Goal: Information Seeking & Learning: Check status

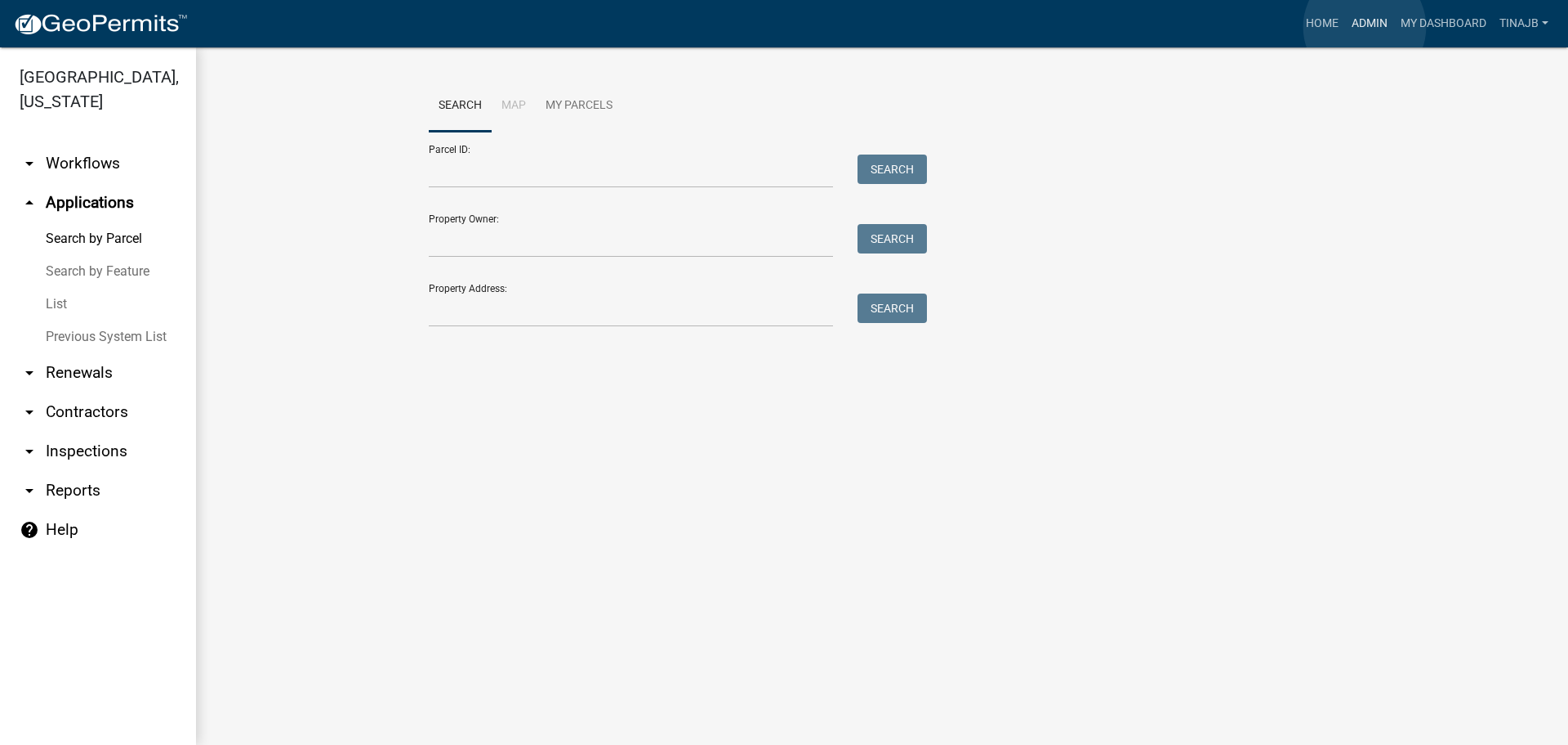
click at [1365, 26] on link "Admin" at bounding box center [1370, 23] width 49 height 31
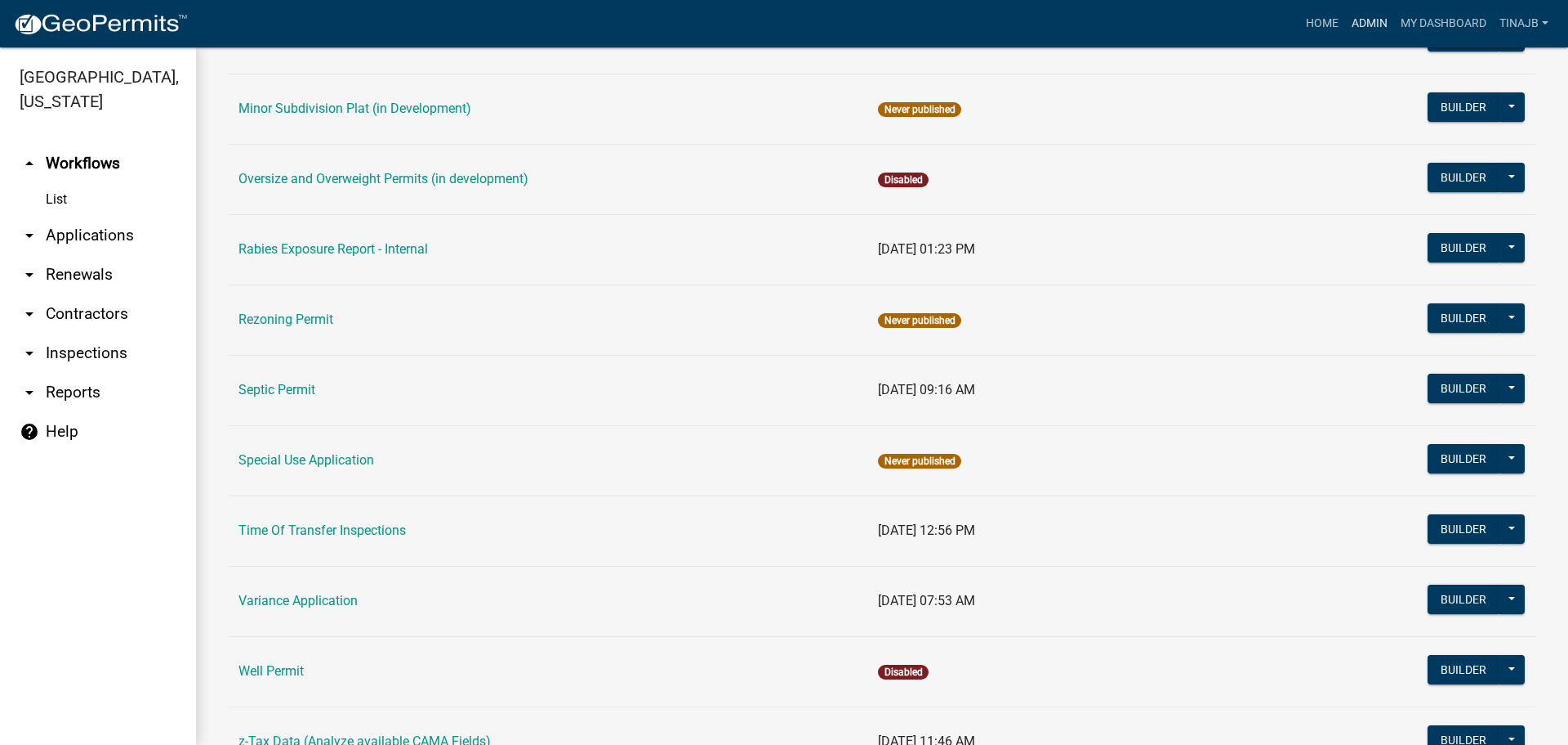
scroll to position [919, 0]
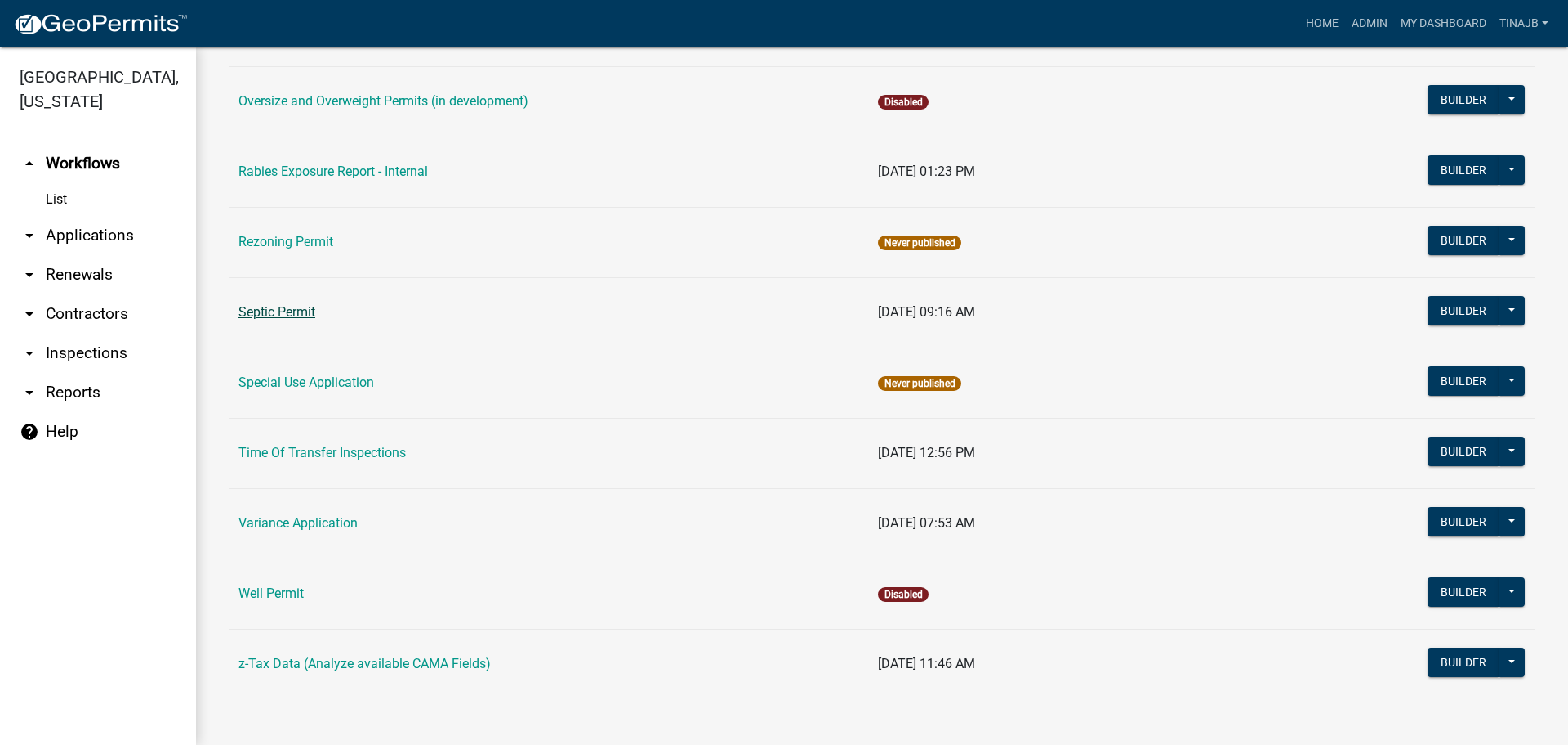
click at [291, 315] on link "Septic Permit" at bounding box center [276, 312] width 77 height 16
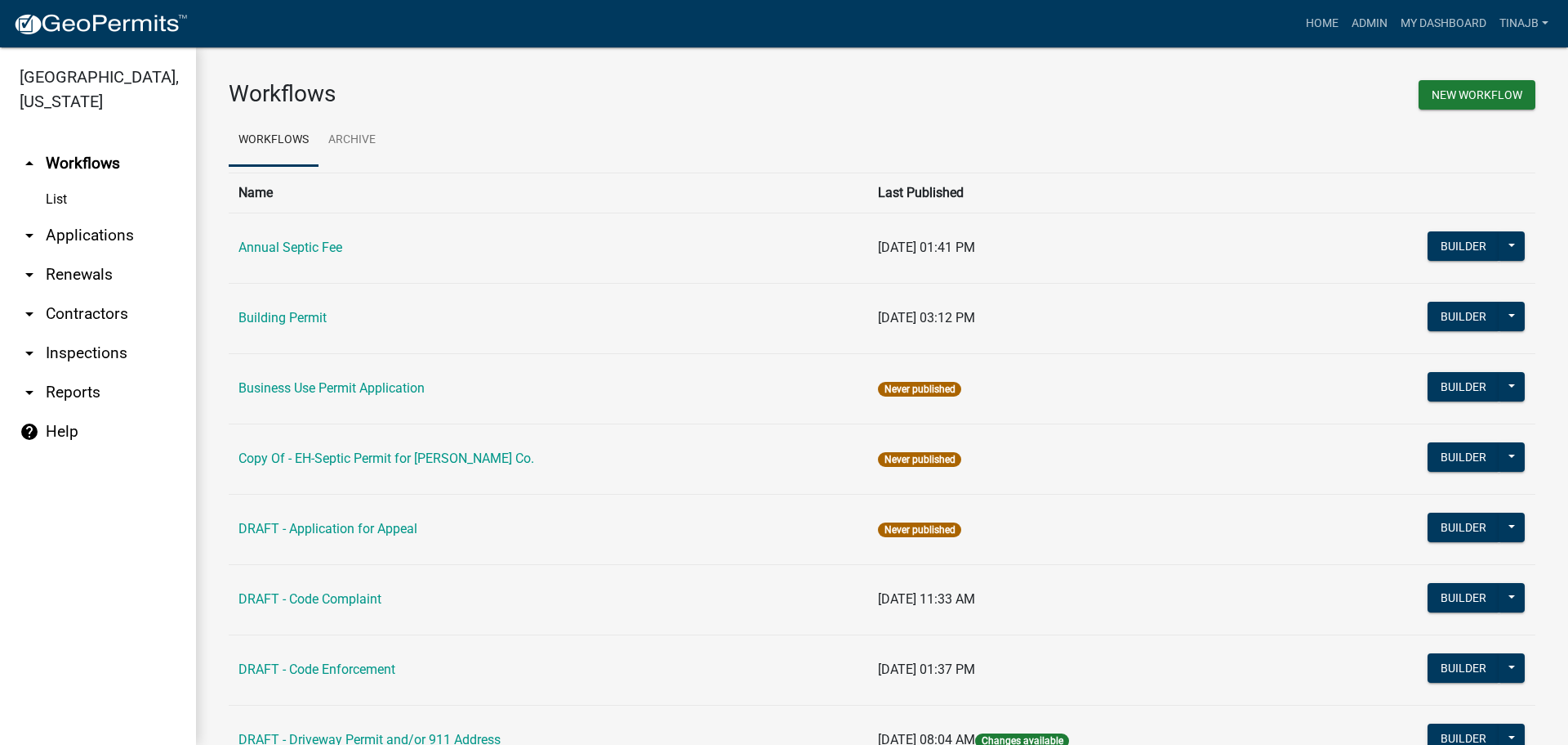
click at [291, 315] on main "Workflows New Workflow Workflows Archive Name Last Published Annual Septic Fee …" at bounding box center [882, 395] width 1372 height 697
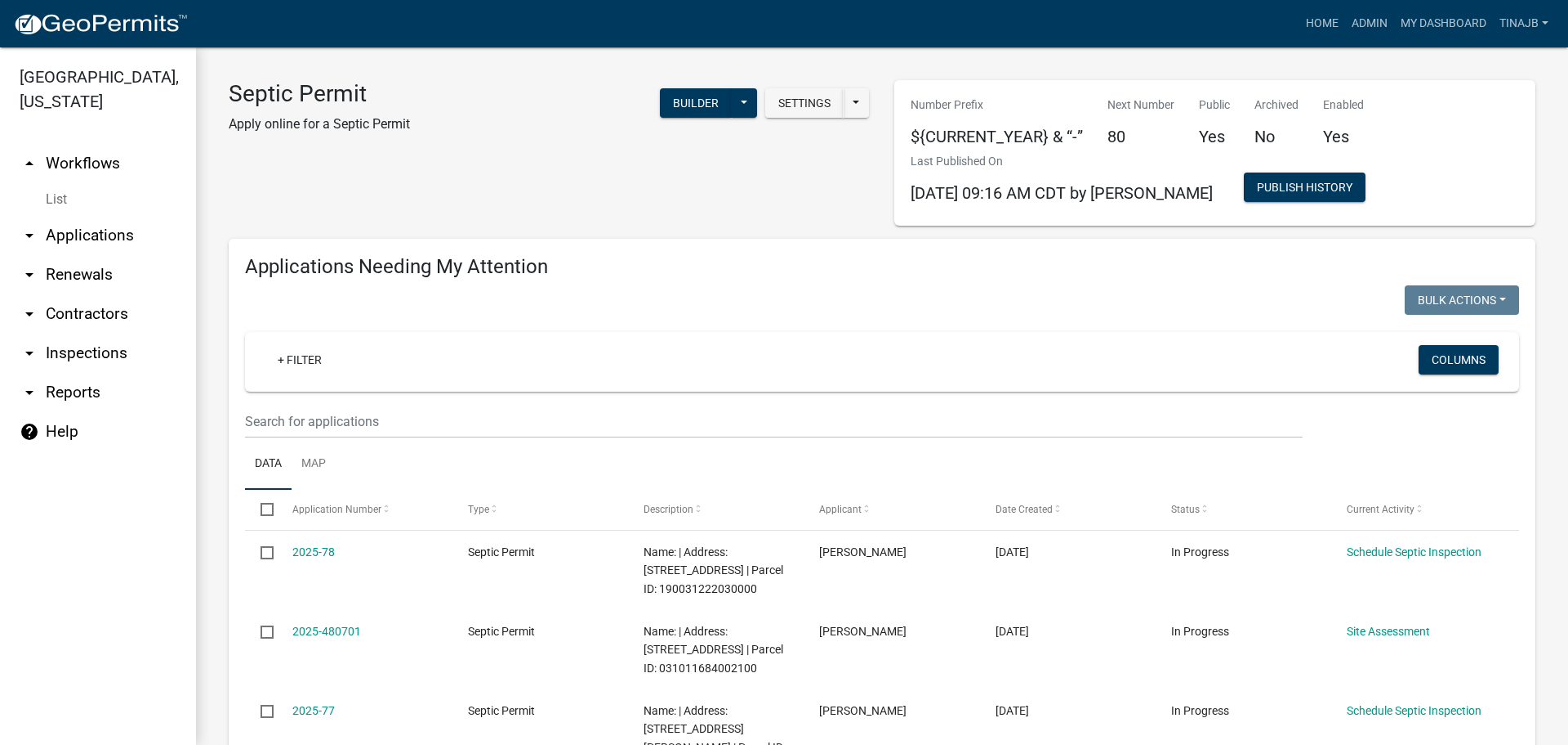
select select "3: 100"
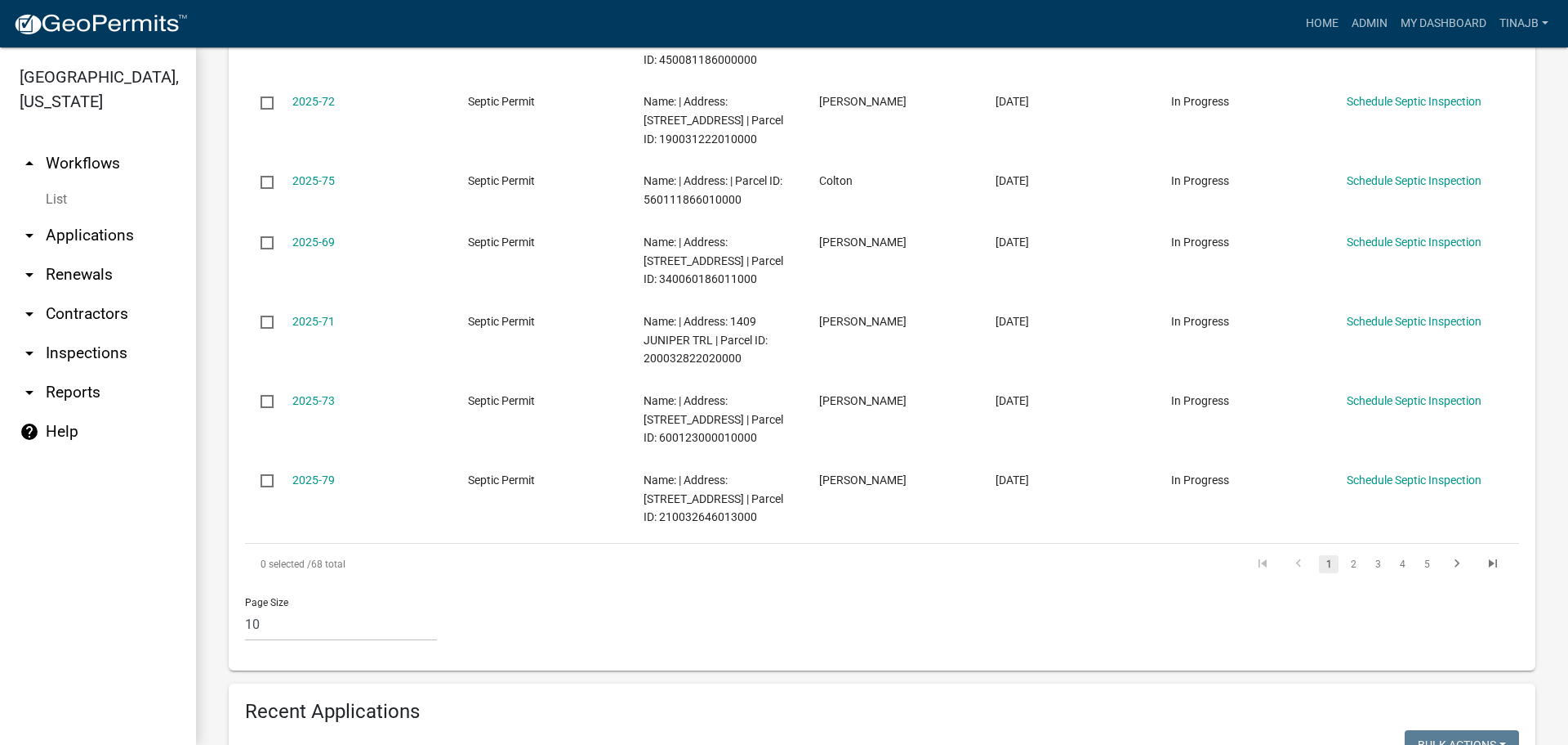
scroll to position [817, 0]
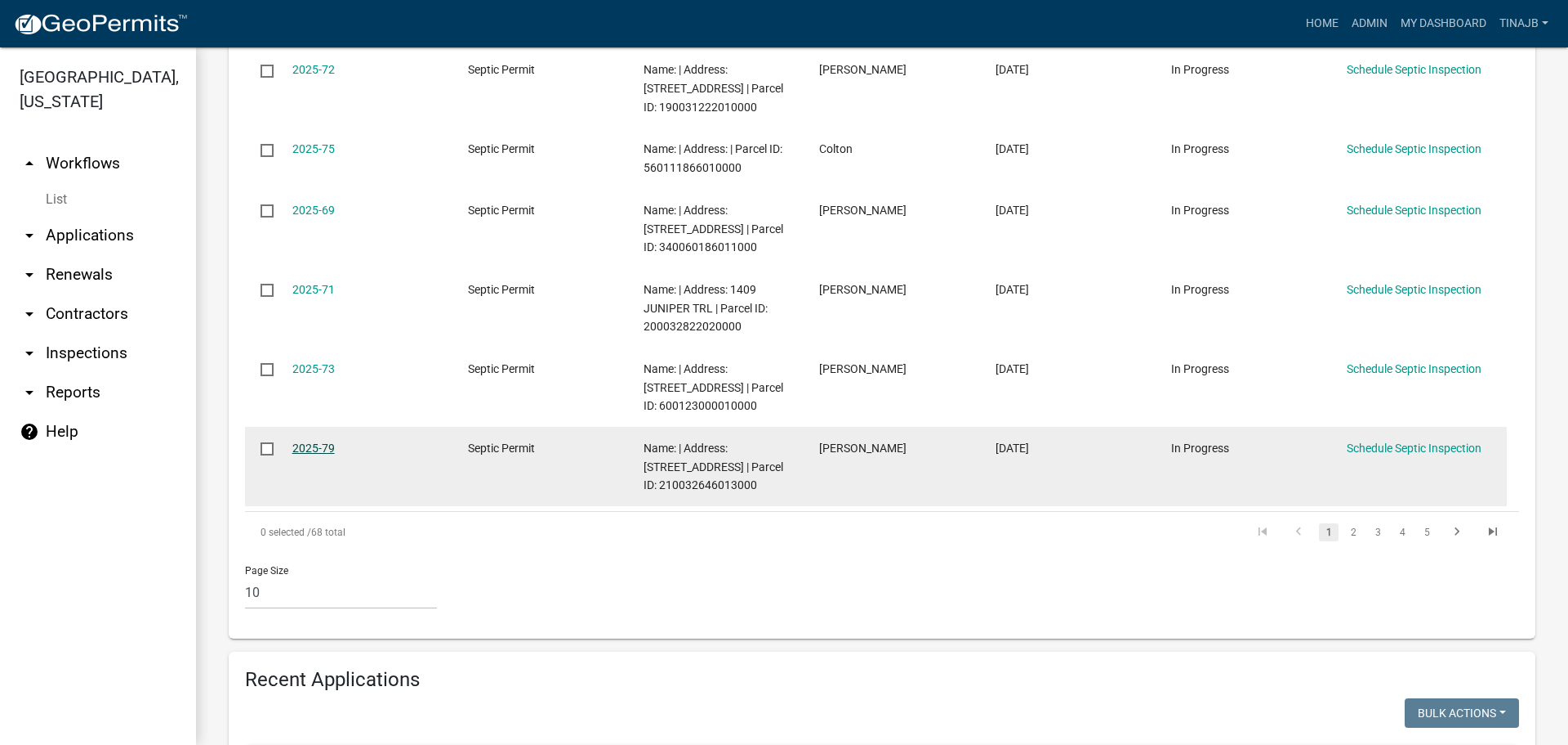
click at [319, 448] on link "2025-79" at bounding box center [313, 448] width 43 height 13
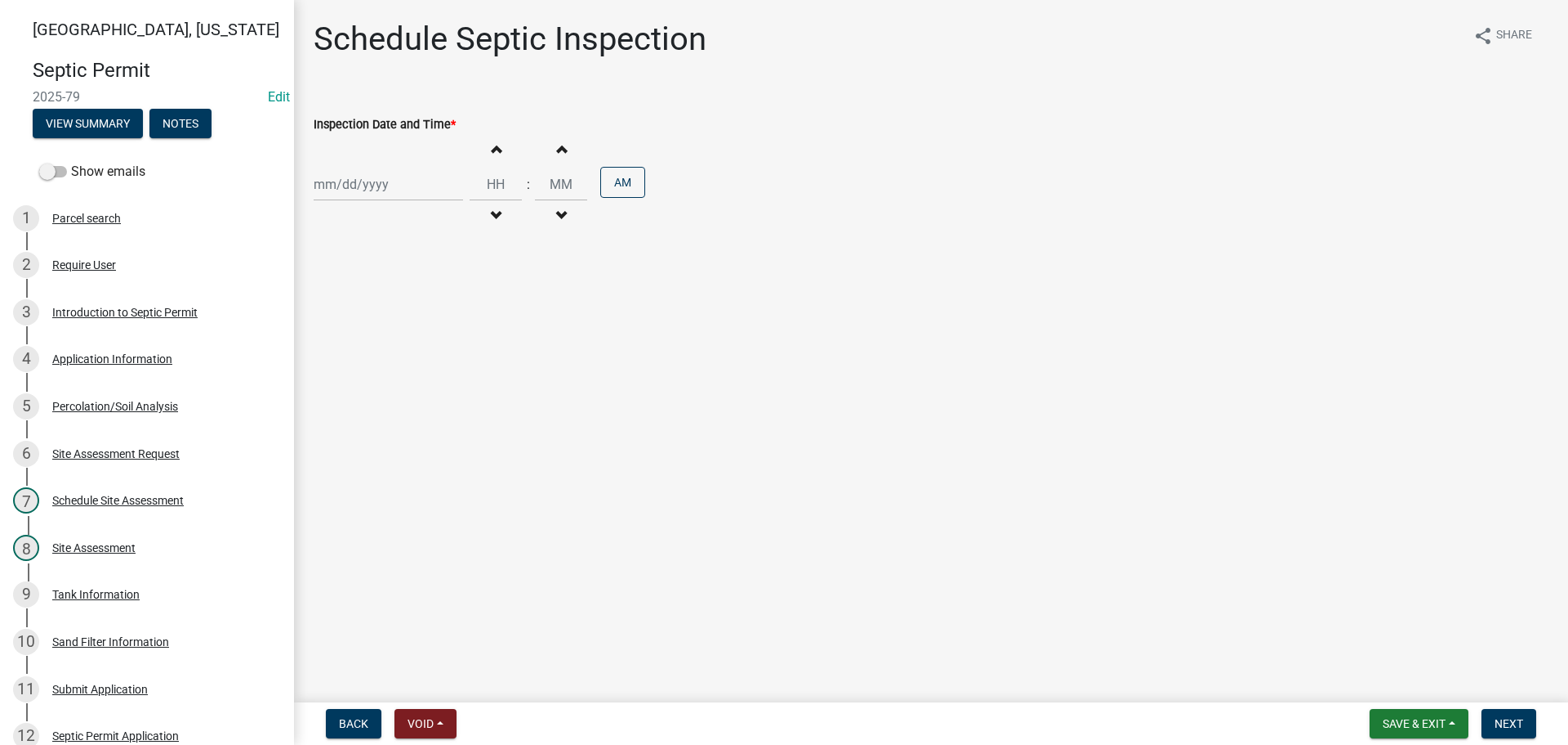
drag, startPoint x: 798, startPoint y: 221, endPoint x: 988, endPoint y: 238, distance: 190.8
click at [798, 221] on div "Increment hours Decrement hours : Increment minutes Decrement minutes AM" at bounding box center [931, 184] width 1235 height 100
click at [120, 356] on div "Application Information" at bounding box center [111, 359] width 120 height 11
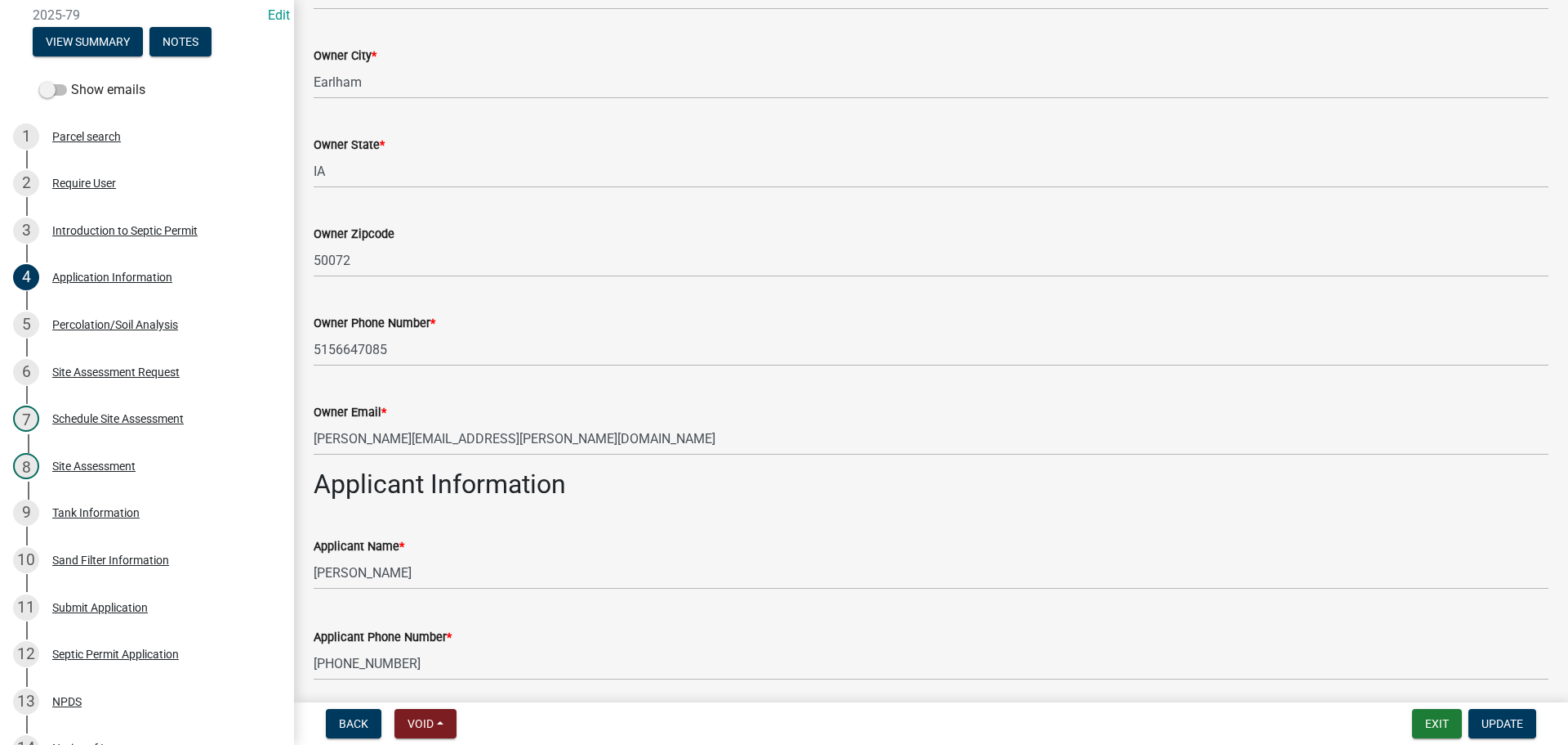
scroll to position [408, 0]
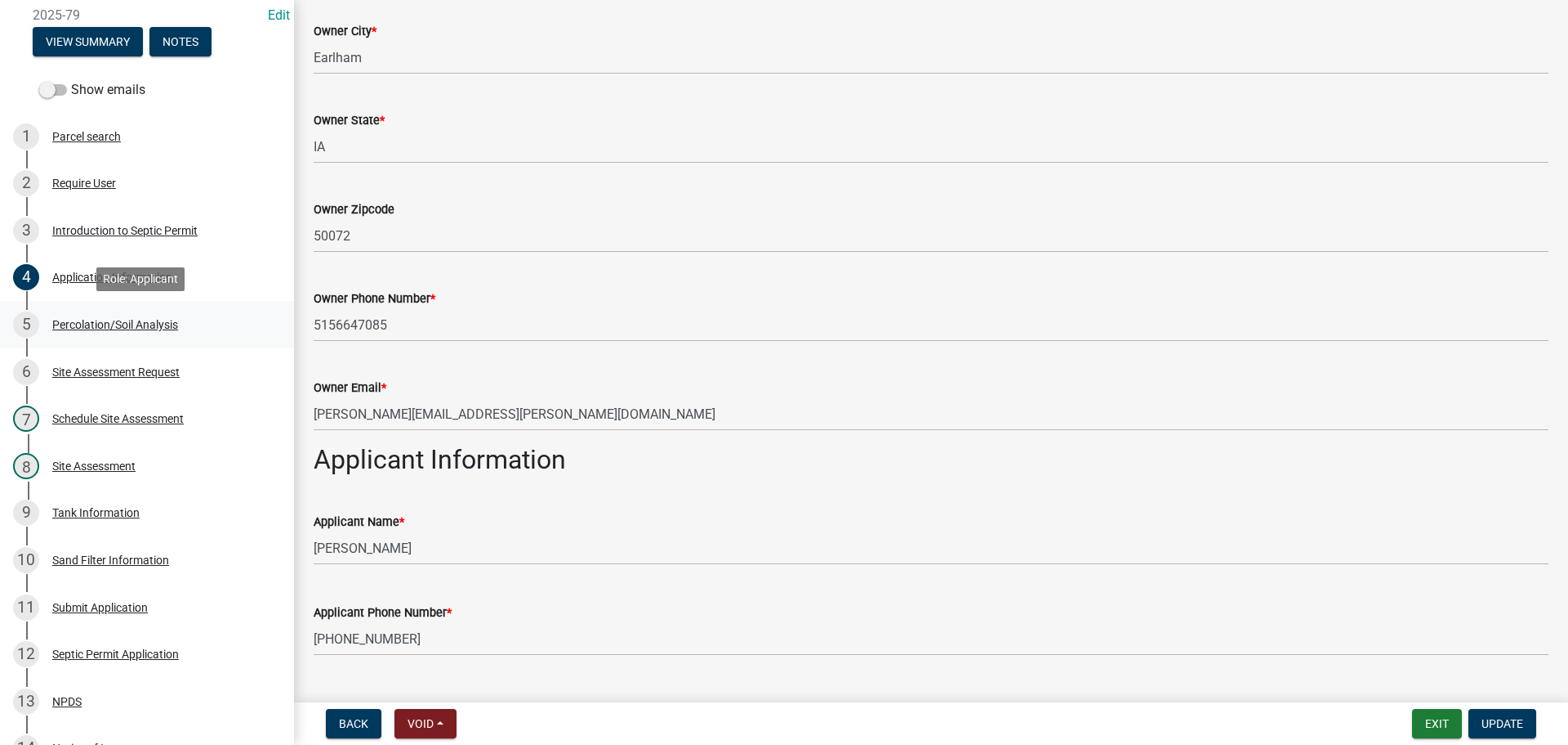
drag, startPoint x: 89, startPoint y: 322, endPoint x: 100, endPoint y: 323, distance: 11.0
click at [89, 322] on div "Percolation/Soil Analysis" at bounding box center [115, 325] width 126 height 11
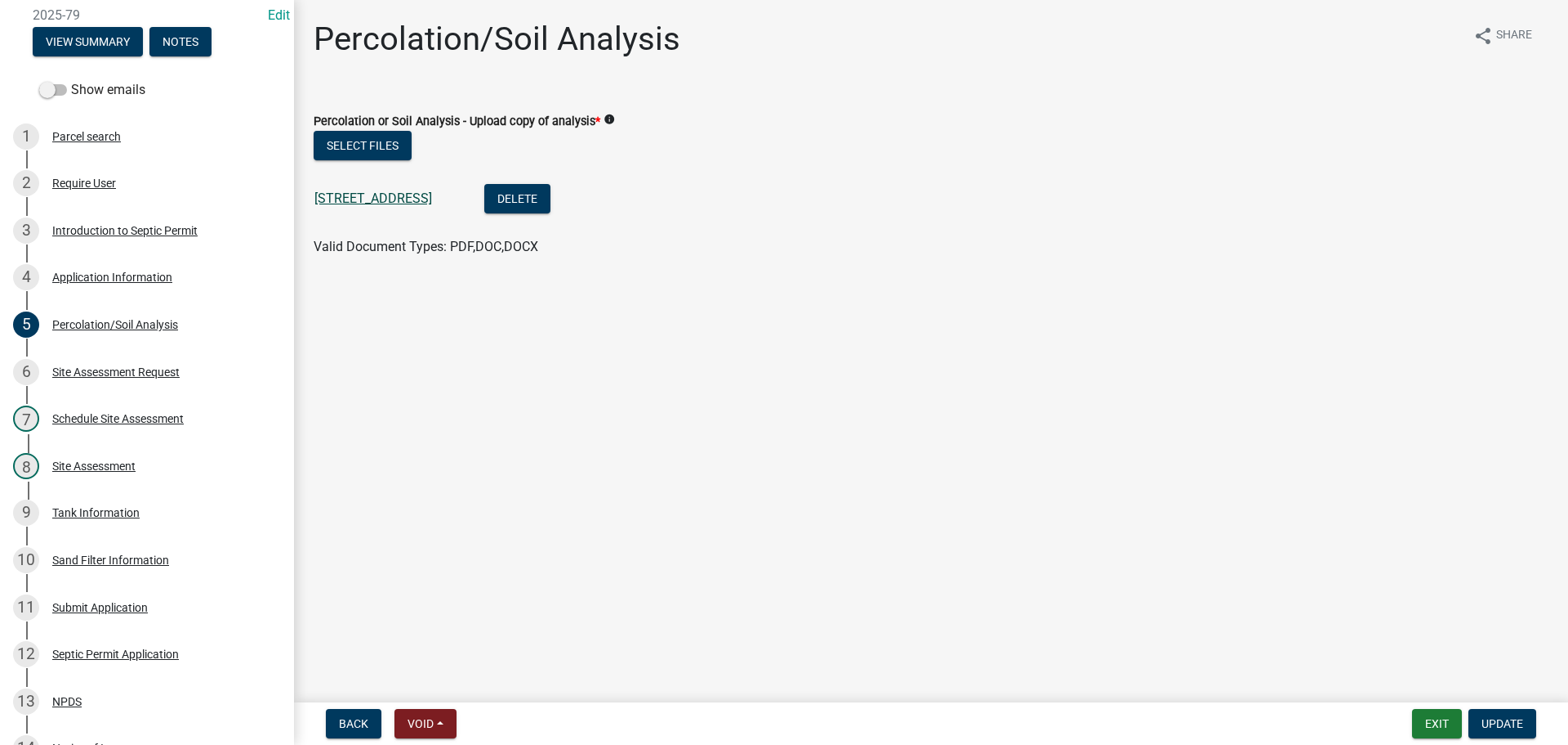
click at [383, 194] on link "[STREET_ADDRESS]" at bounding box center [373, 198] width 118 height 16
click at [73, 556] on div "Sand Filter Information" at bounding box center [110, 559] width 117 height 11
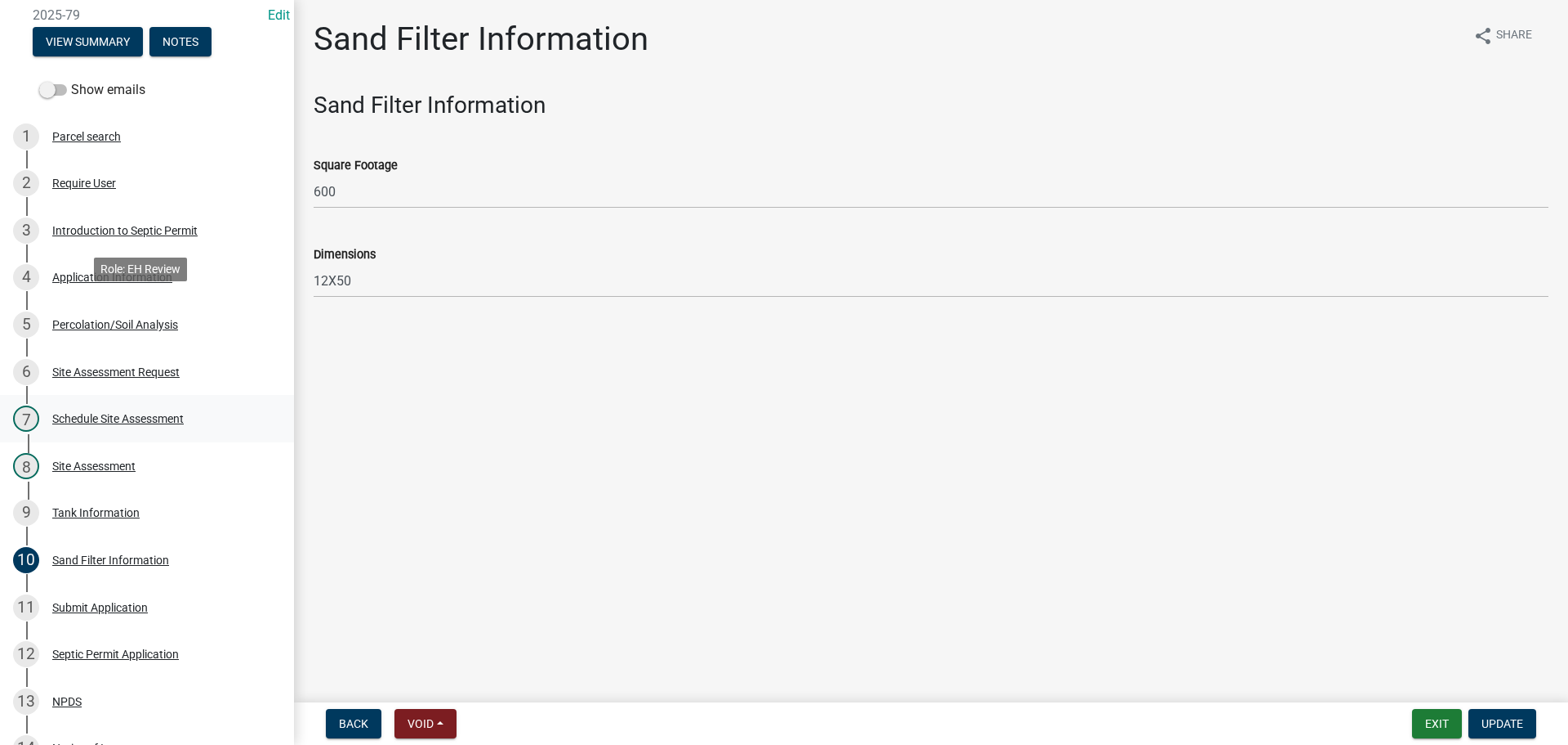
scroll to position [408, 0]
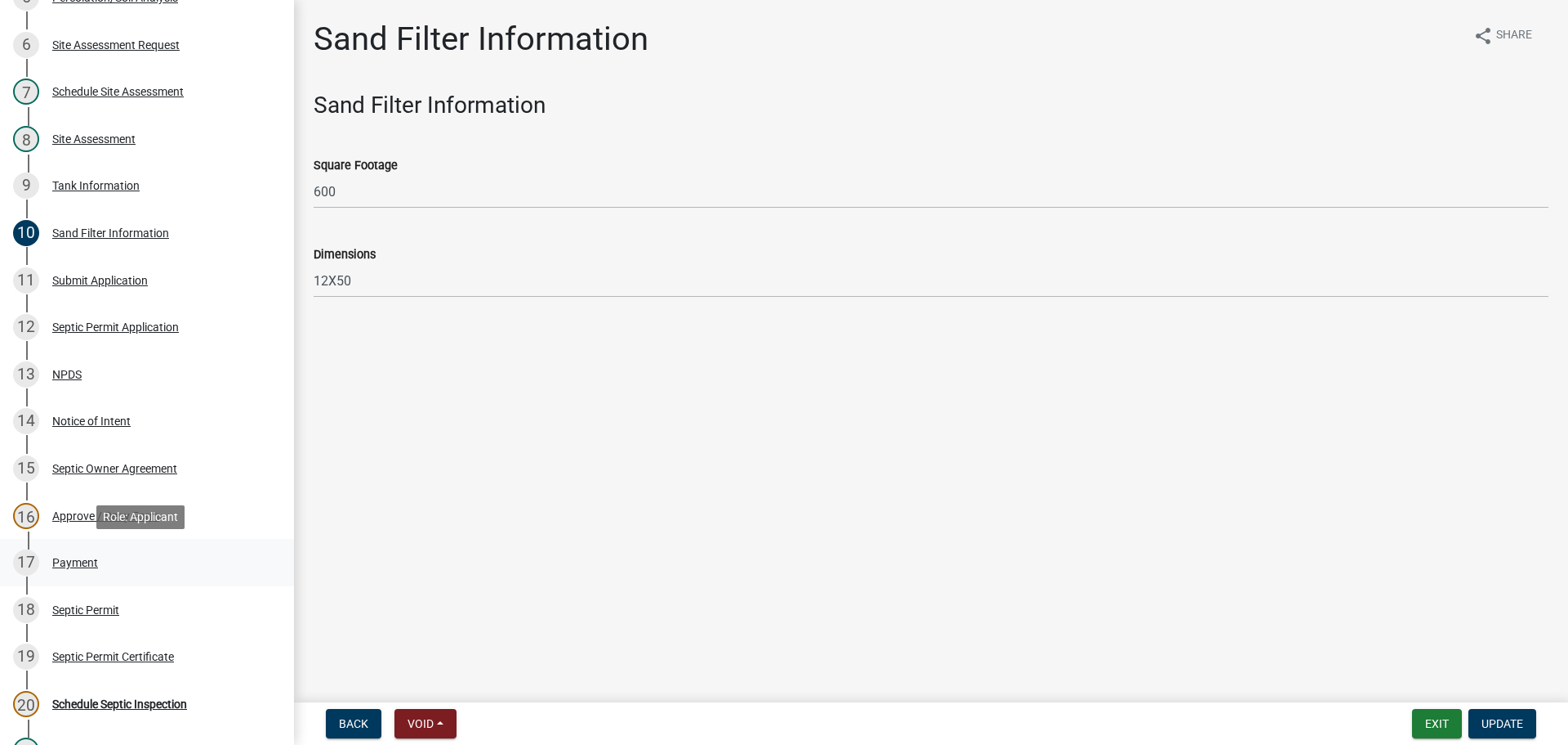
click at [71, 561] on div "Payment" at bounding box center [74, 562] width 45 height 11
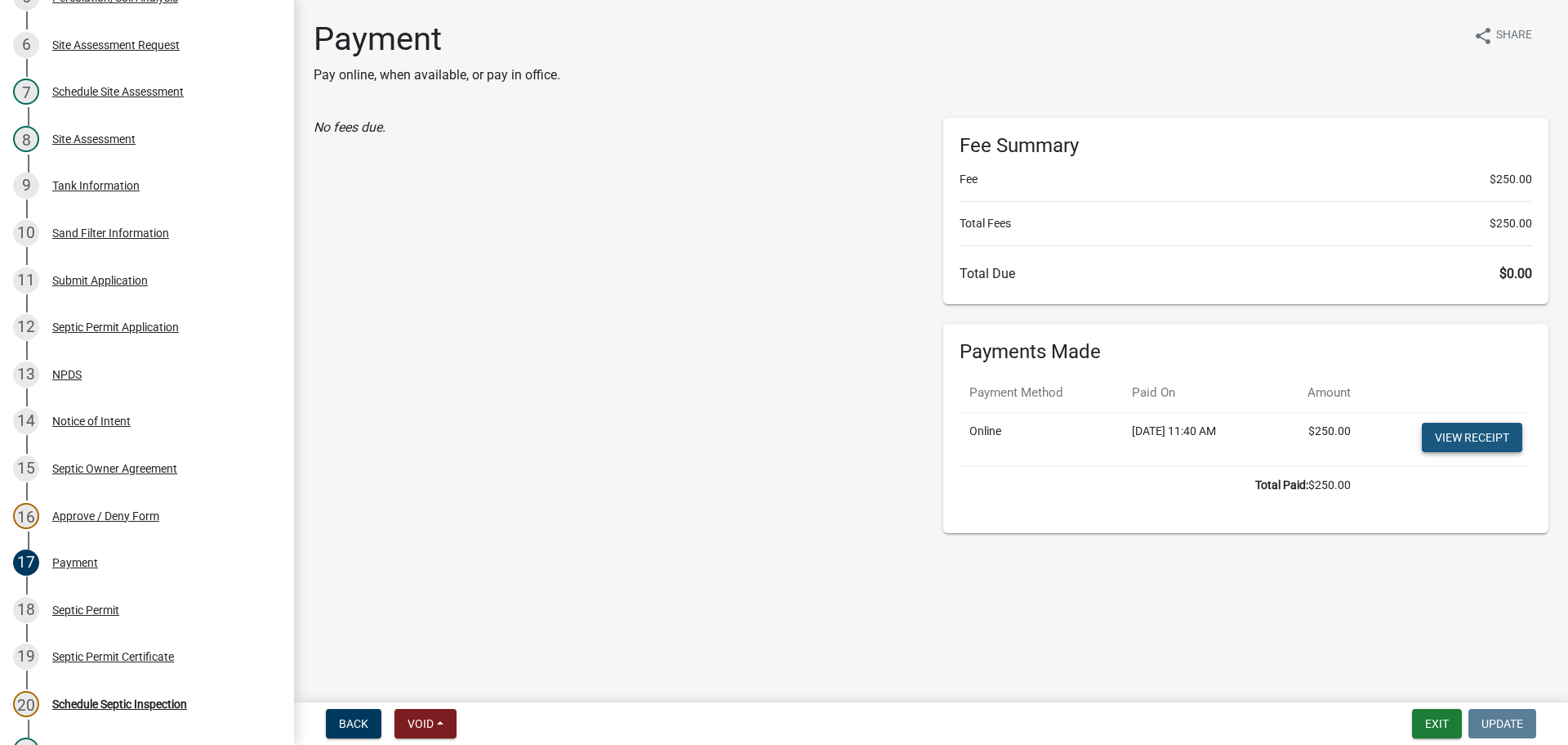
click at [1448, 440] on link "View receipt" at bounding box center [1472, 437] width 100 height 30
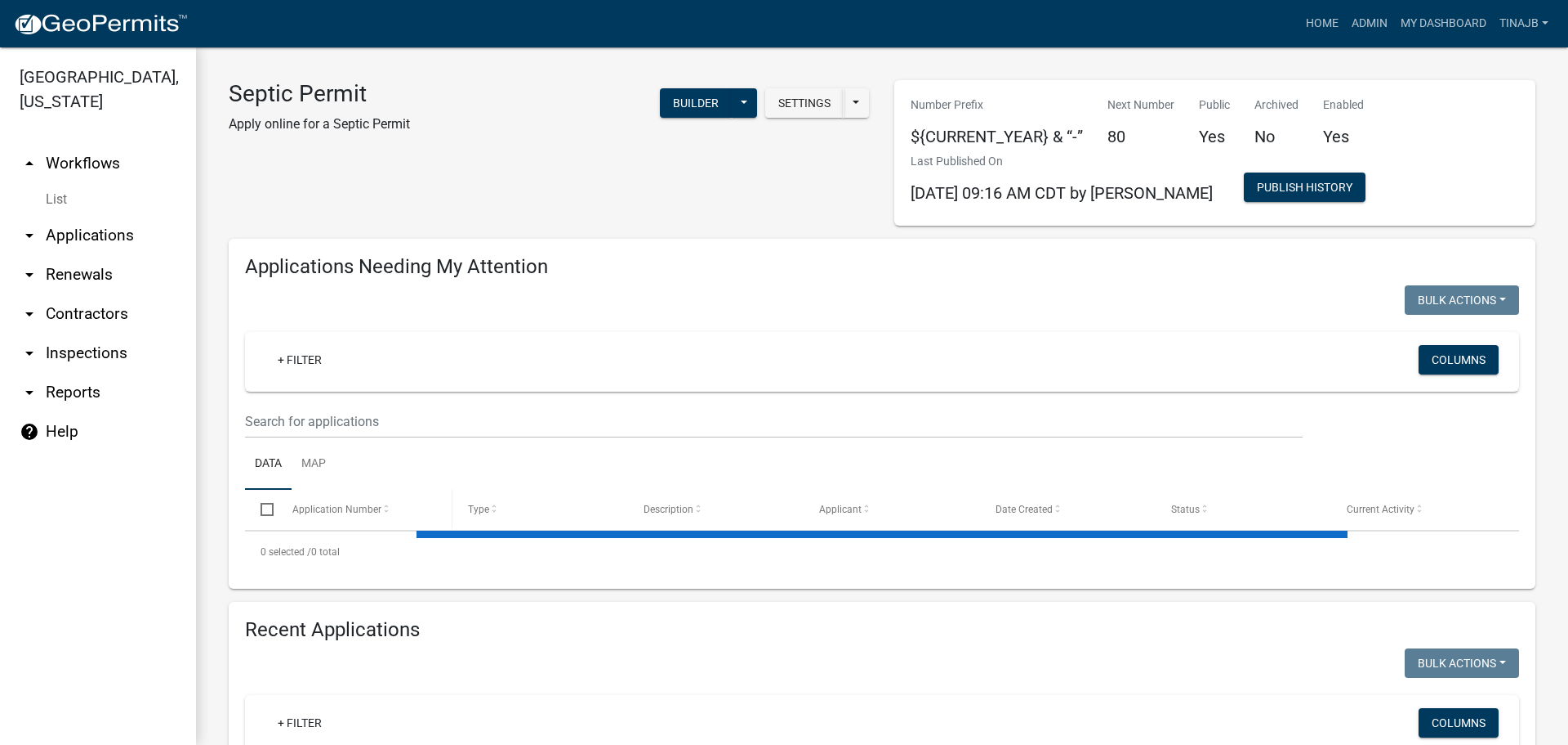
select select "3: 100"
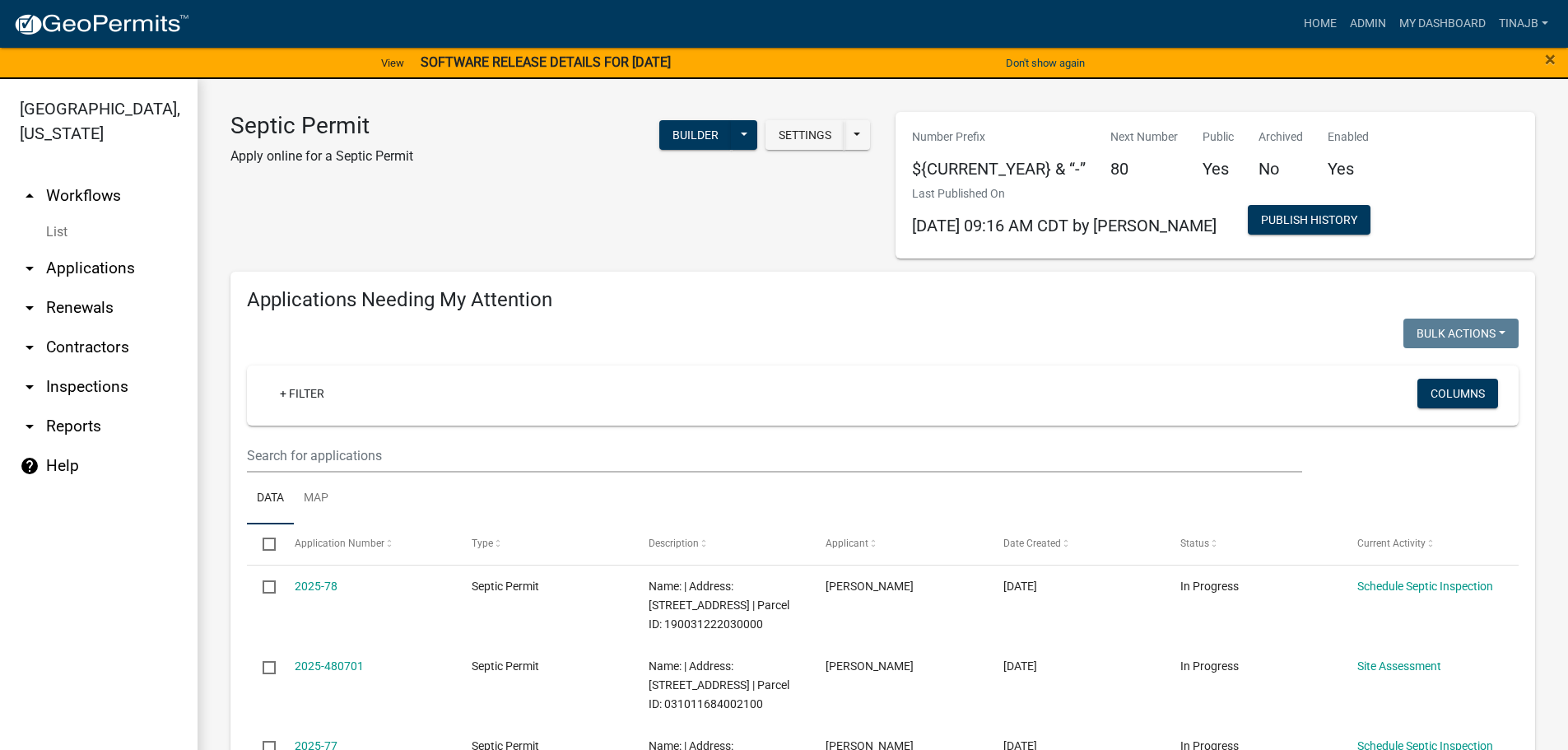
click at [563, 220] on div "Septic Permit Apply online for a Septic Permit Settings Start Application URL S…" at bounding box center [550, 185] width 665 height 147
click at [107, 250] on link "arrow_drop_down Applications" at bounding box center [98, 268] width 197 height 39
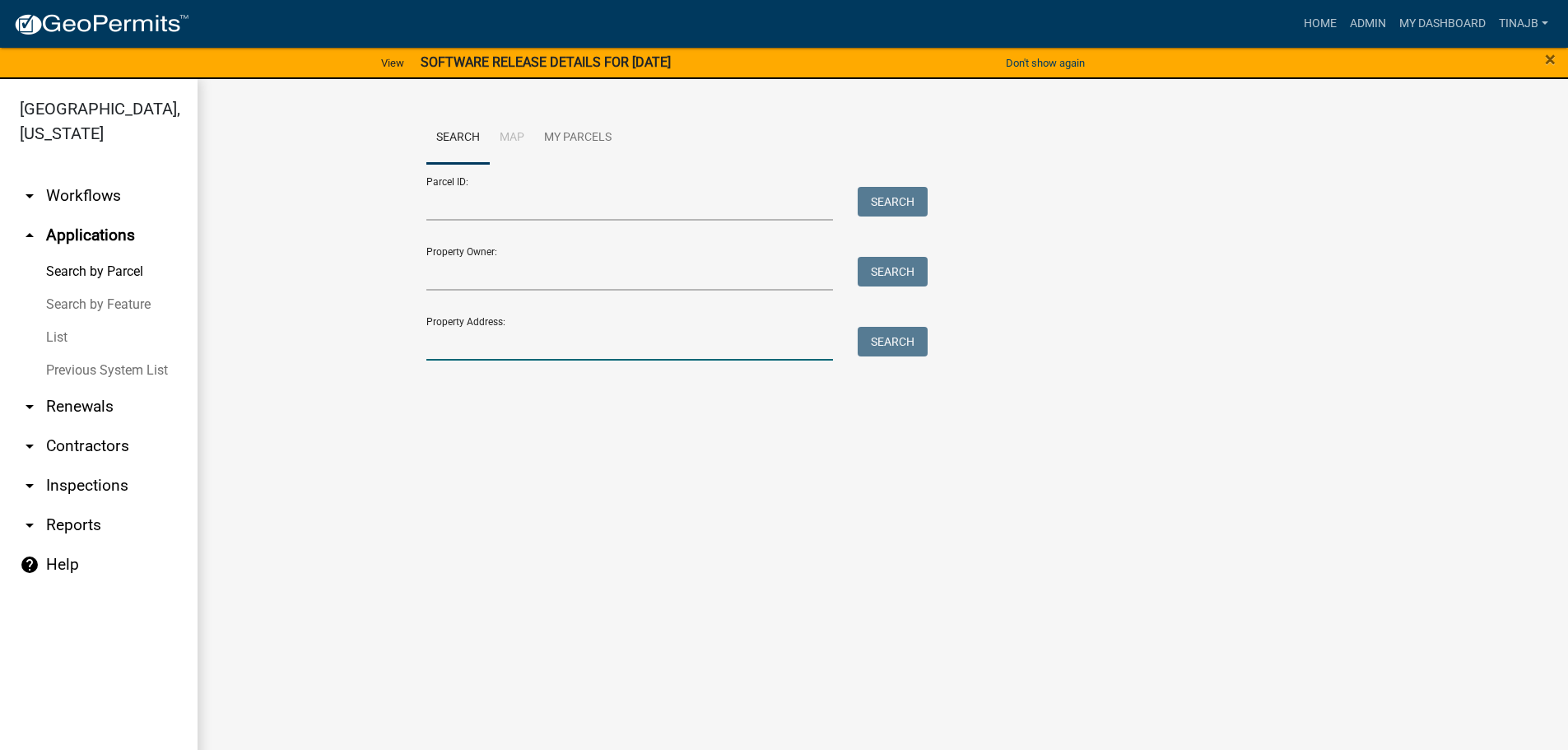
click at [511, 333] on input "Property Address:" at bounding box center [630, 344] width 407 height 34
click at [923, 340] on button "Search" at bounding box center [892, 342] width 70 height 30
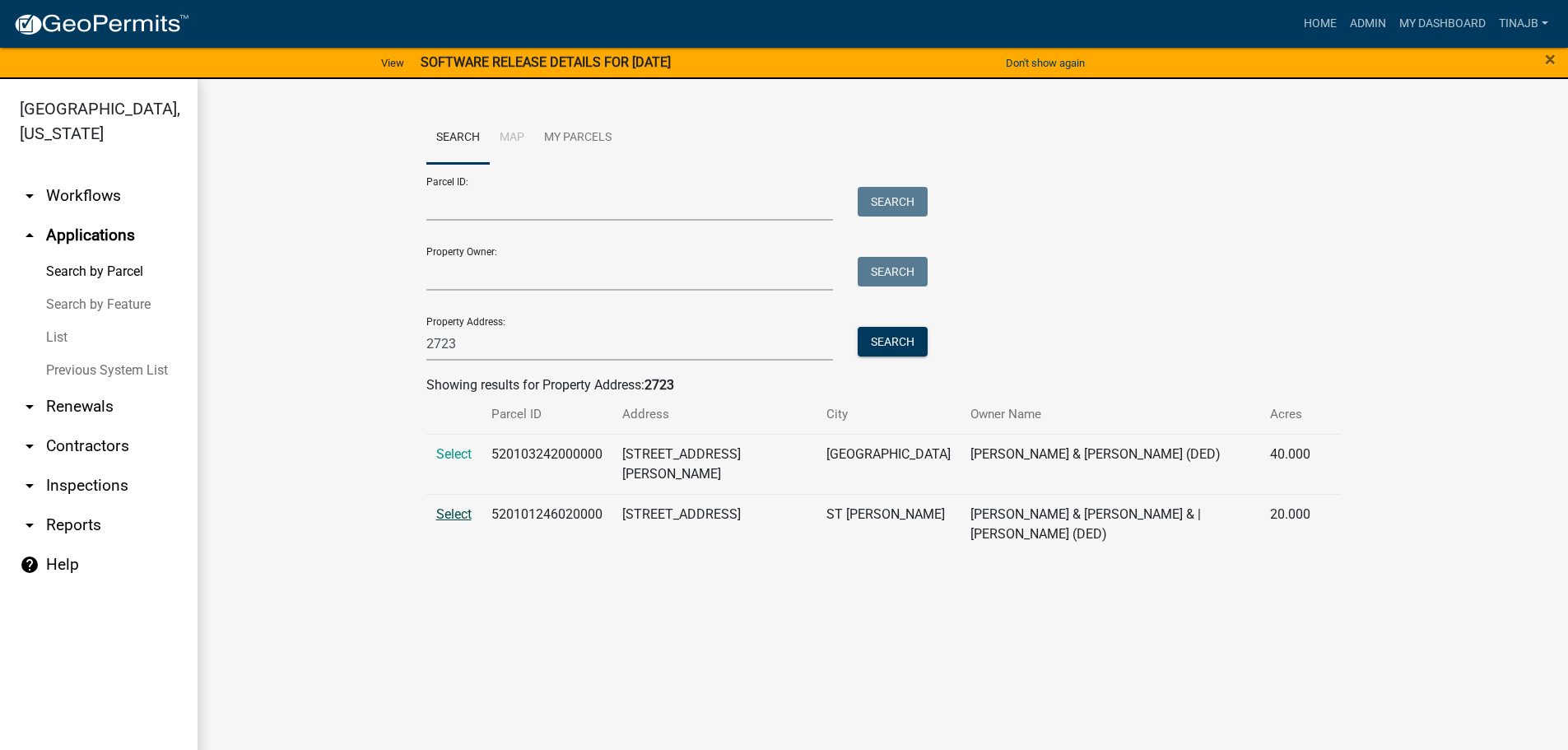
click at [452, 506] on span "Select" at bounding box center [454, 514] width 36 height 16
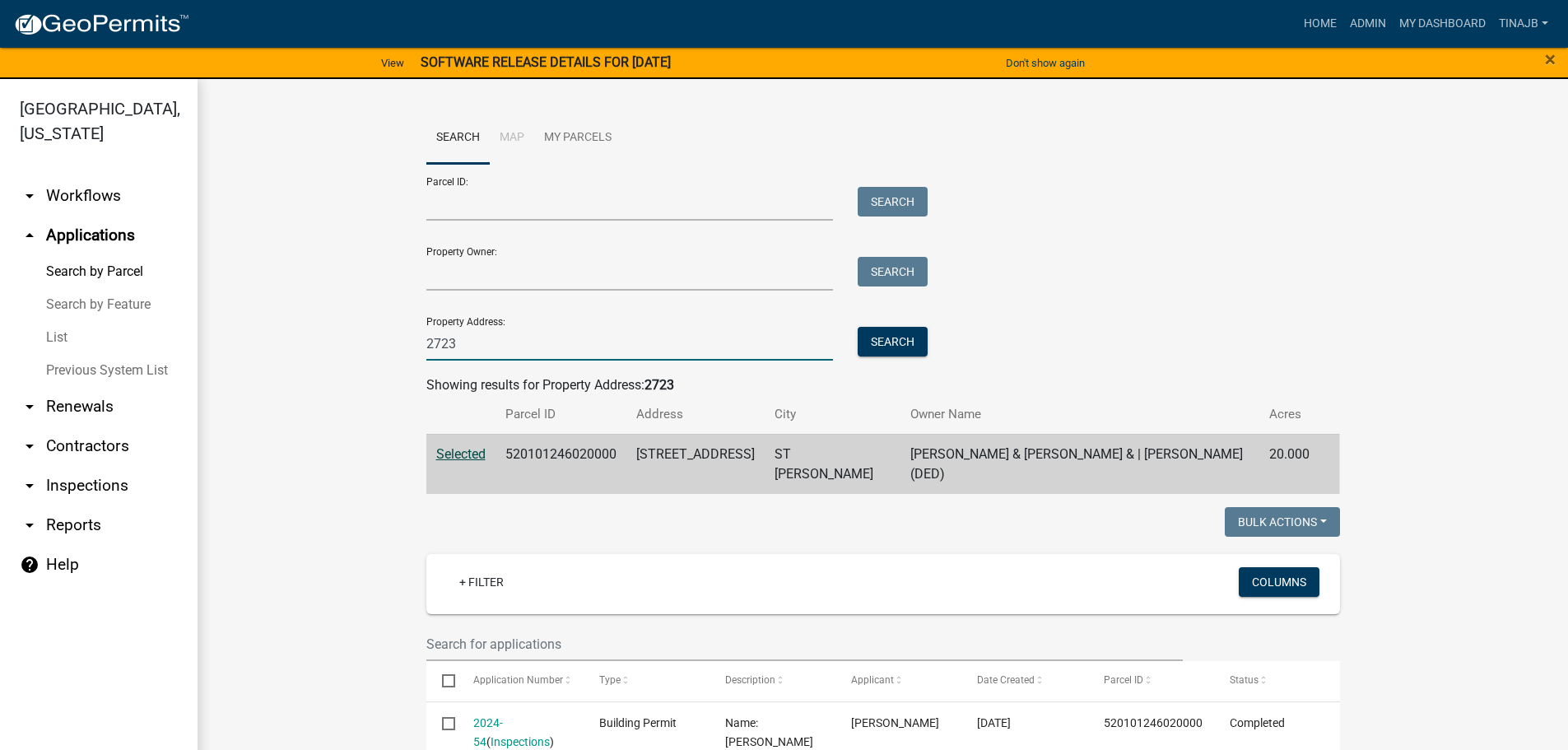
click at [485, 351] on input "2723" at bounding box center [630, 344] width 407 height 34
type input "2"
type input "1447"
click at [870, 336] on button "Search" at bounding box center [892, 342] width 70 height 30
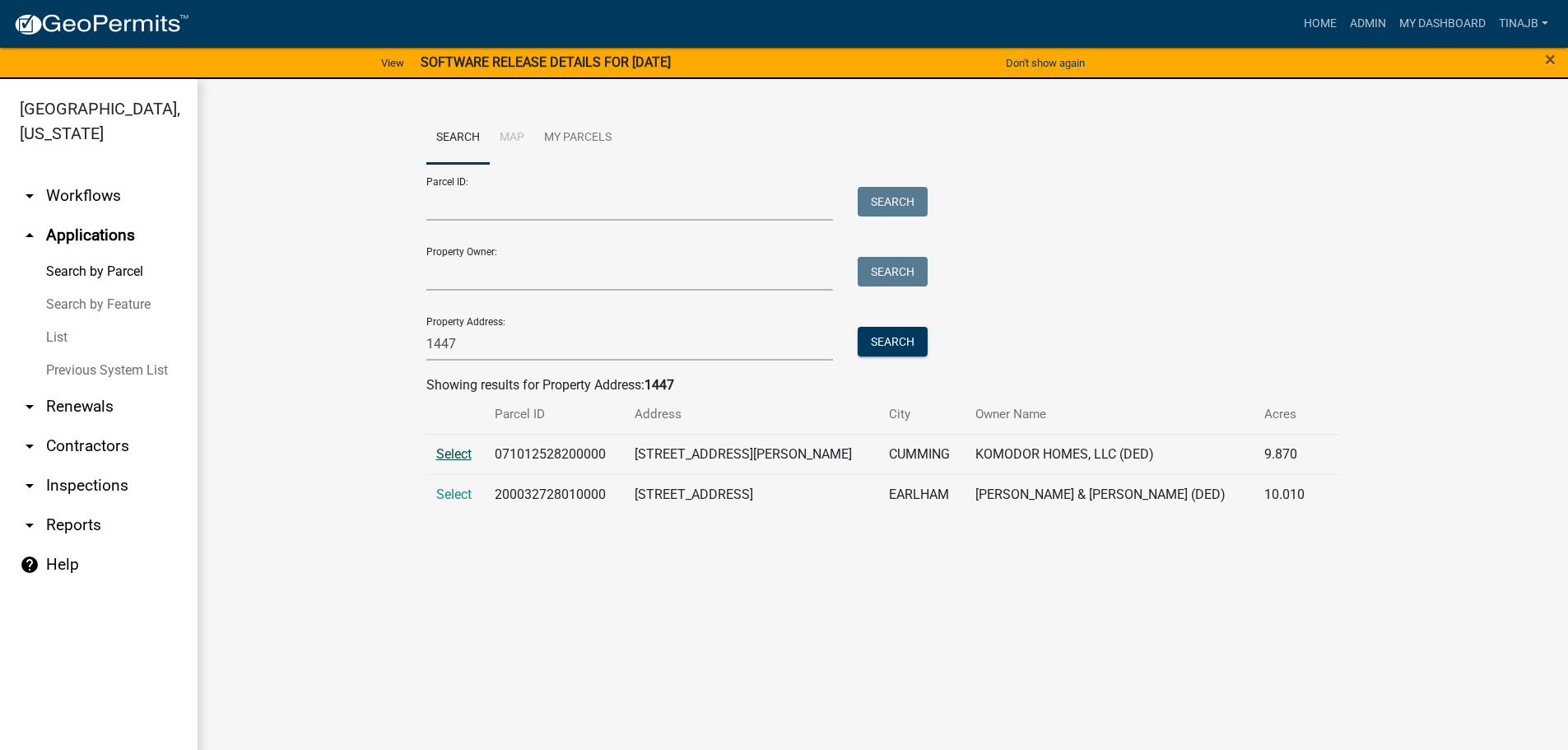
click at [449, 457] on span "Select" at bounding box center [454, 453] width 36 height 16
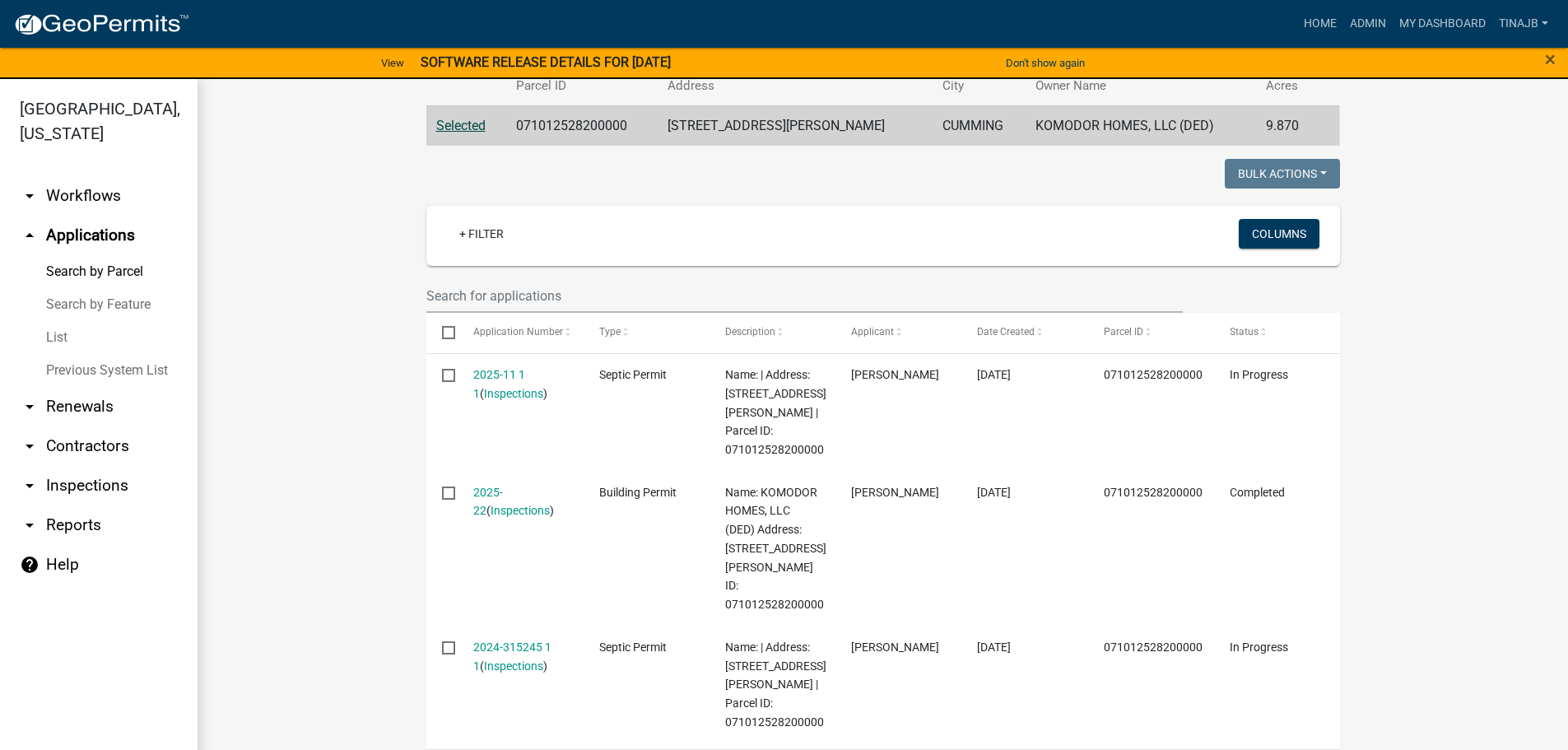
scroll to position [329, 0]
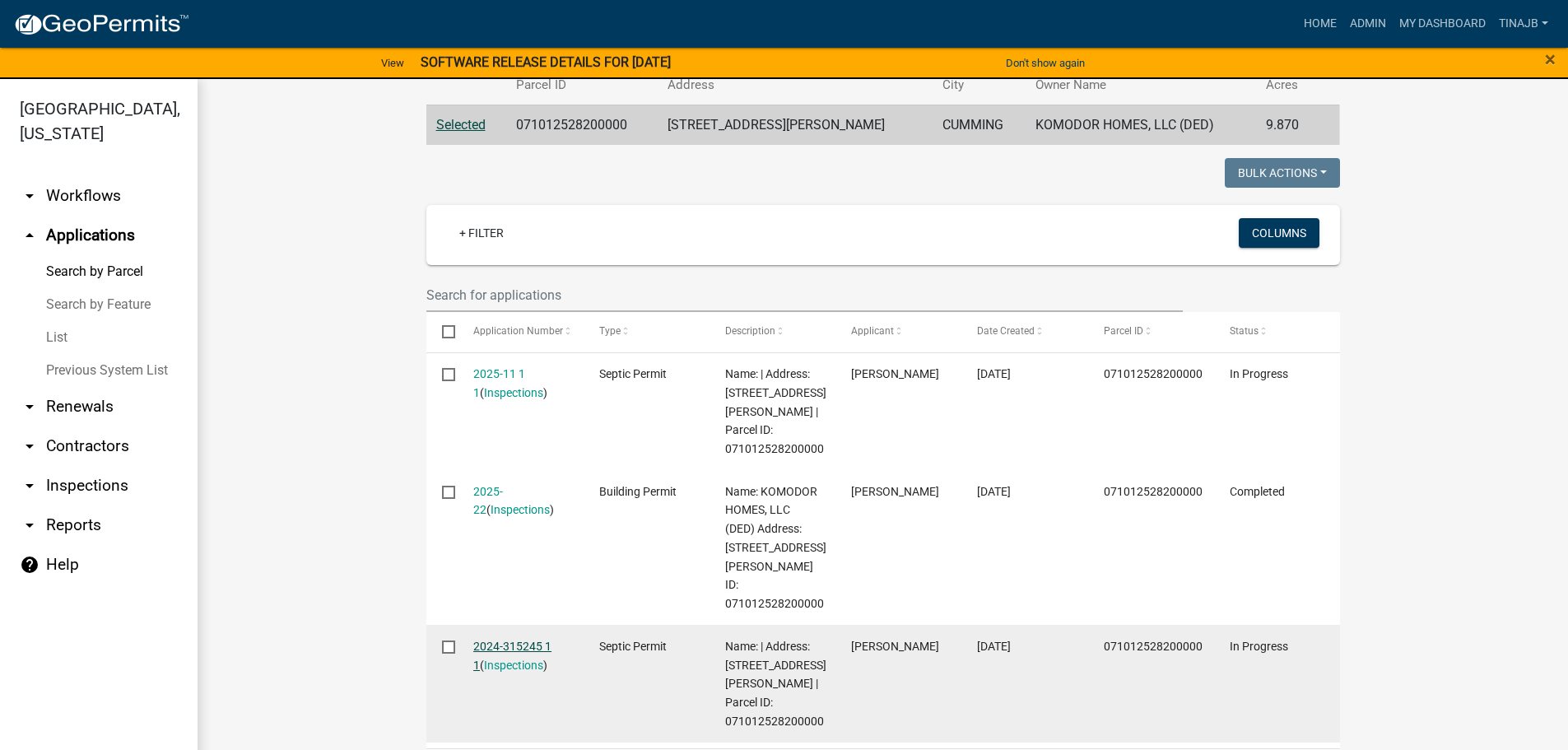
click at [501, 639] on link "2024-315245 1 1" at bounding box center [513, 655] width 78 height 32
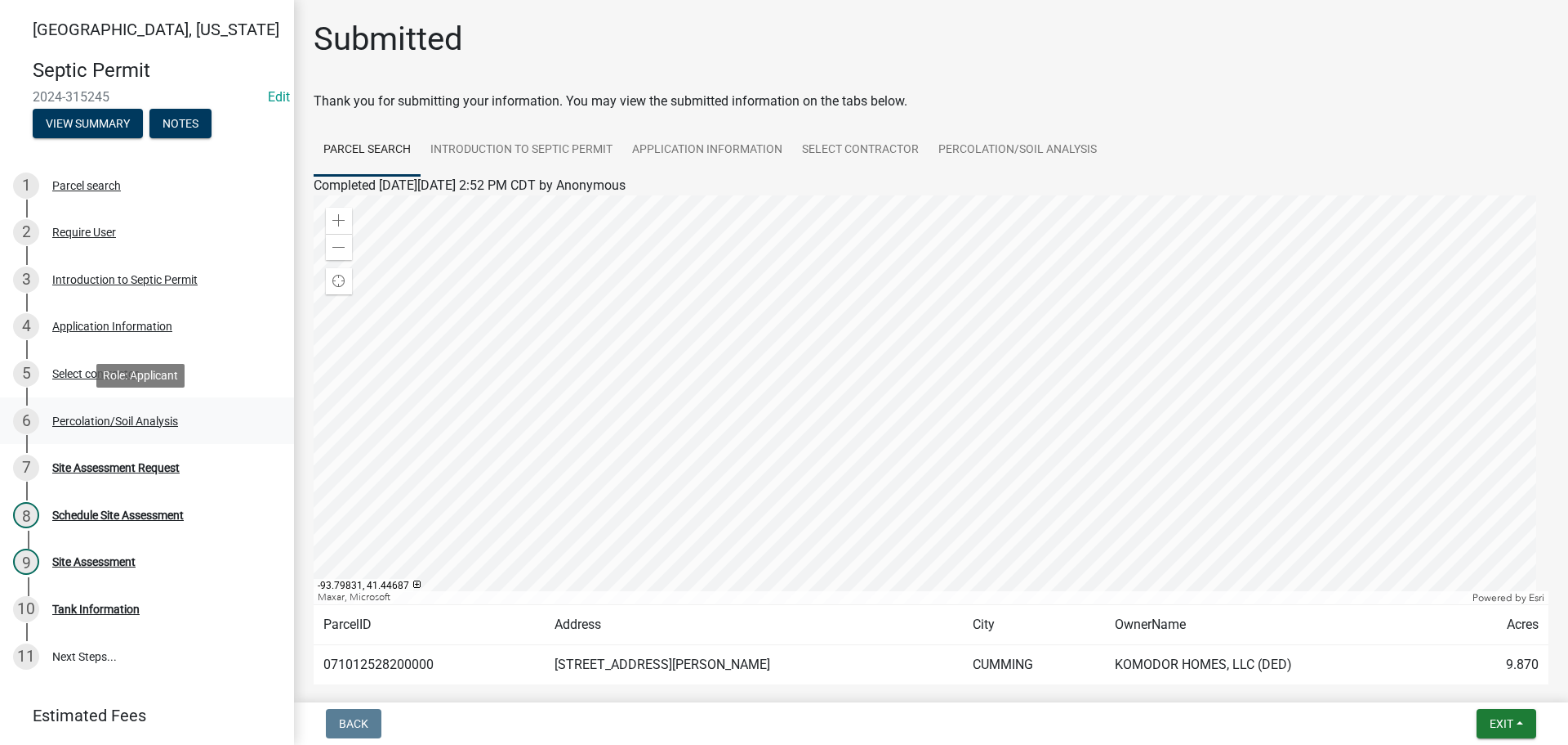
click at [141, 421] on div "Percolation/Soil Analysis" at bounding box center [115, 421] width 126 height 11
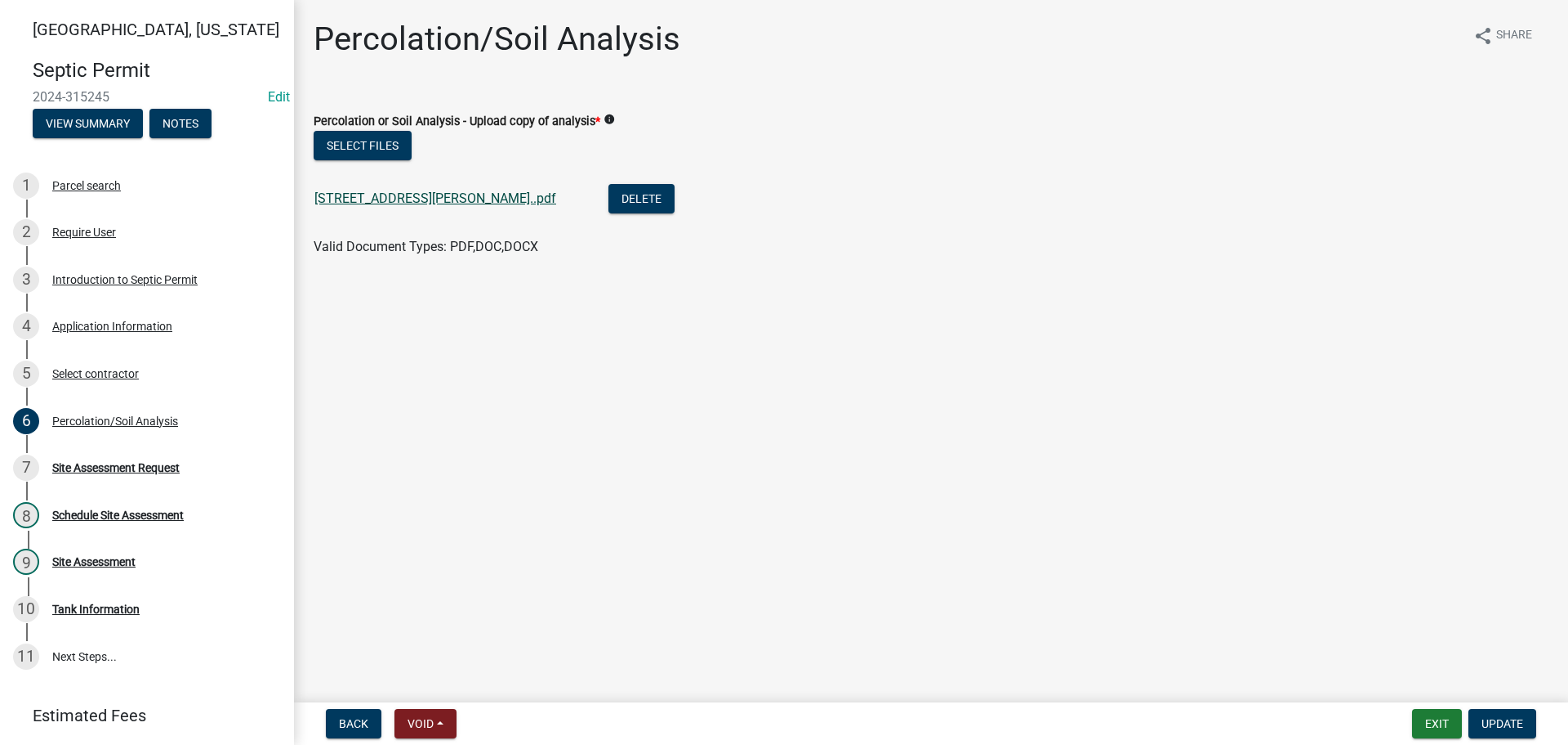
click at [365, 195] on link "[STREET_ADDRESS][PERSON_NAME]..pdf" at bounding box center [435, 198] width 242 height 16
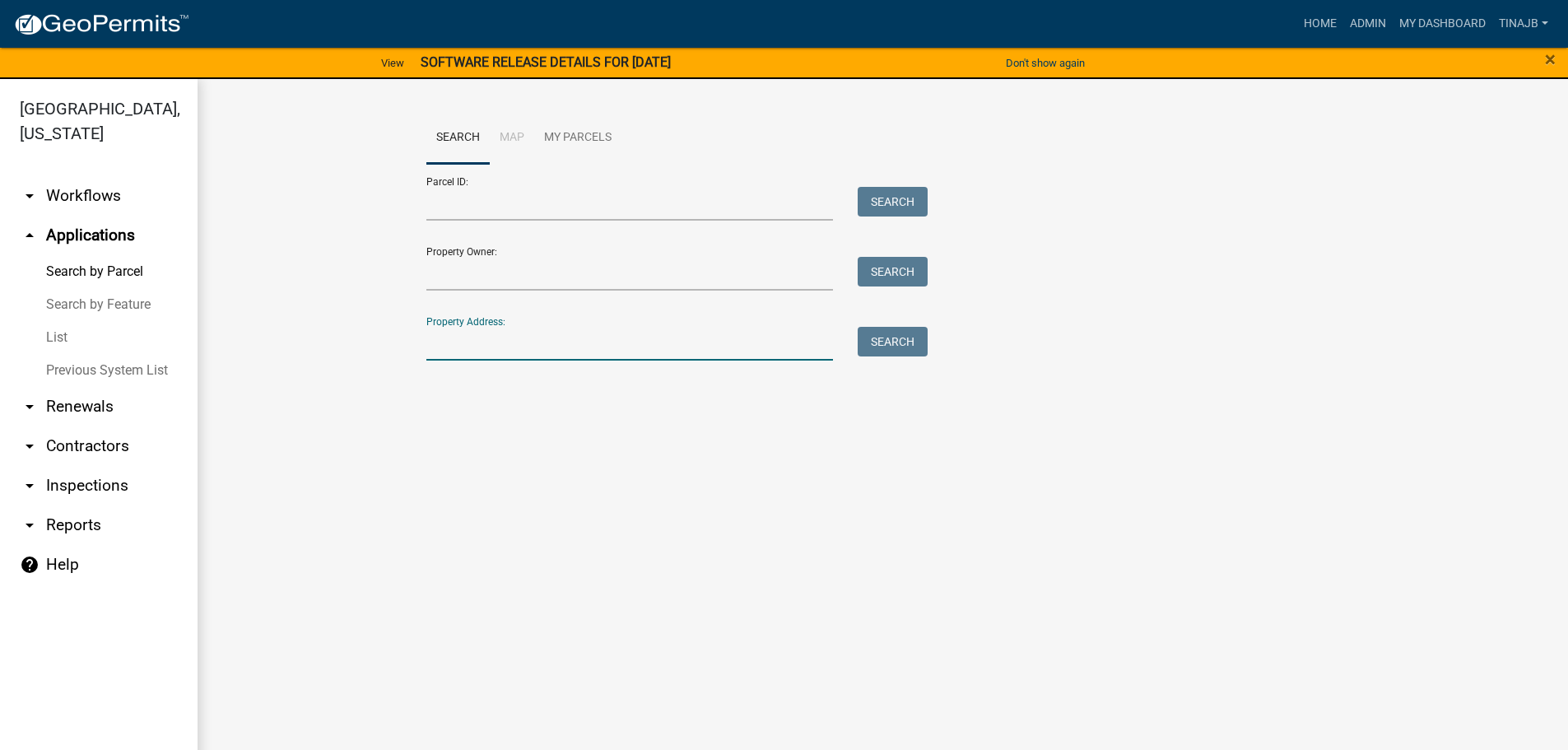
click at [482, 338] on input "Property Address:" at bounding box center [630, 344] width 407 height 34
type input "1447"
click at [900, 335] on button "Search" at bounding box center [892, 342] width 70 height 30
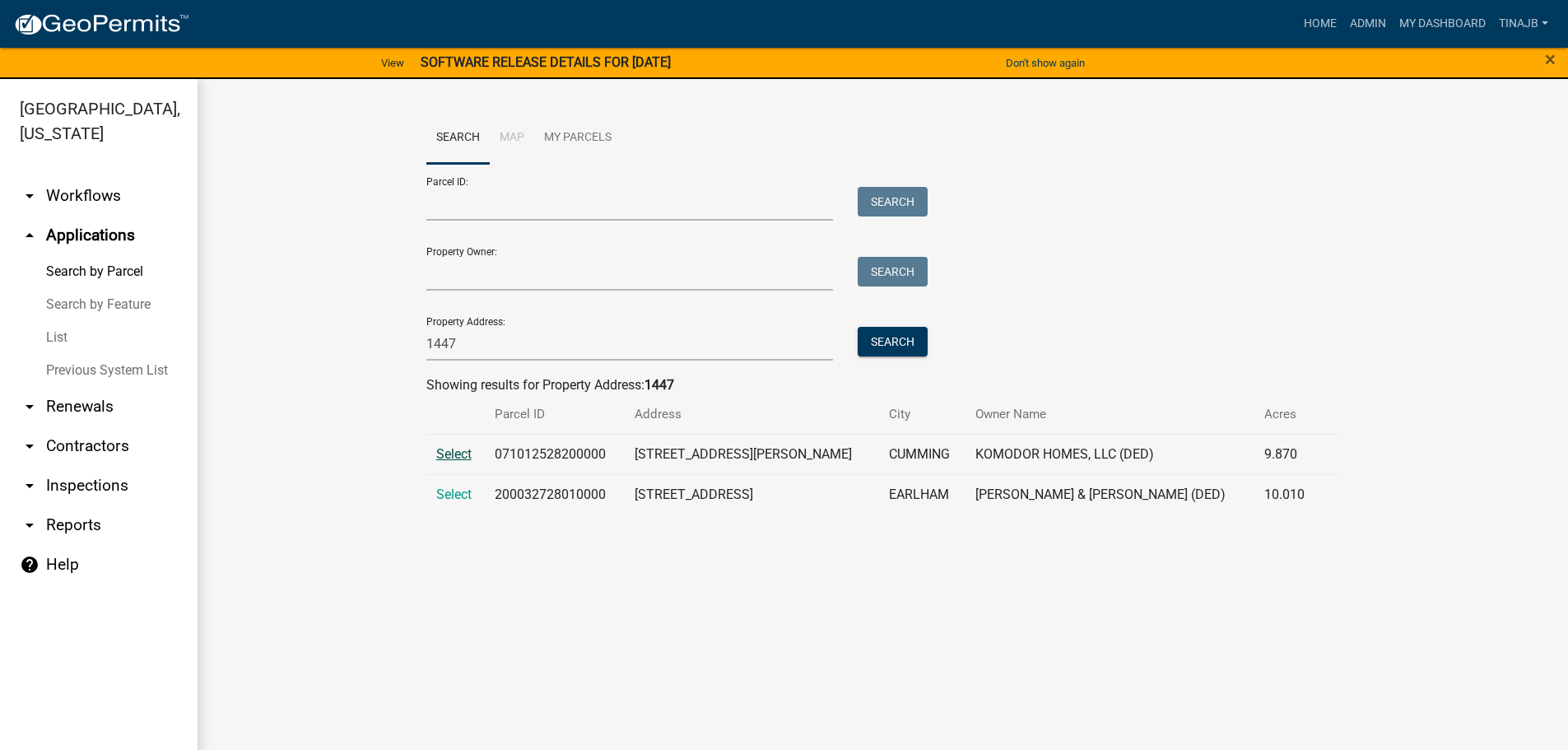
click at [453, 455] on span "Select" at bounding box center [454, 453] width 36 height 16
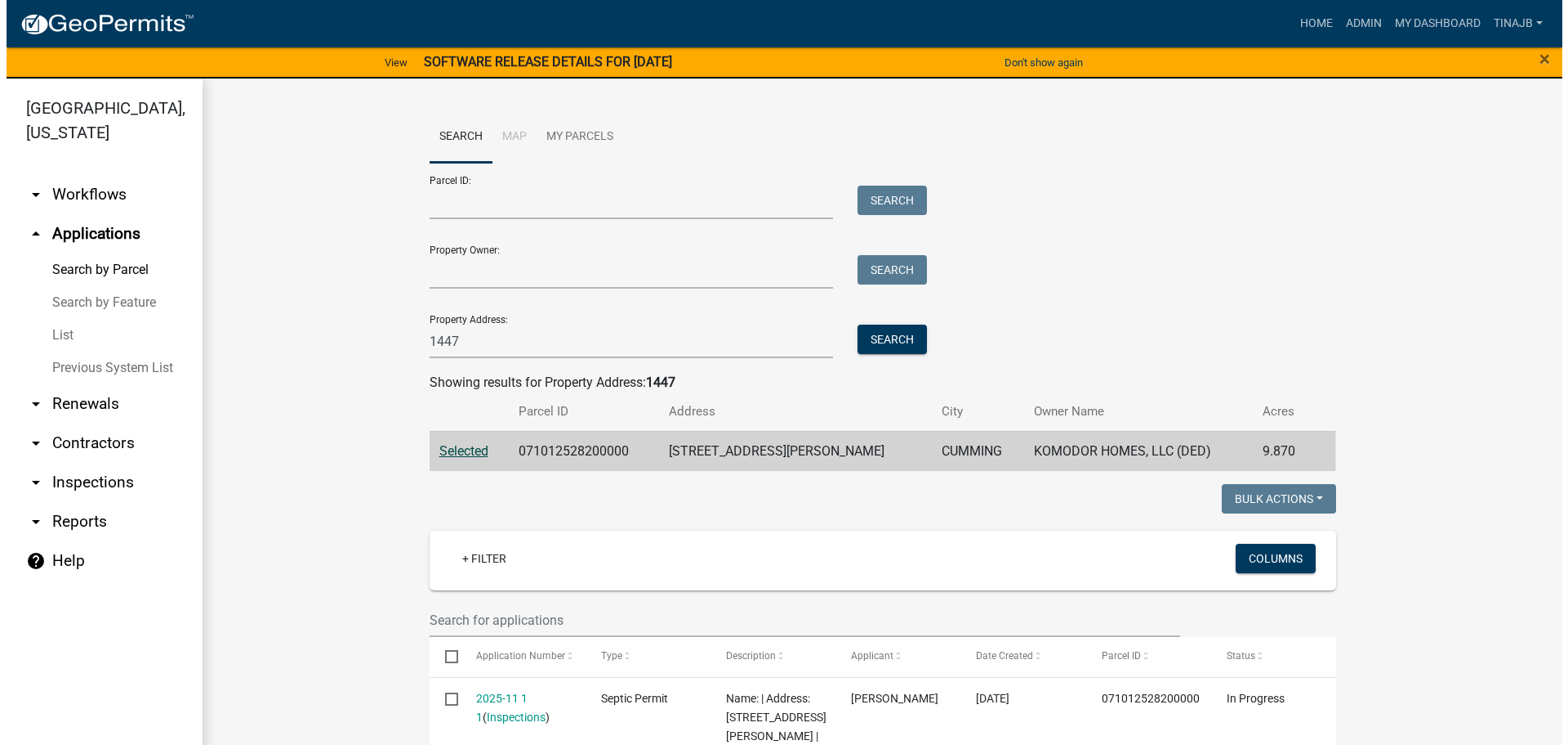
scroll to position [408, 0]
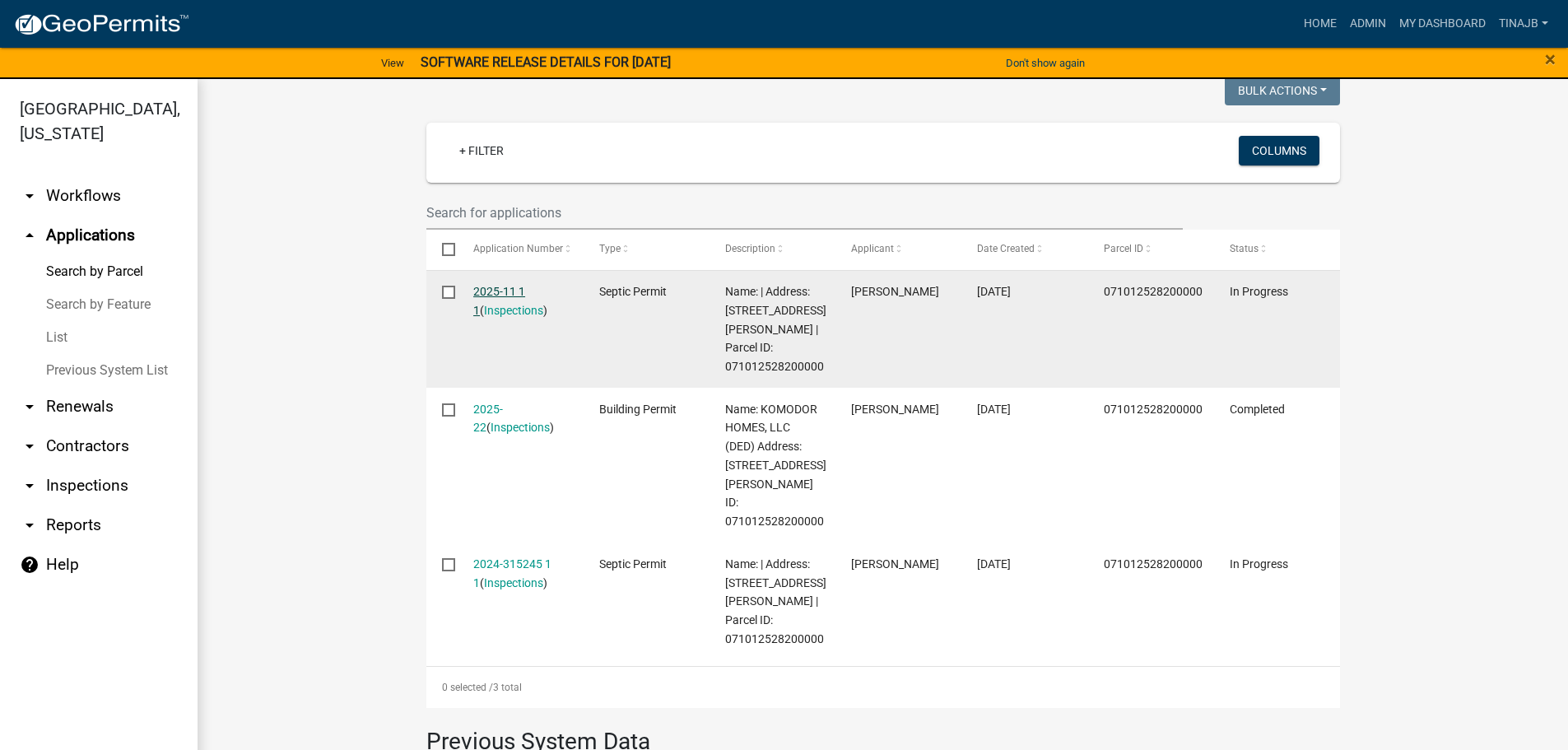
click at [503, 287] on link "2025-11 1 1" at bounding box center [499, 301] width 51 height 32
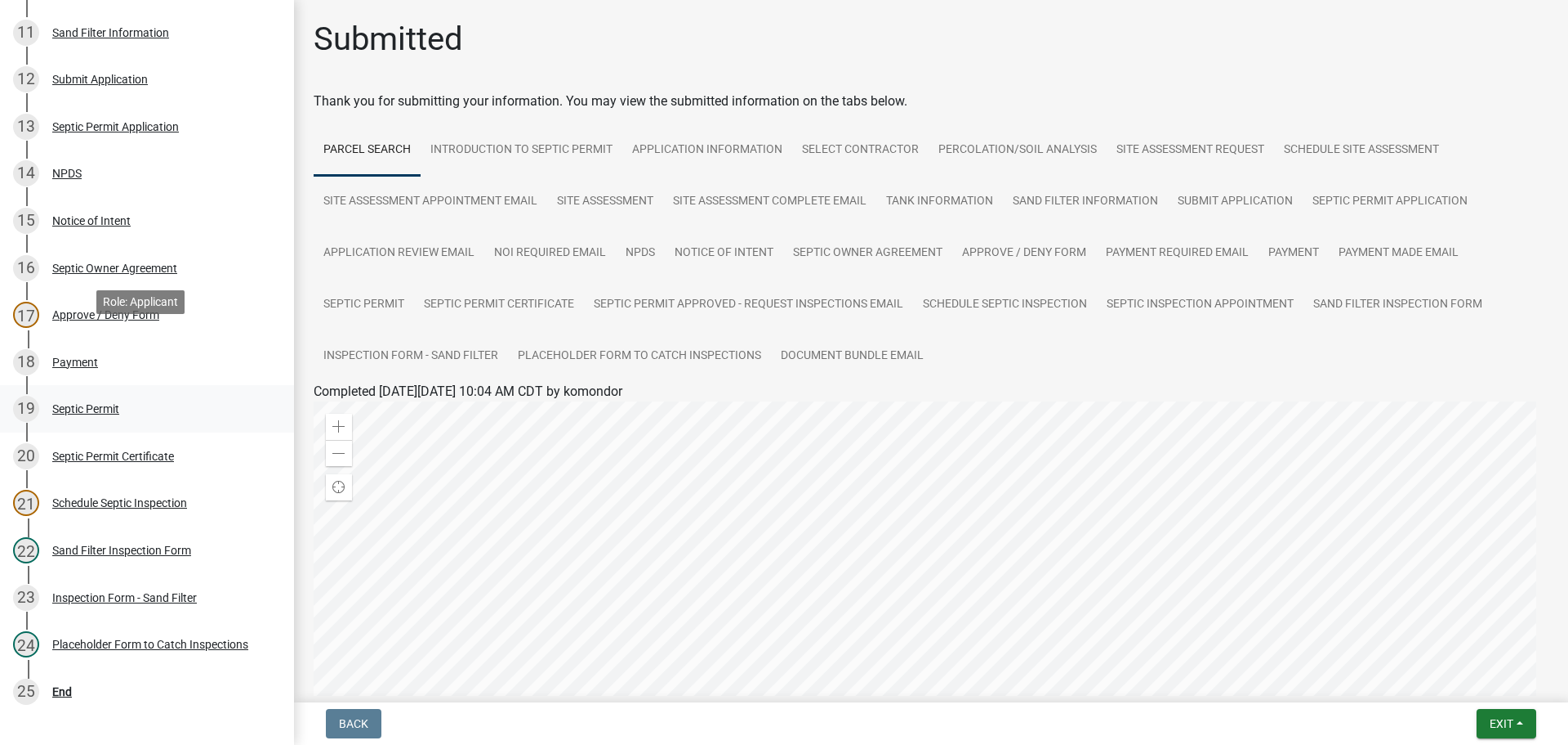
scroll to position [736, 0]
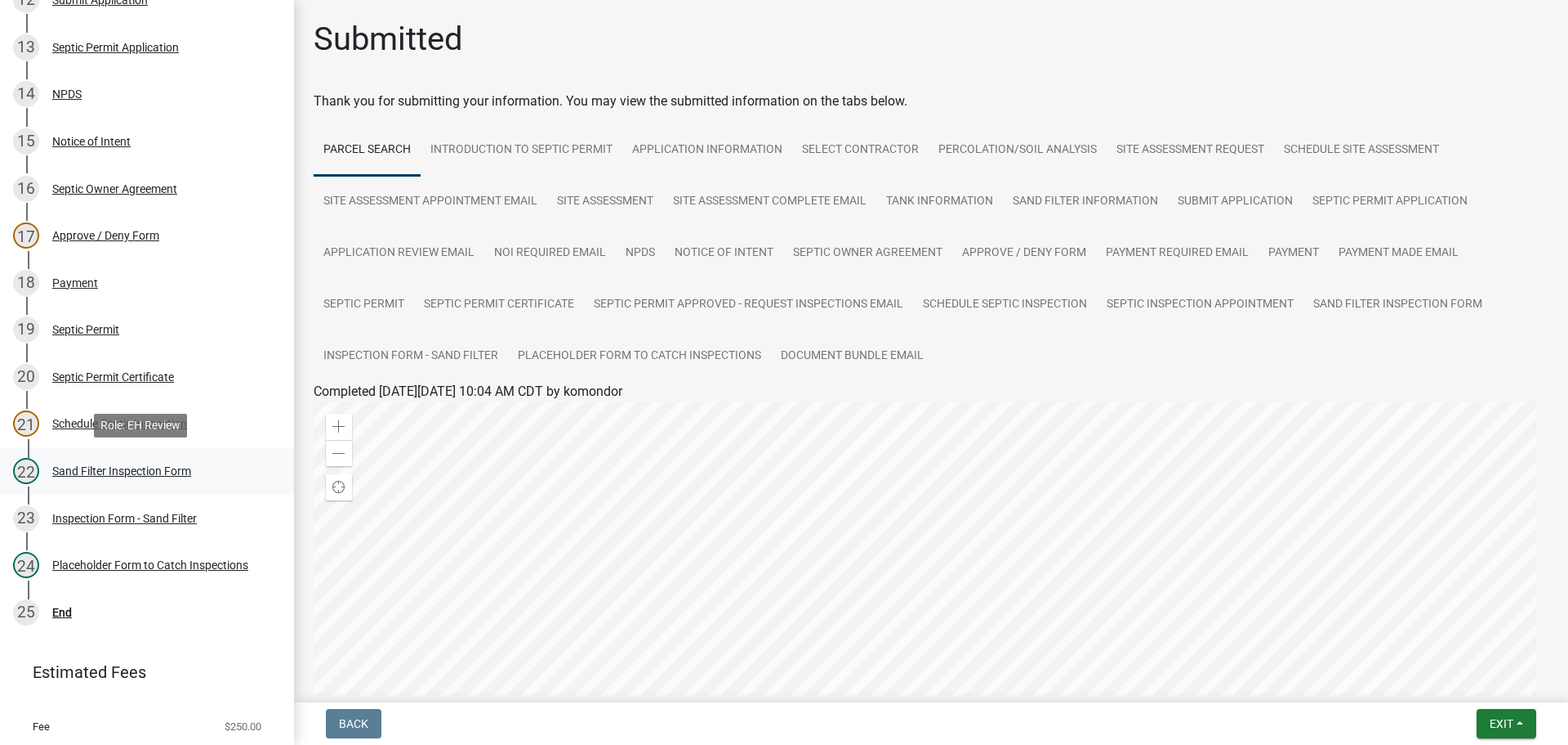
click at [110, 473] on div "Sand Filter Inspection Form" at bounding box center [121, 470] width 139 height 11
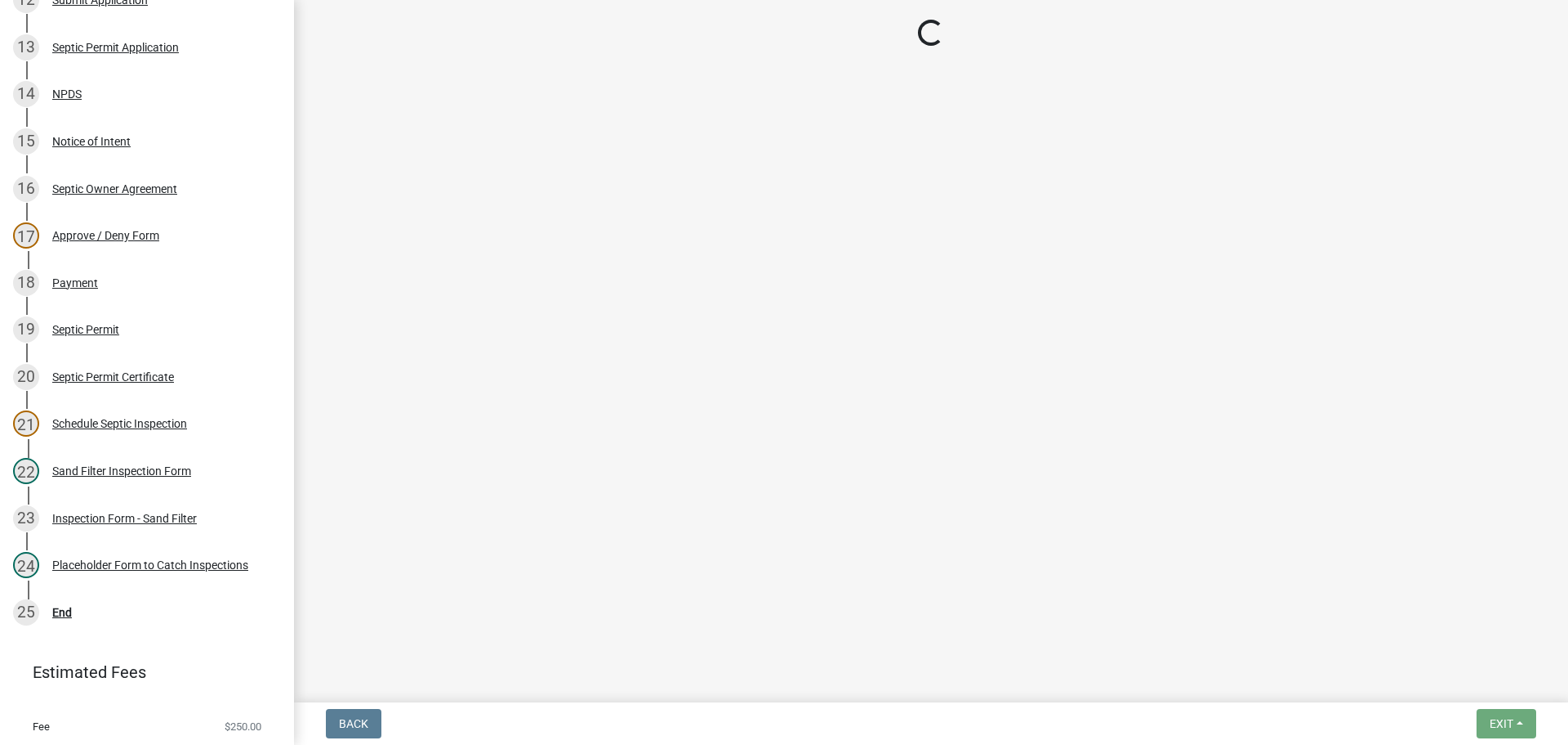
select select "ccc3feb4-466f-4227-91e9-914ee9242bae"
select select "dbe3a1b9-a4b3-48fa-b9c0-fee70399abae"
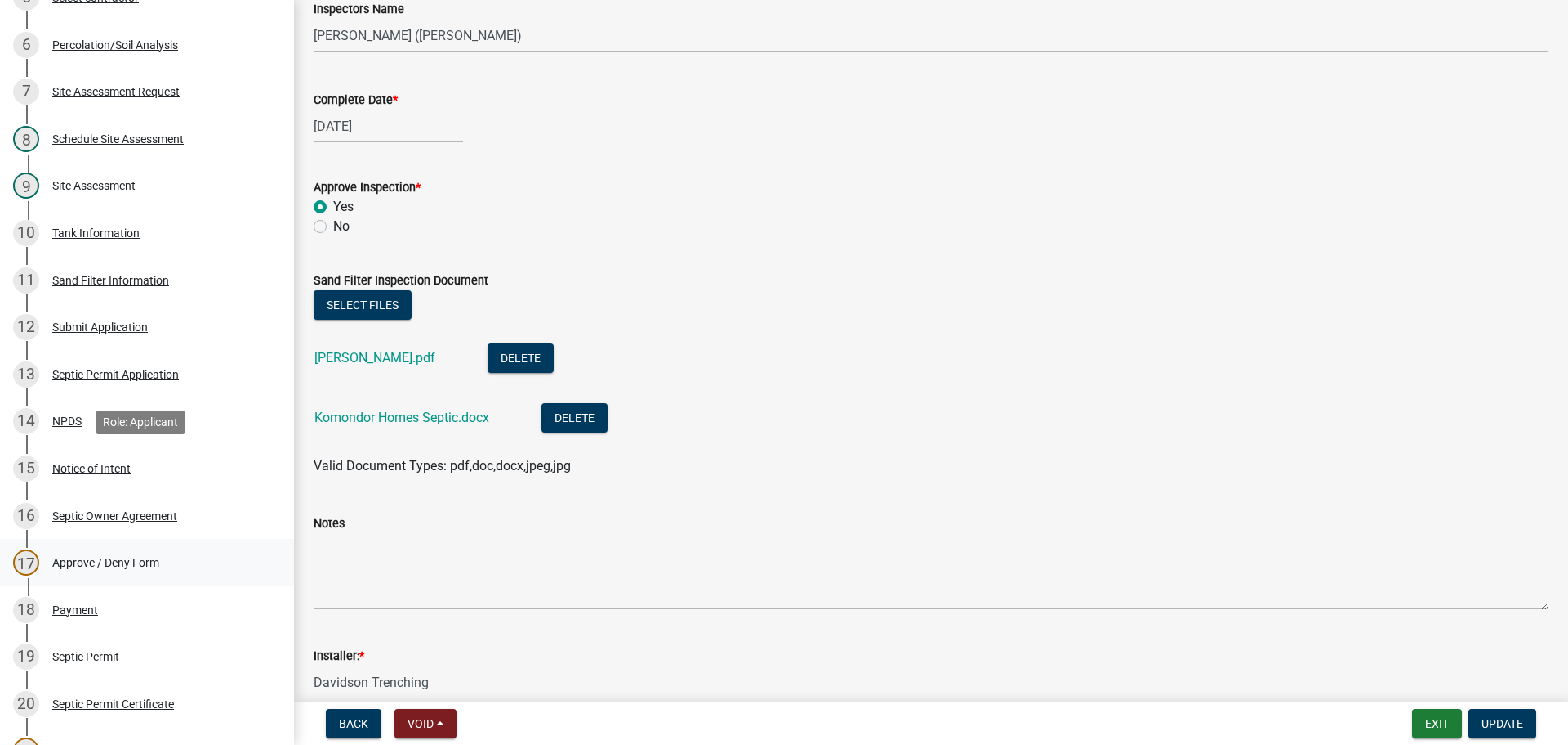
scroll to position [779, 0]
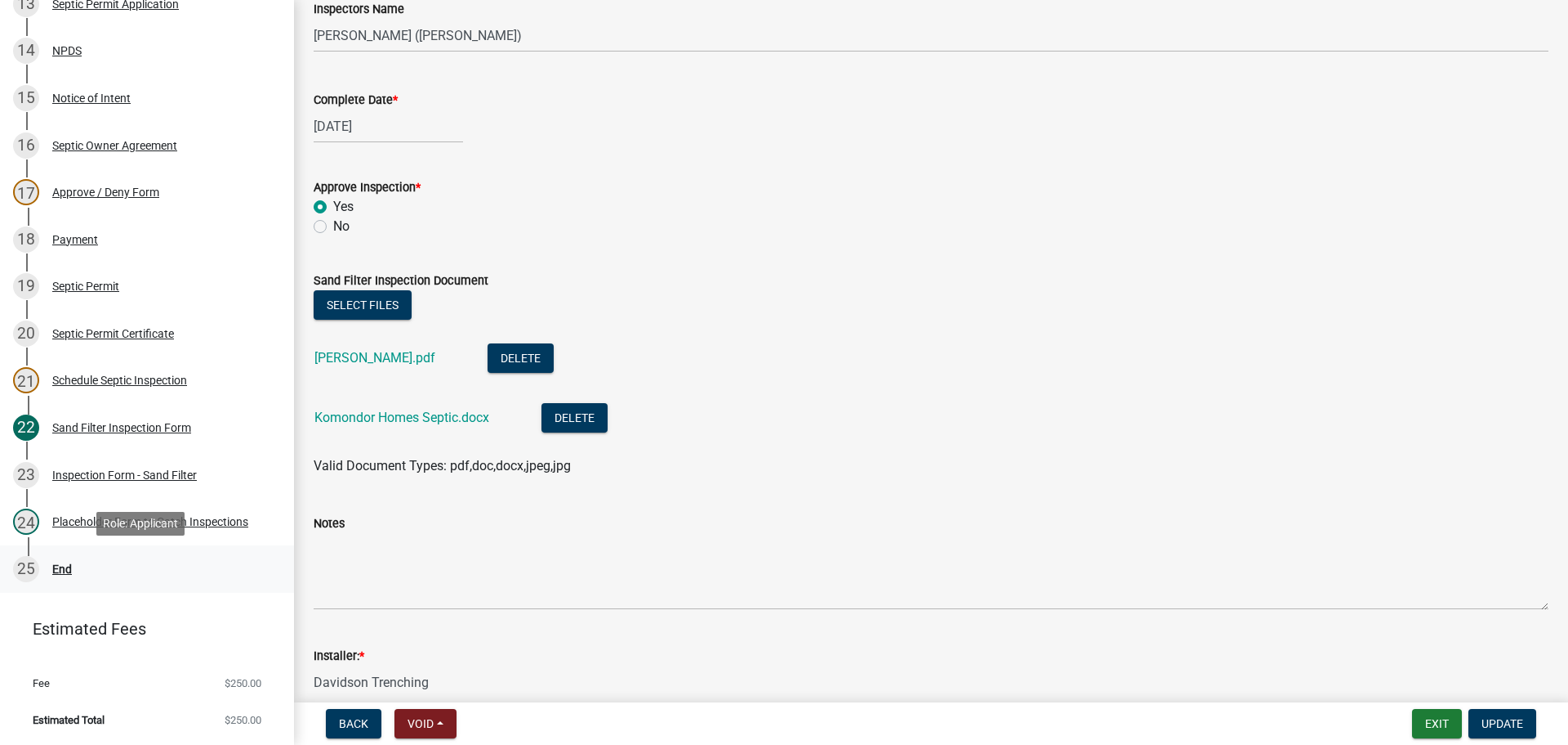
click at [64, 573] on div "End" at bounding box center [61, 569] width 19 height 11
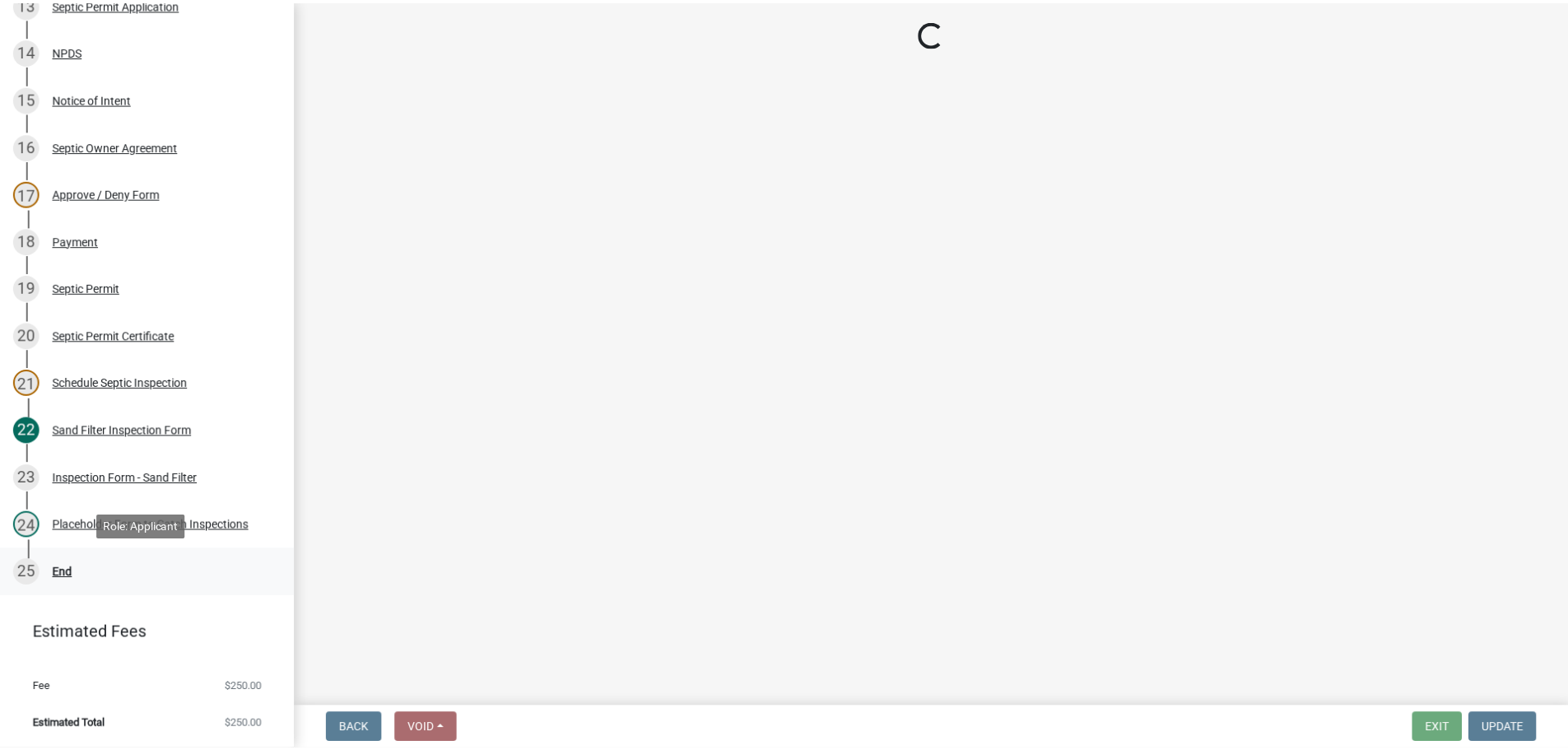
scroll to position [0, 0]
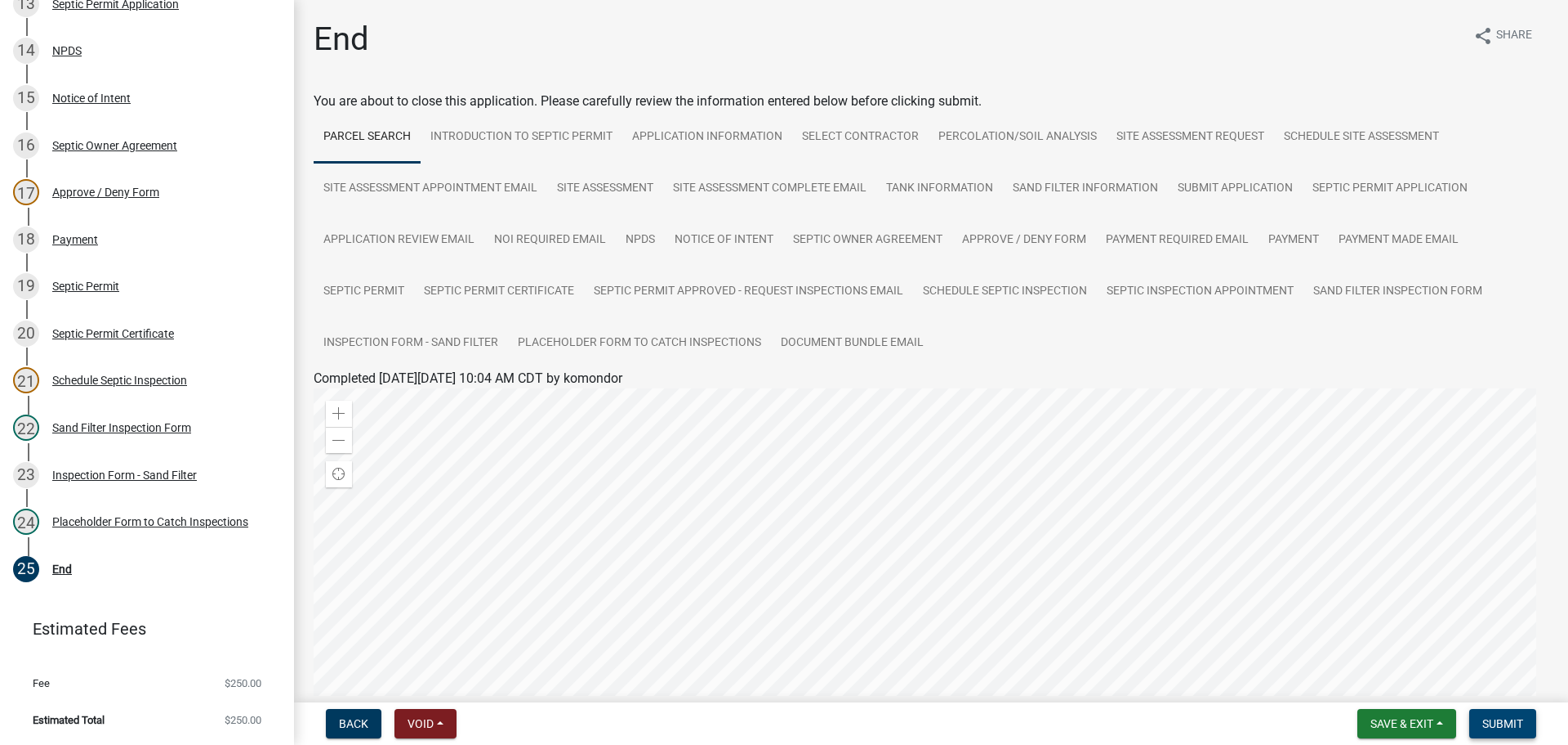
click at [1496, 724] on span "Submit" at bounding box center [1503, 724] width 41 height 13
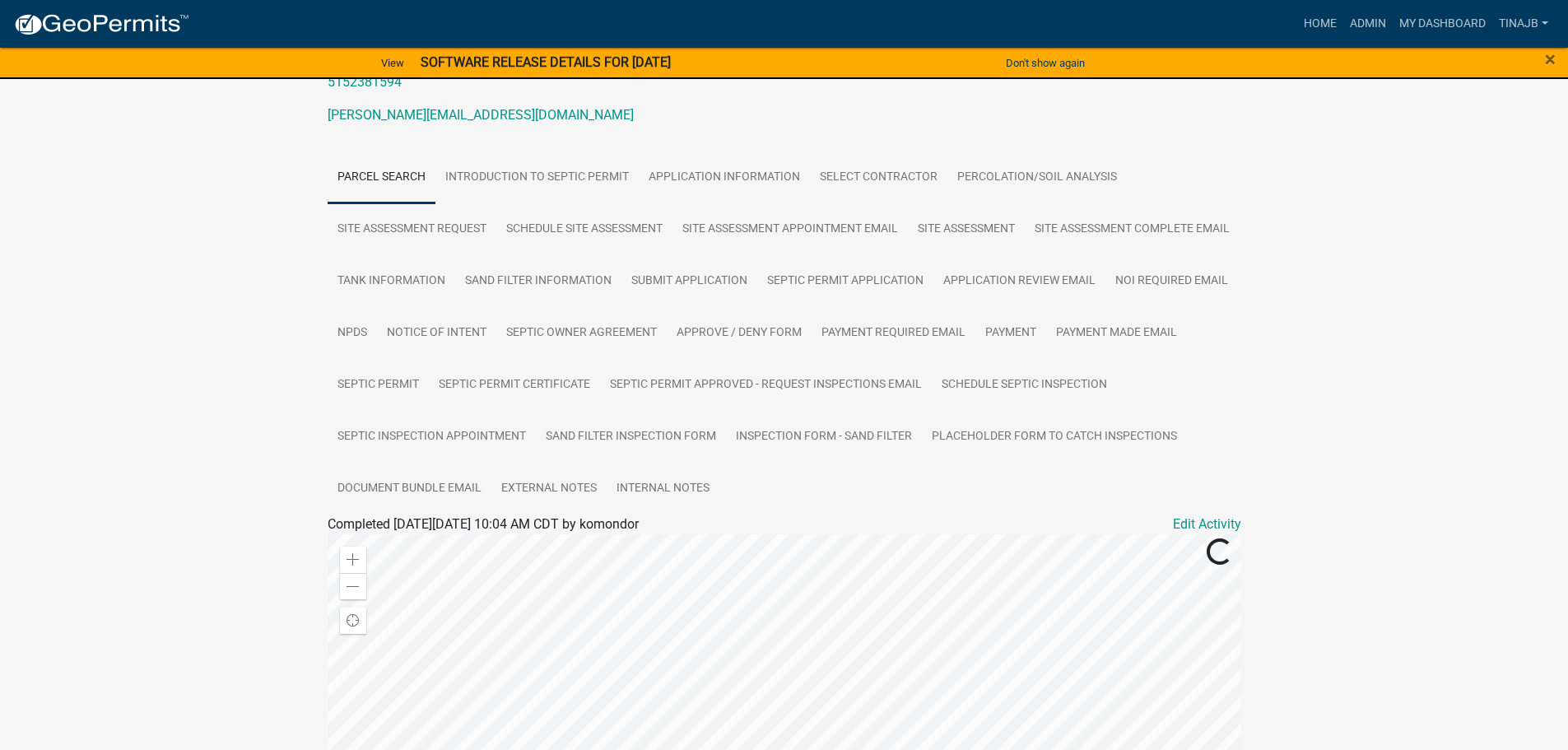
scroll to position [164, 0]
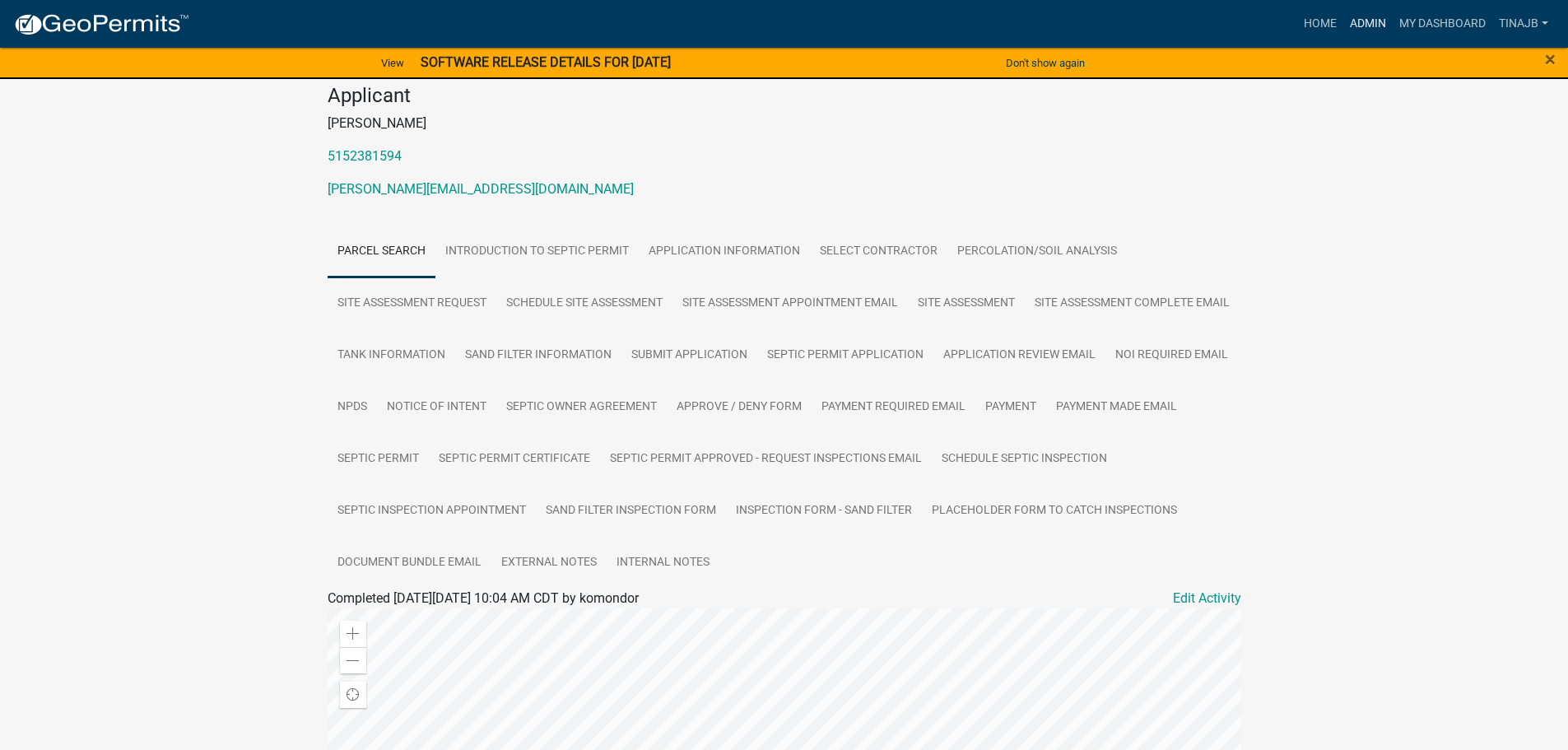
click at [1359, 25] on link "Admin" at bounding box center [1368, 23] width 50 height 31
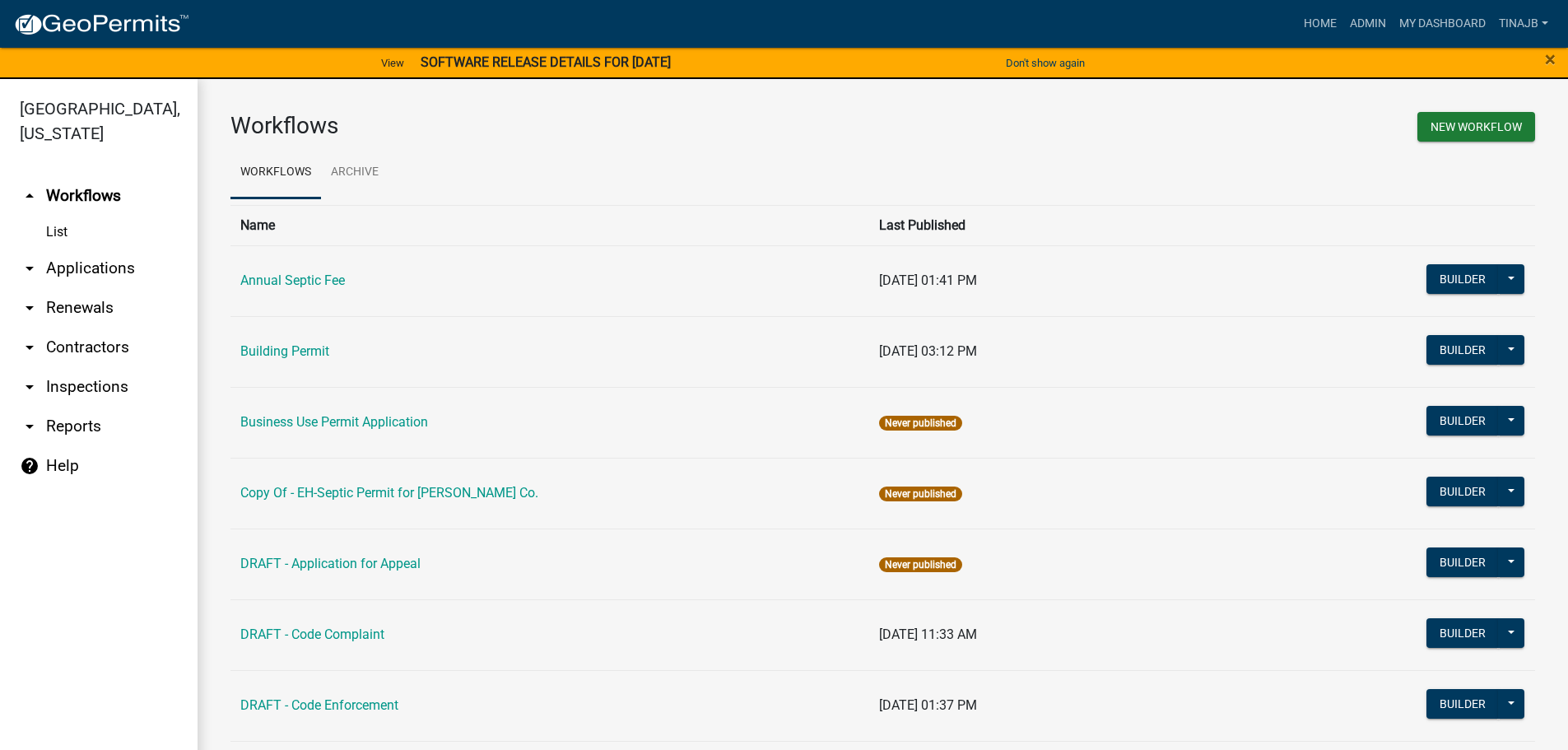
click at [102, 248] on link "arrow_drop_down Applications" at bounding box center [98, 268] width 197 height 39
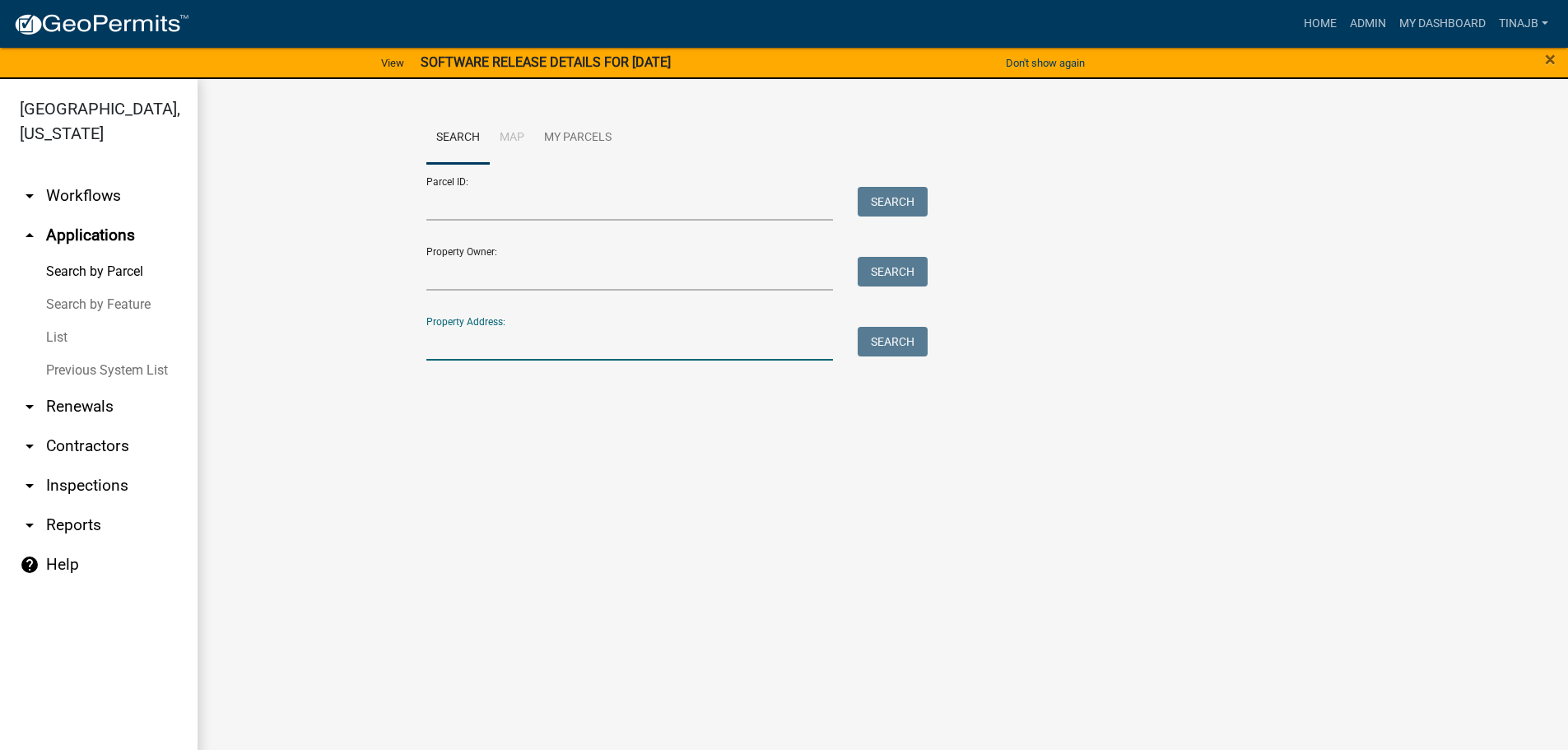
click at [494, 338] on input "Property Address:" at bounding box center [630, 344] width 407 height 34
click at [463, 275] on input "Property Owner:" at bounding box center [630, 274] width 407 height 34
click at [478, 277] on input "len" at bounding box center [630, 274] width 407 height 34
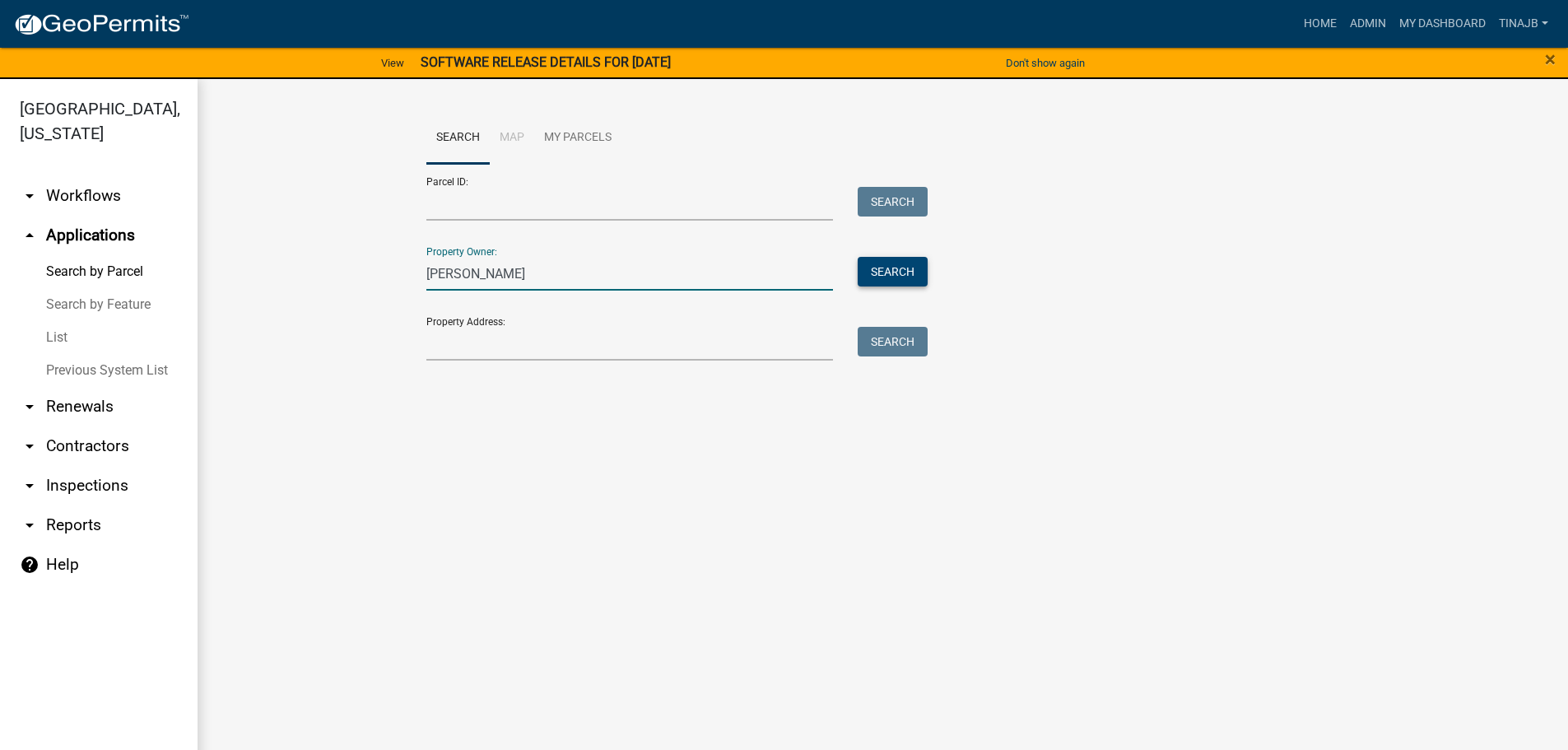
type input "[PERSON_NAME]"
click at [903, 267] on button "Search" at bounding box center [892, 272] width 70 height 30
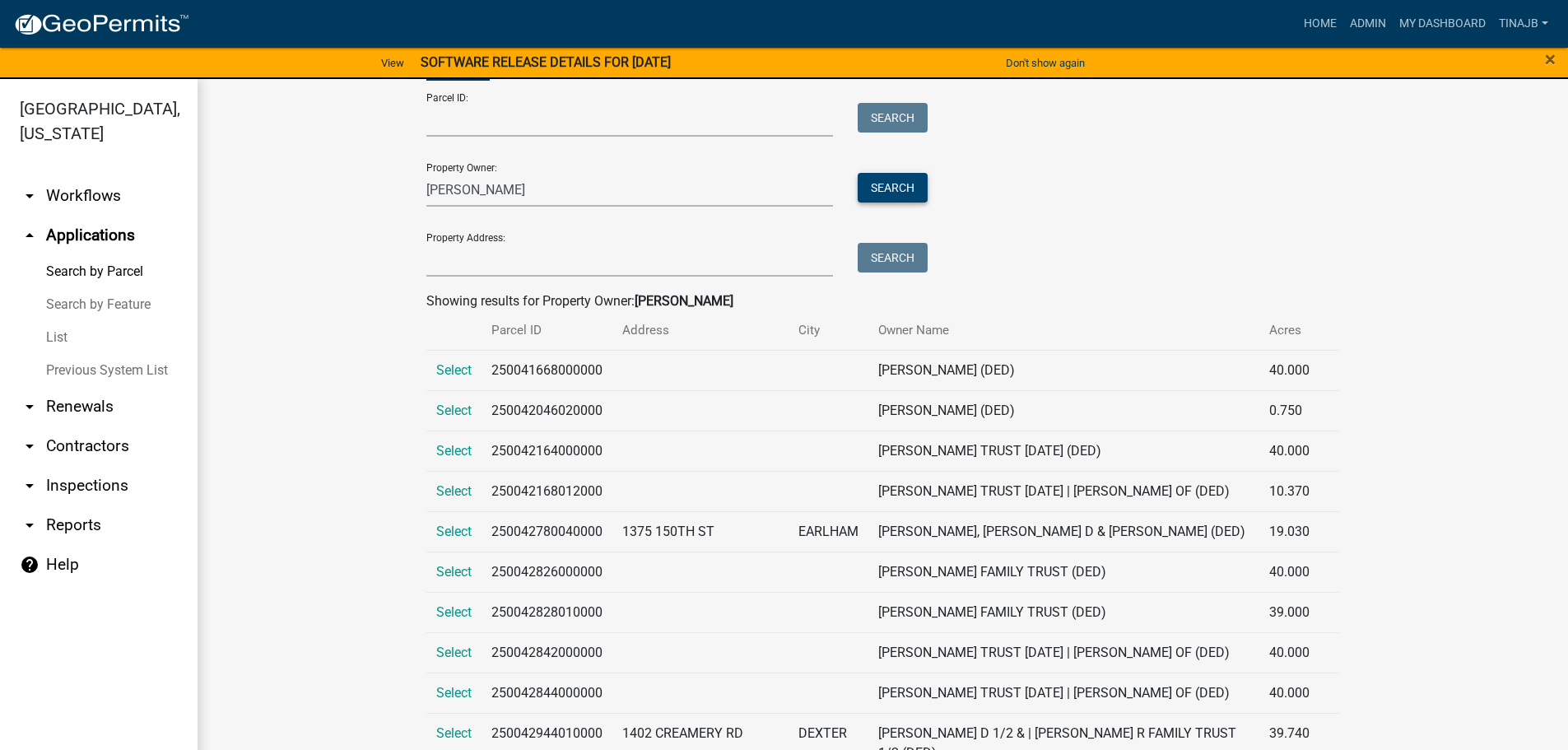
scroll to position [82, 0]
click at [455, 541] on span "Select" at bounding box center [454, 532] width 36 height 16
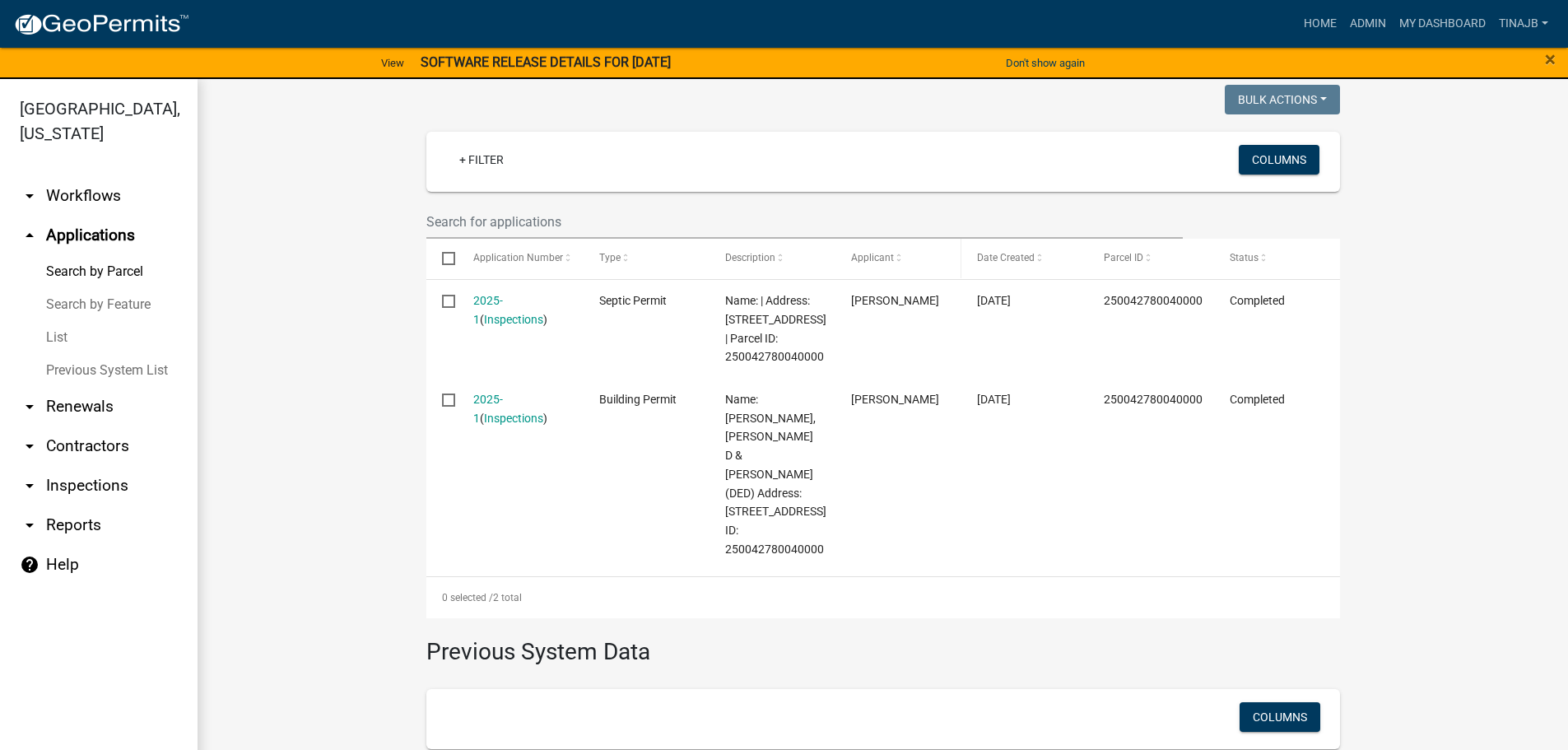
scroll to position [411, 0]
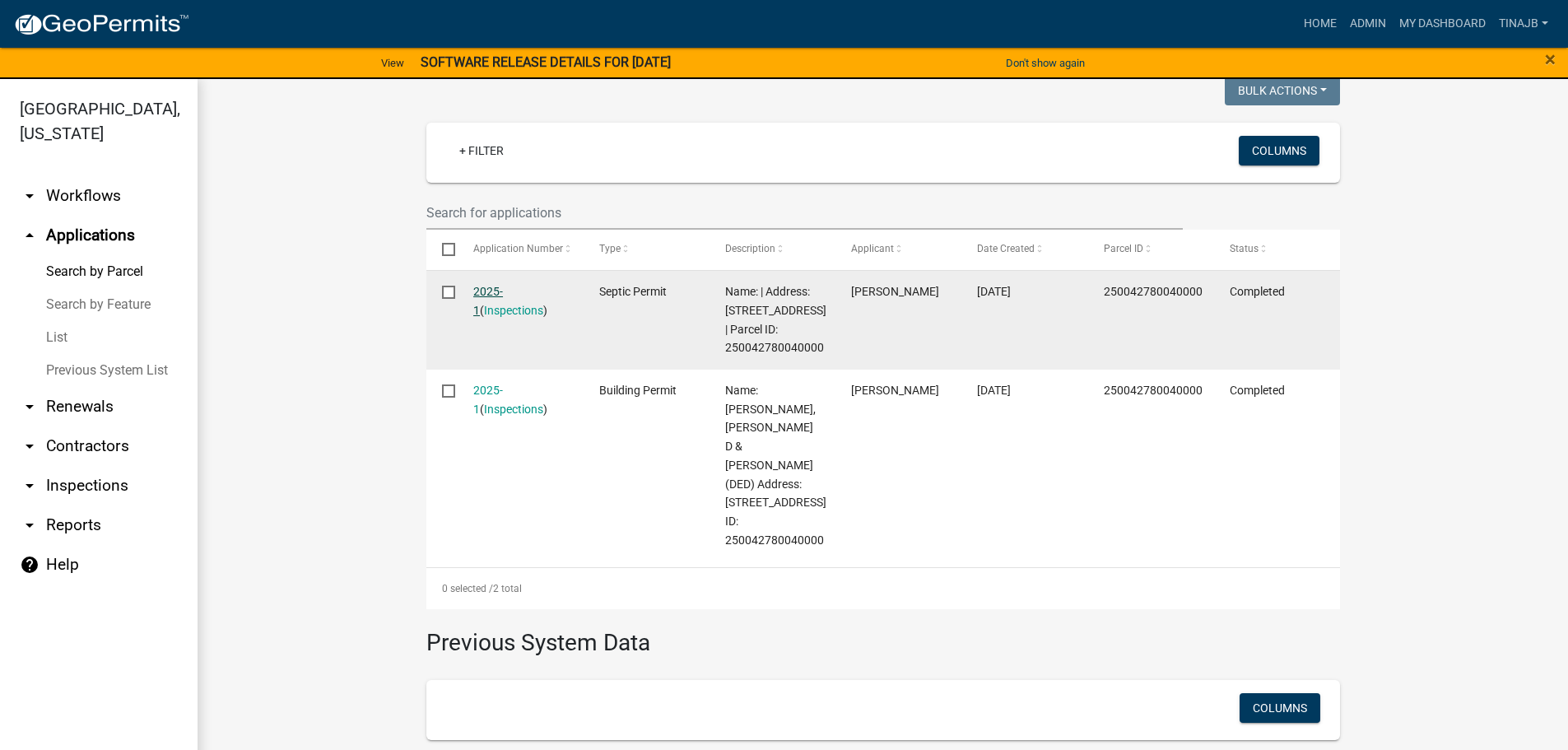
click at [491, 293] on link "2025-1" at bounding box center [489, 301] width 30 height 32
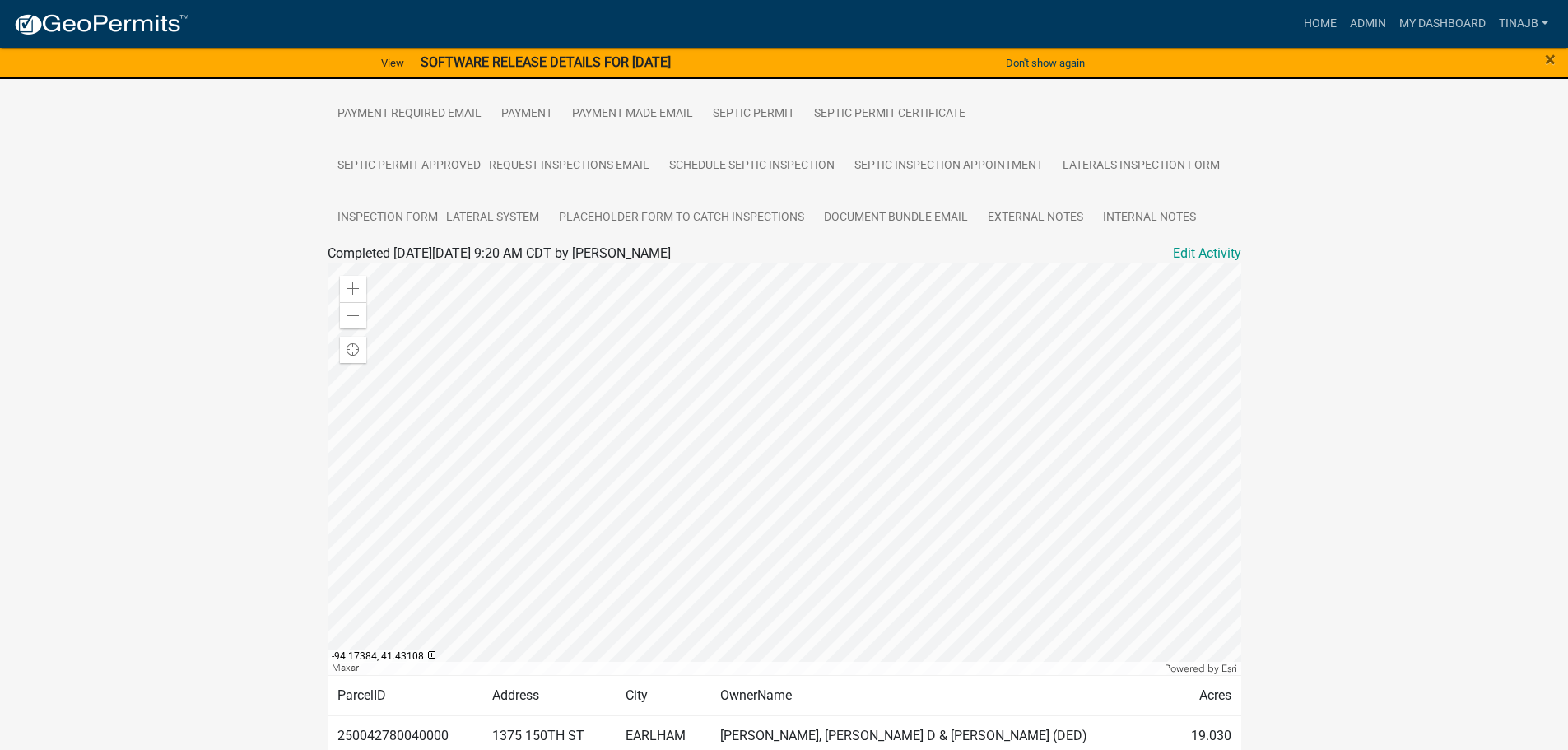
scroll to position [186, 0]
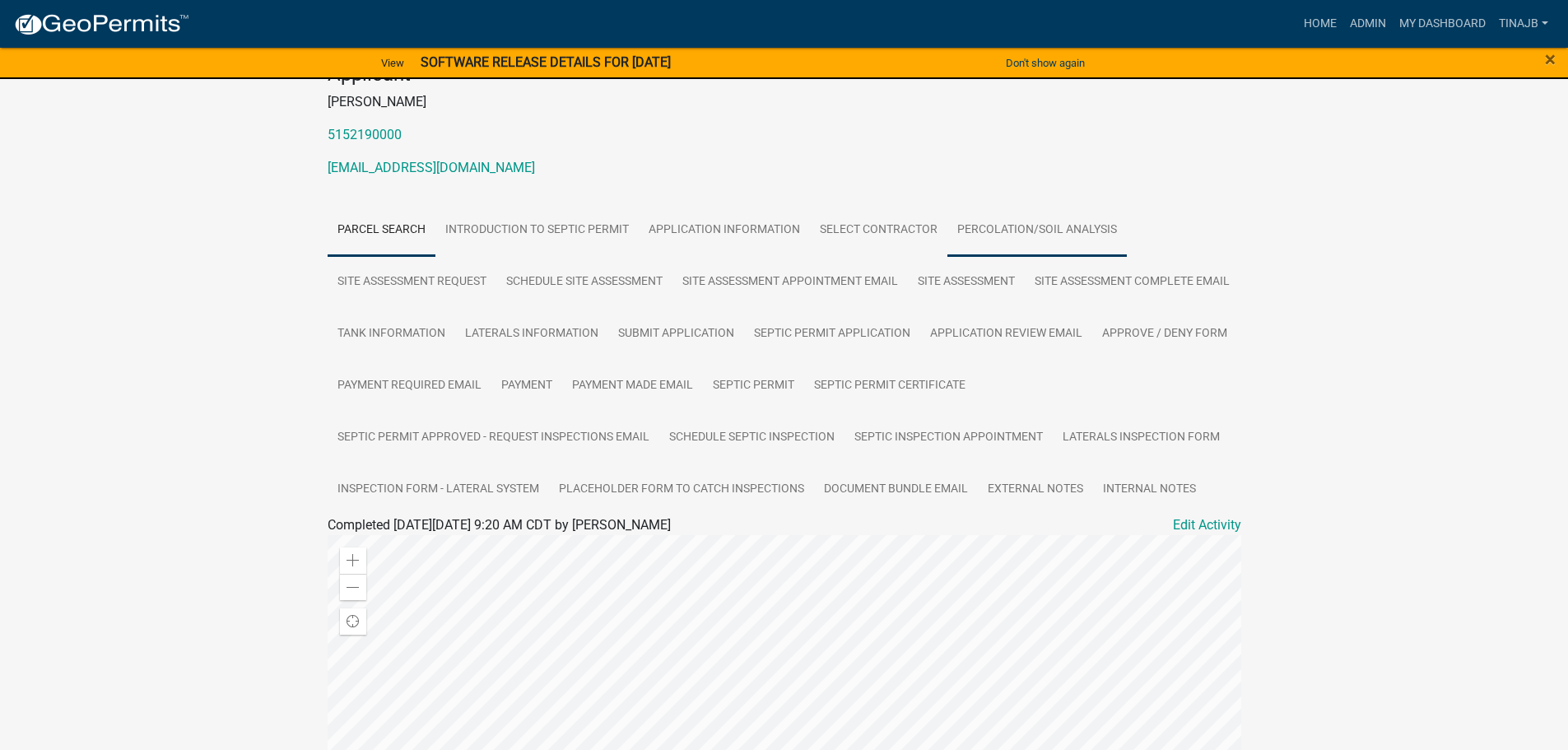
drag, startPoint x: 1026, startPoint y: 224, endPoint x: 994, endPoint y: 248, distance: 40.0
click at [1026, 224] on link "Percolation/Soil Analysis" at bounding box center [1037, 230] width 179 height 52
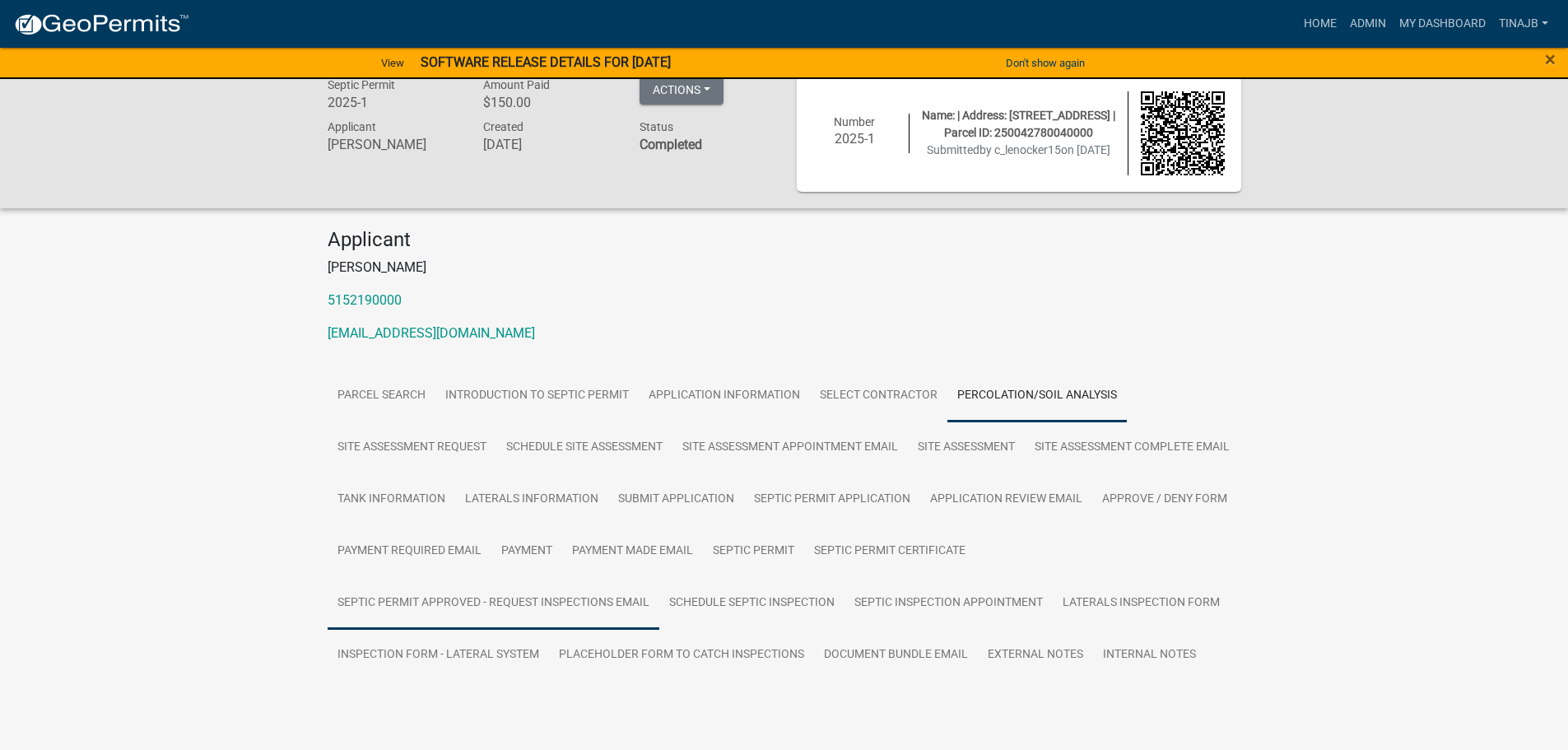
scroll to position [120, 0]
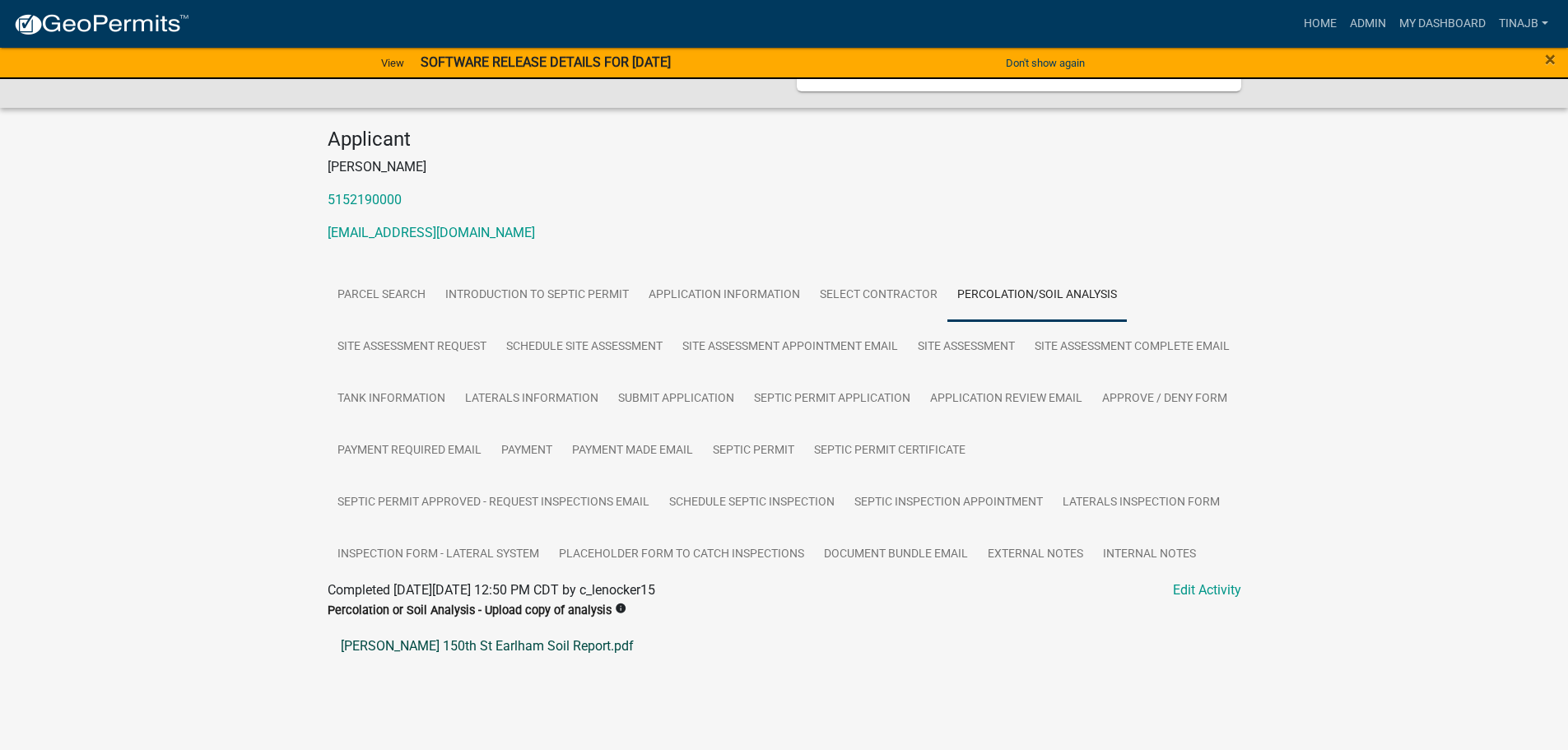
click at [535, 666] on link "[PERSON_NAME] 150th St Earlham Soil Report.pdf" at bounding box center [785, 645] width 914 height 39
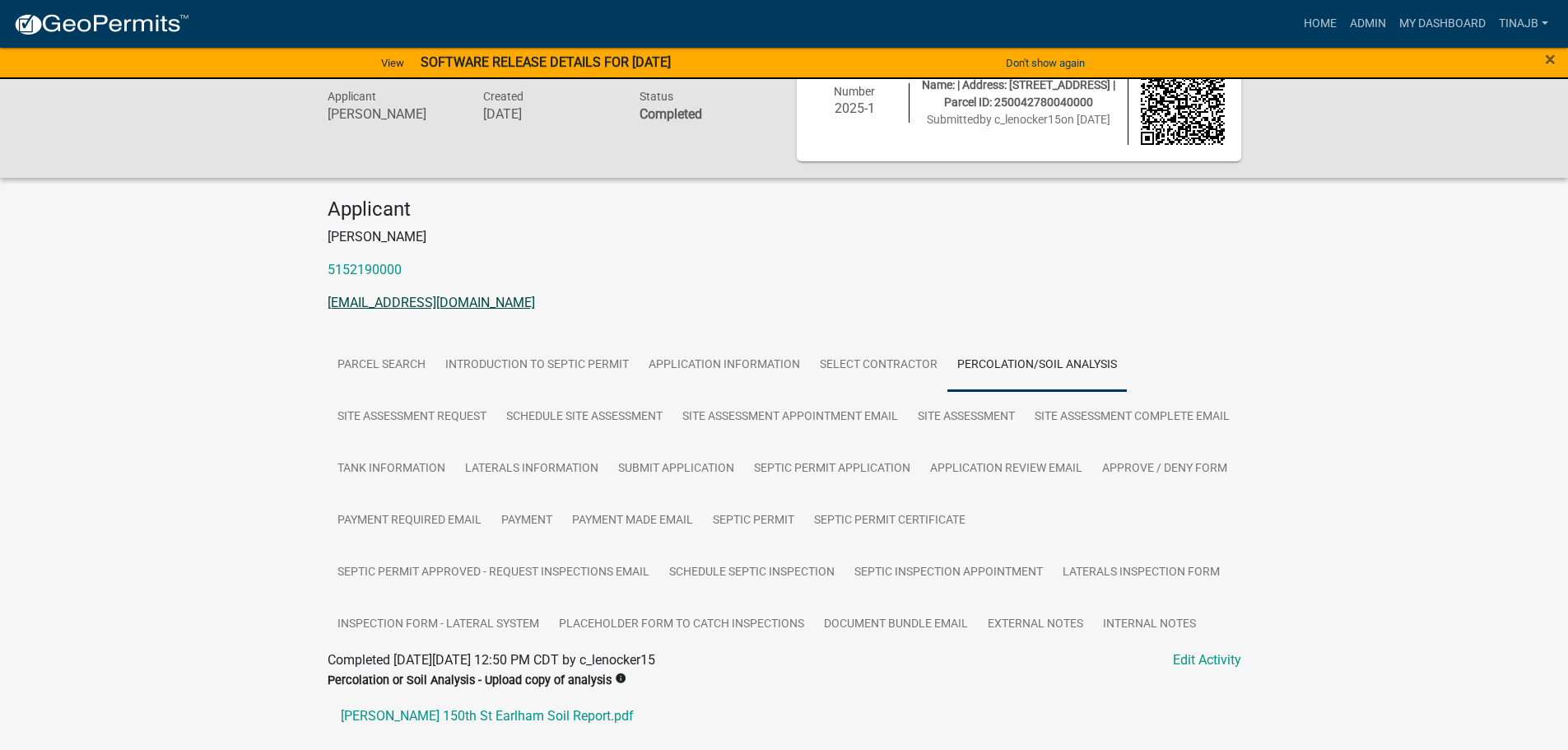
scroll to position [0, 0]
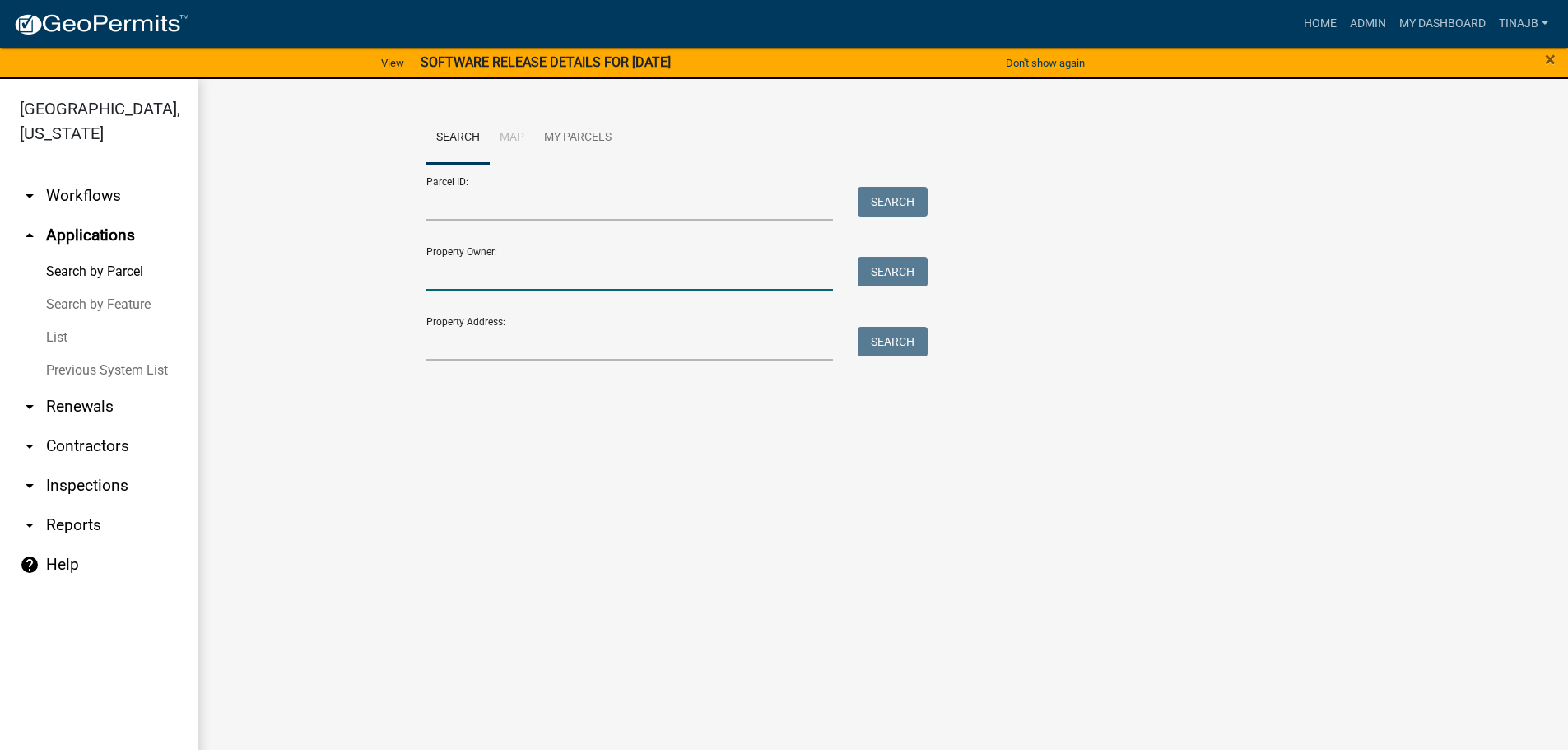
click at [557, 280] on input "Property Owner:" at bounding box center [630, 274] width 407 height 34
click at [556, 330] on input "Property Address:" at bounding box center [630, 344] width 407 height 34
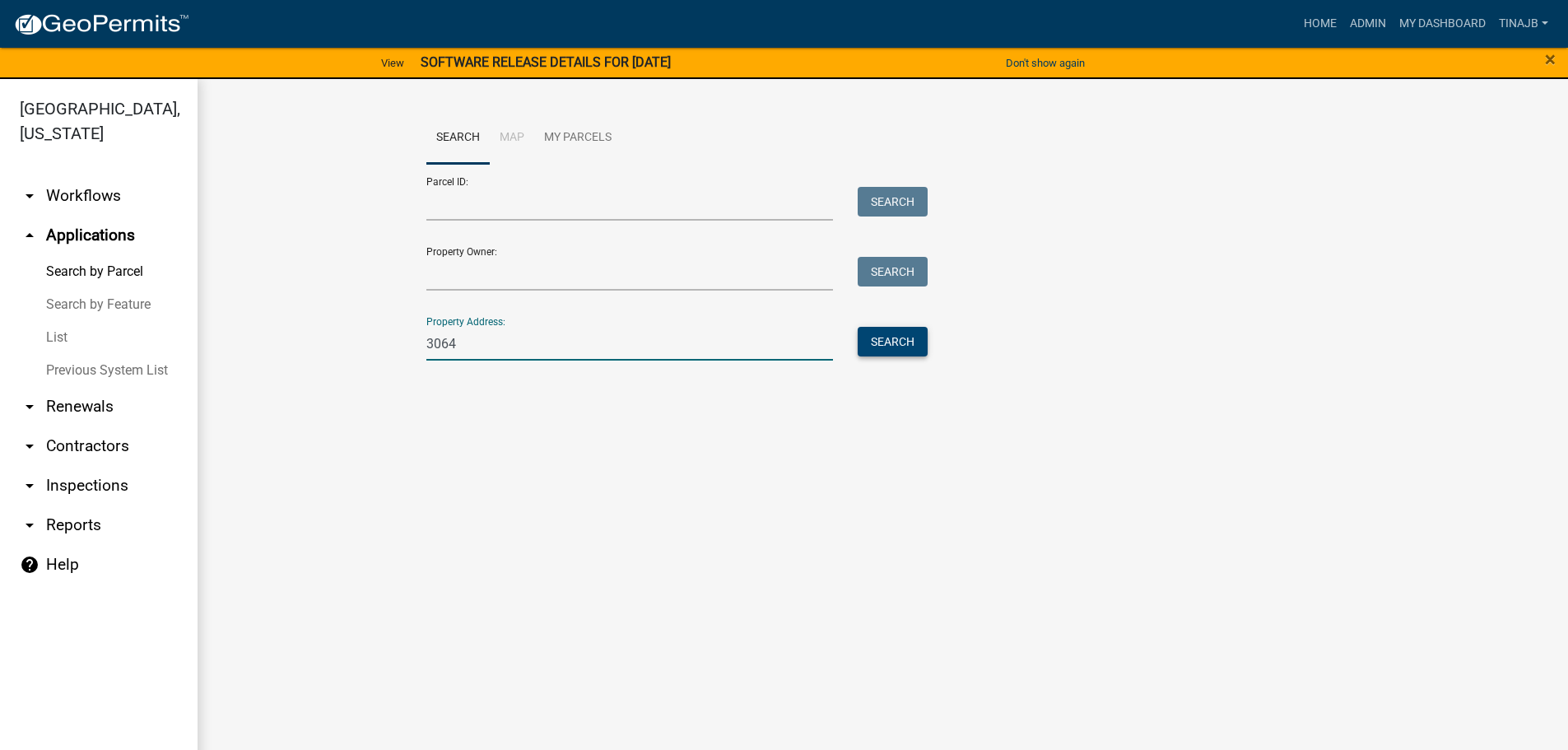
type input "3064"
click at [883, 349] on button "Search" at bounding box center [892, 342] width 70 height 30
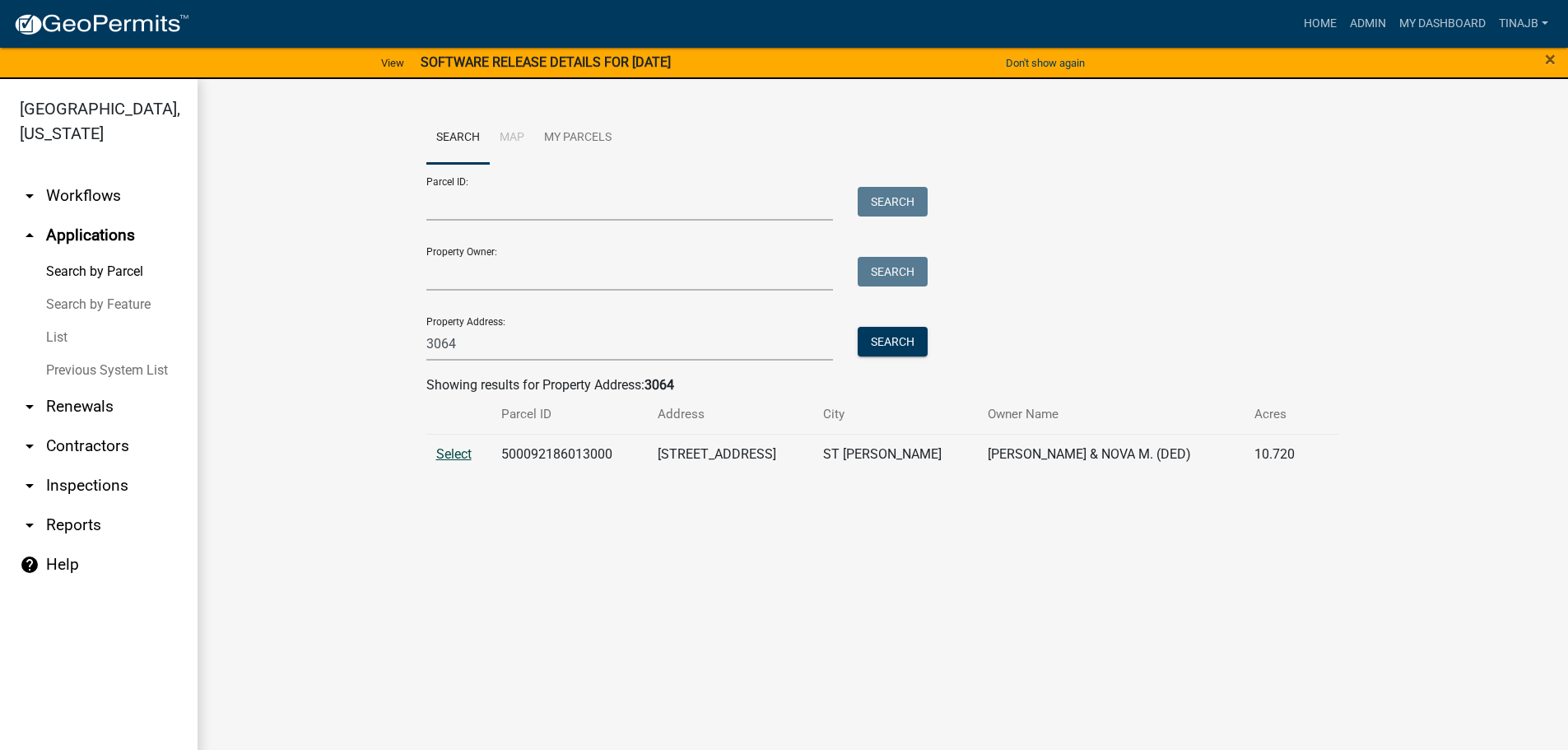
click at [458, 460] on span "Select" at bounding box center [454, 453] width 36 height 16
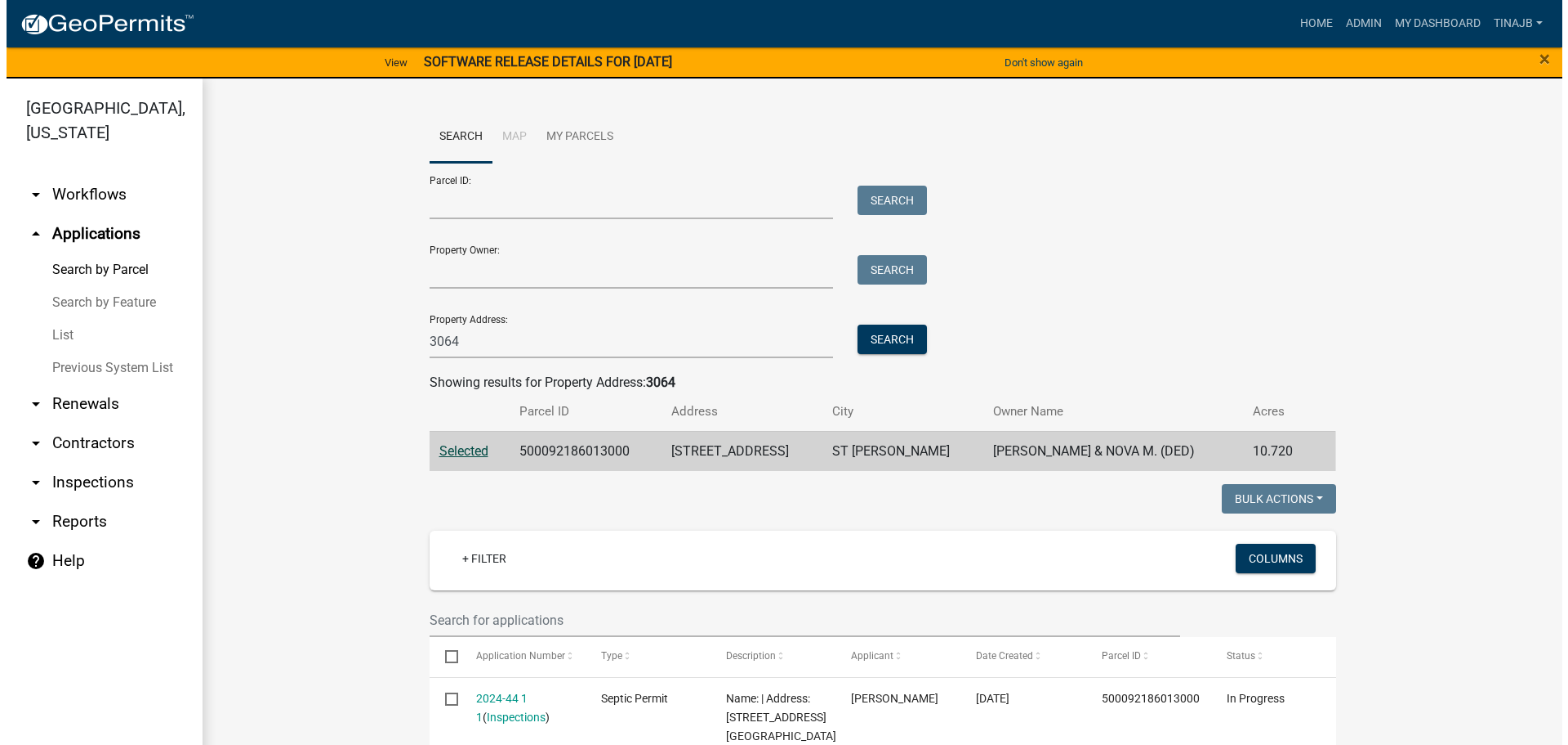
scroll to position [245, 0]
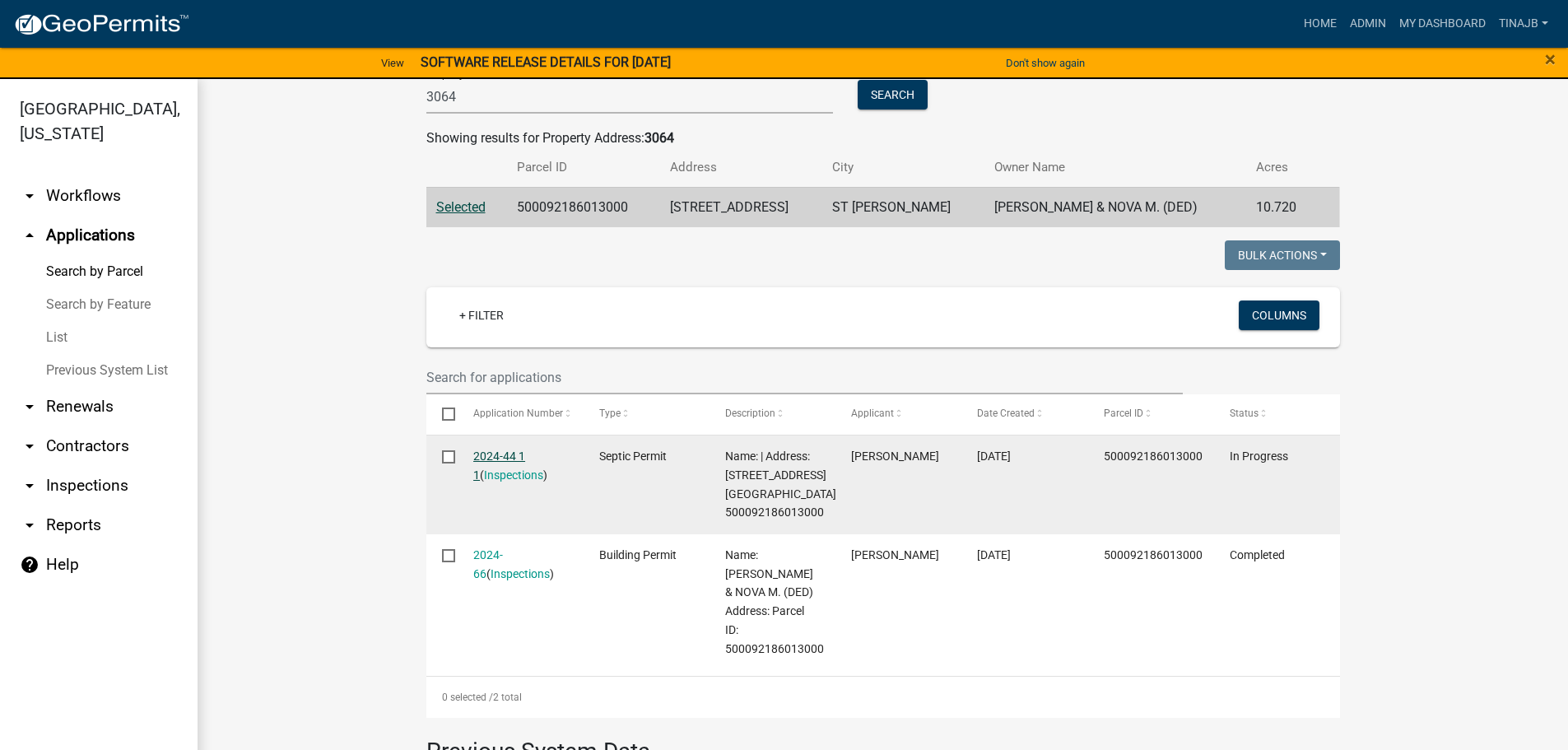
click at [487, 456] on link "2024-44 1 1" at bounding box center [499, 465] width 51 height 32
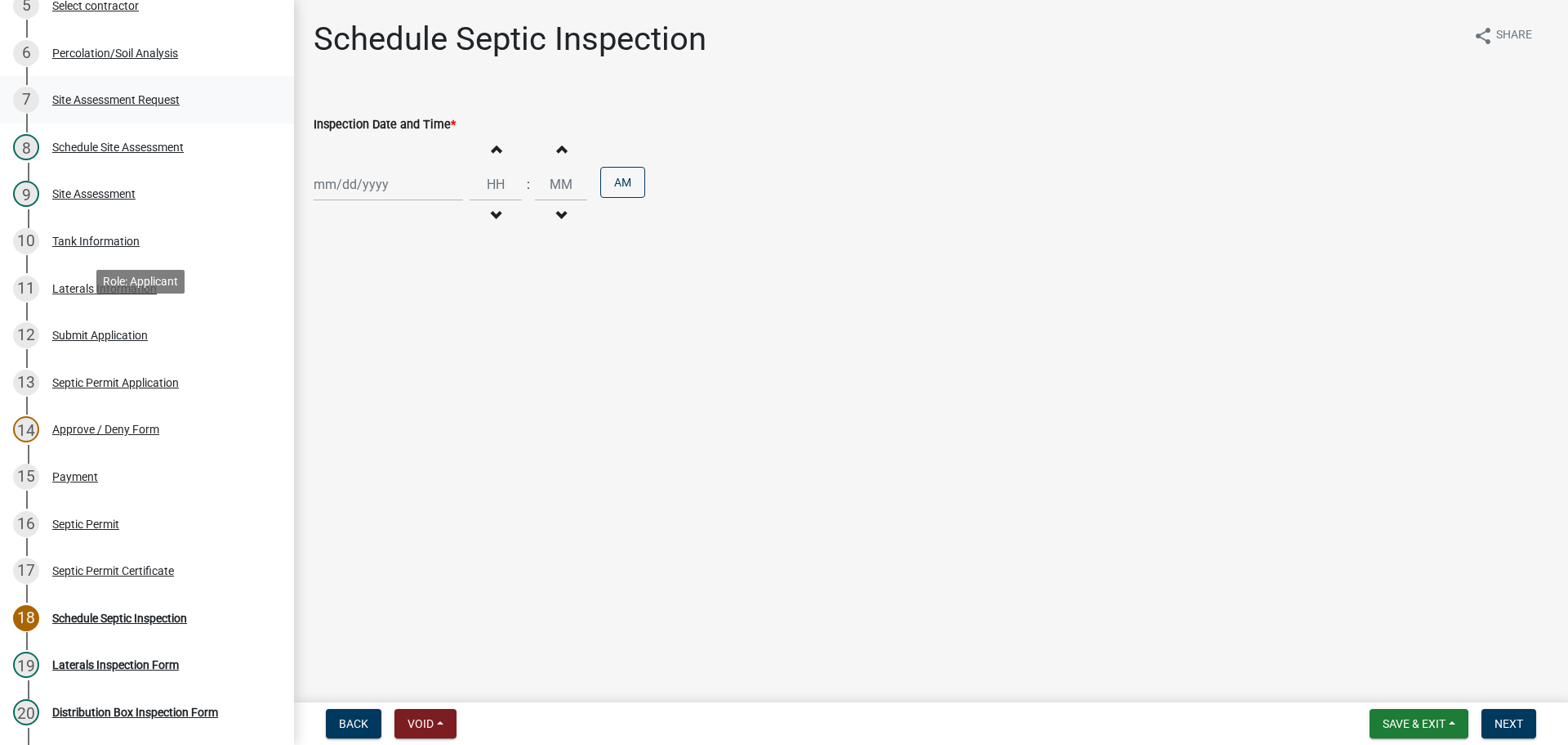
scroll to position [408, 0]
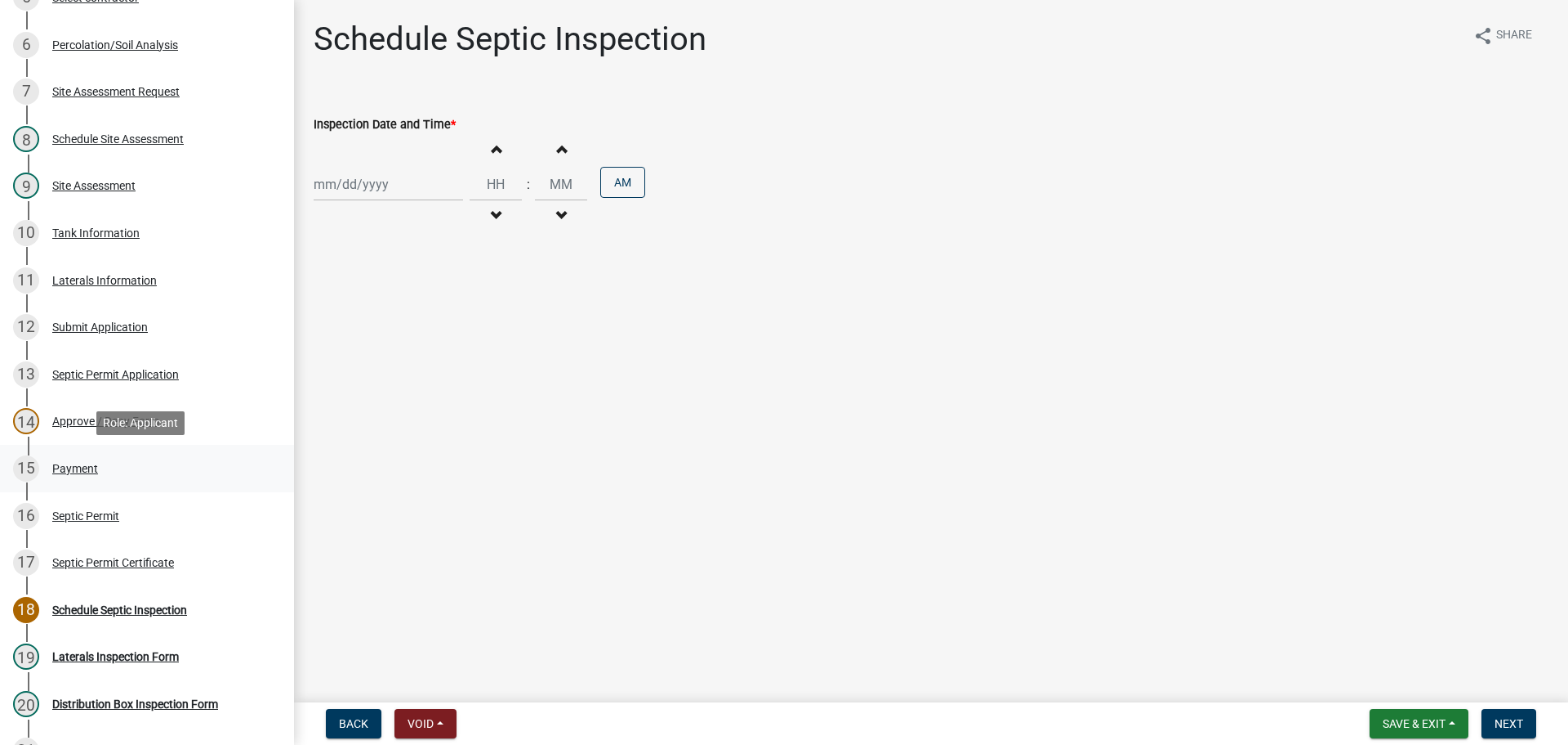
click at [72, 473] on div "Payment" at bounding box center [74, 469] width 45 height 11
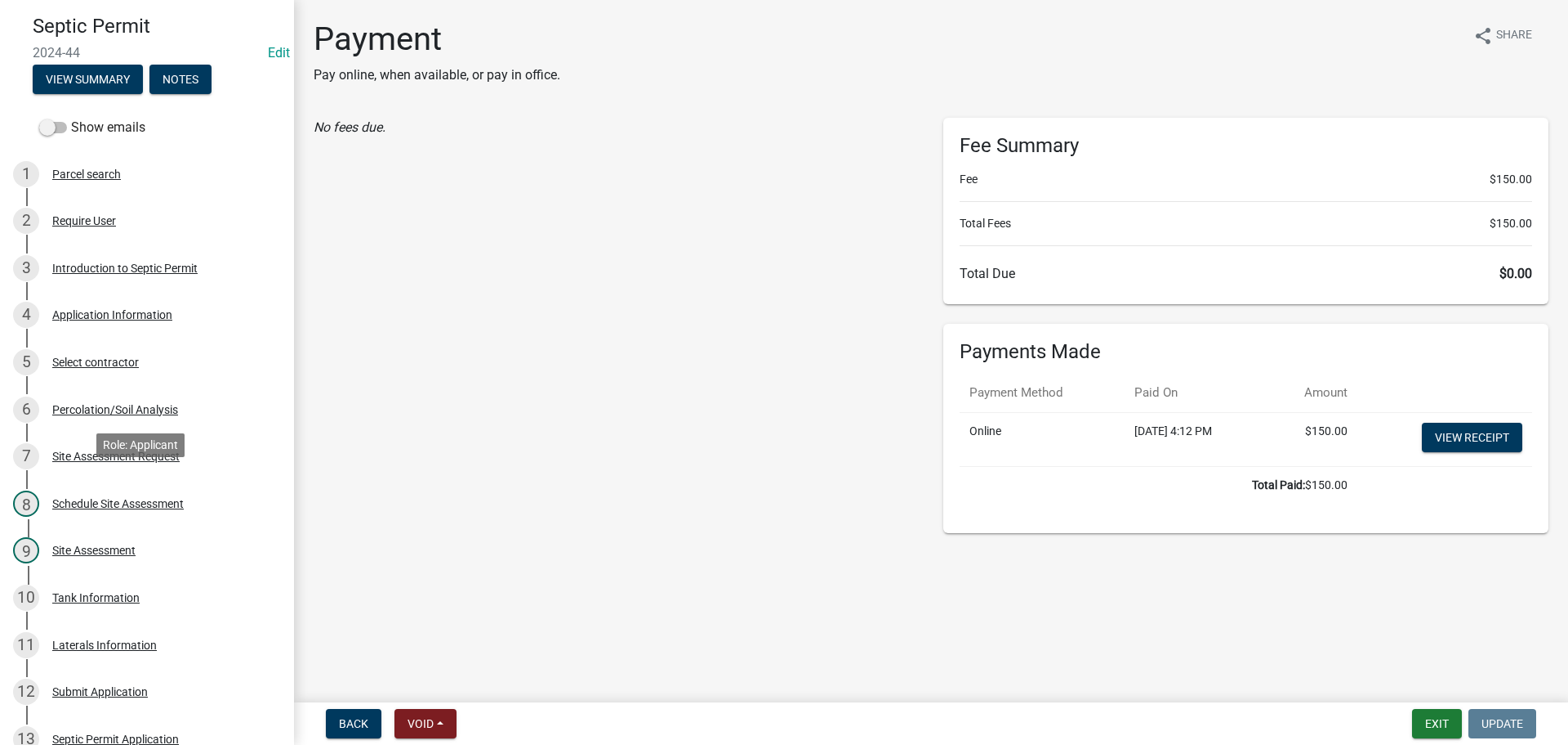
scroll to position [0, 0]
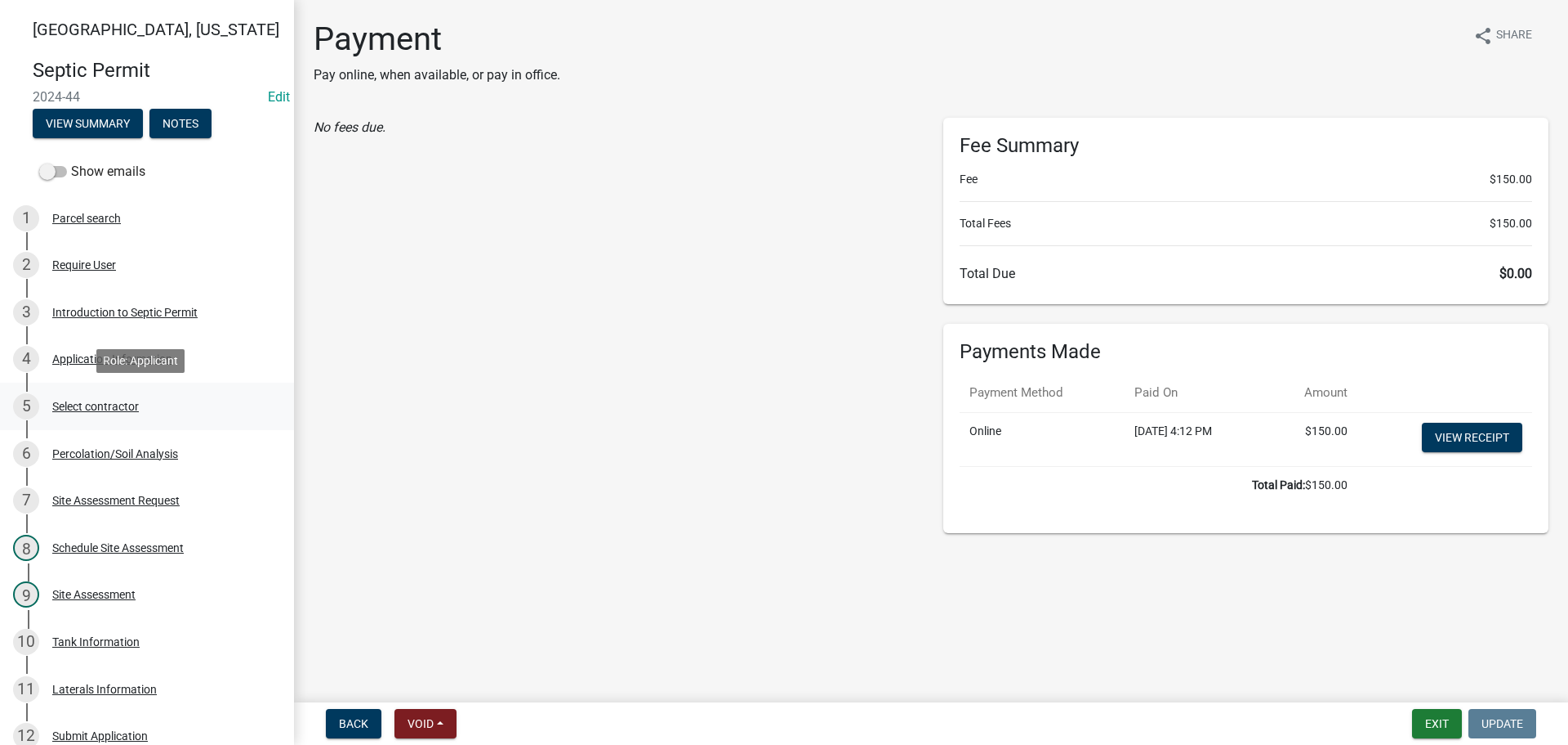
click at [133, 408] on div "Select contractor" at bounding box center [95, 406] width 86 height 11
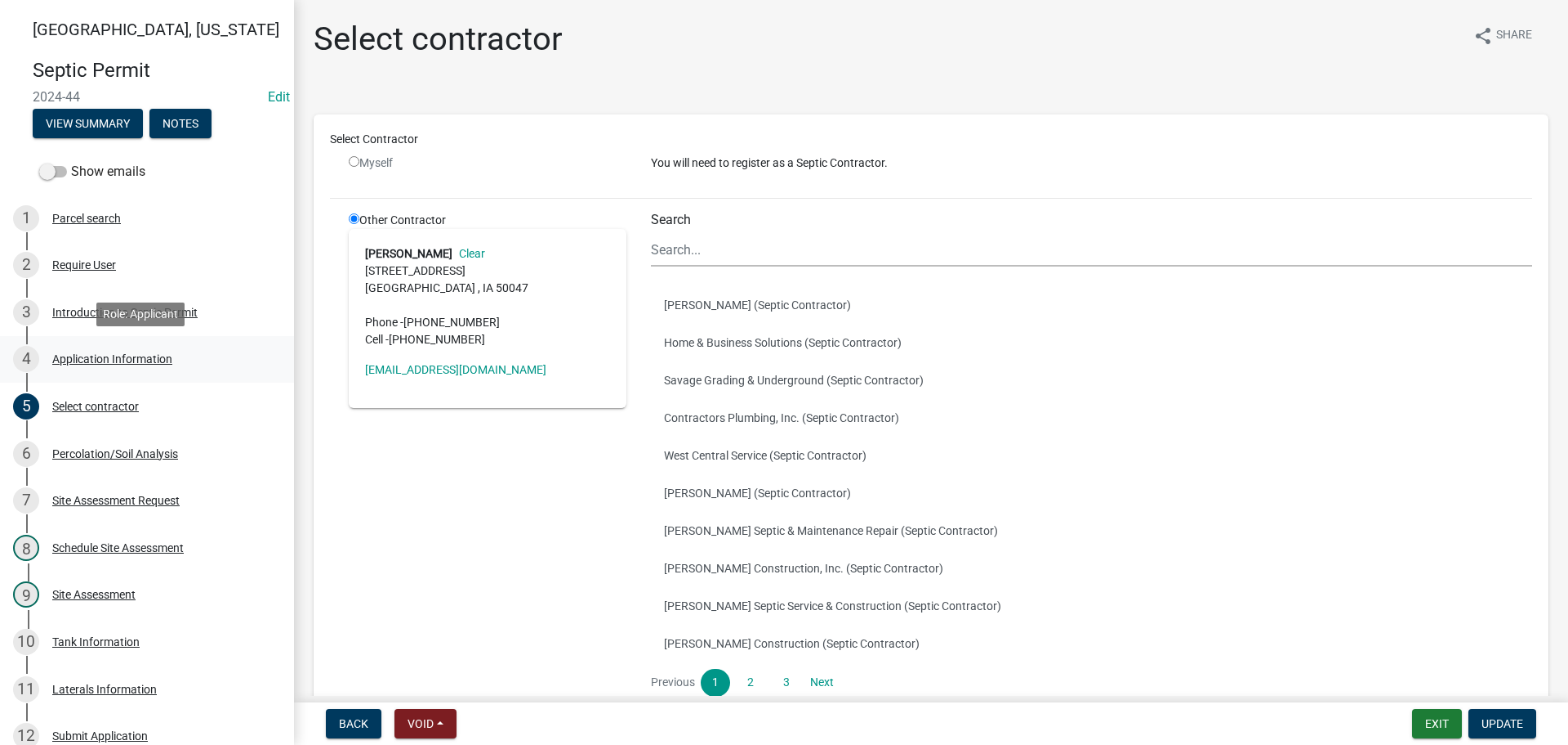
click at [113, 365] on div "Application Information" at bounding box center [111, 359] width 120 height 11
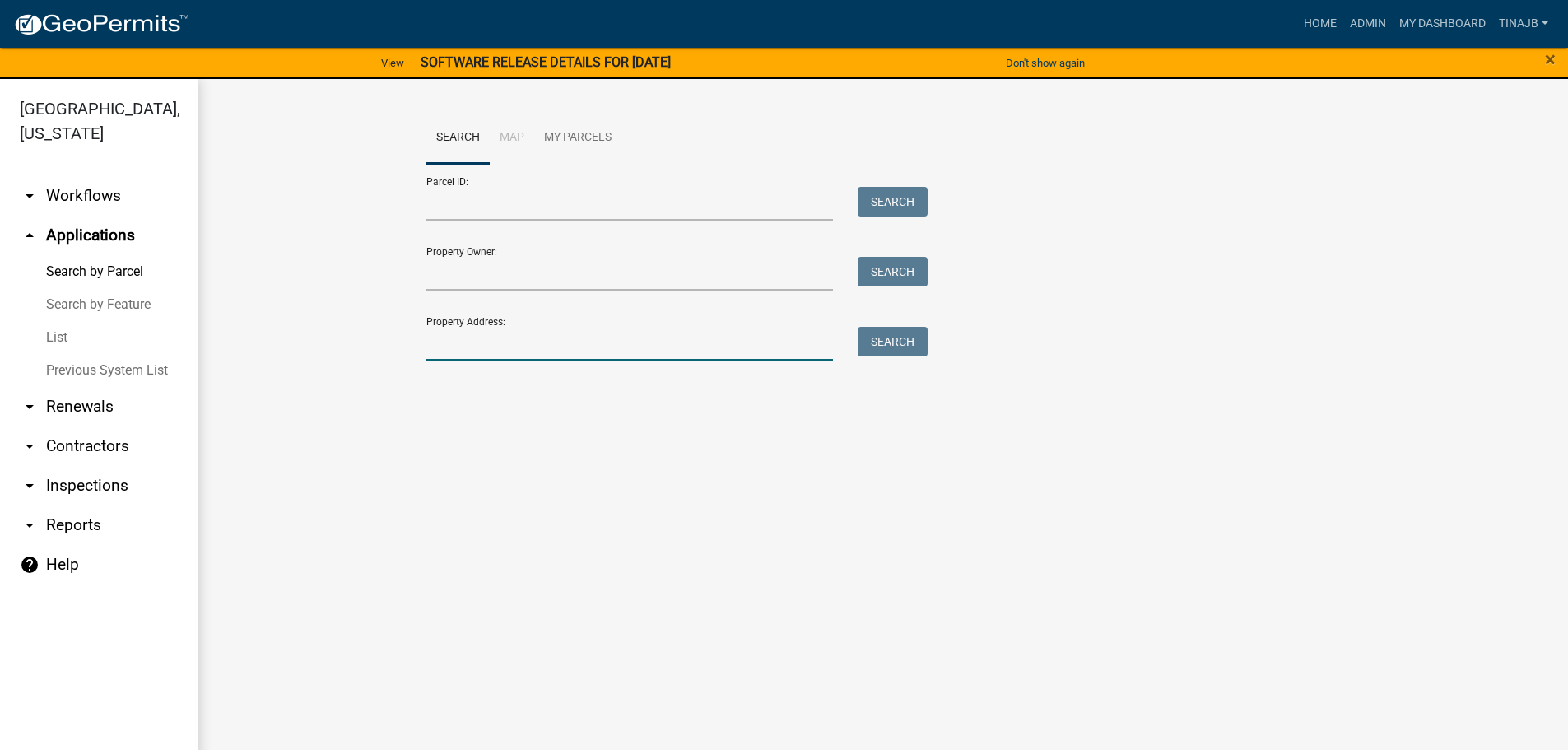
click at [466, 351] on input "Property Address:" at bounding box center [630, 344] width 407 height 34
type input "3002"
click at [889, 335] on button "Search" at bounding box center [892, 342] width 70 height 30
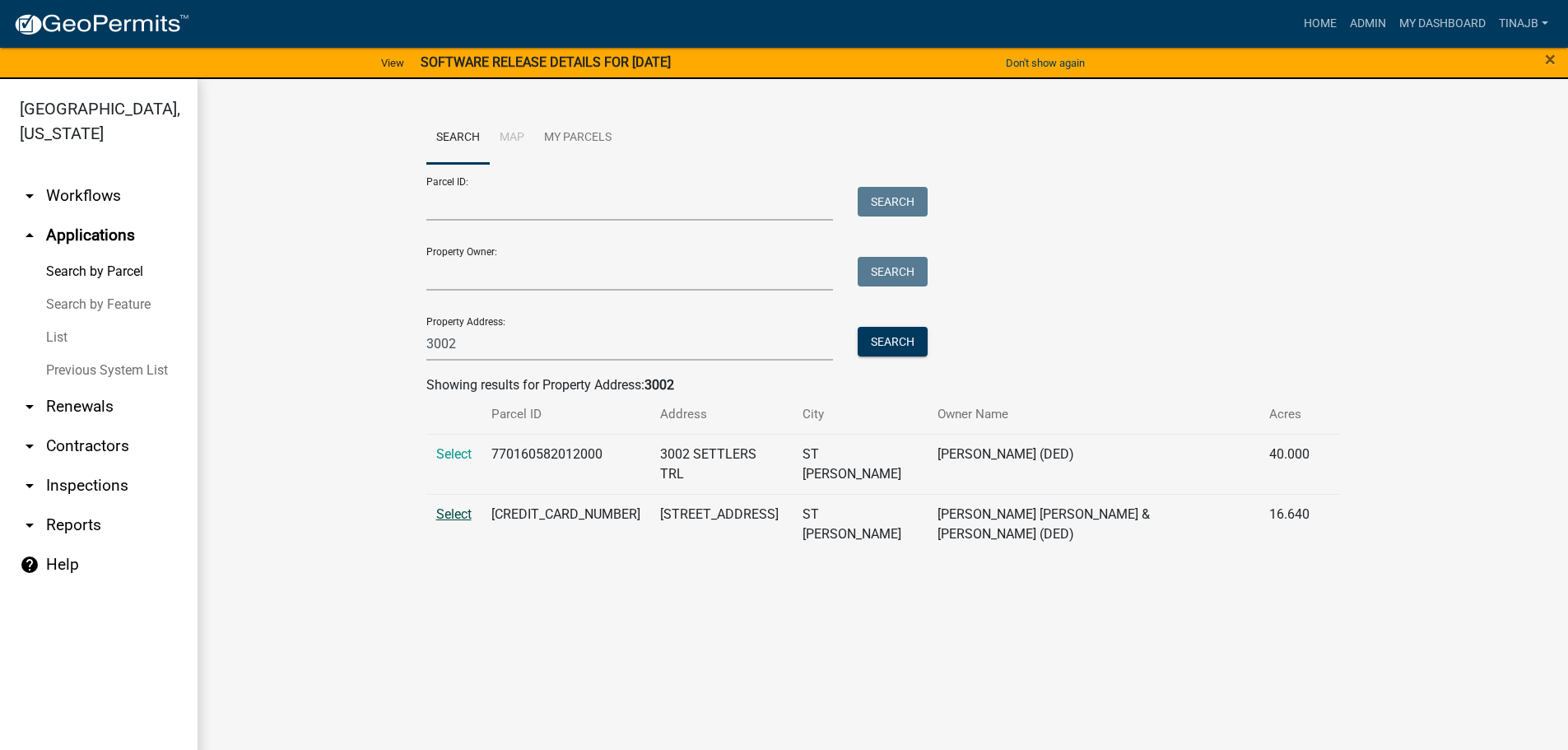
click at [452, 506] on span "Select" at bounding box center [454, 514] width 36 height 16
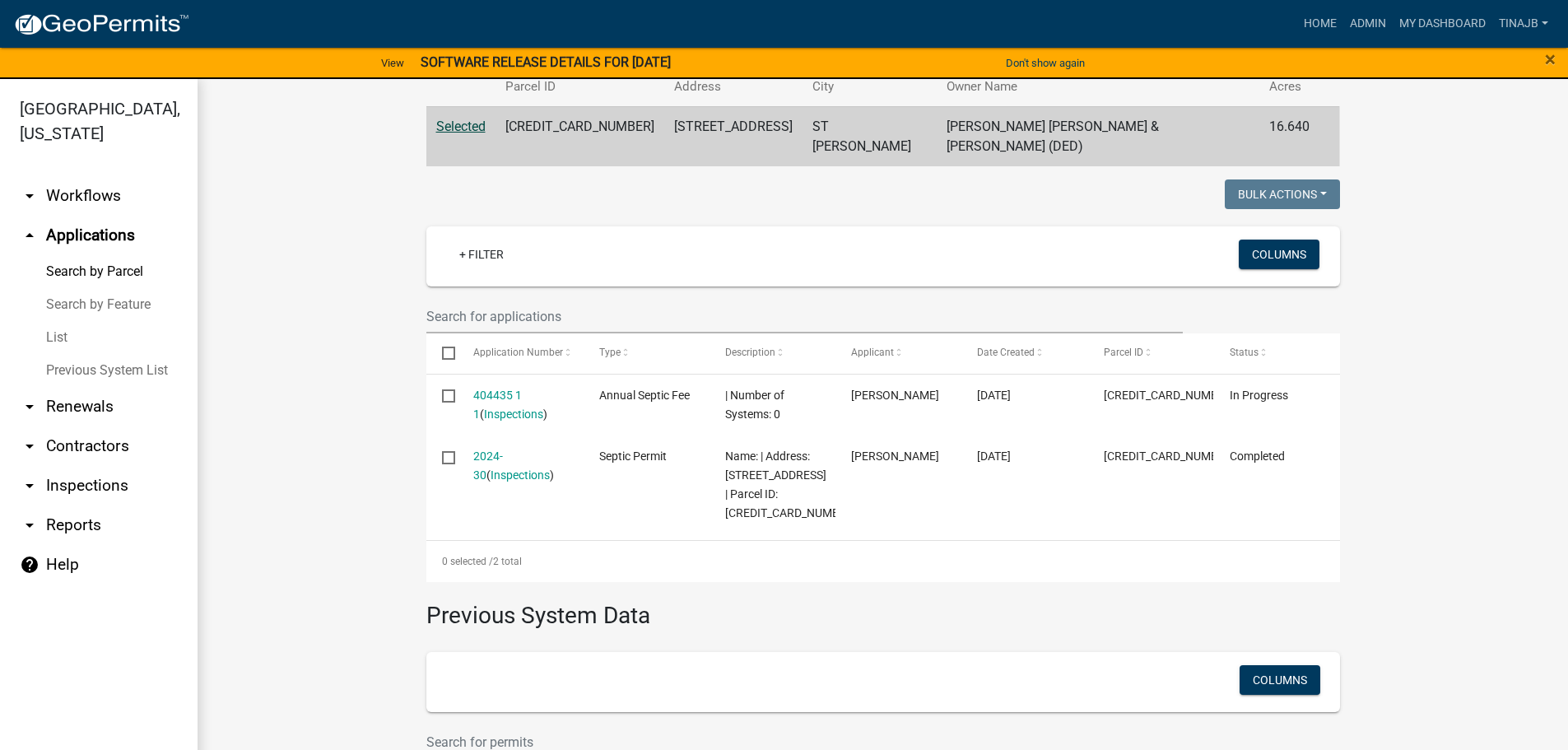
scroll to position [308, 0]
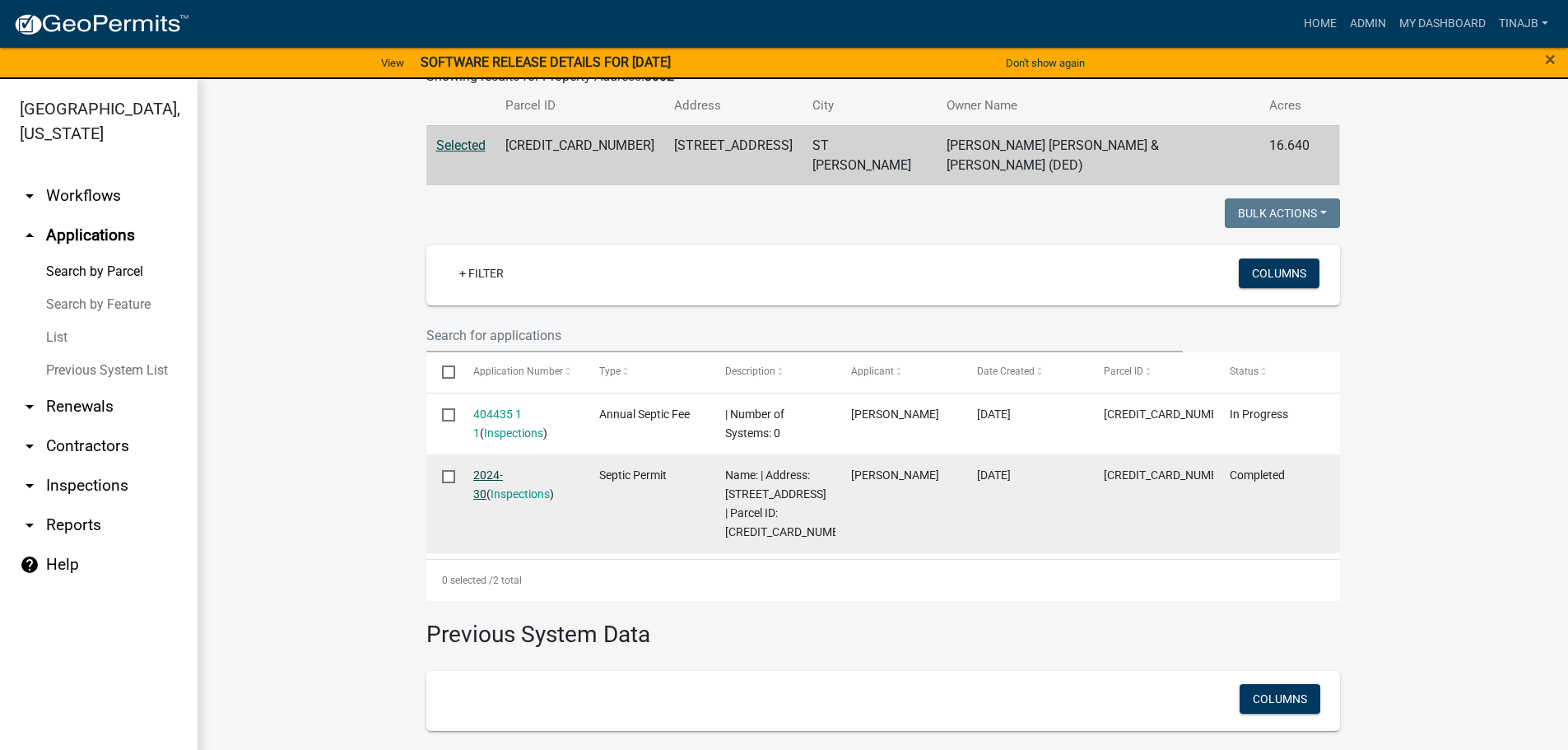
click at [492, 468] on link "2024-30" at bounding box center [489, 484] width 30 height 32
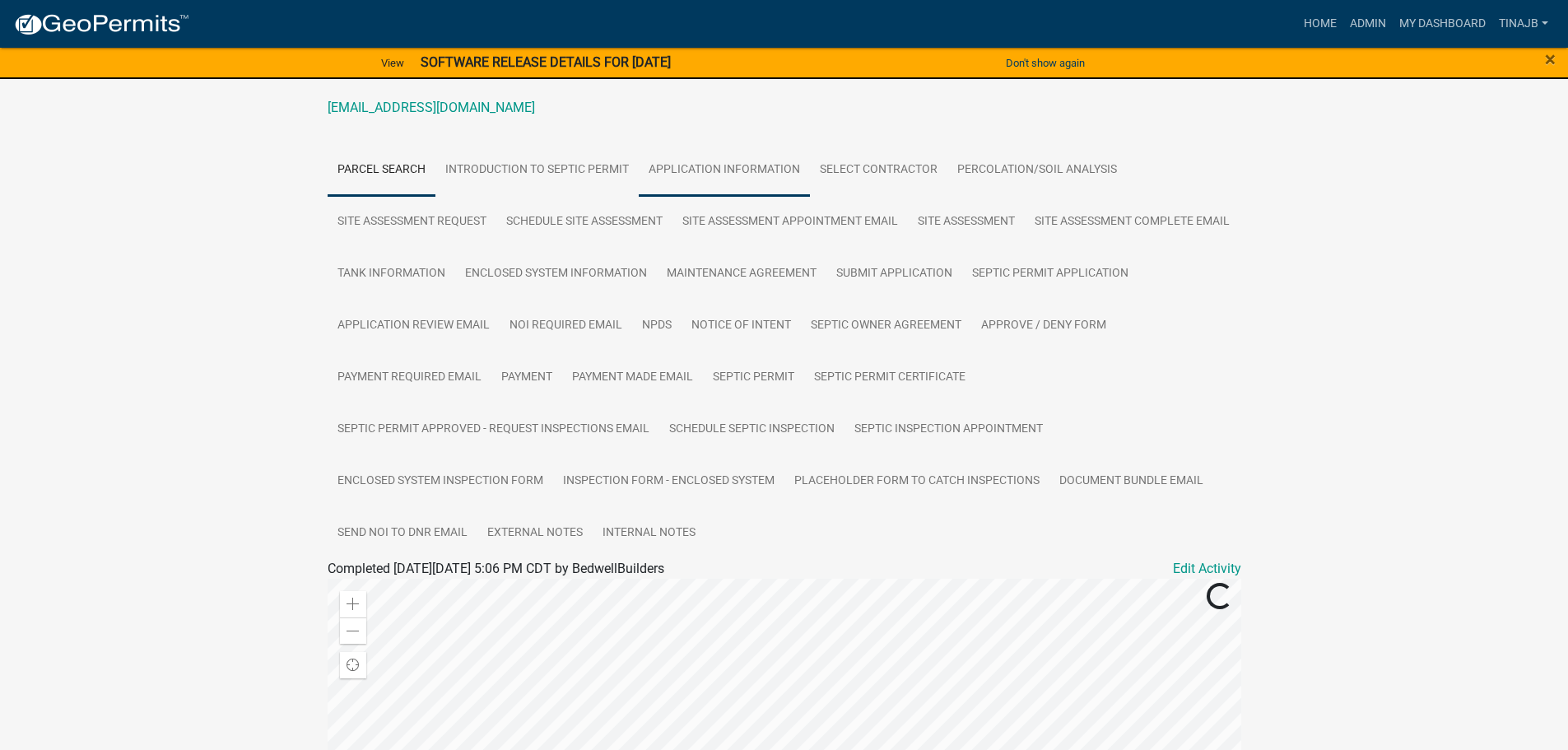
scroll to position [247, 0]
click at [984, 163] on link "Percolation/Soil Analysis" at bounding box center [1037, 169] width 179 height 52
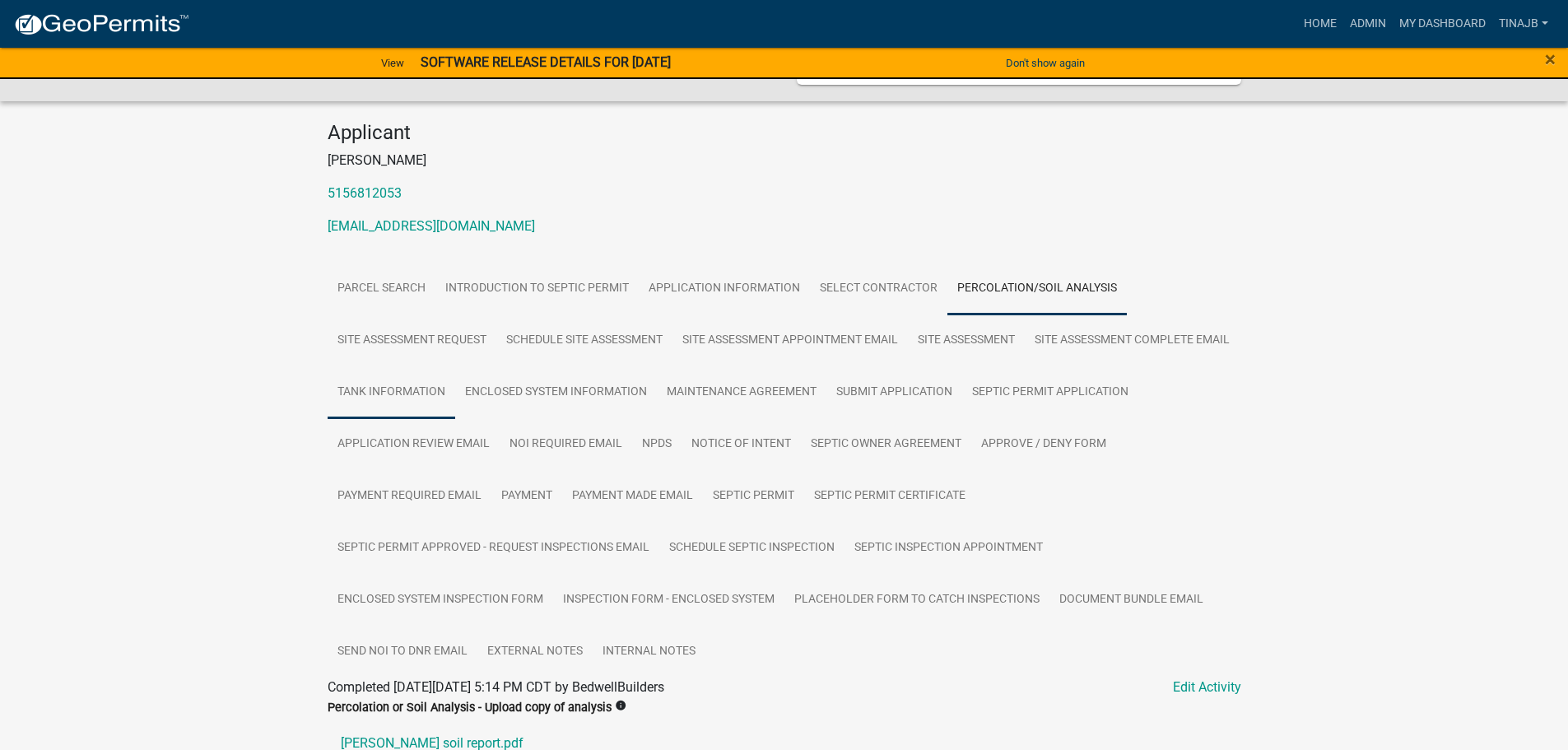
scroll to position [177, 0]
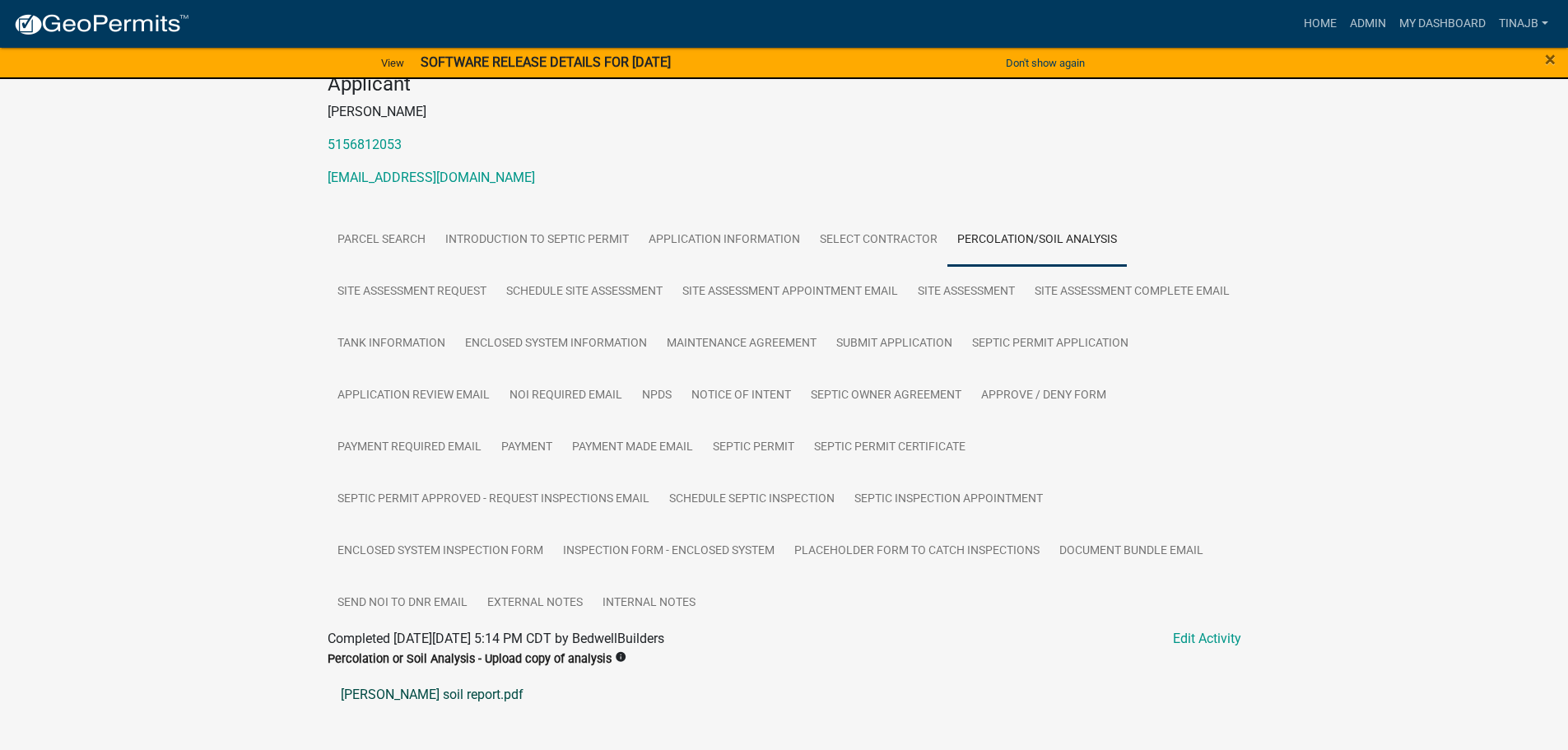
click at [421, 697] on link "[PERSON_NAME] soil report.pdf" at bounding box center [785, 694] width 914 height 39
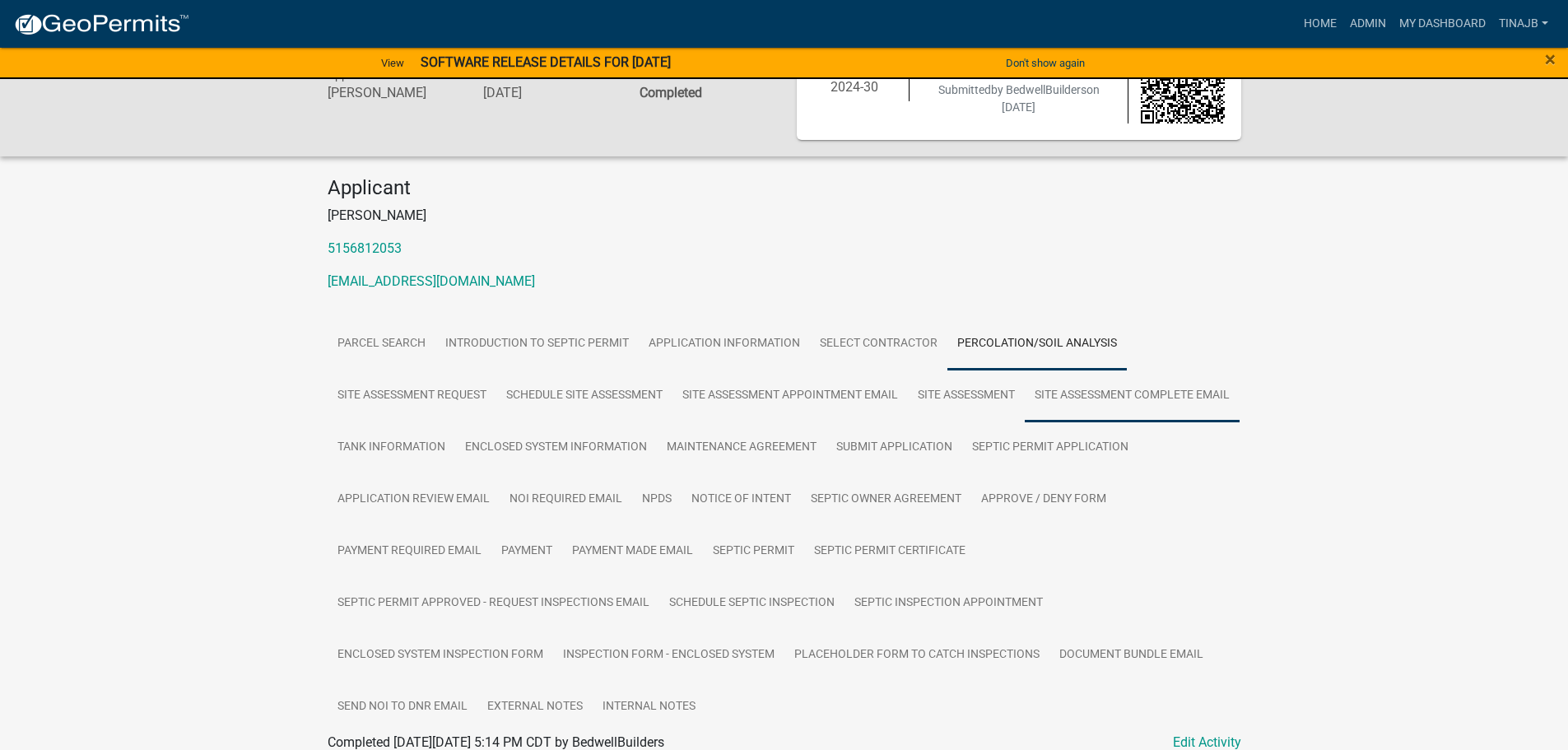
scroll to position [0, 0]
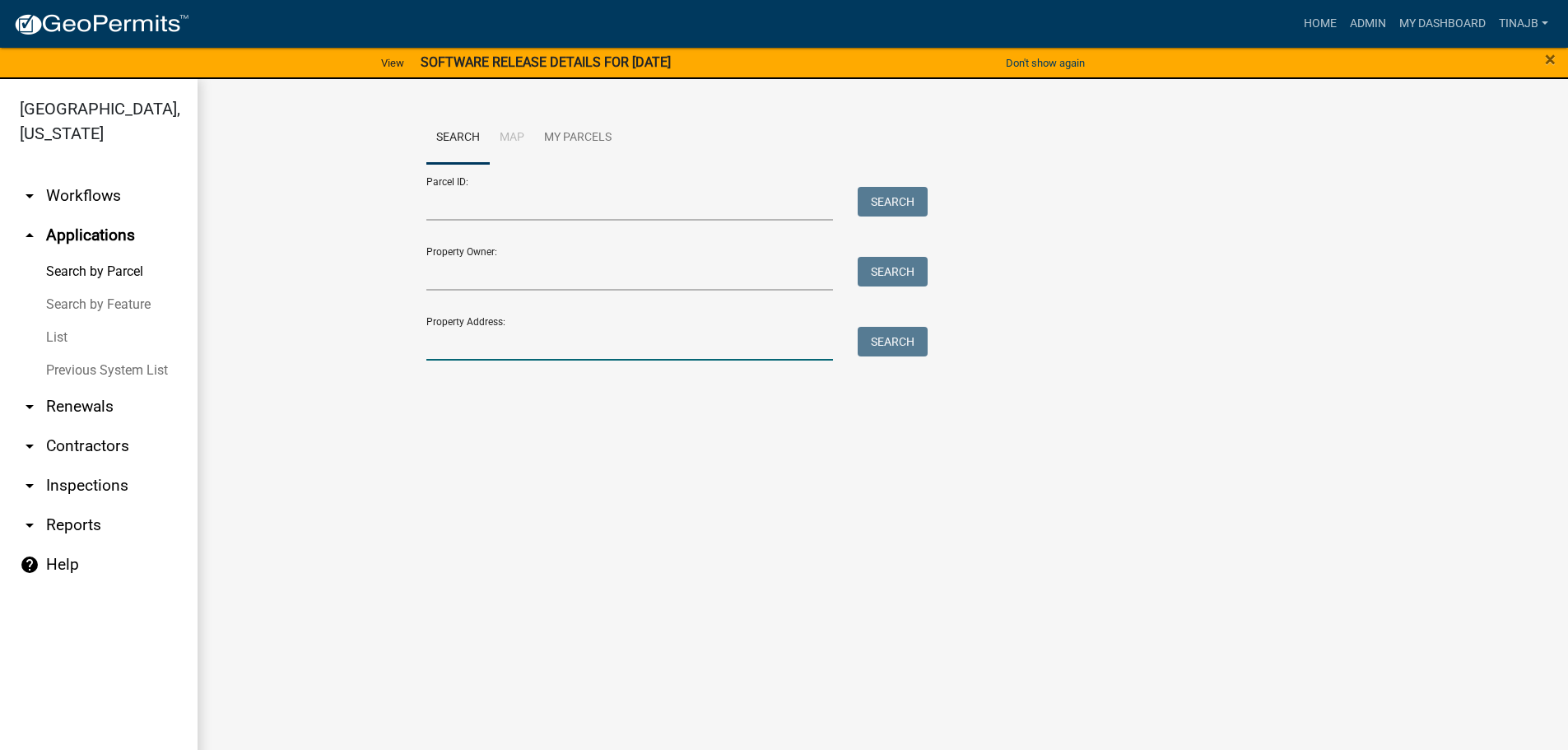
click at [549, 327] on input "Property Address:" at bounding box center [630, 344] width 407 height 34
type input "2457"
click at [911, 341] on button "Search" at bounding box center [892, 342] width 70 height 30
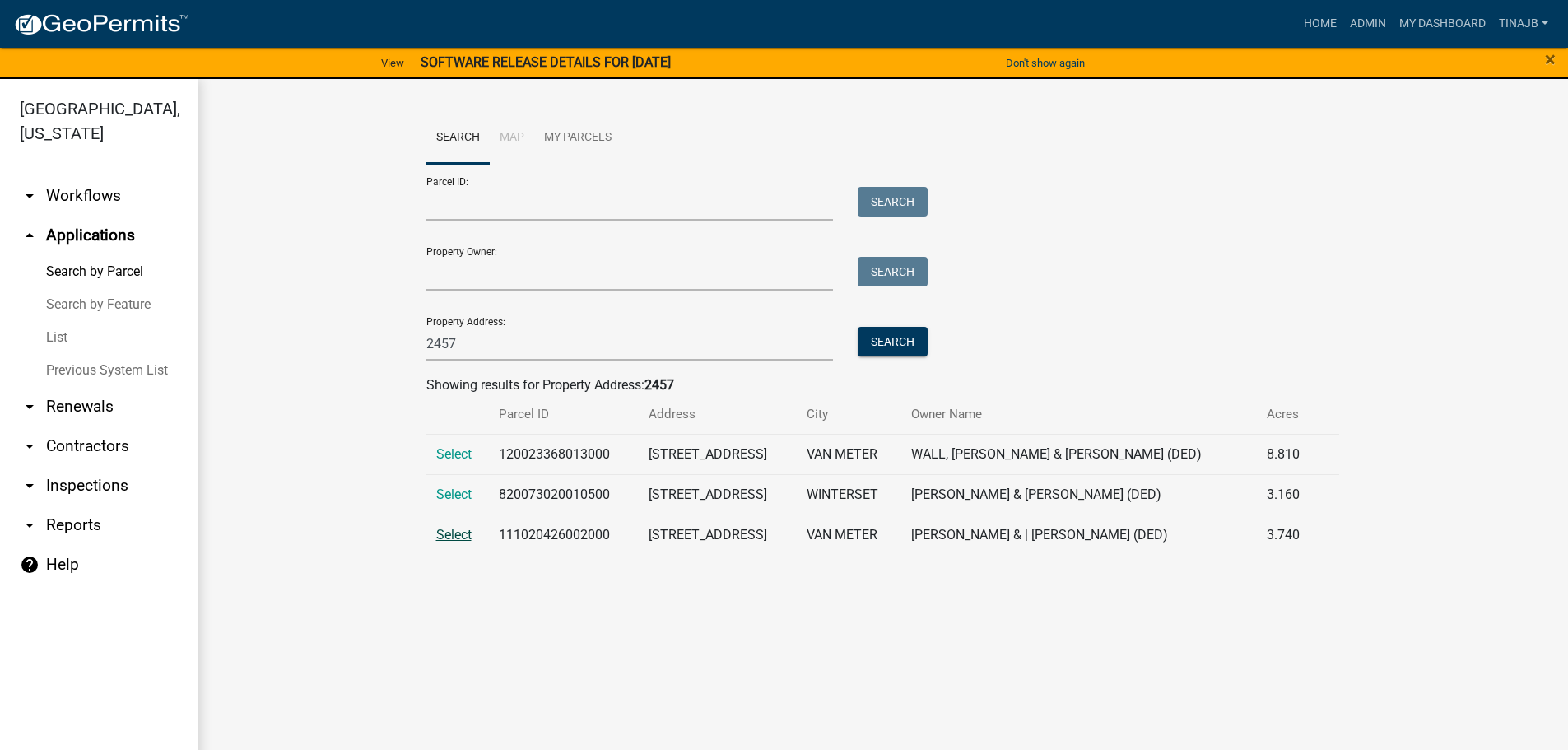
click at [453, 535] on span "Select" at bounding box center [454, 534] width 36 height 16
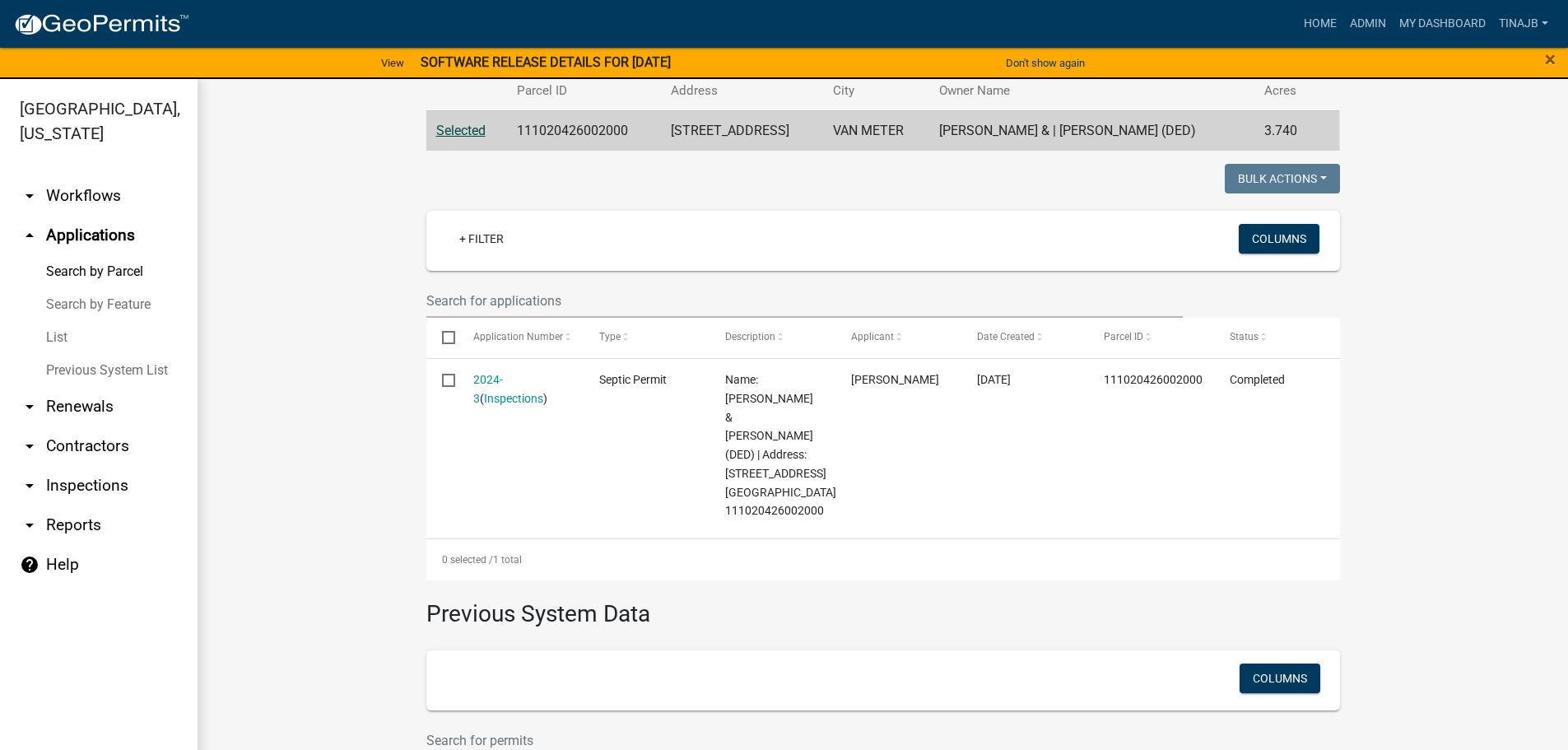
scroll to position [329, 0]
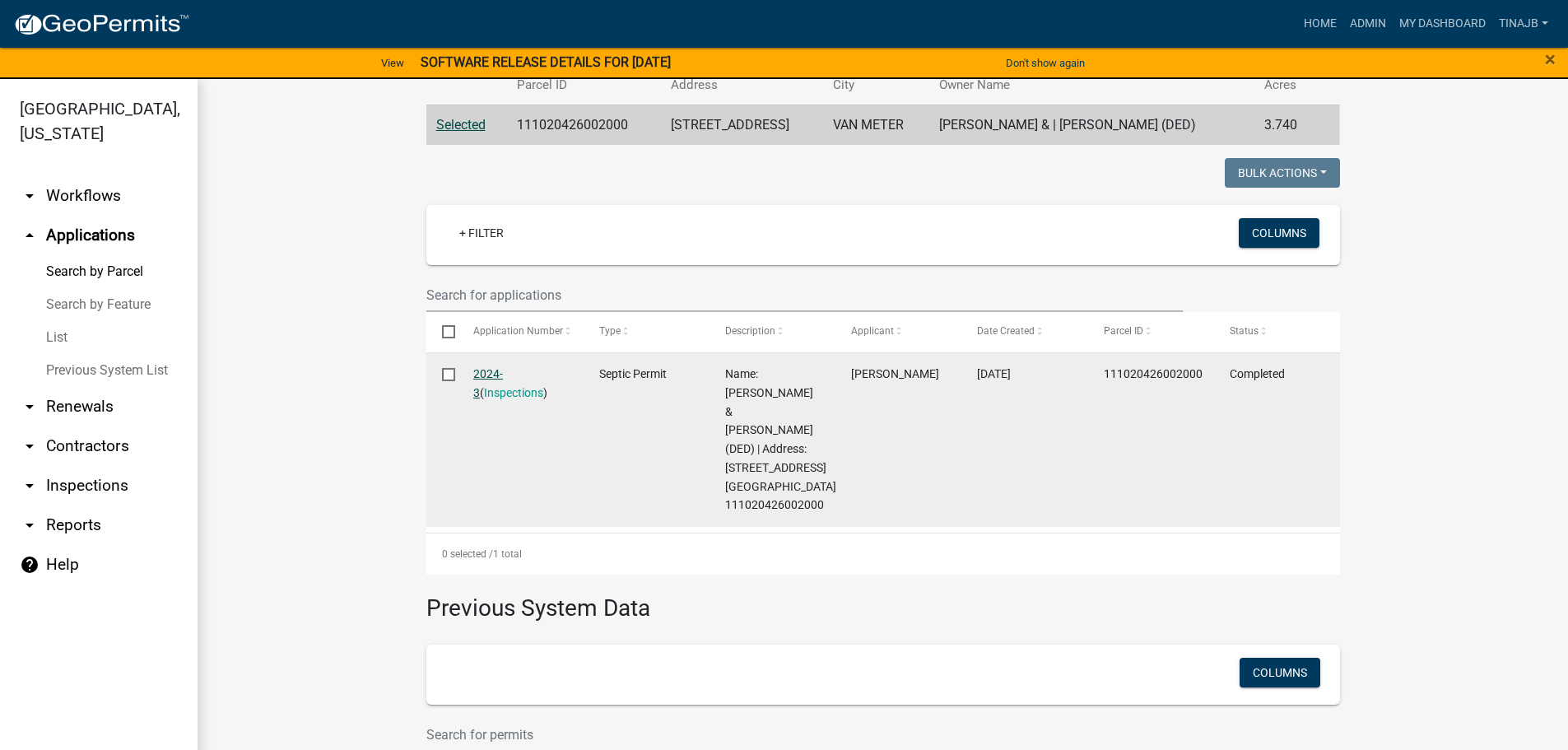
click at [474, 371] on link "2024-3" at bounding box center [489, 383] width 30 height 32
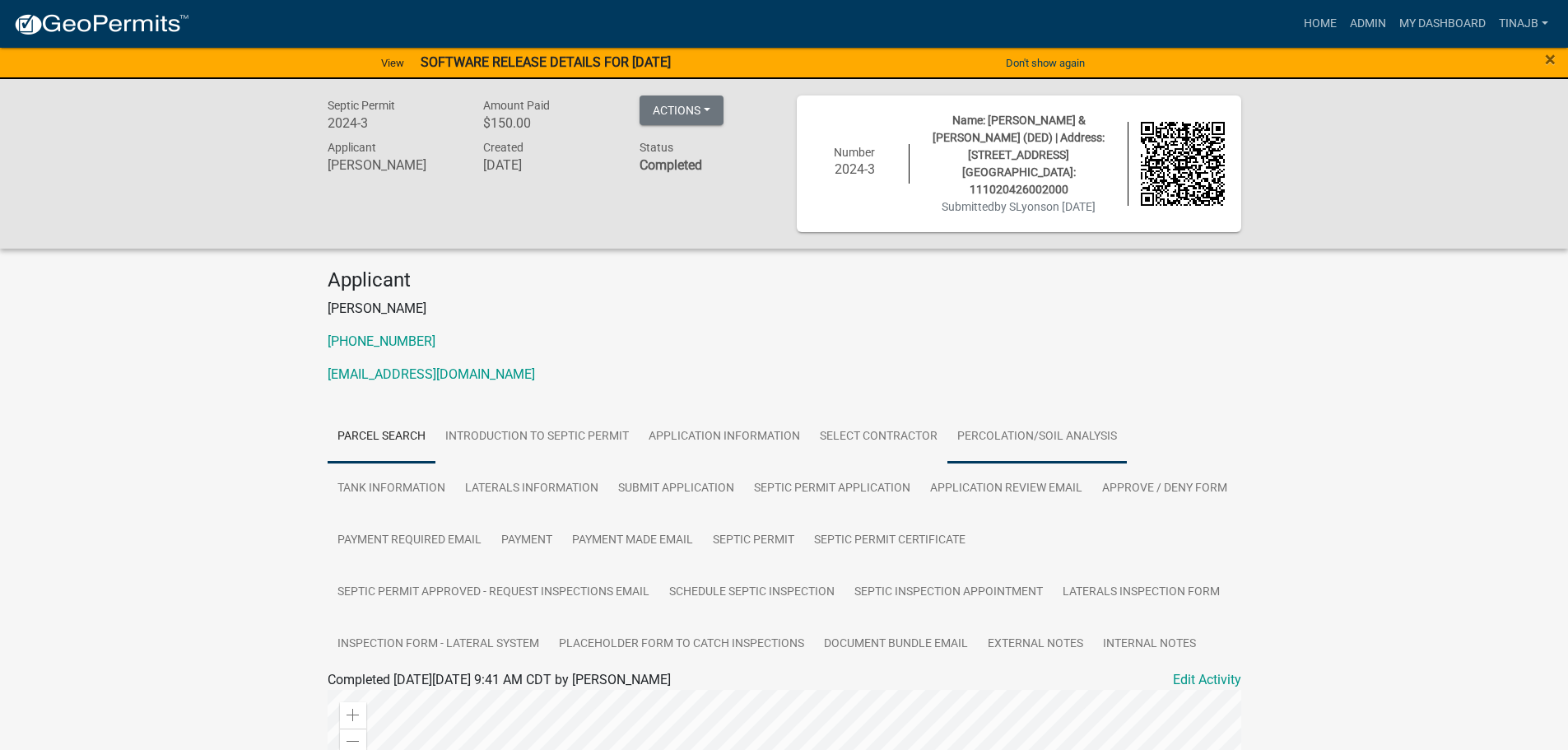
click at [977, 415] on link "Percolation/Soil Analysis" at bounding box center [1037, 437] width 179 height 52
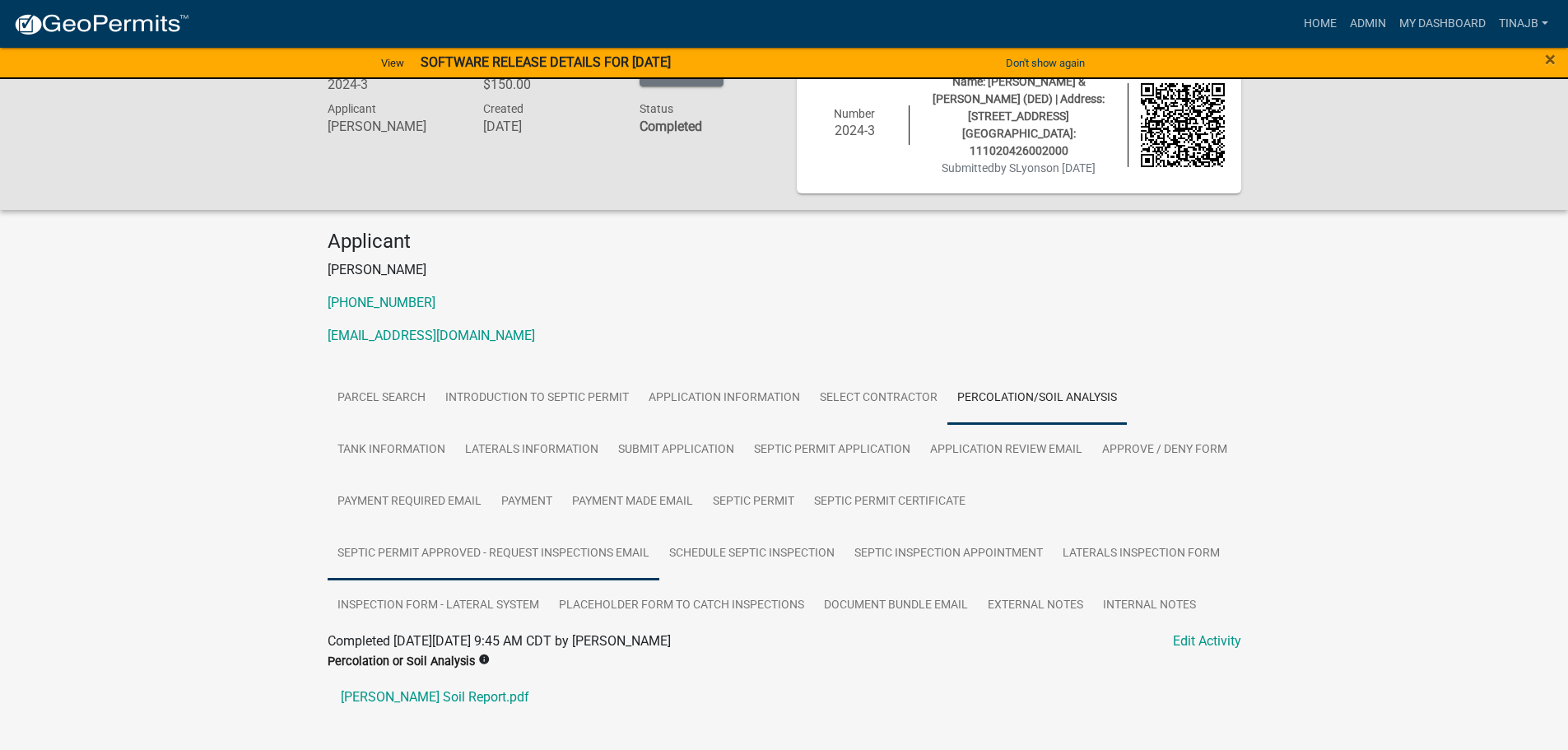
scroll to position [74, 0]
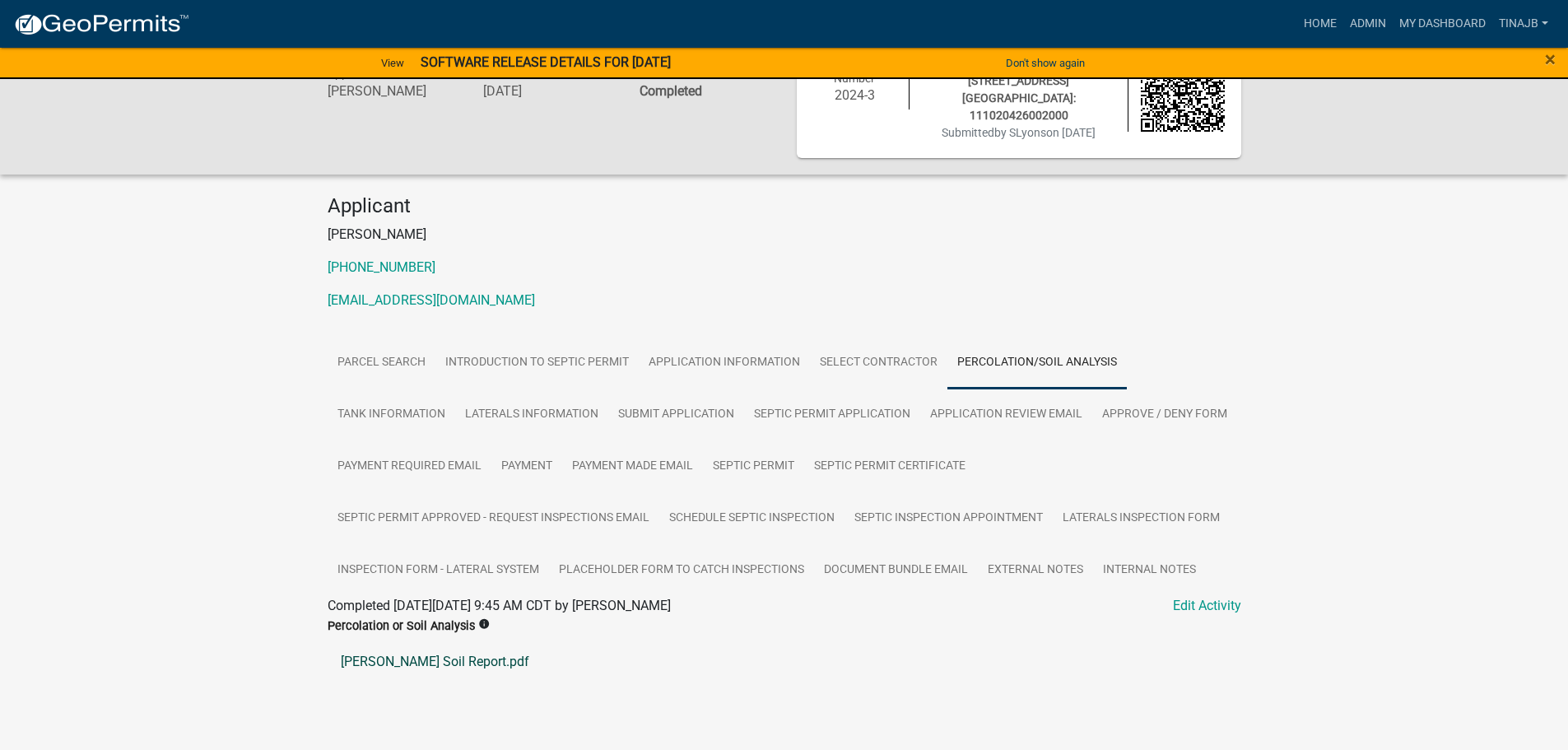
click at [399, 645] on link "[PERSON_NAME] Soil Report.pdf" at bounding box center [785, 661] width 914 height 39
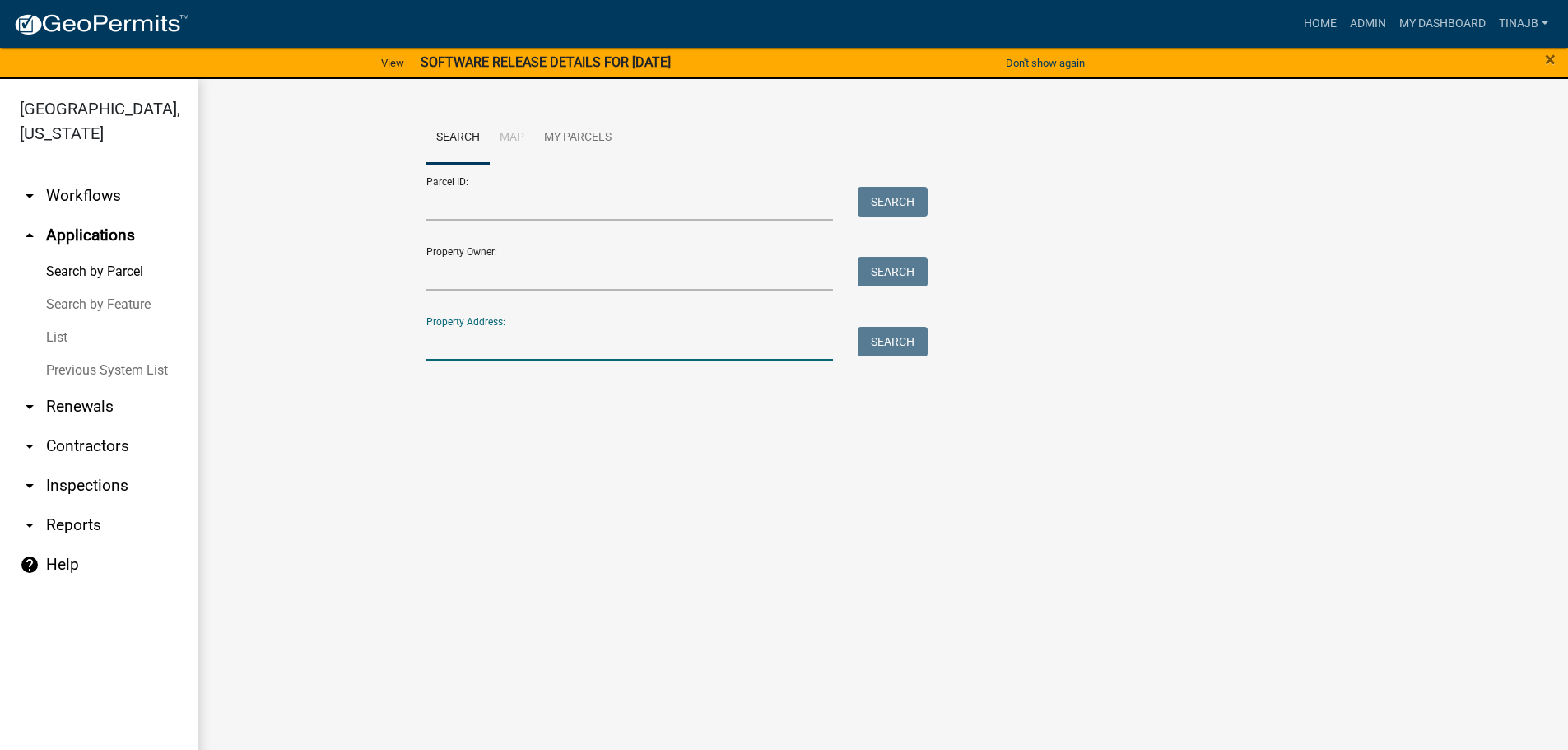
click at [589, 328] on input "Property Address:" at bounding box center [630, 344] width 407 height 34
click at [890, 343] on button "Search" at bounding box center [892, 342] width 70 height 30
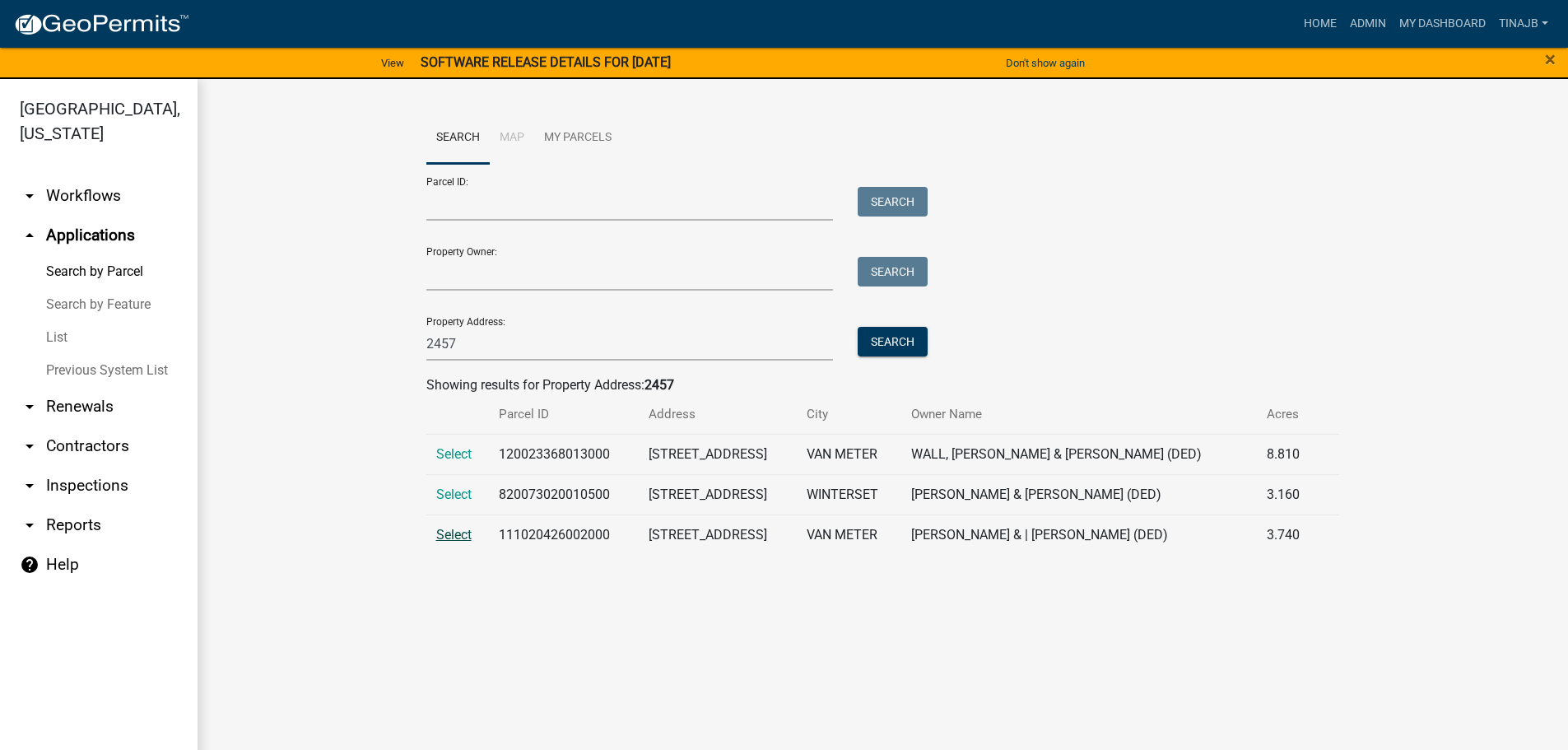
click at [451, 535] on span "Select" at bounding box center [454, 534] width 36 height 16
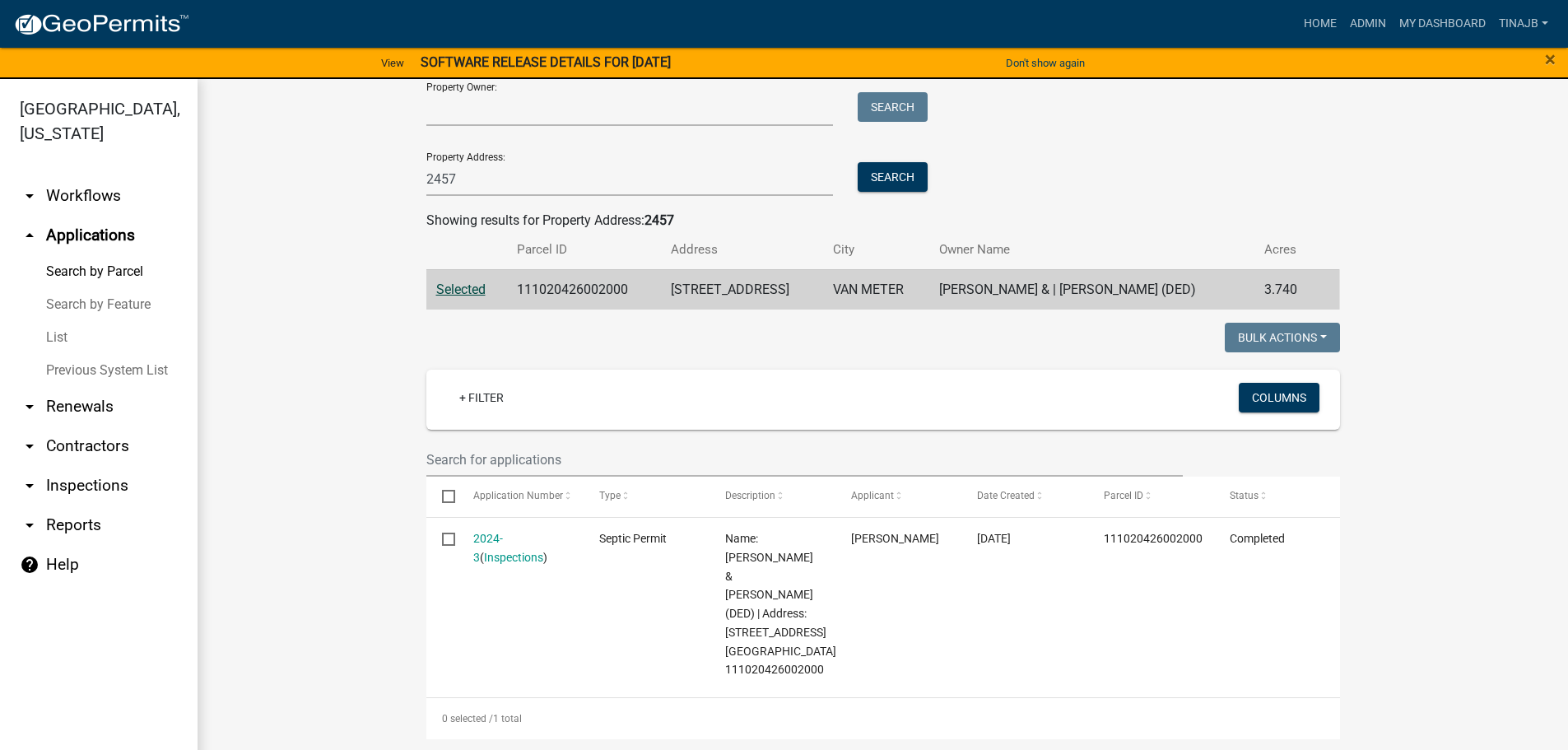
scroll to position [82, 0]
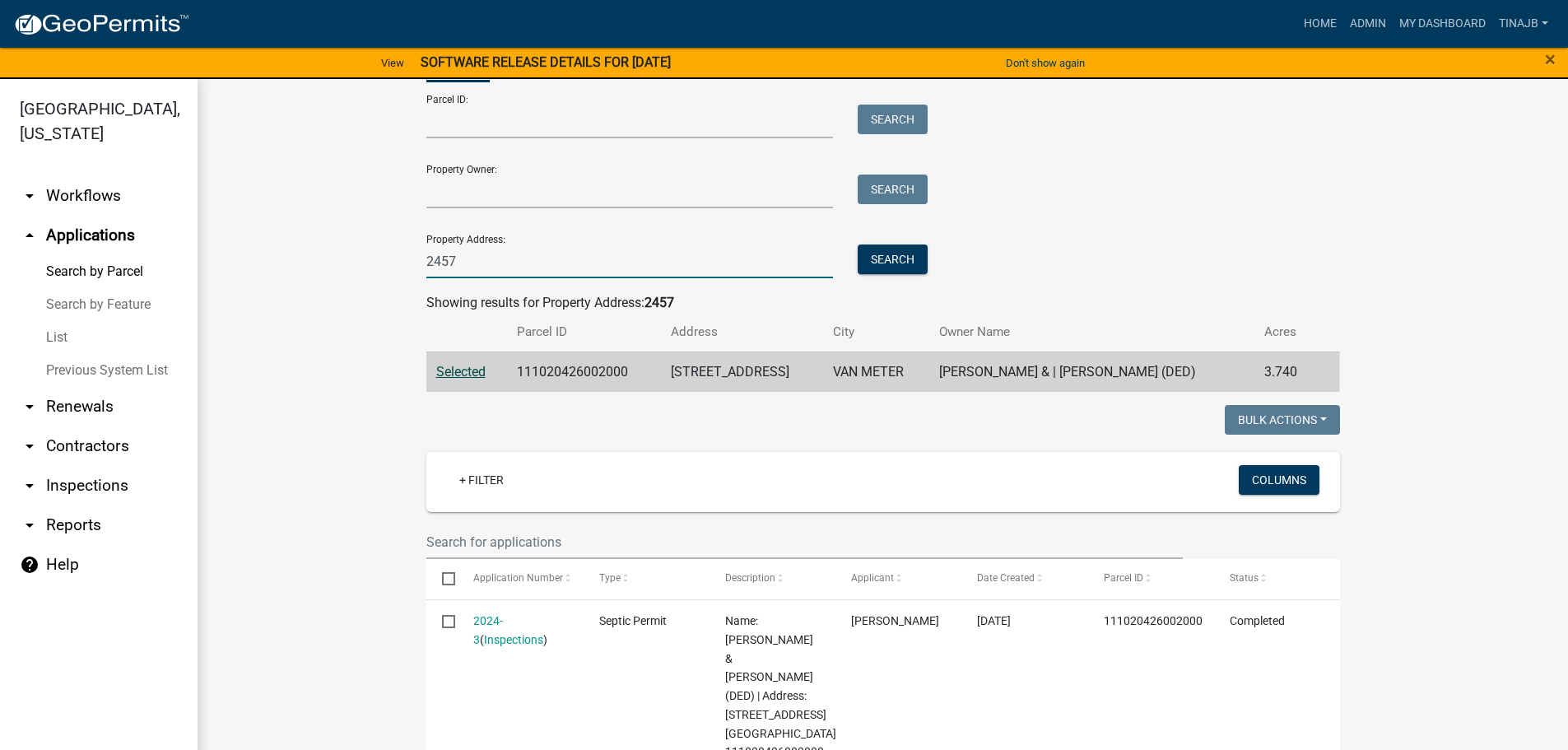
click at [474, 261] on input "2457" at bounding box center [630, 262] width 407 height 34
type input "2"
type input "3362"
click at [881, 257] on button "Search" at bounding box center [892, 260] width 70 height 30
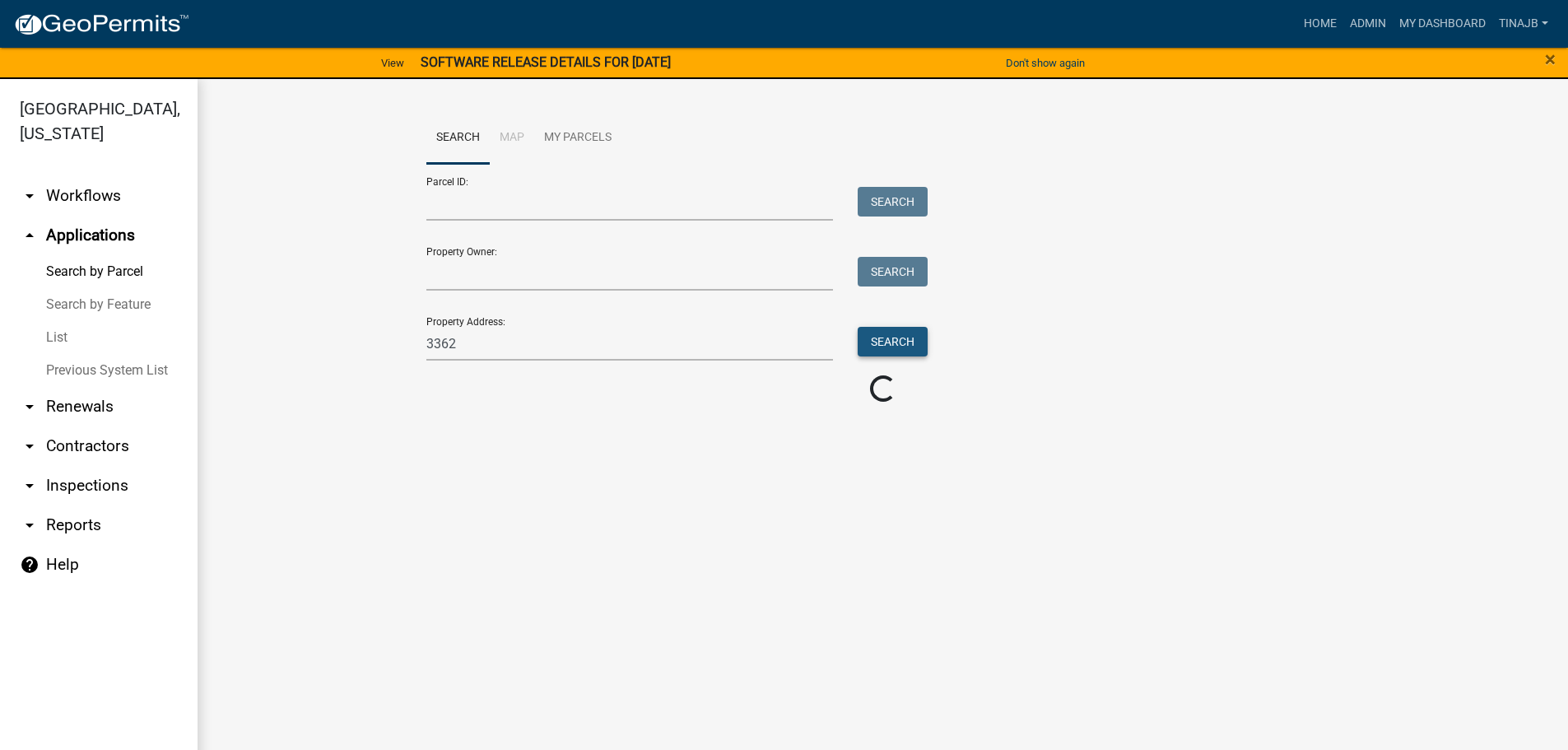
scroll to position [0, 0]
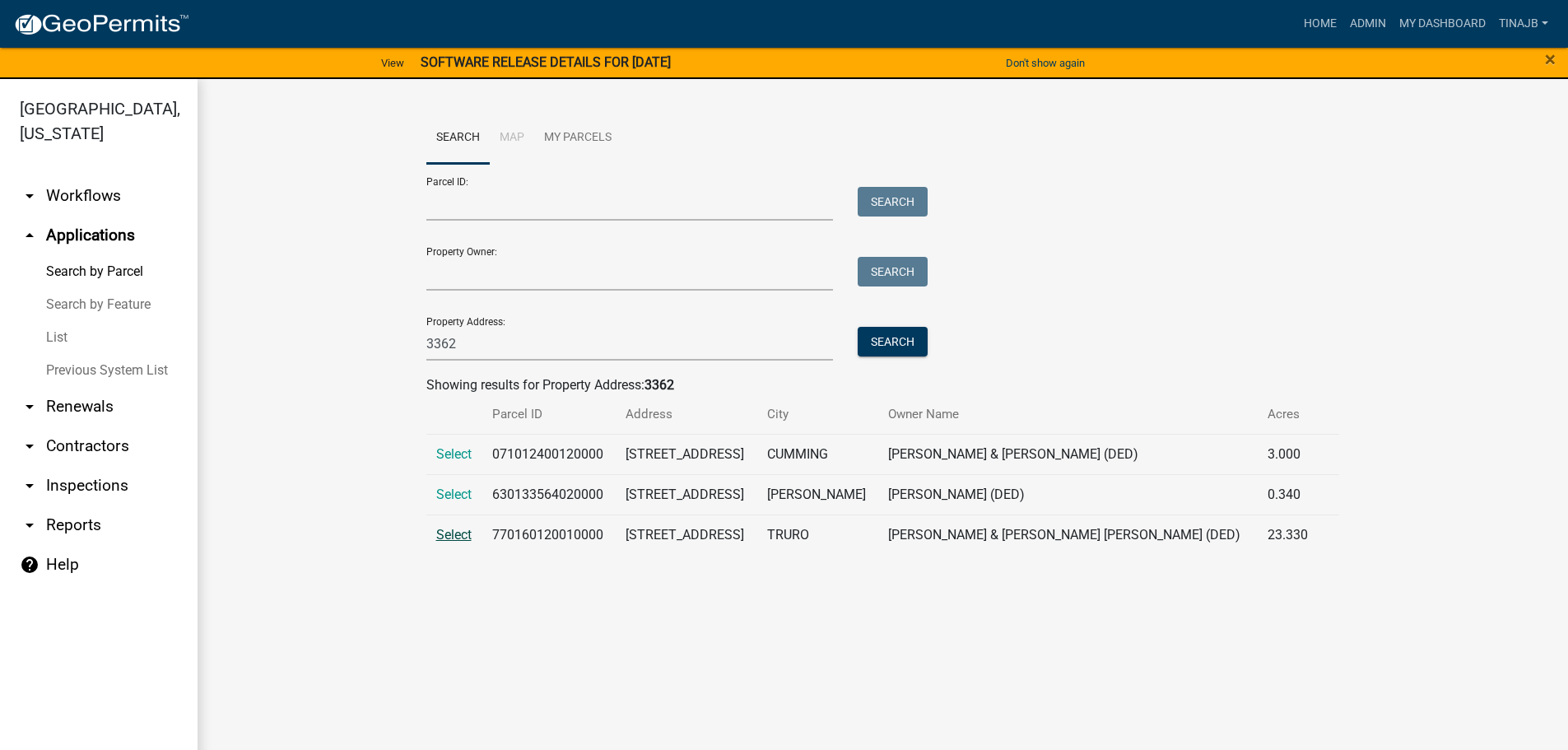
click at [449, 531] on span "Select" at bounding box center [454, 534] width 36 height 16
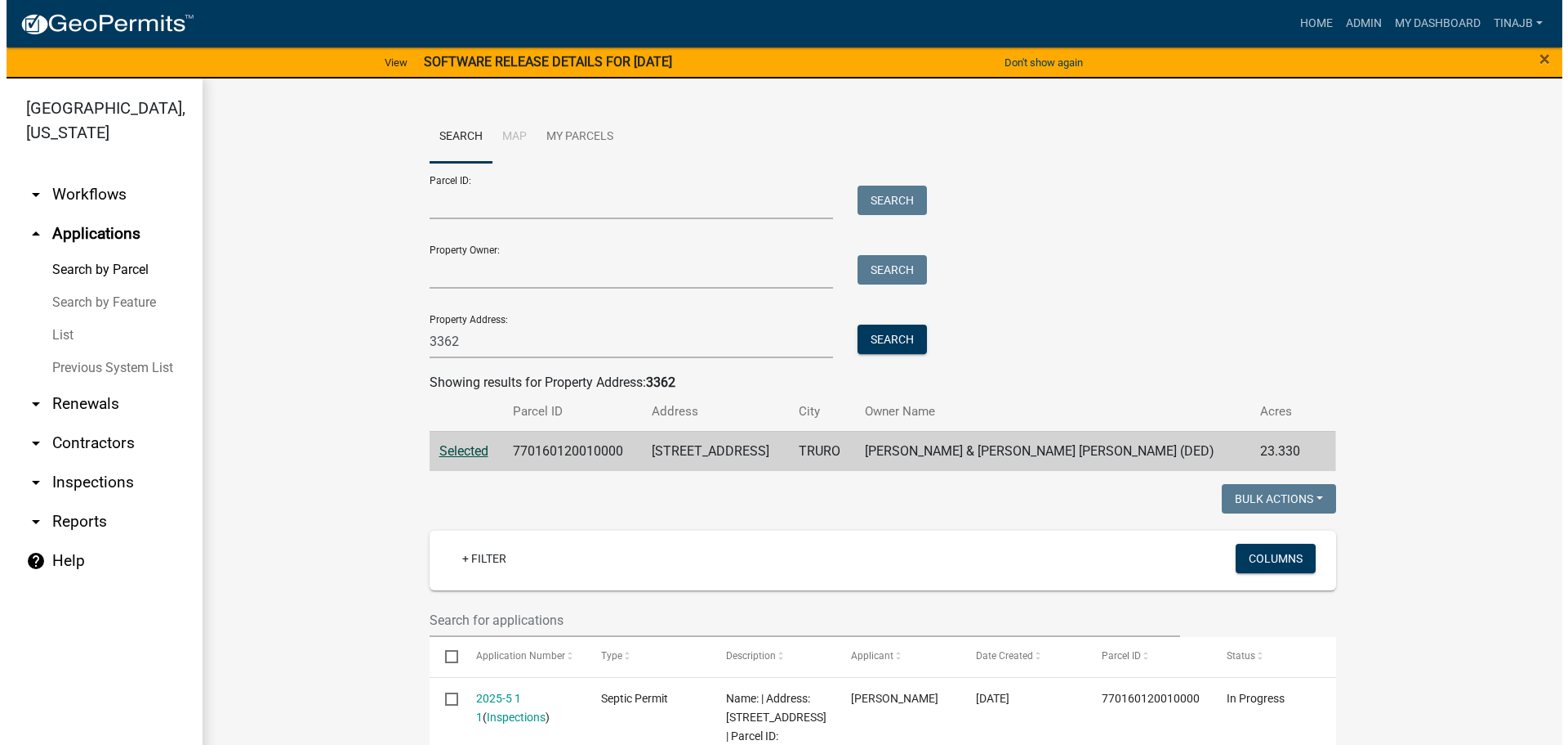
scroll to position [245, 0]
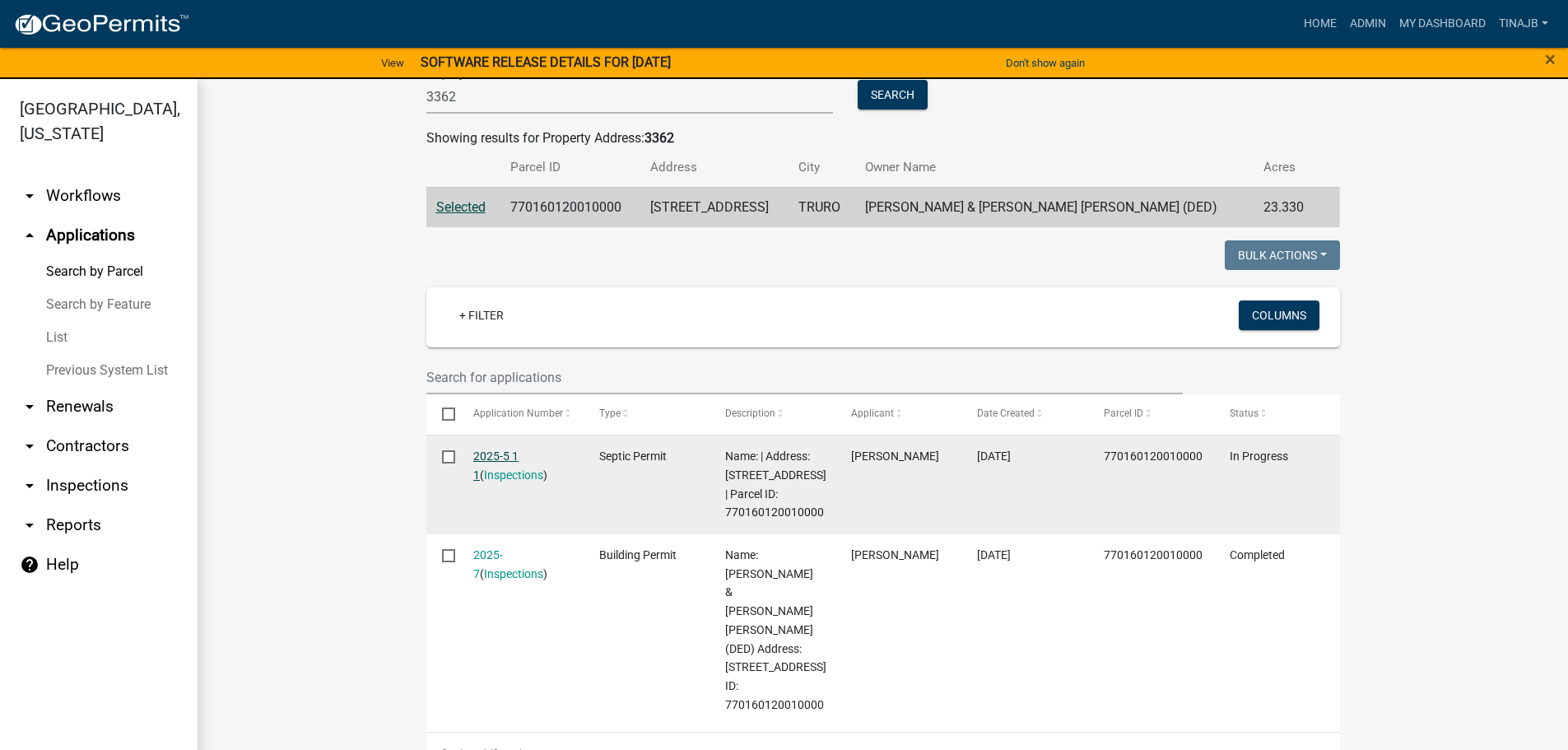
click at [478, 453] on link "2025-5 1 1" at bounding box center [496, 465] width 45 height 32
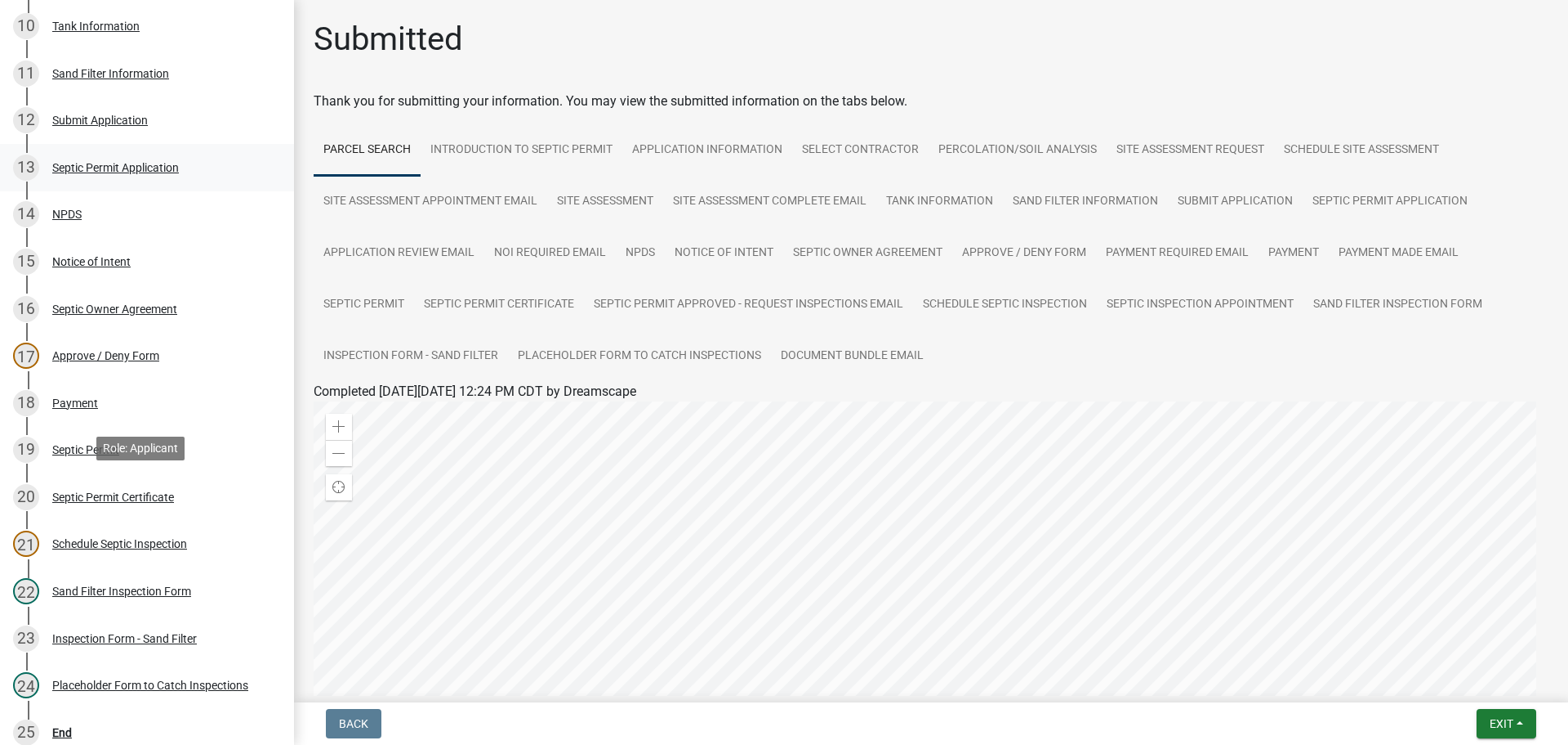
scroll to position [779, 0]
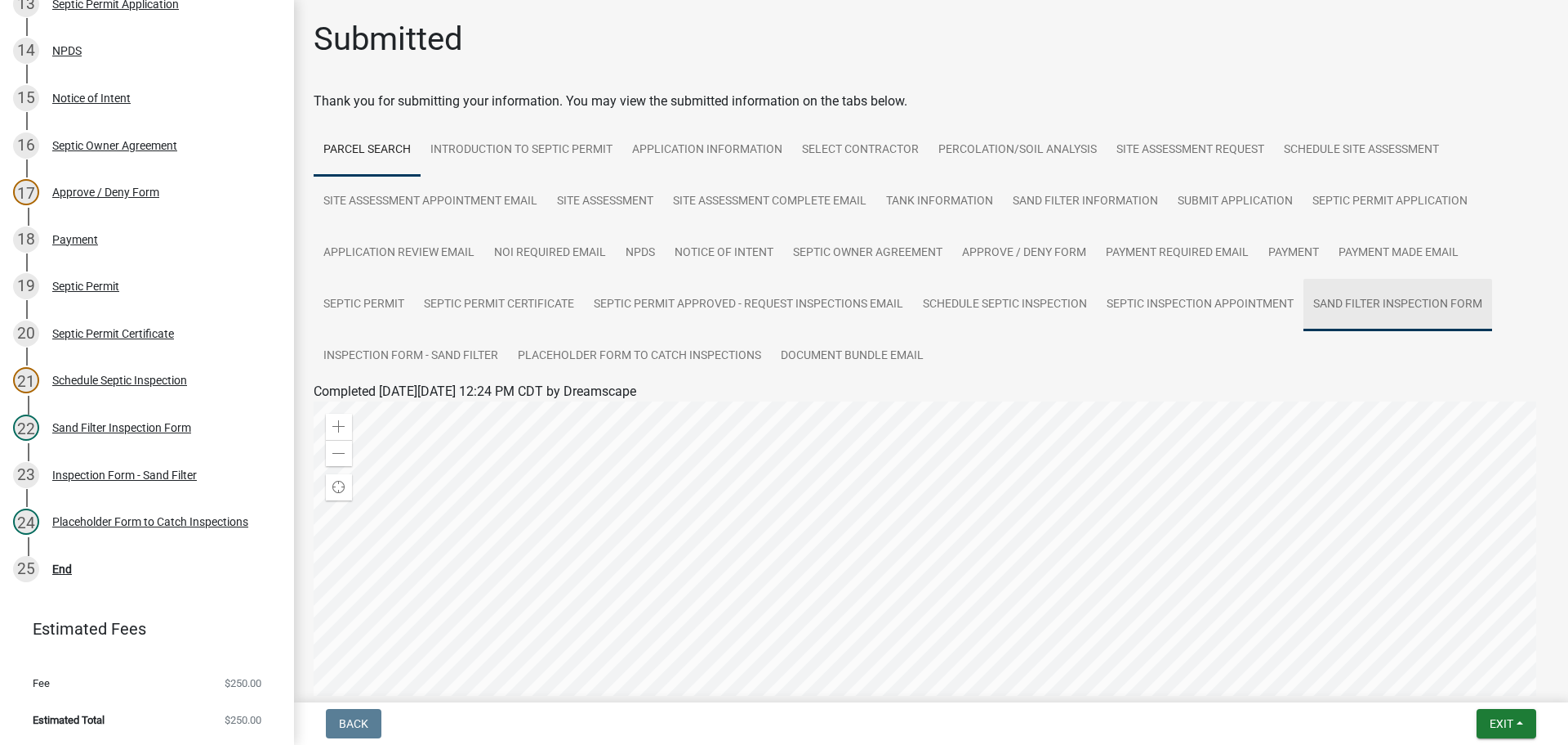
click at [1355, 311] on link "Sand Filter Inspection Form" at bounding box center [1397, 304] width 188 height 52
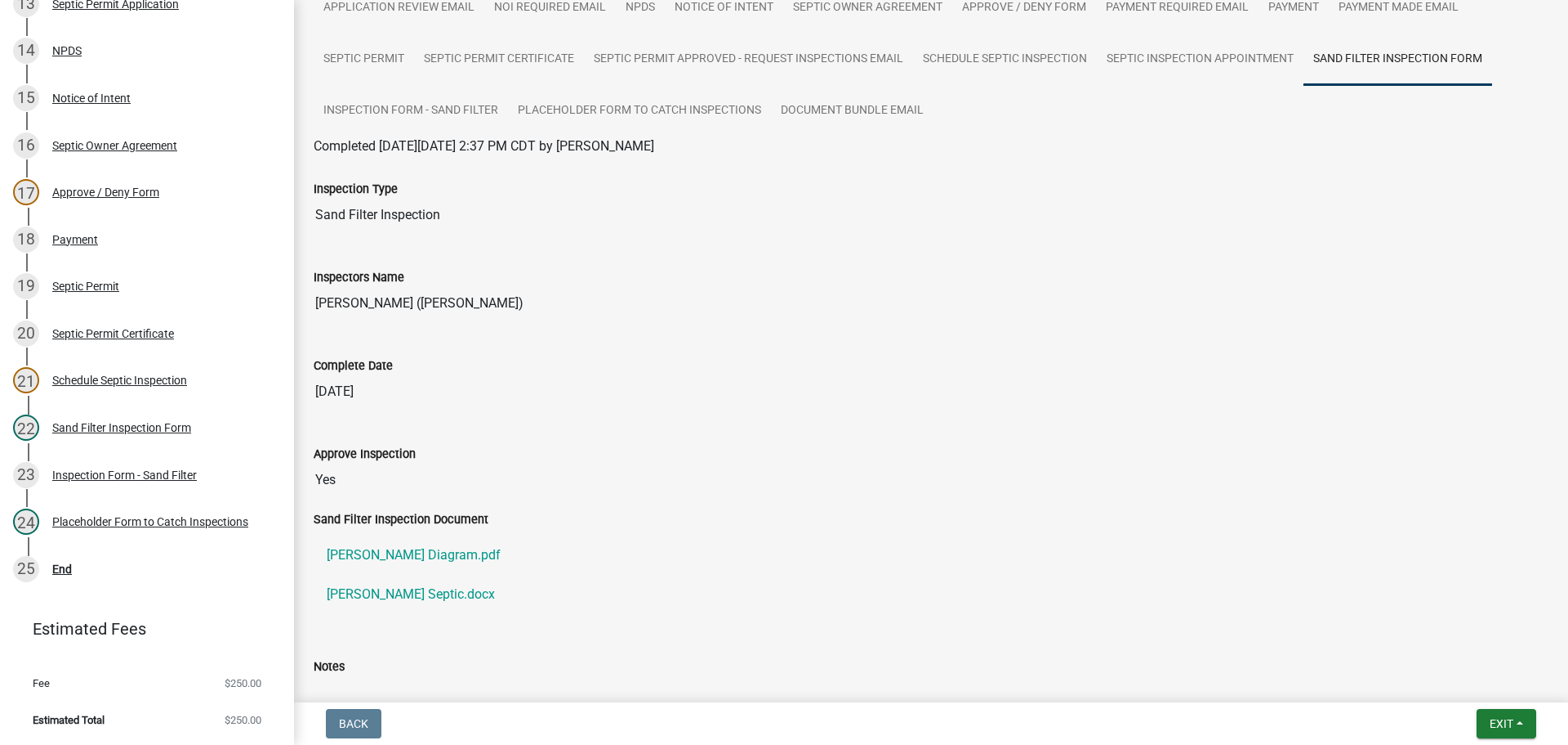
scroll to position [408, 0]
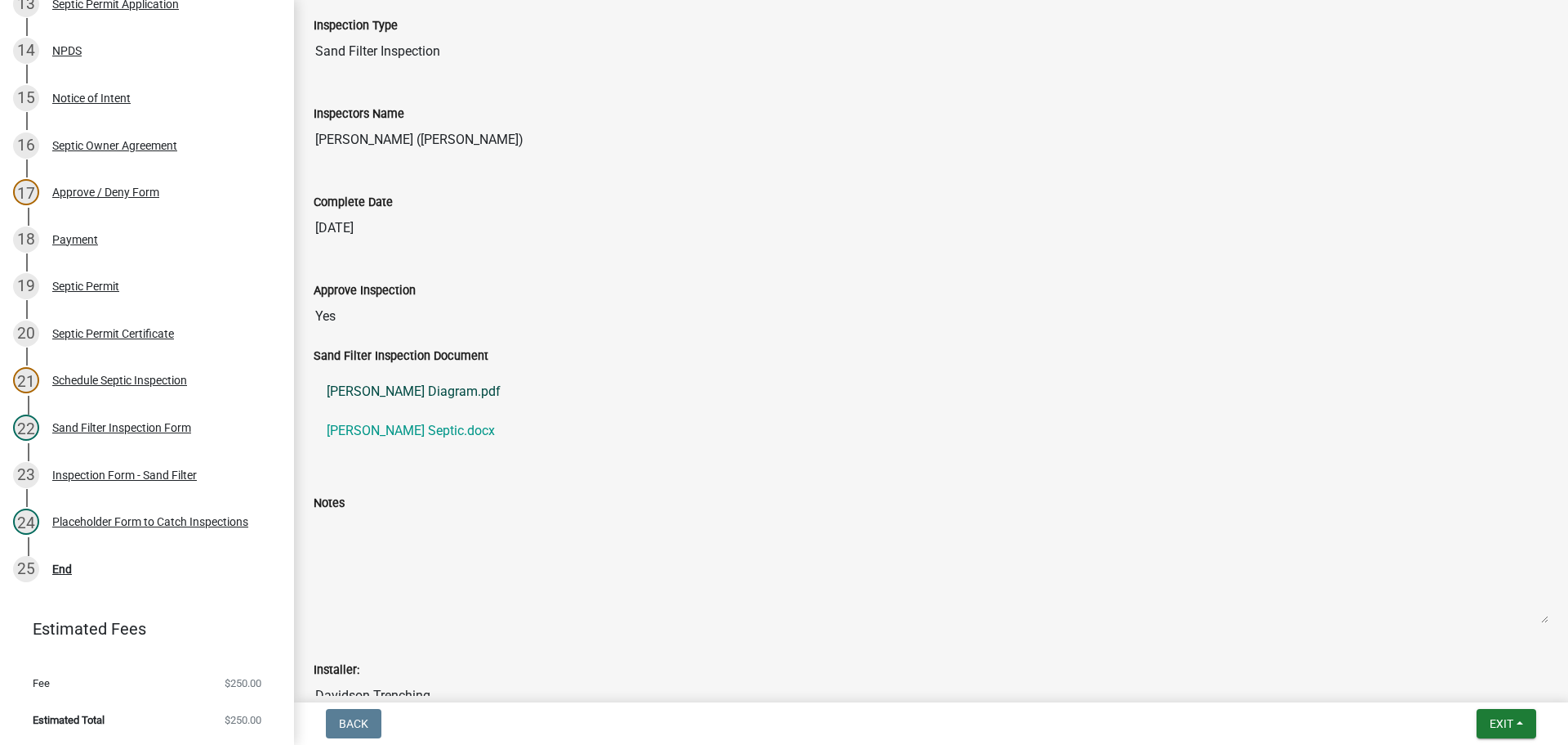
click at [412, 385] on link "[PERSON_NAME] Diagram.pdf" at bounding box center [931, 392] width 1235 height 39
click at [365, 426] on link "[PERSON_NAME] Septic.docx" at bounding box center [931, 430] width 1235 height 39
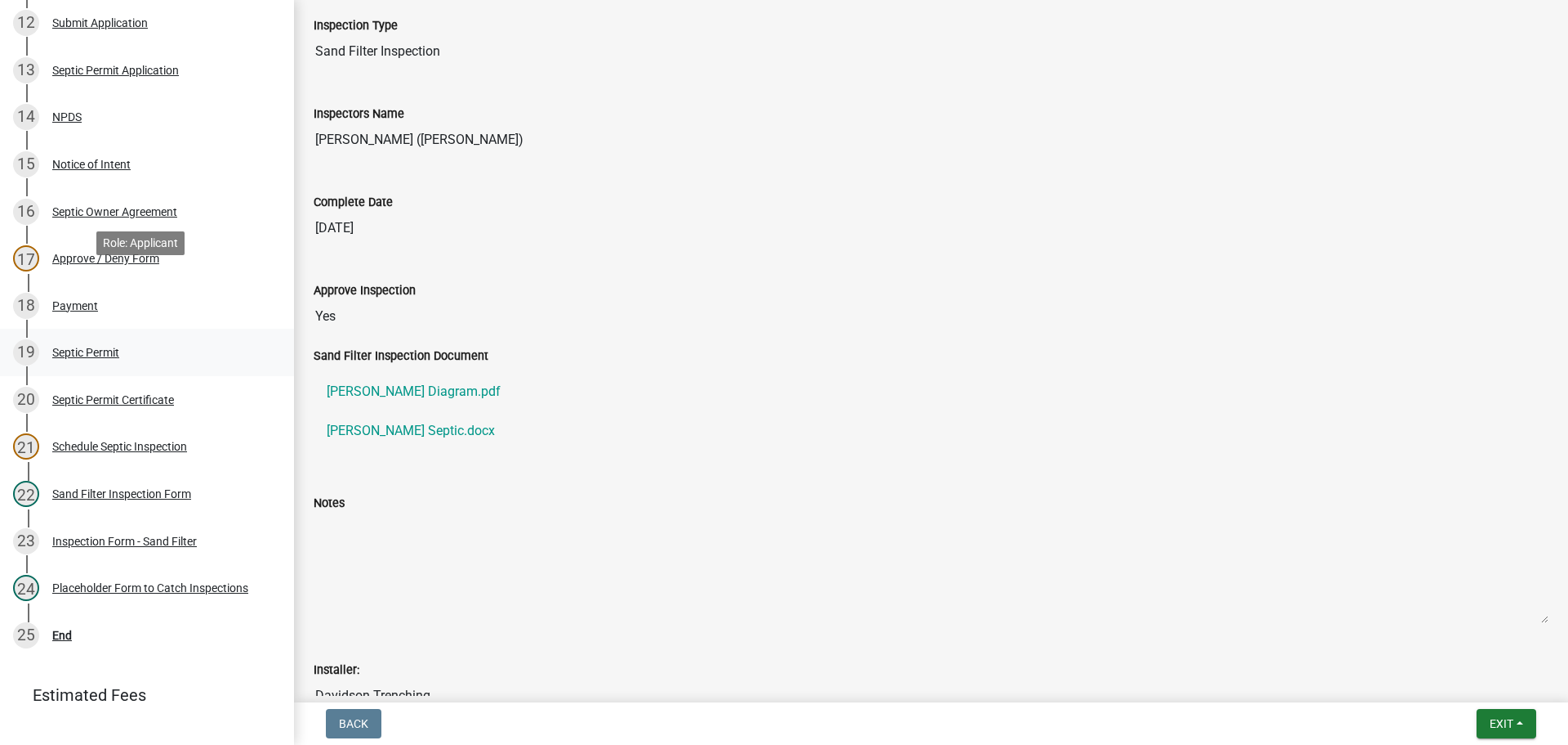
scroll to position [779, 0]
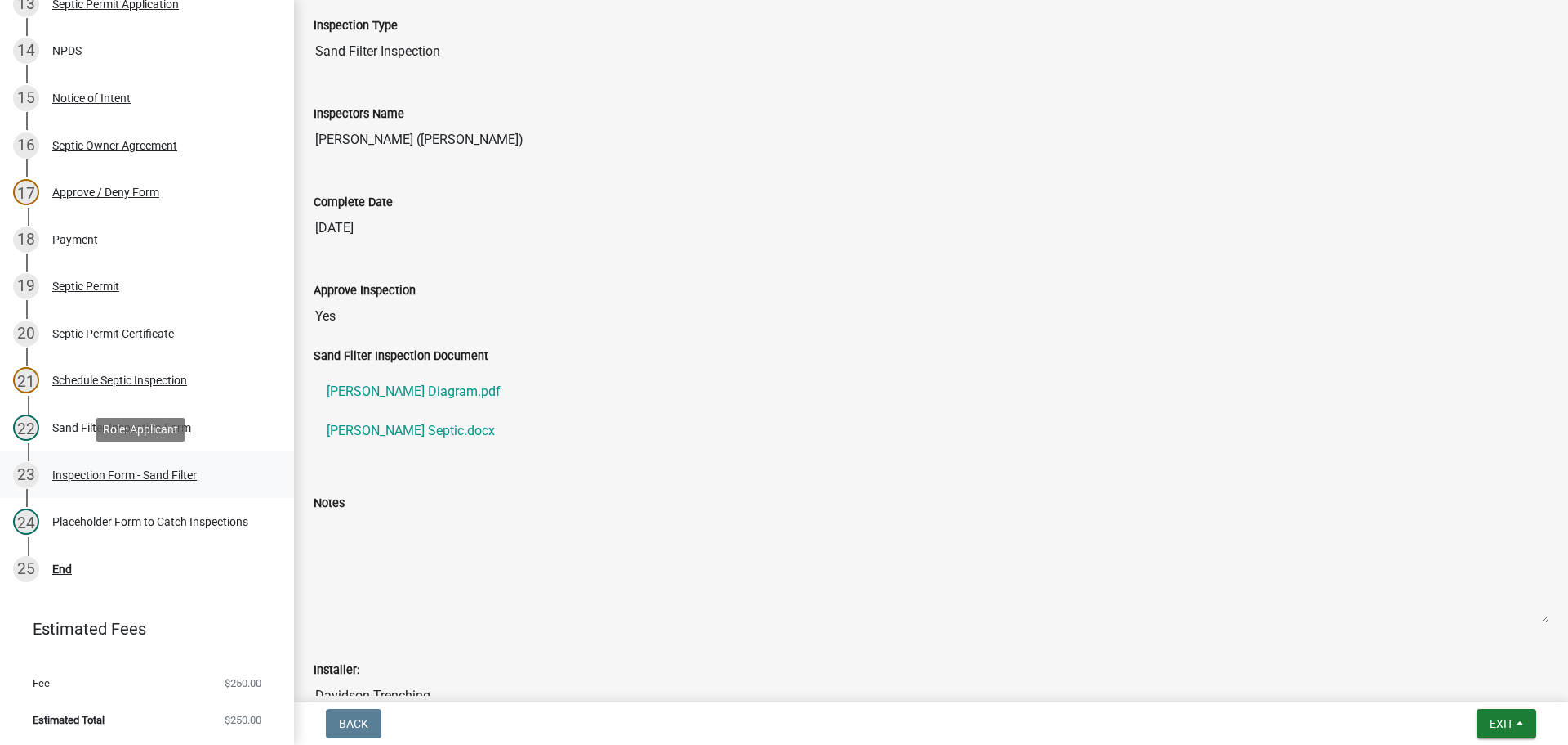
click at [134, 474] on div "Inspection Form - Sand Filter" at bounding box center [124, 475] width 145 height 11
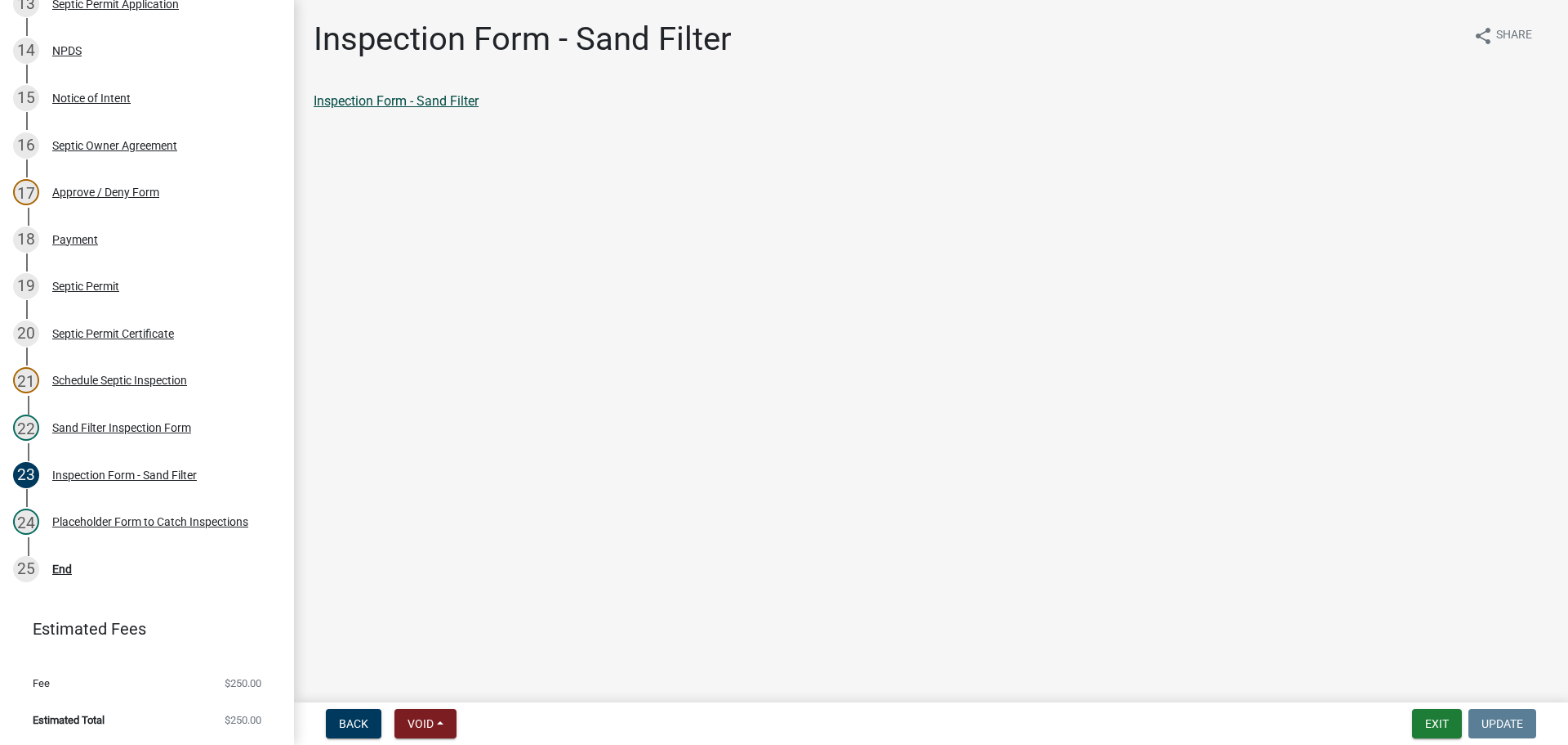
click at [396, 99] on link "Inspection Form - Sand Filter" at bounding box center [396, 100] width 165 height 16
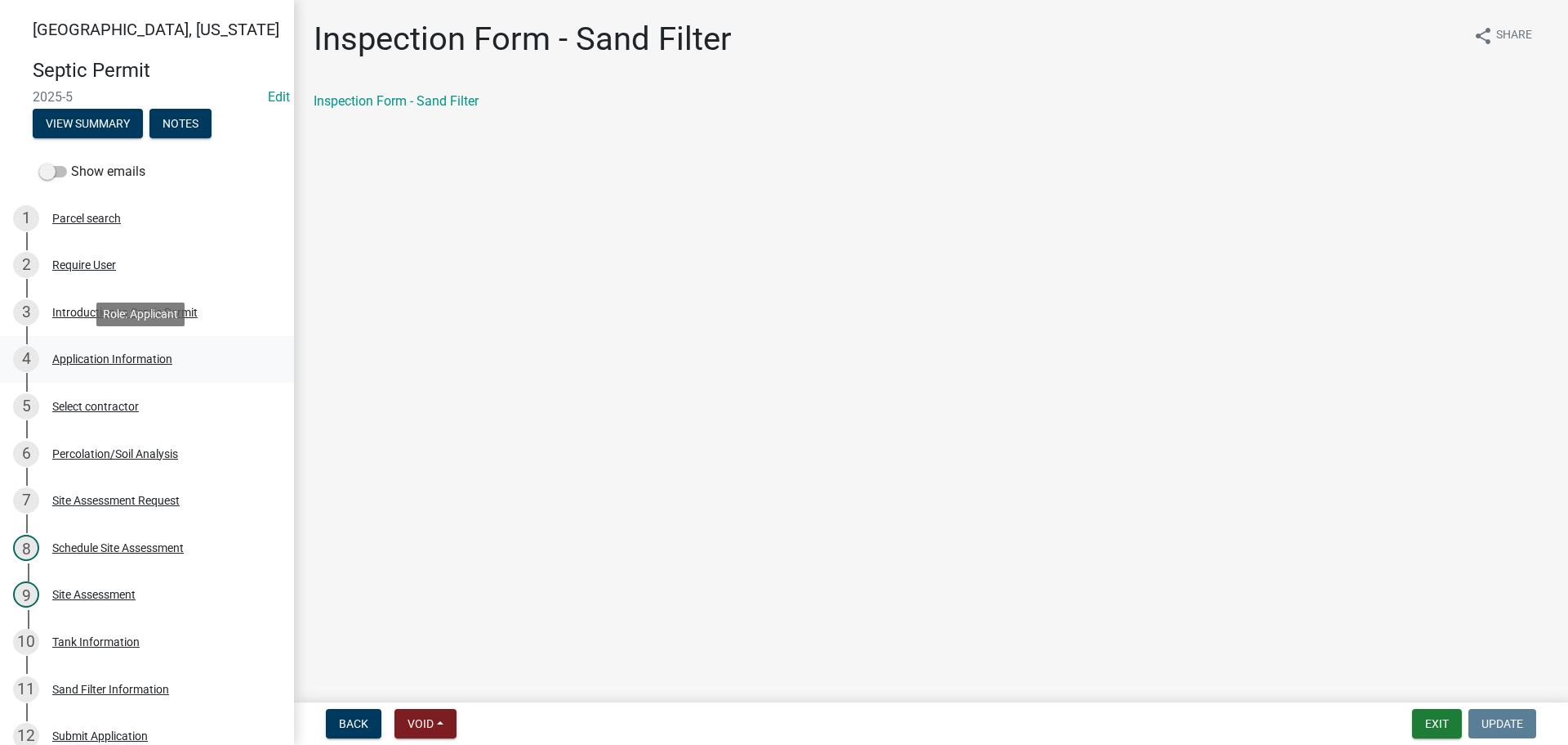
click at [130, 358] on div "Application Information" at bounding box center [111, 359] width 120 height 11
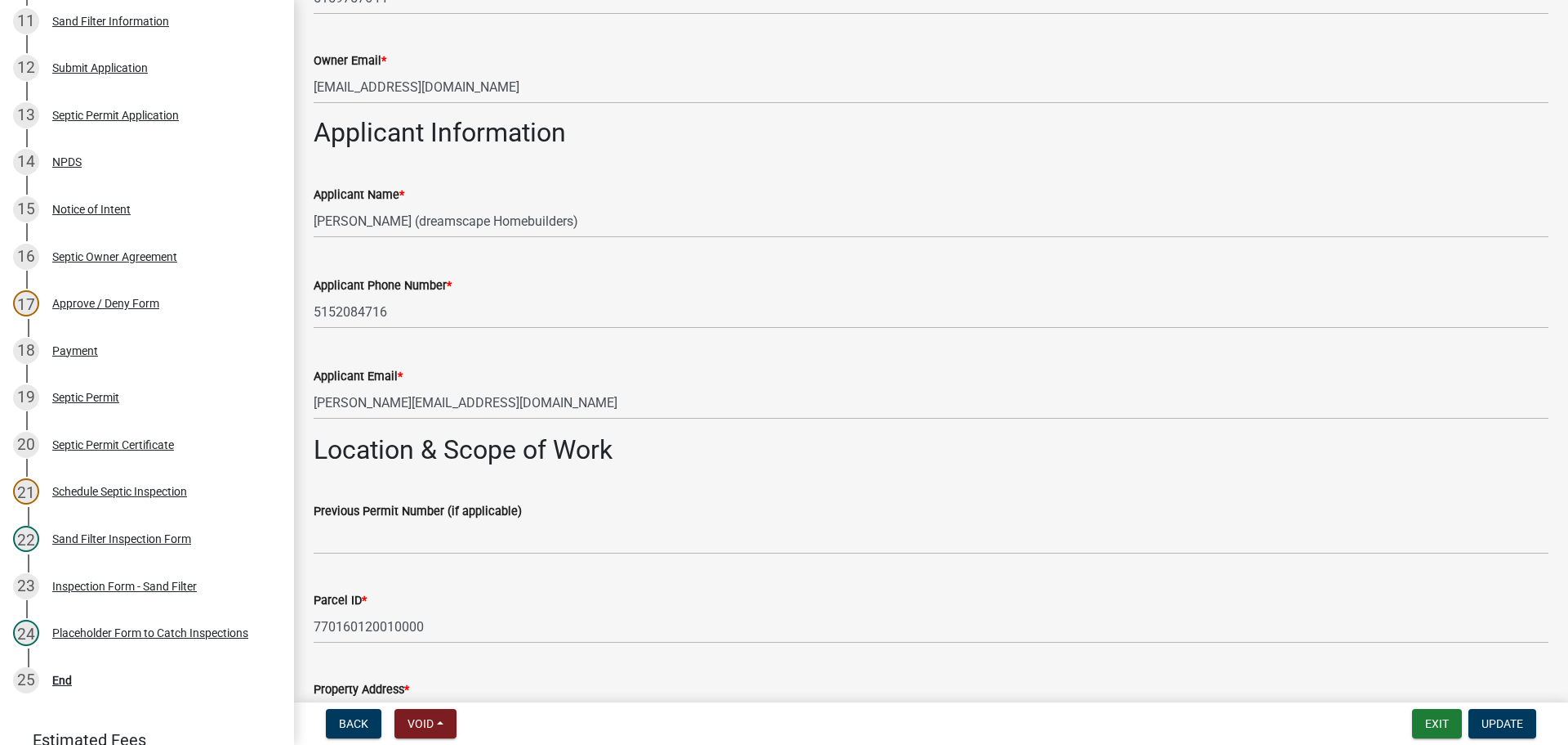
scroll to position [779, 0]
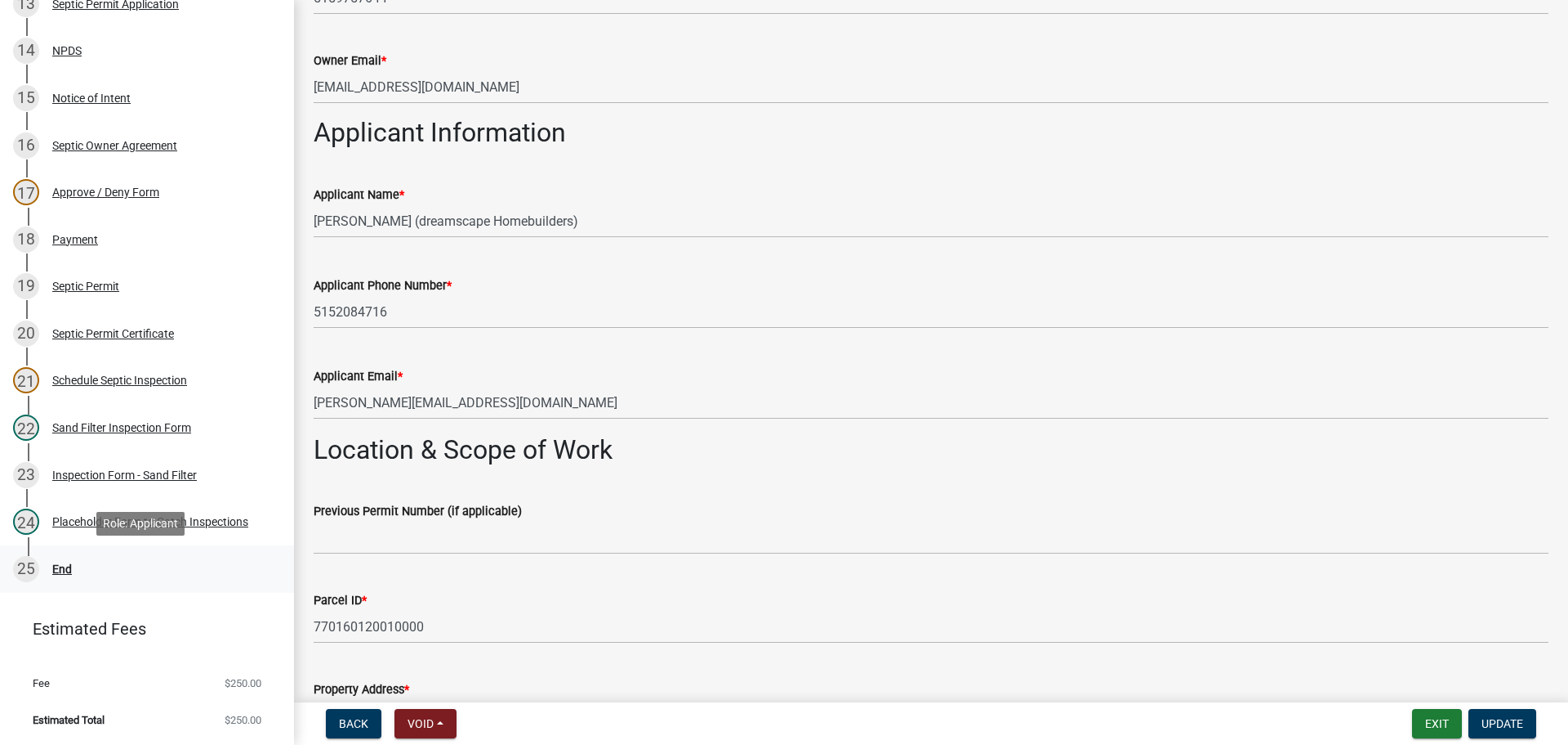
click at [70, 570] on div "End" at bounding box center [61, 569] width 19 height 11
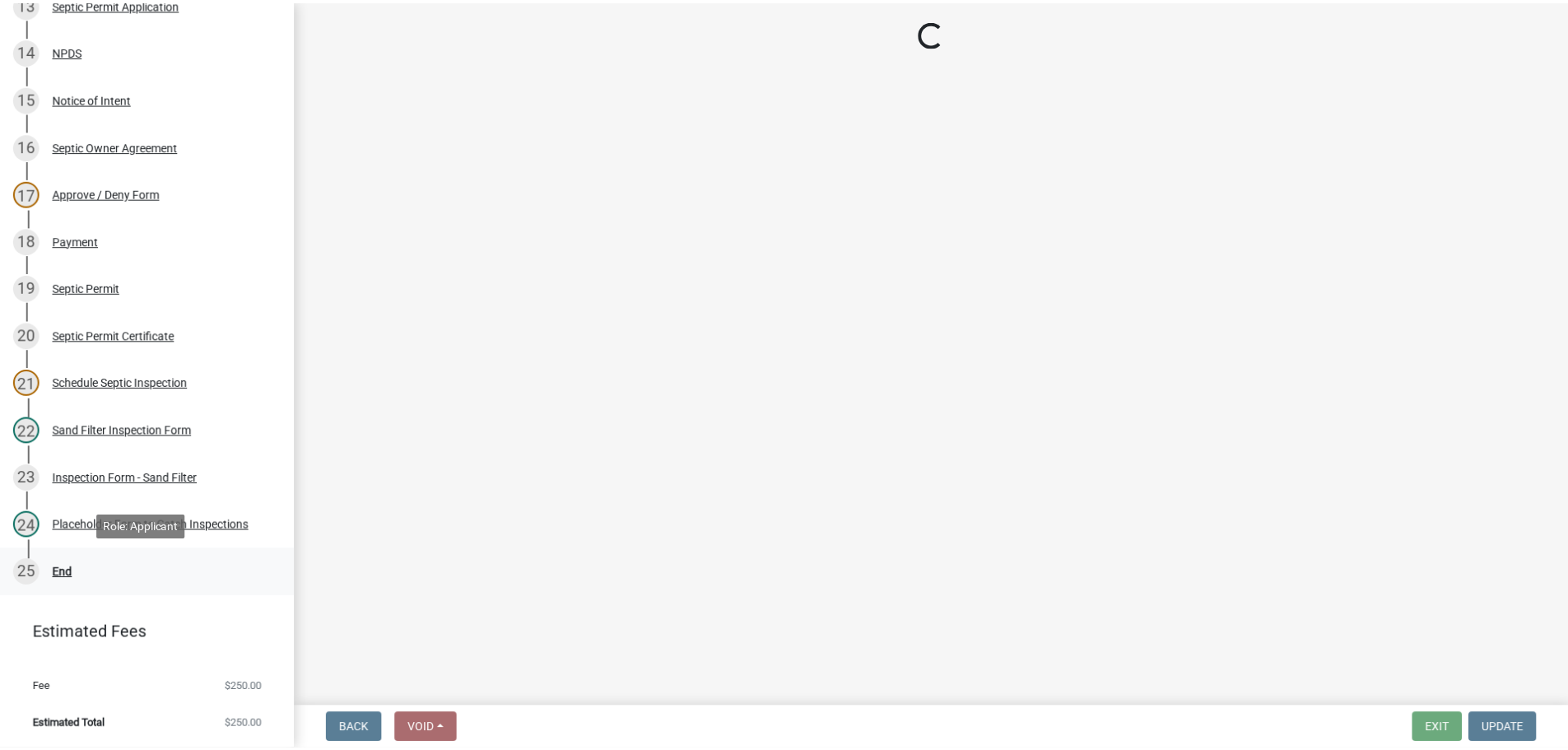
scroll to position [0, 0]
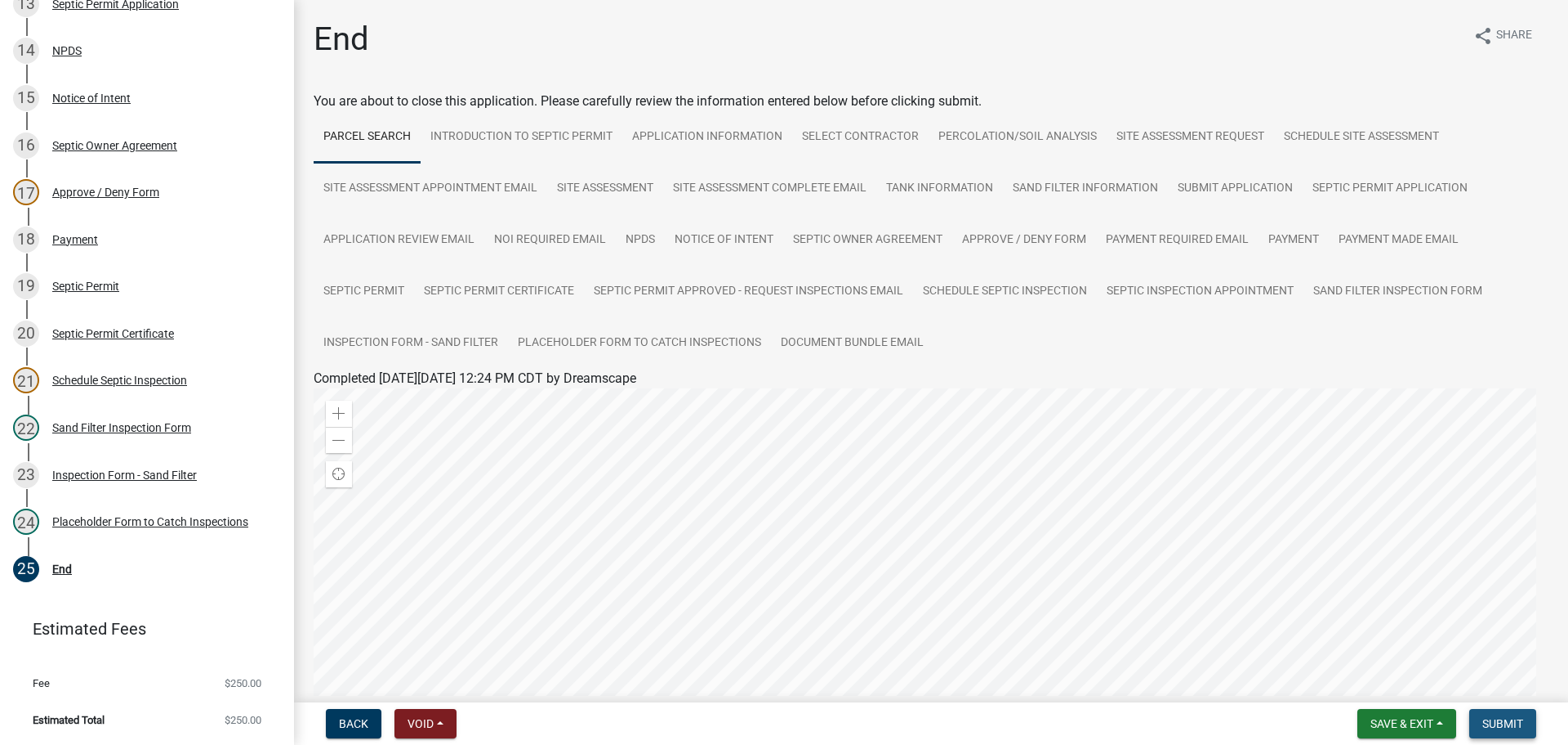
click at [1511, 725] on span "Submit" at bounding box center [1503, 724] width 41 height 13
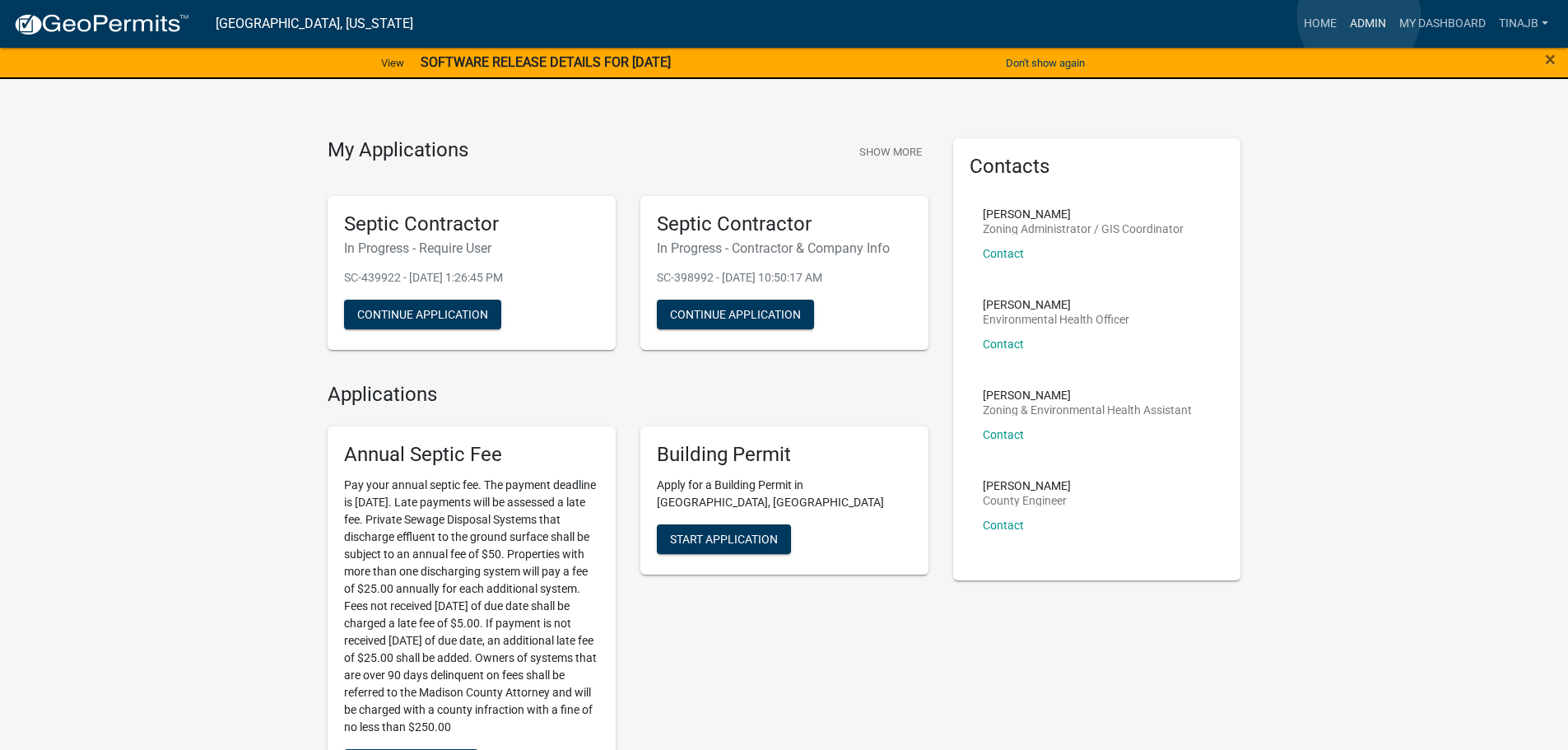
click at [1359, 17] on link "Admin" at bounding box center [1368, 23] width 50 height 31
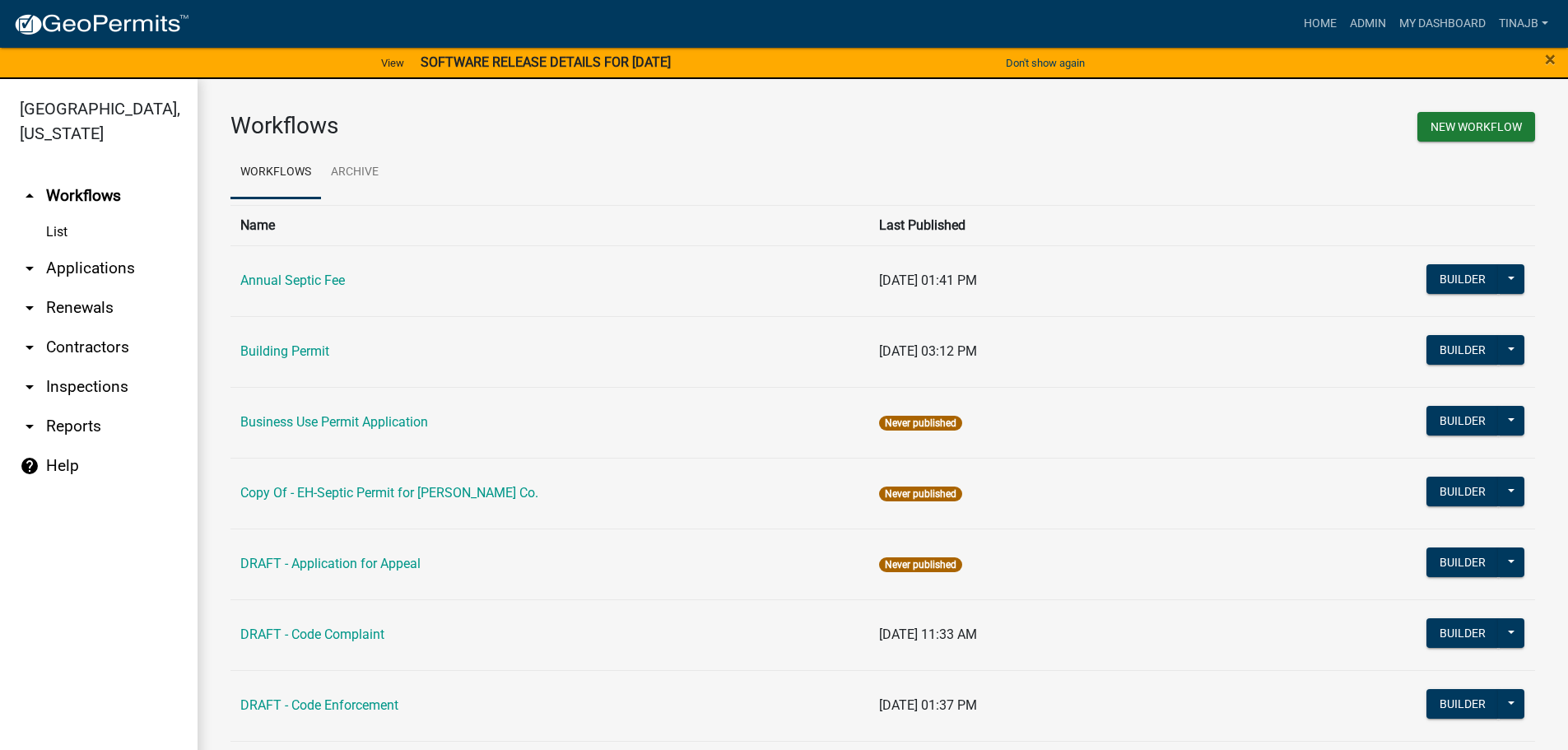
click at [93, 248] on link "arrow_drop_down Applications" at bounding box center [98, 268] width 197 height 39
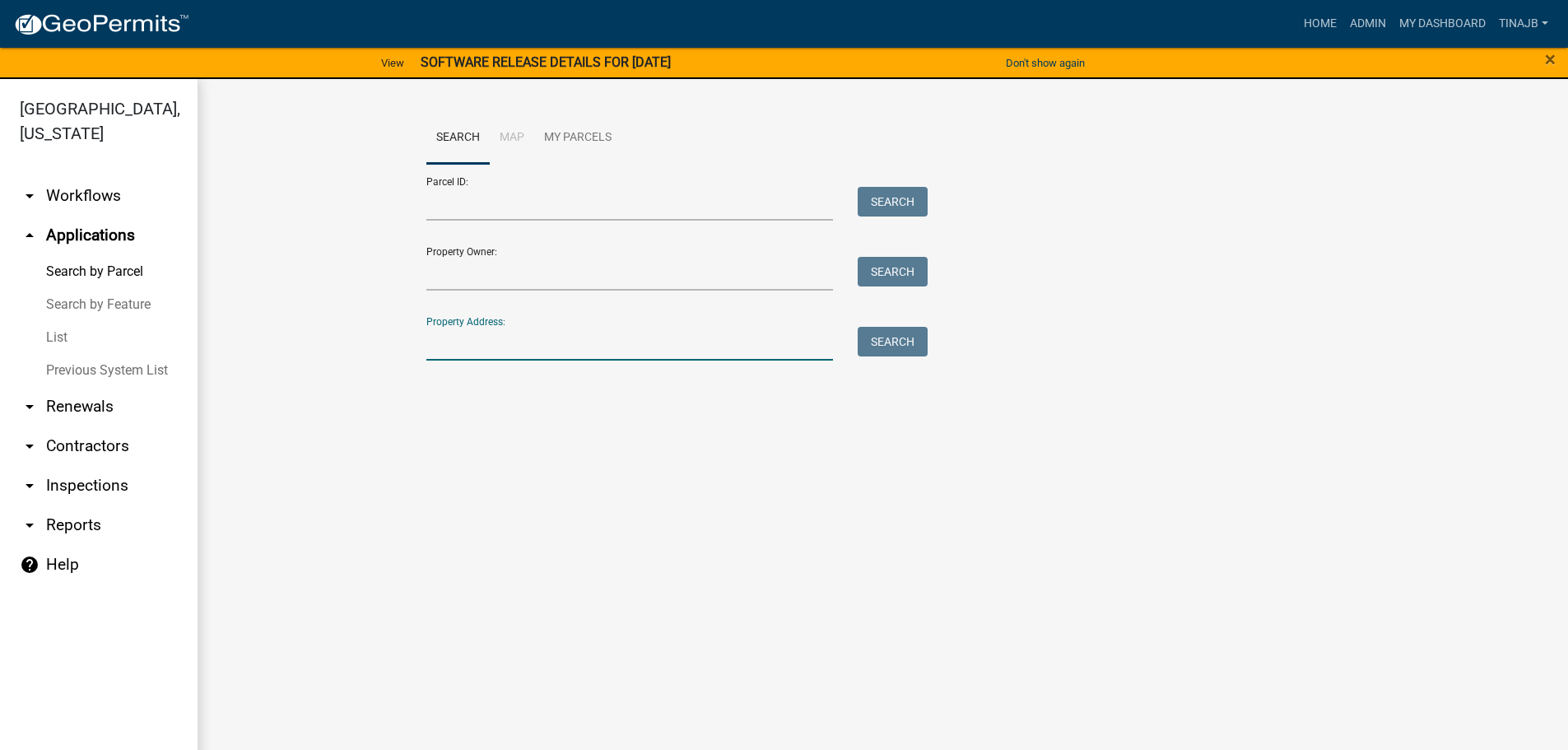
click at [490, 344] on input "Property Address:" at bounding box center [630, 344] width 407 height 34
type input "3235"
click at [906, 347] on button "Search" at bounding box center [892, 342] width 70 height 30
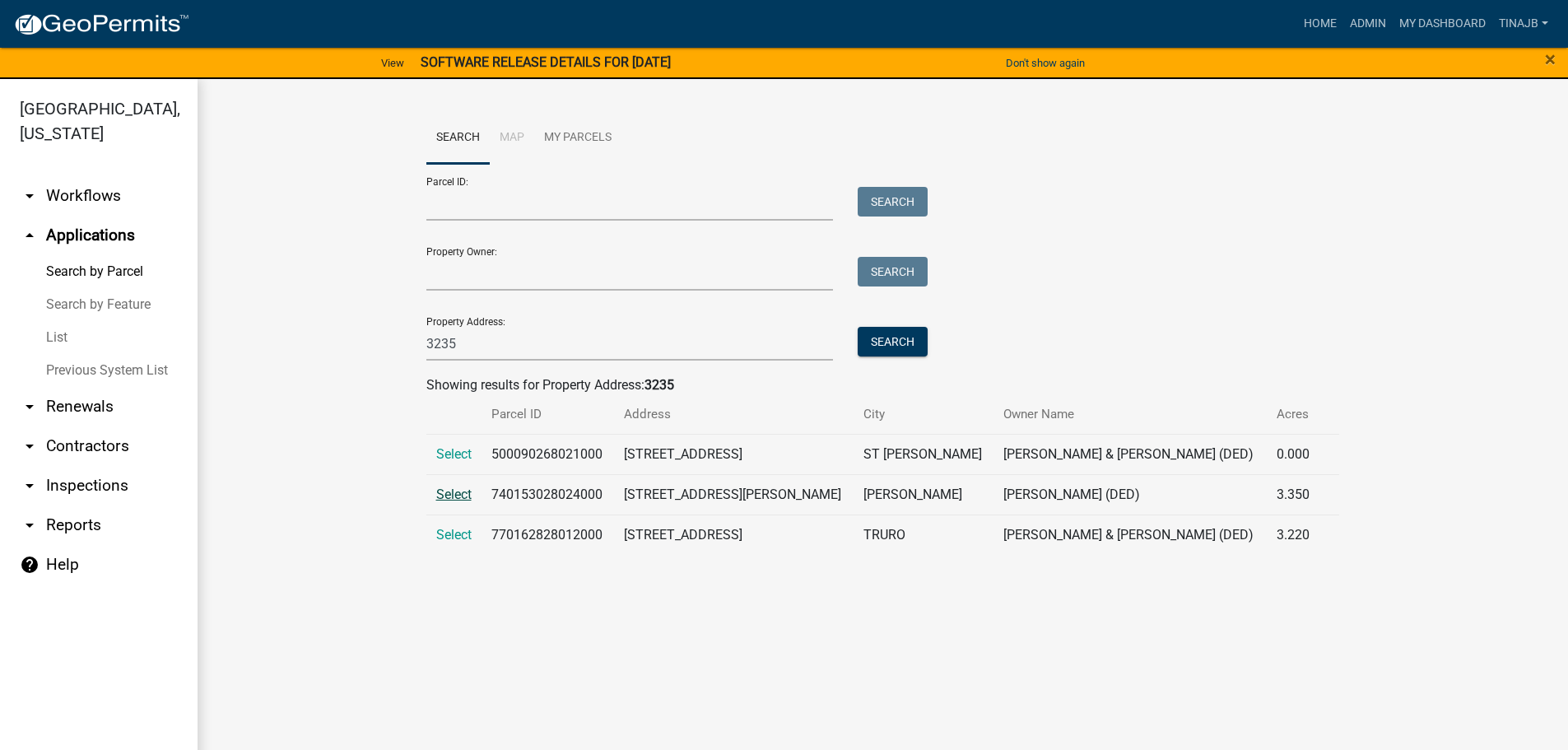
click at [449, 494] on span "Select" at bounding box center [454, 494] width 36 height 16
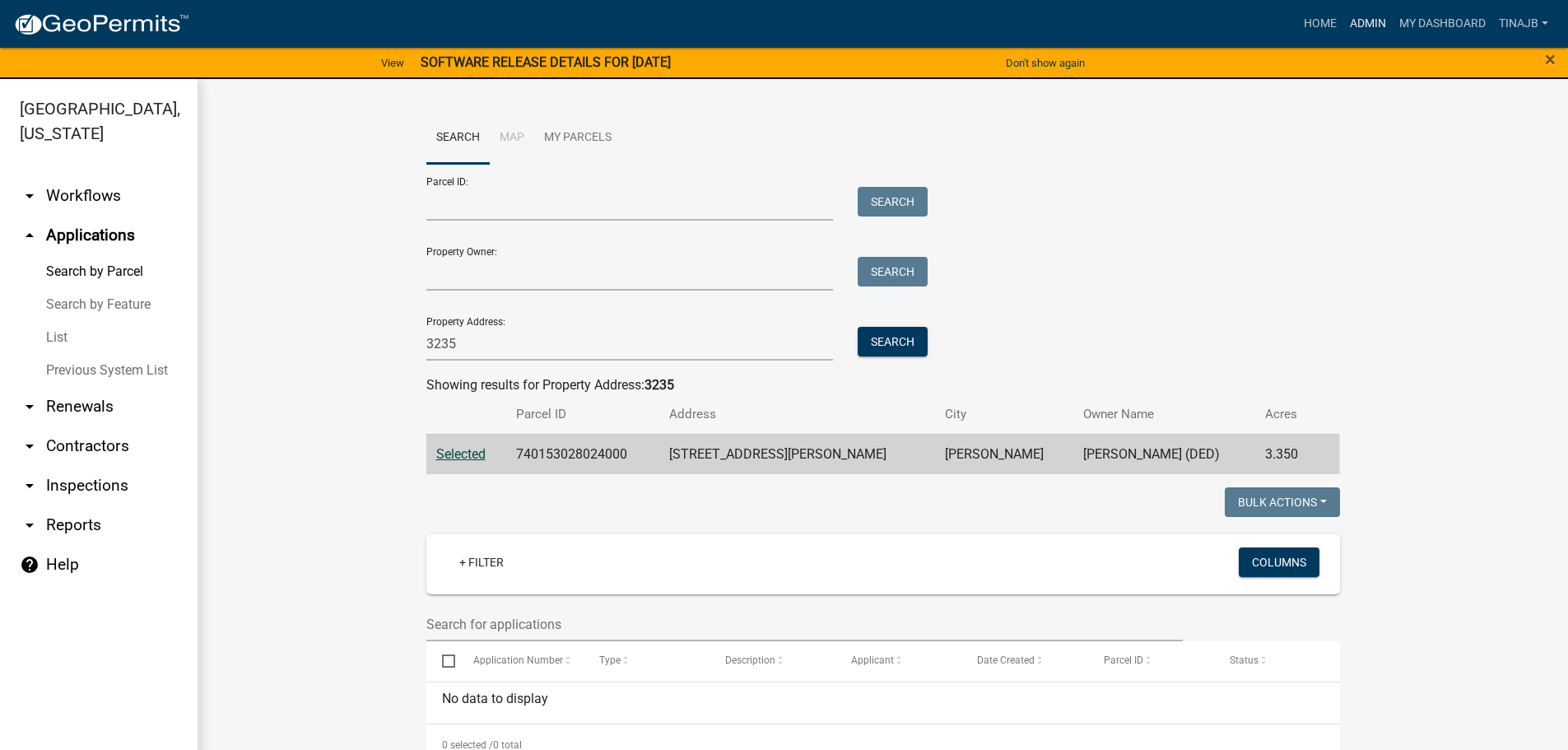
click at [1350, 24] on link "Admin" at bounding box center [1368, 23] width 50 height 31
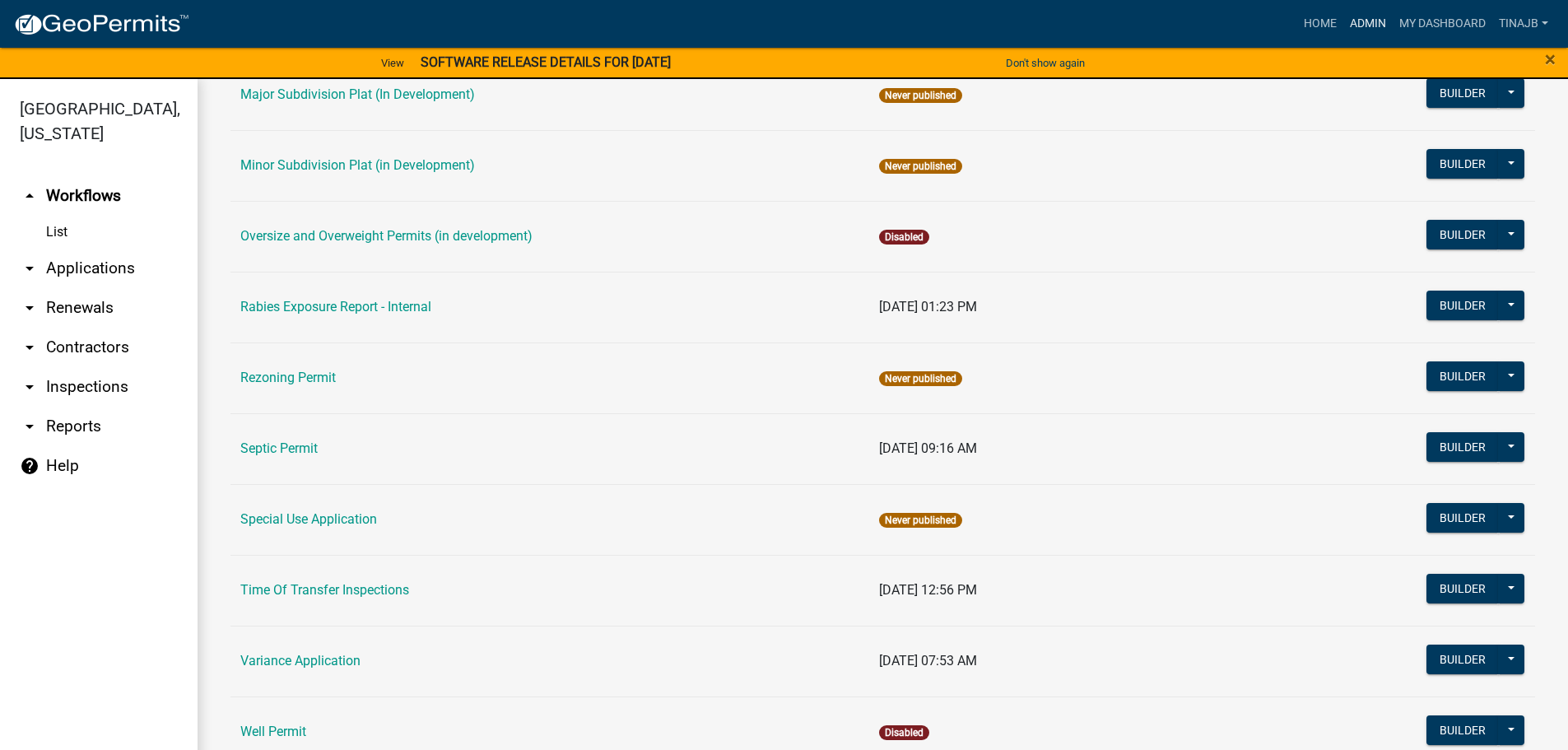
scroll to position [937, 0]
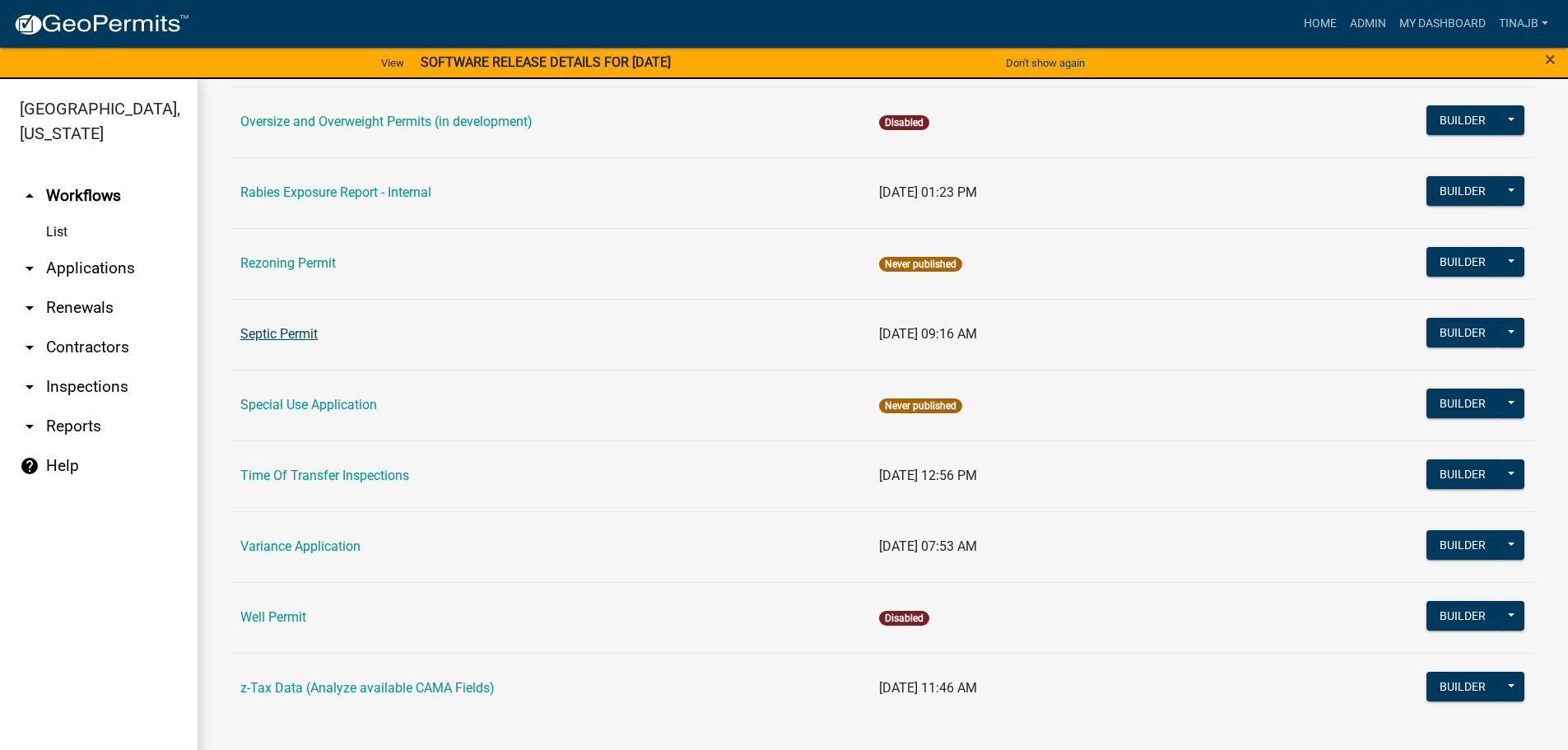
click at [305, 337] on link "Septic Permit" at bounding box center [278, 333] width 78 height 16
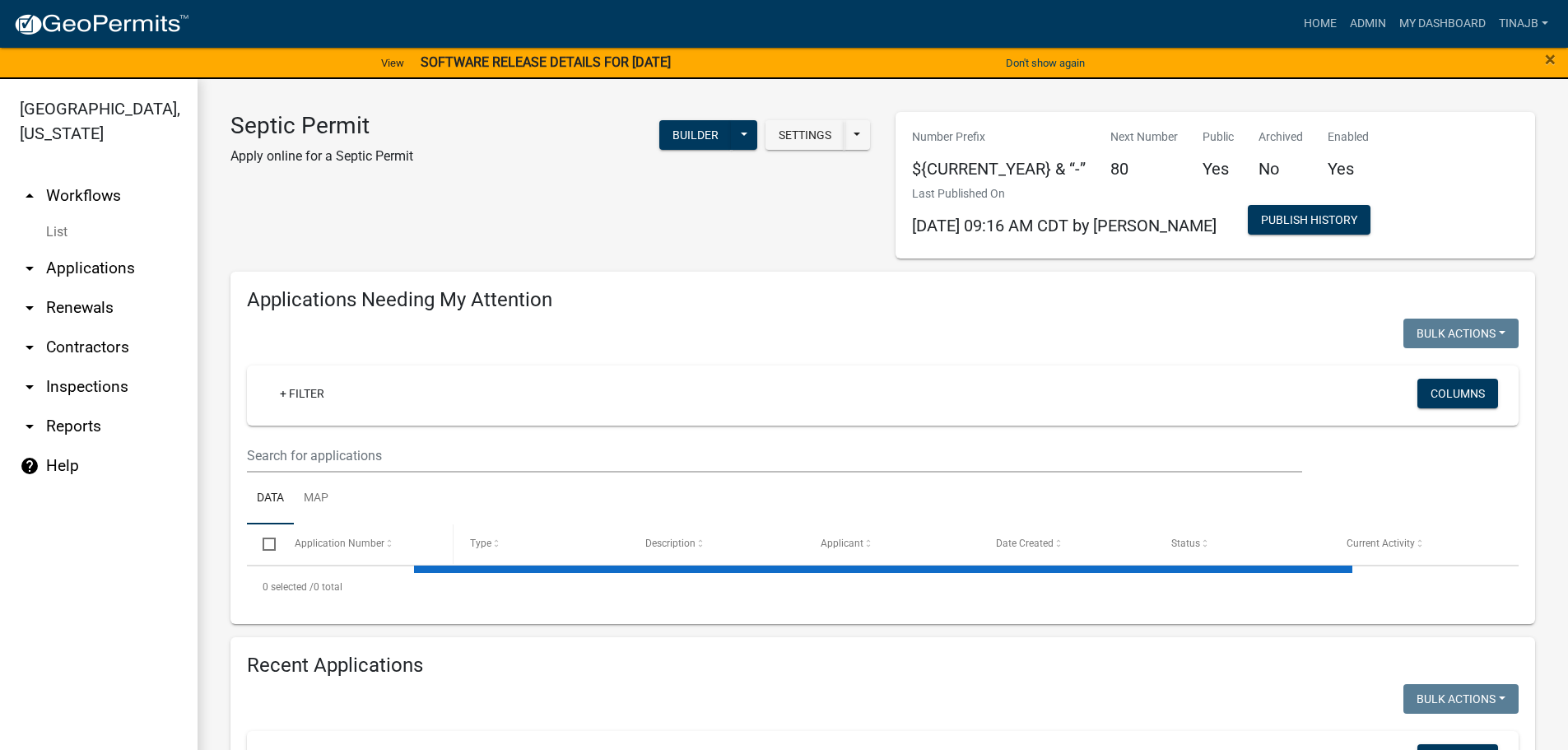
select select "3: 100"
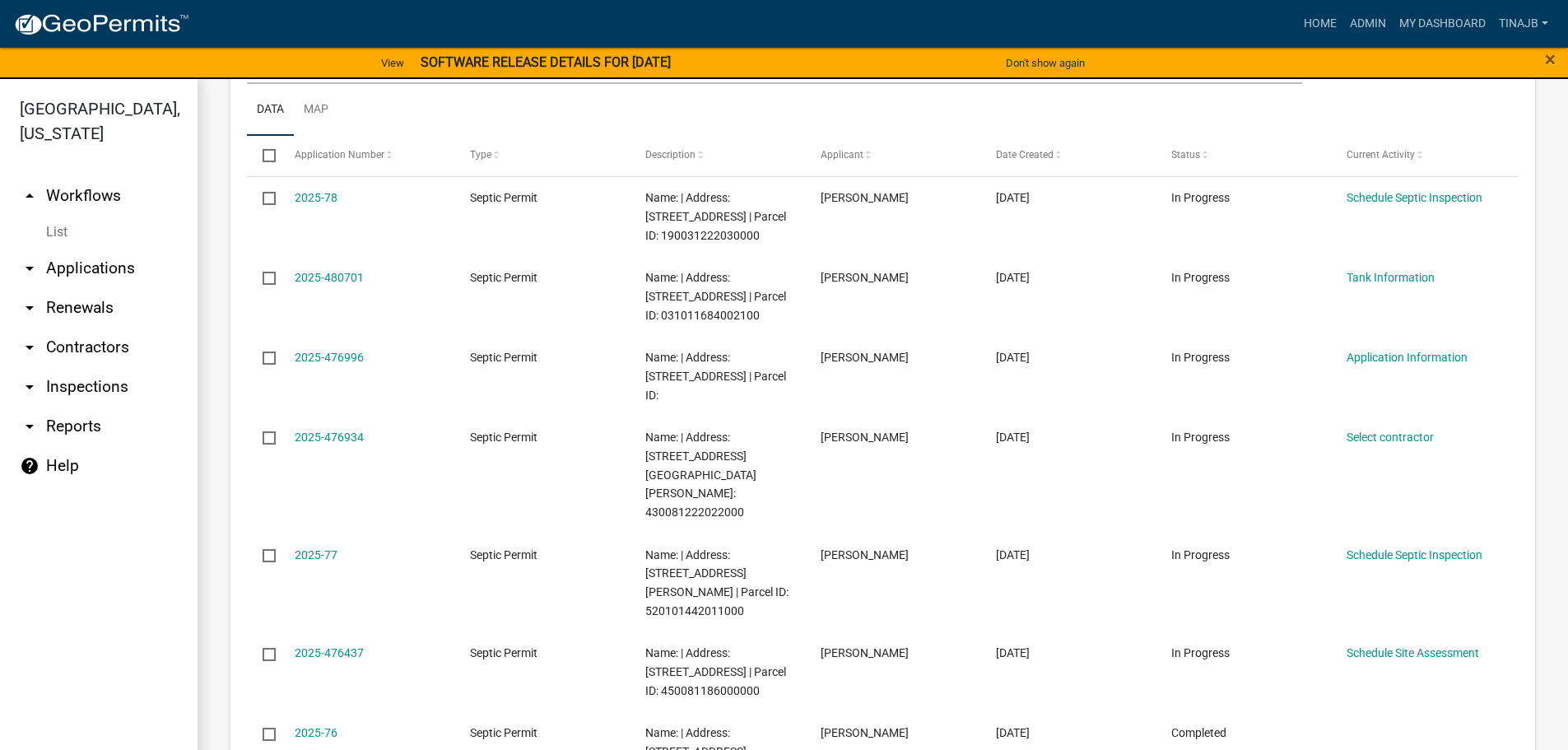
scroll to position [1399, 0]
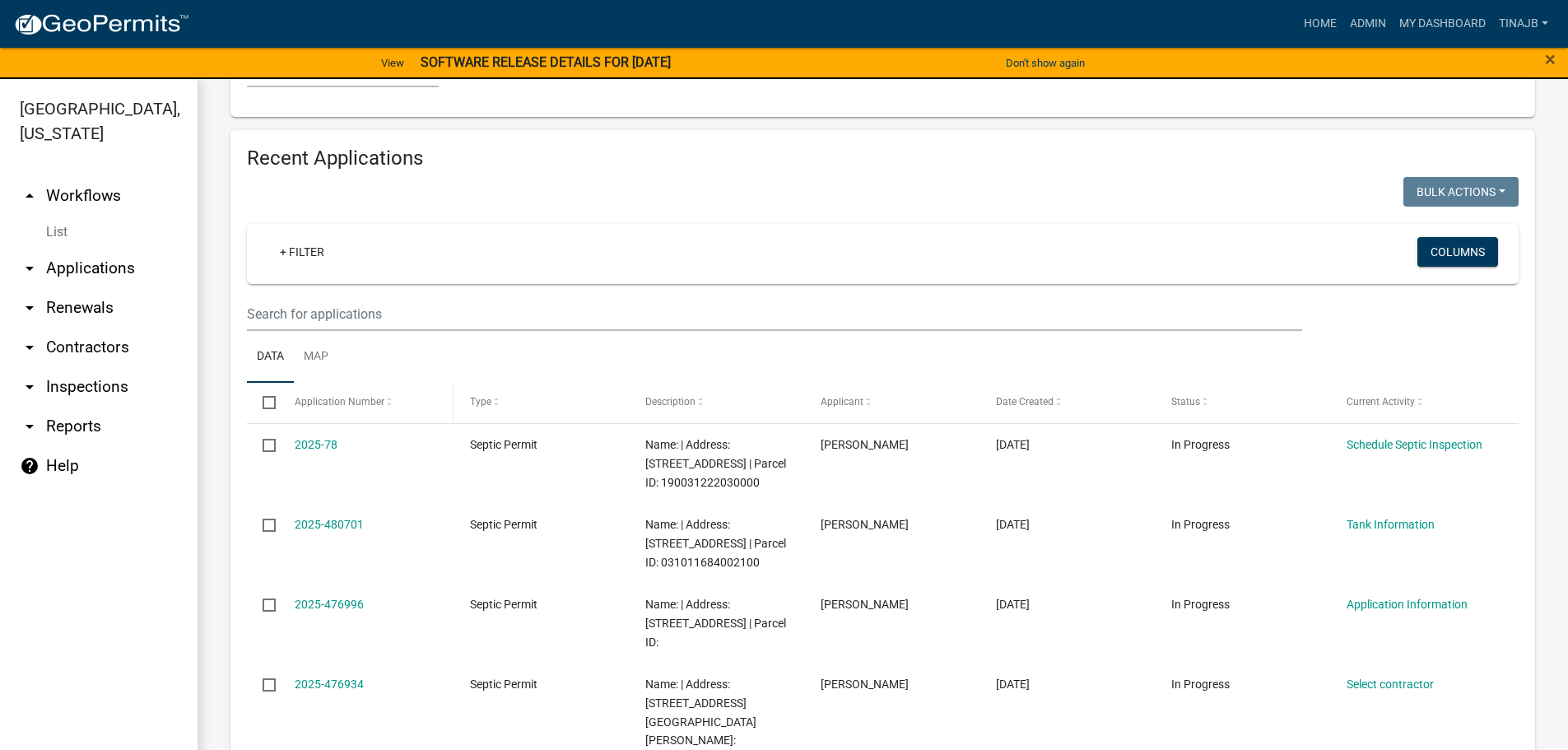
click at [342, 411] on datatable-header-cell "Application Number" at bounding box center [366, 403] width 176 height 39
click at [332, 248] on link "+ Filter" at bounding box center [302, 252] width 71 height 30
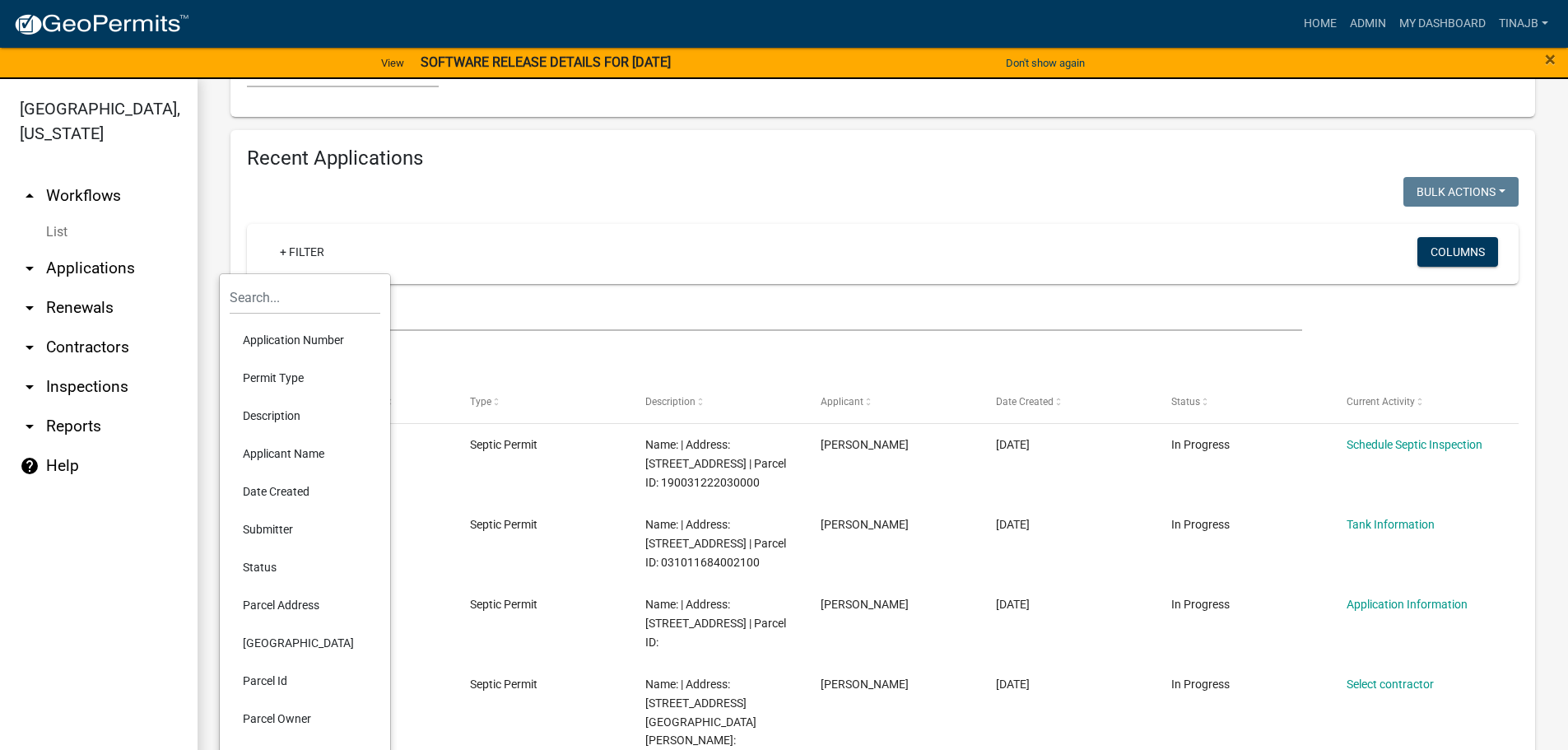
click at [315, 332] on li "Application Number" at bounding box center [305, 340] width 150 height 38
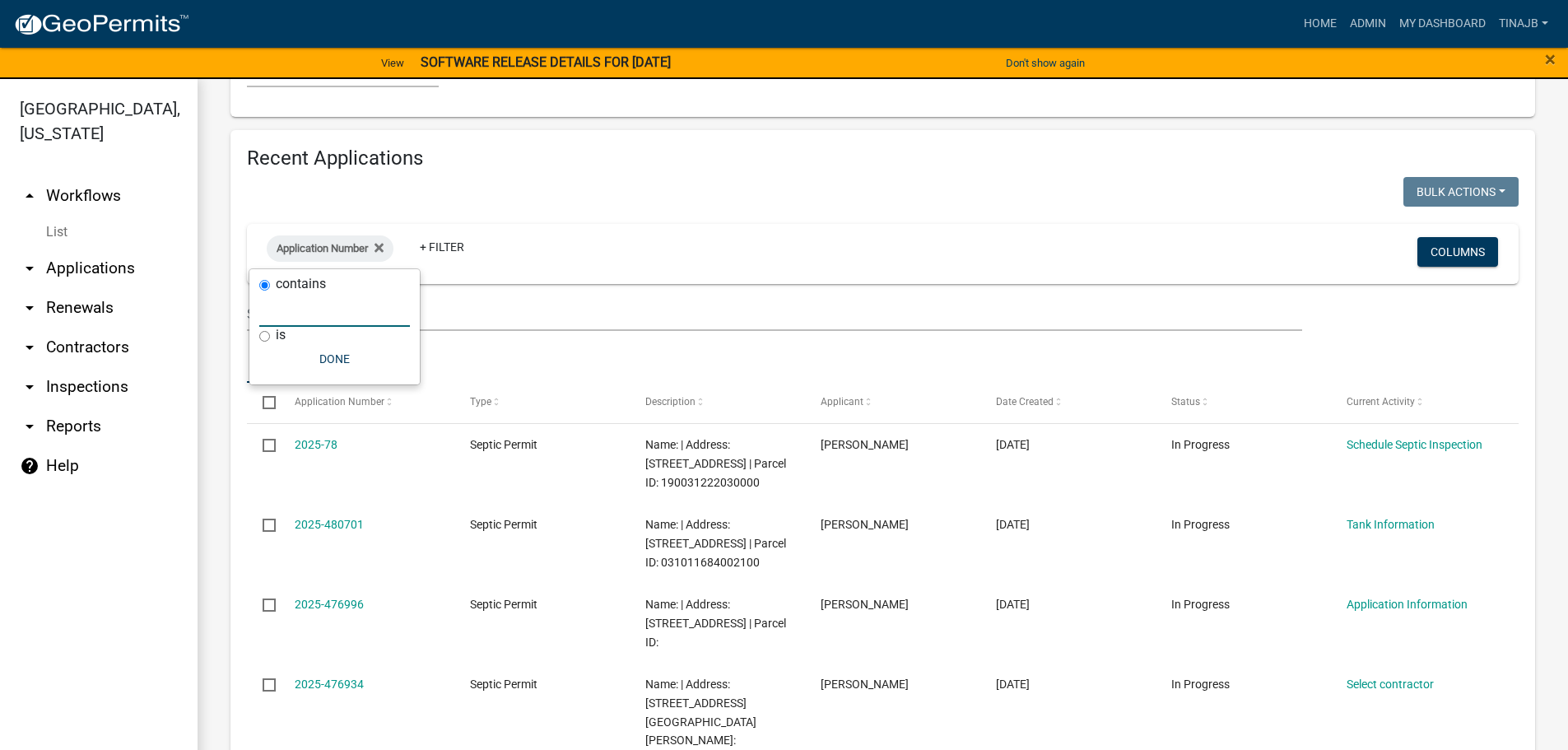
click at [284, 310] on input "text" at bounding box center [334, 310] width 150 height 34
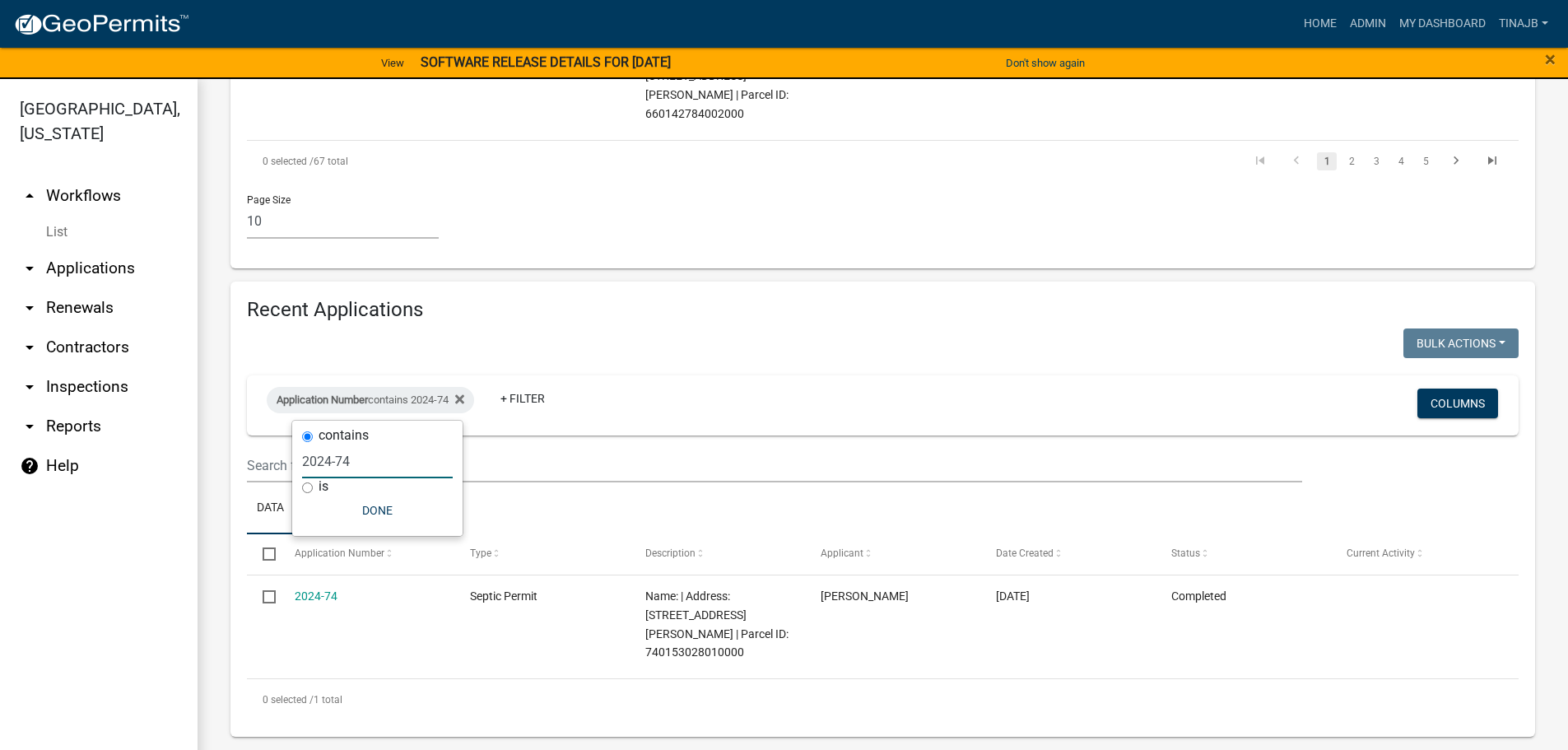
scroll to position [1248, 0]
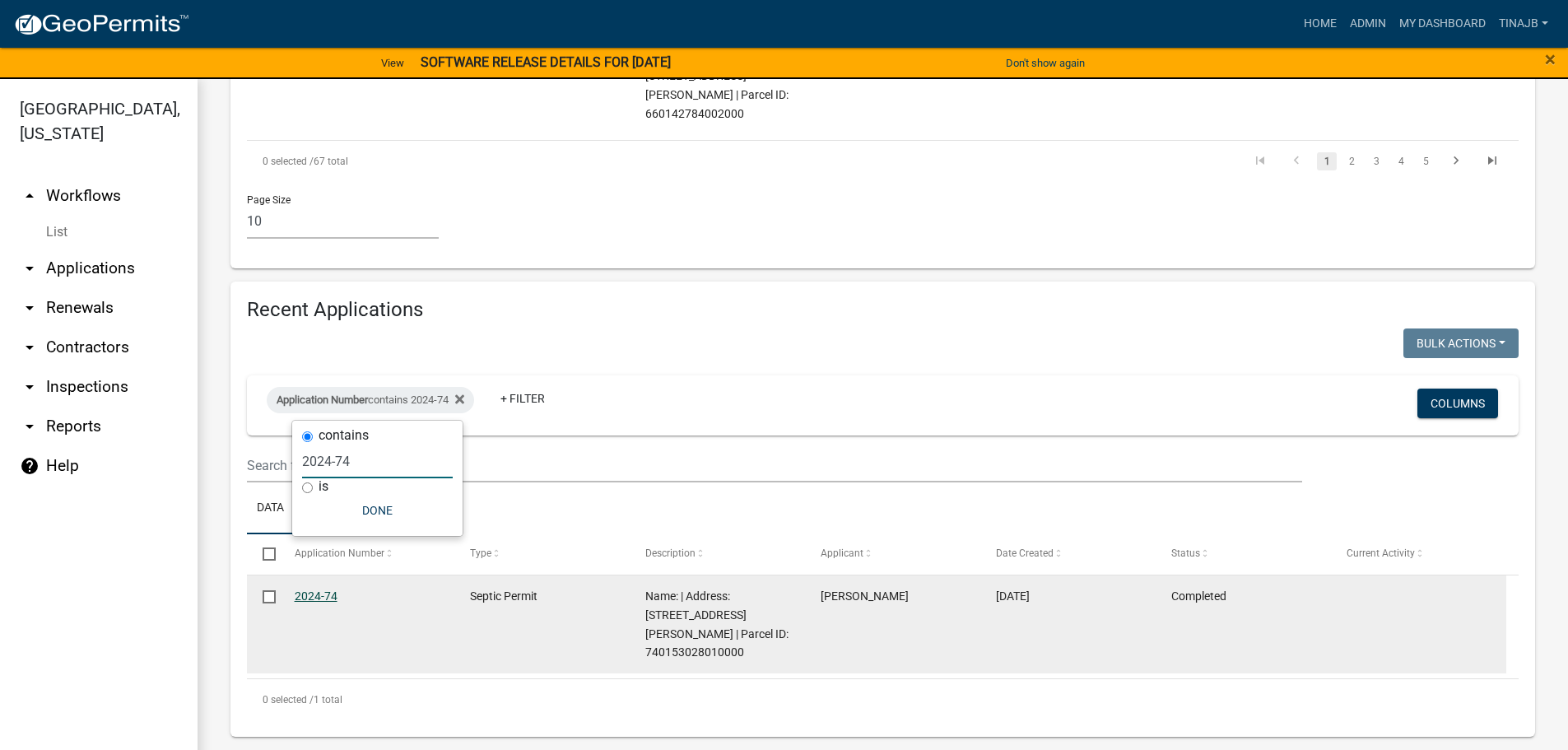
type input "2024-74"
click at [301, 597] on link "2024-74" at bounding box center [316, 596] width 43 height 13
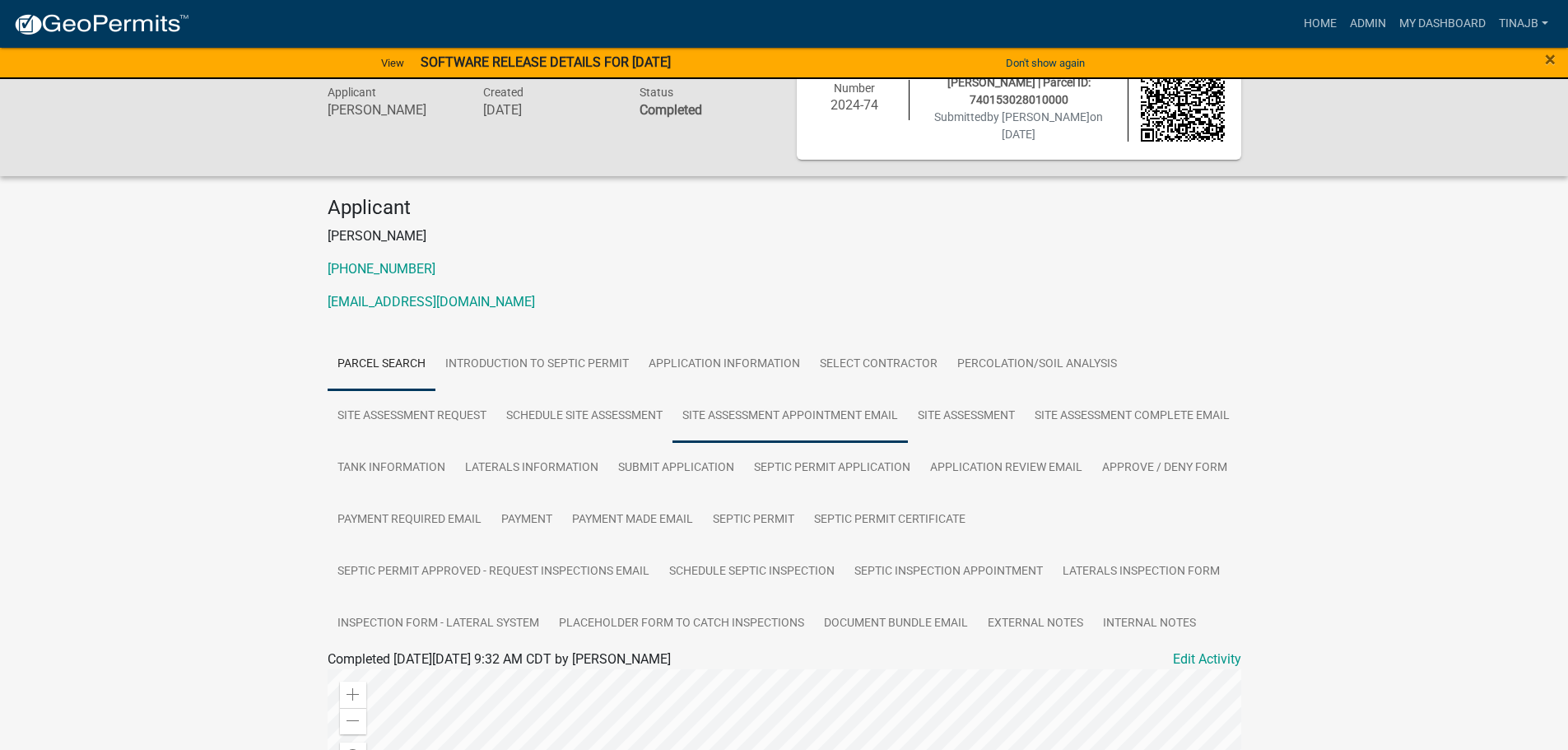
scroll to position [82, 0]
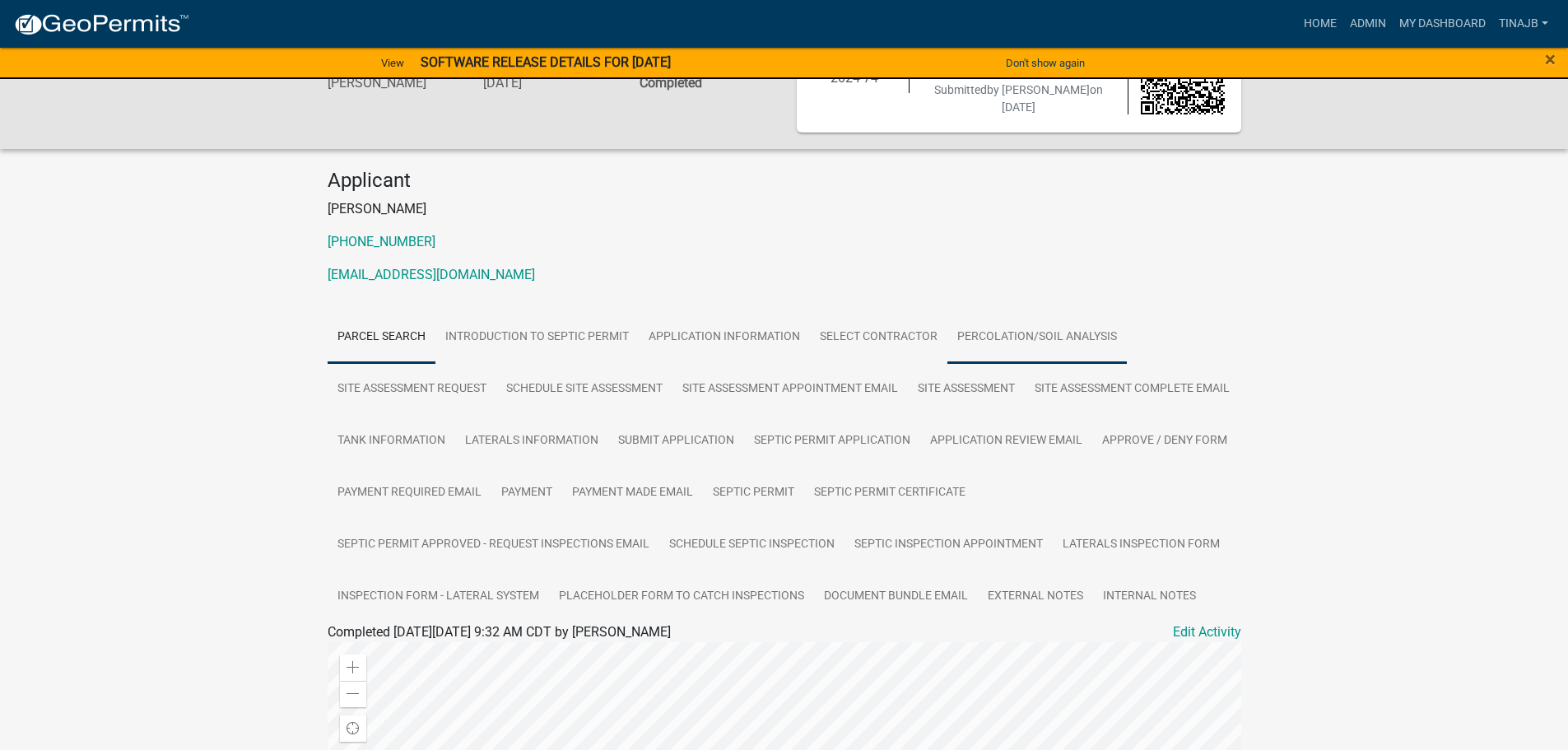
click at [981, 336] on link "Percolation/Soil Analysis" at bounding box center [1037, 337] width 179 height 52
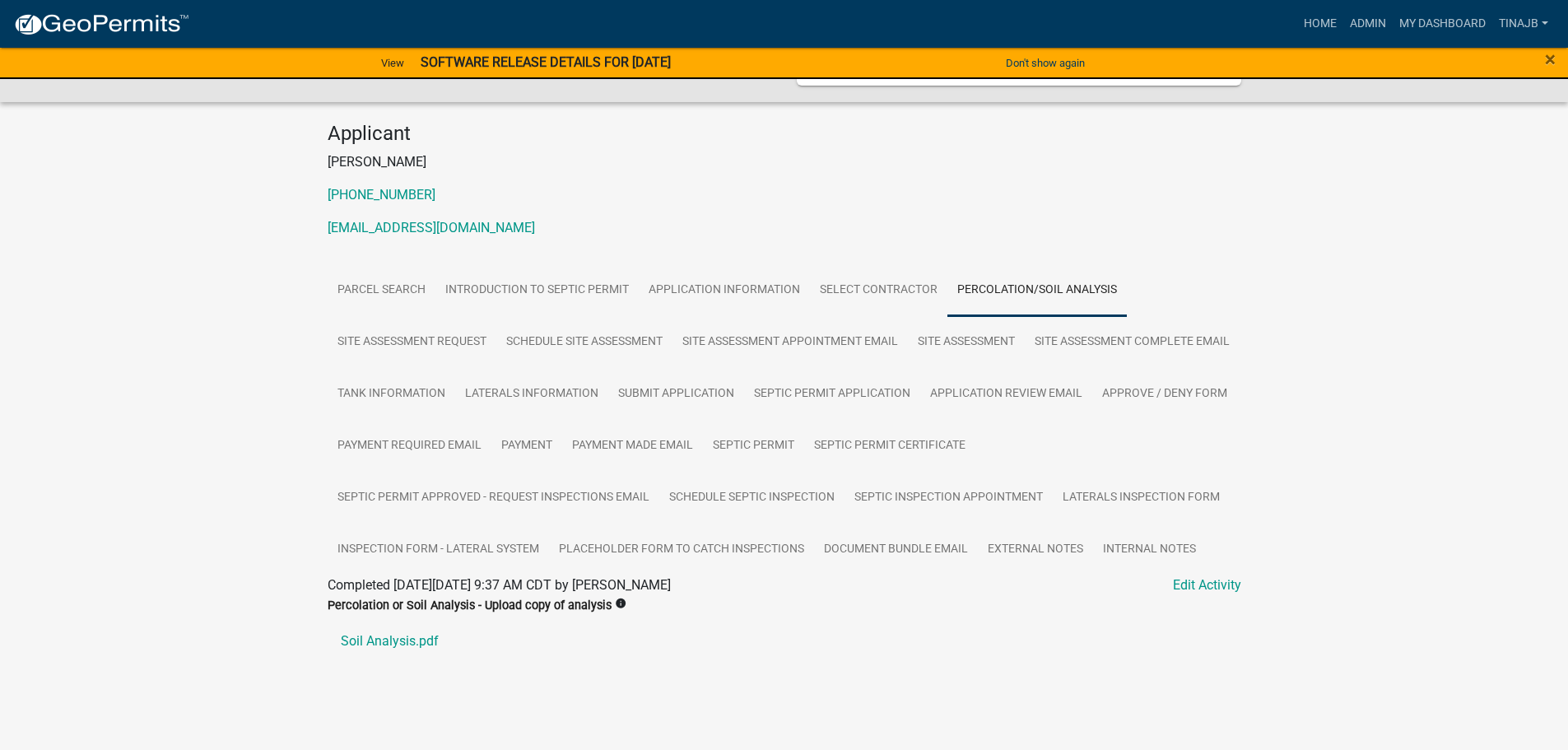
scroll to position [181, 0]
click at [384, 640] on link "Soil Analysis.pdf" at bounding box center [785, 641] width 914 height 39
click at [1365, 21] on link "Admin" at bounding box center [1368, 23] width 50 height 31
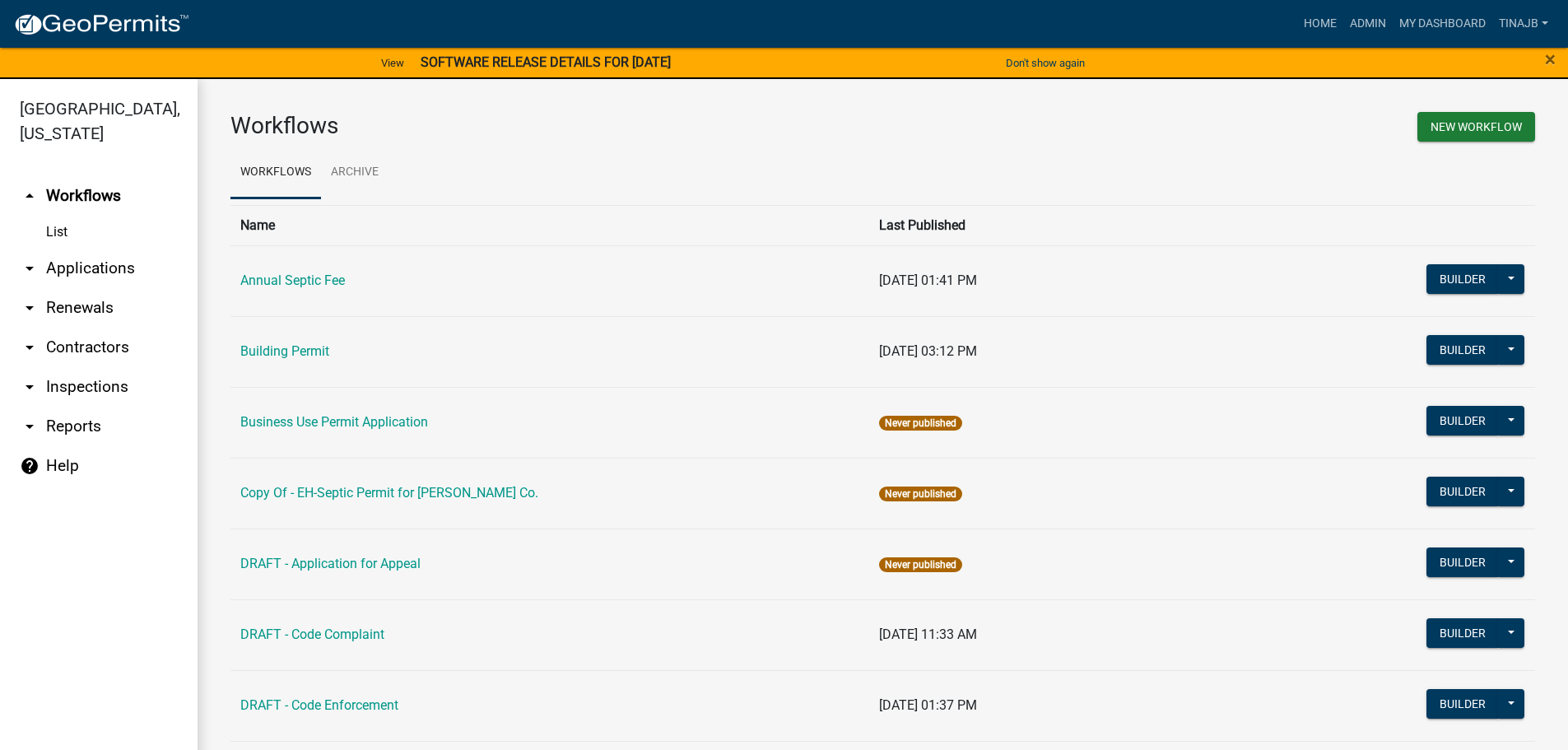
click at [70, 248] on link "arrow_drop_down Applications" at bounding box center [98, 268] width 197 height 39
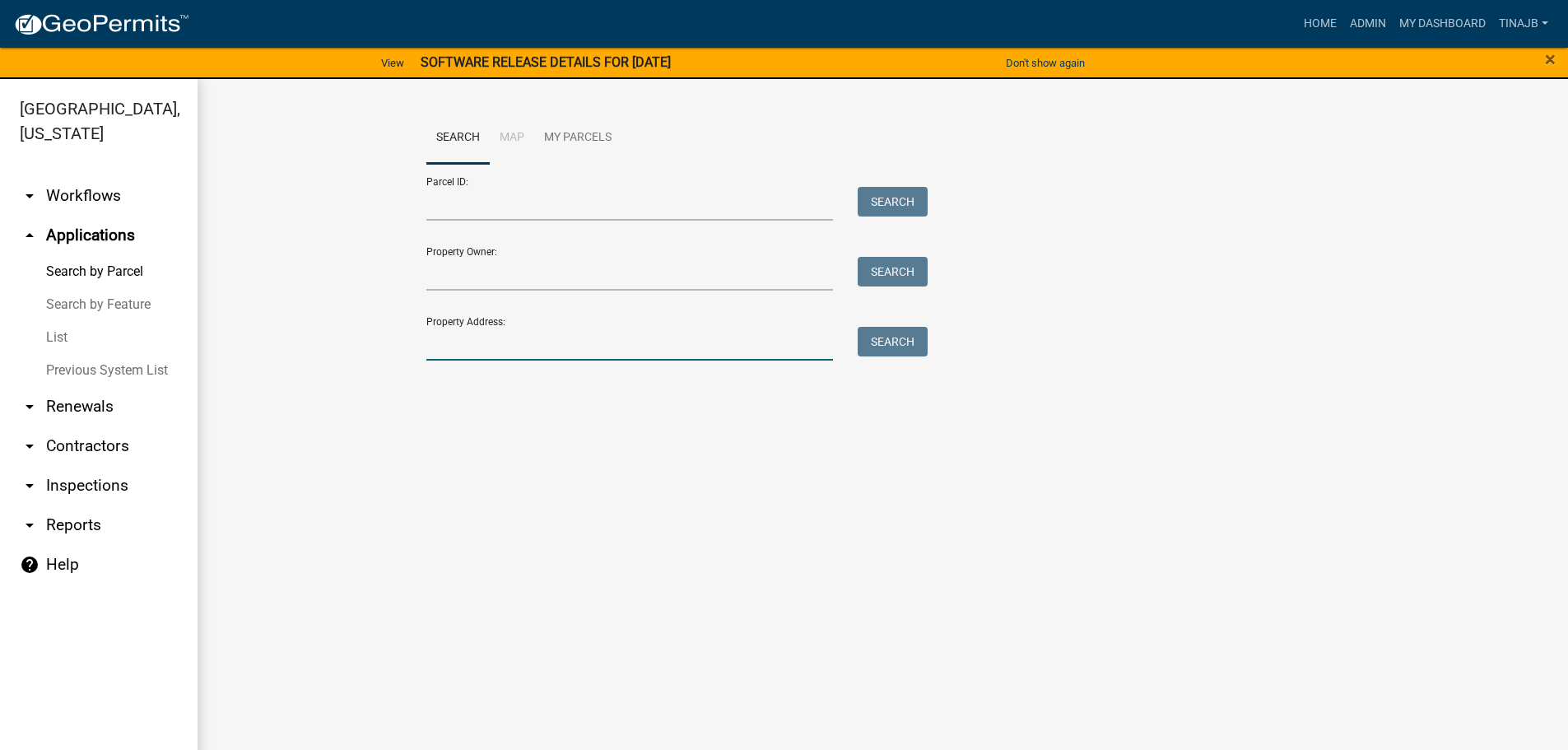
click at [474, 338] on input "Property Address:" at bounding box center [630, 344] width 407 height 34
click at [540, 350] on input "Property Address:" at bounding box center [630, 344] width 407 height 34
click at [888, 344] on button "Search" at bounding box center [892, 342] width 70 height 30
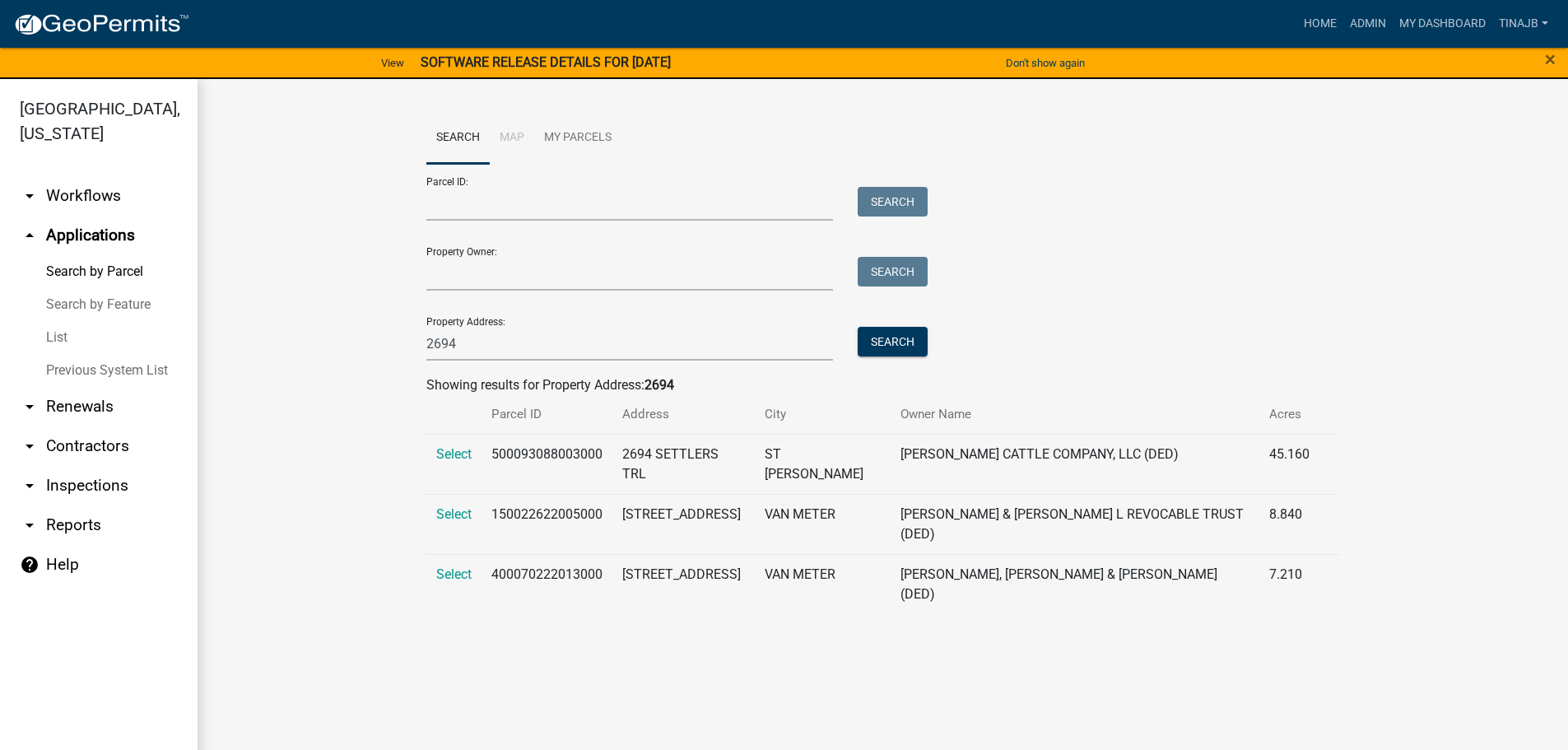
click at [460, 554] on td "Select" at bounding box center [453, 584] width 55 height 60
click at [458, 566] on span "Select" at bounding box center [454, 573] width 36 height 16
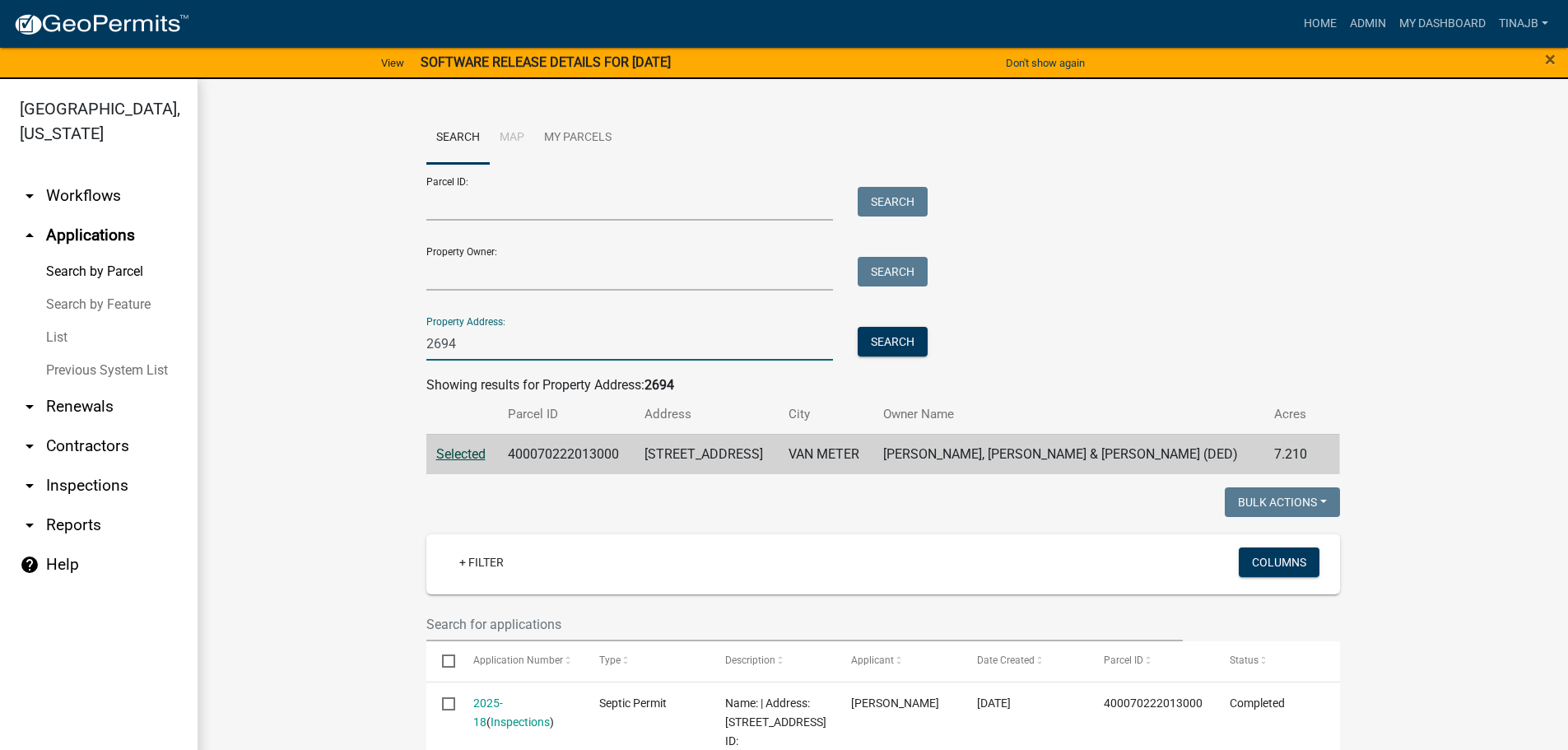
click at [479, 336] on input "2694" at bounding box center [630, 344] width 407 height 34
type input "2"
type input "1909"
click at [864, 349] on button "Search" at bounding box center [892, 342] width 70 height 30
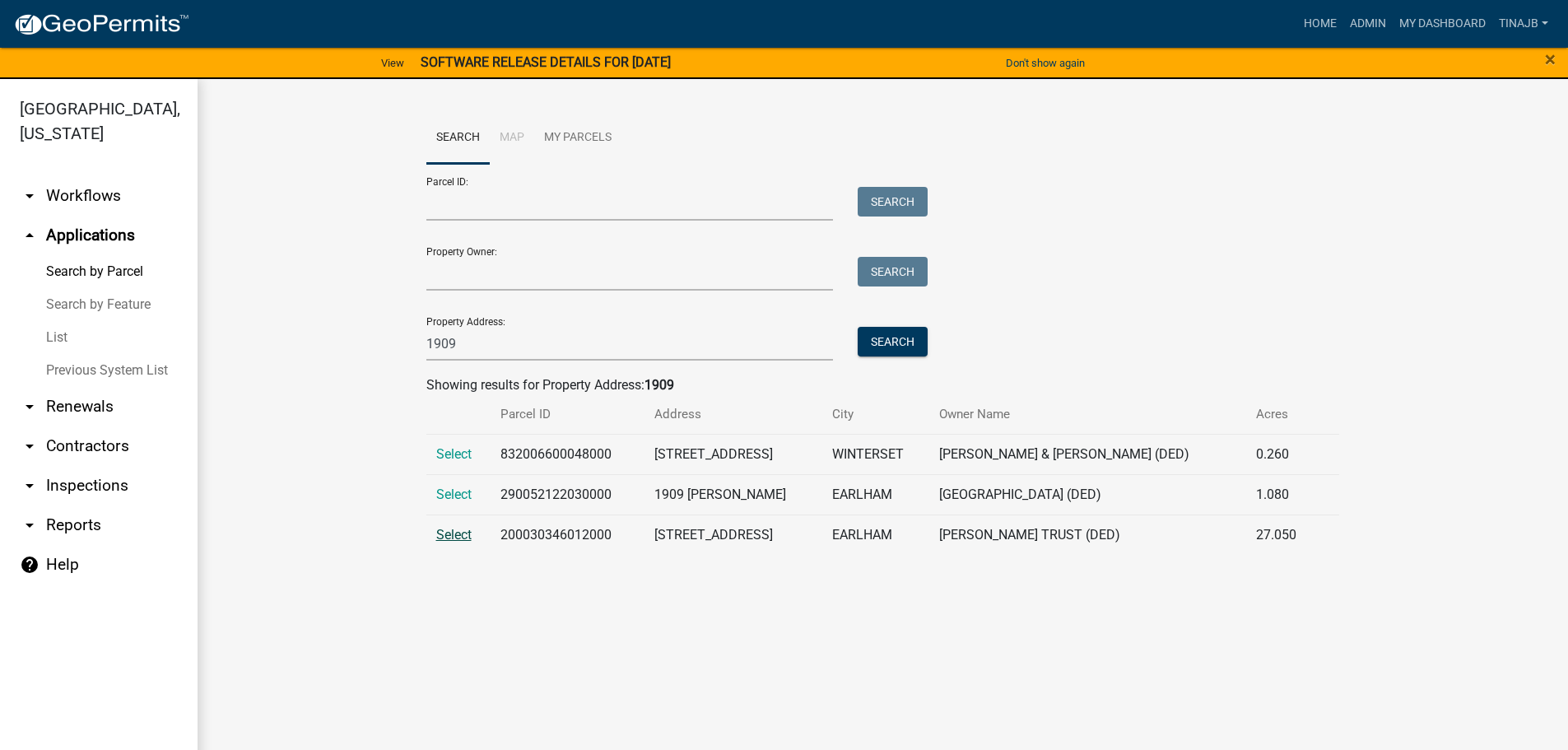
click at [453, 536] on span "Select" at bounding box center [454, 534] width 36 height 16
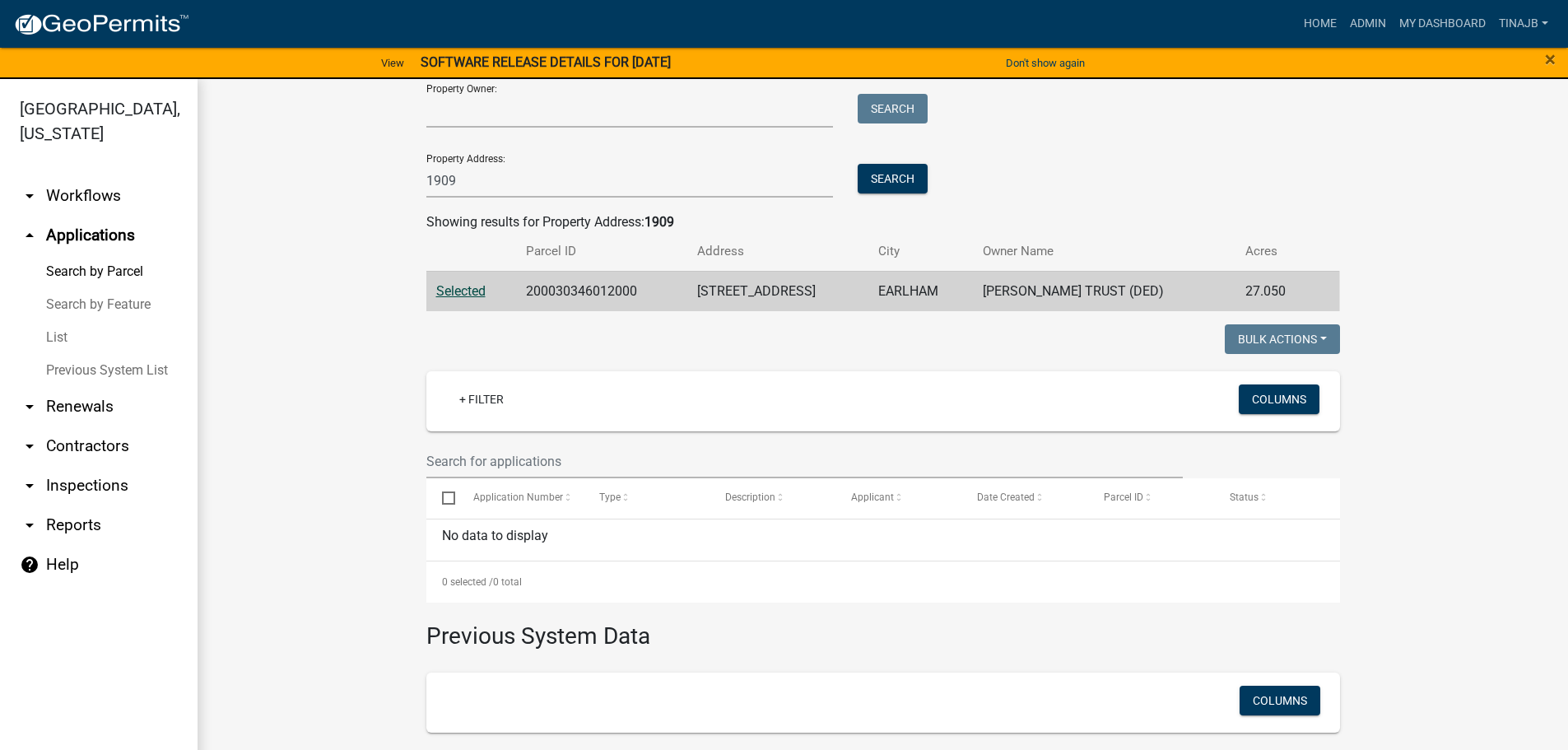
scroll to position [82, 0]
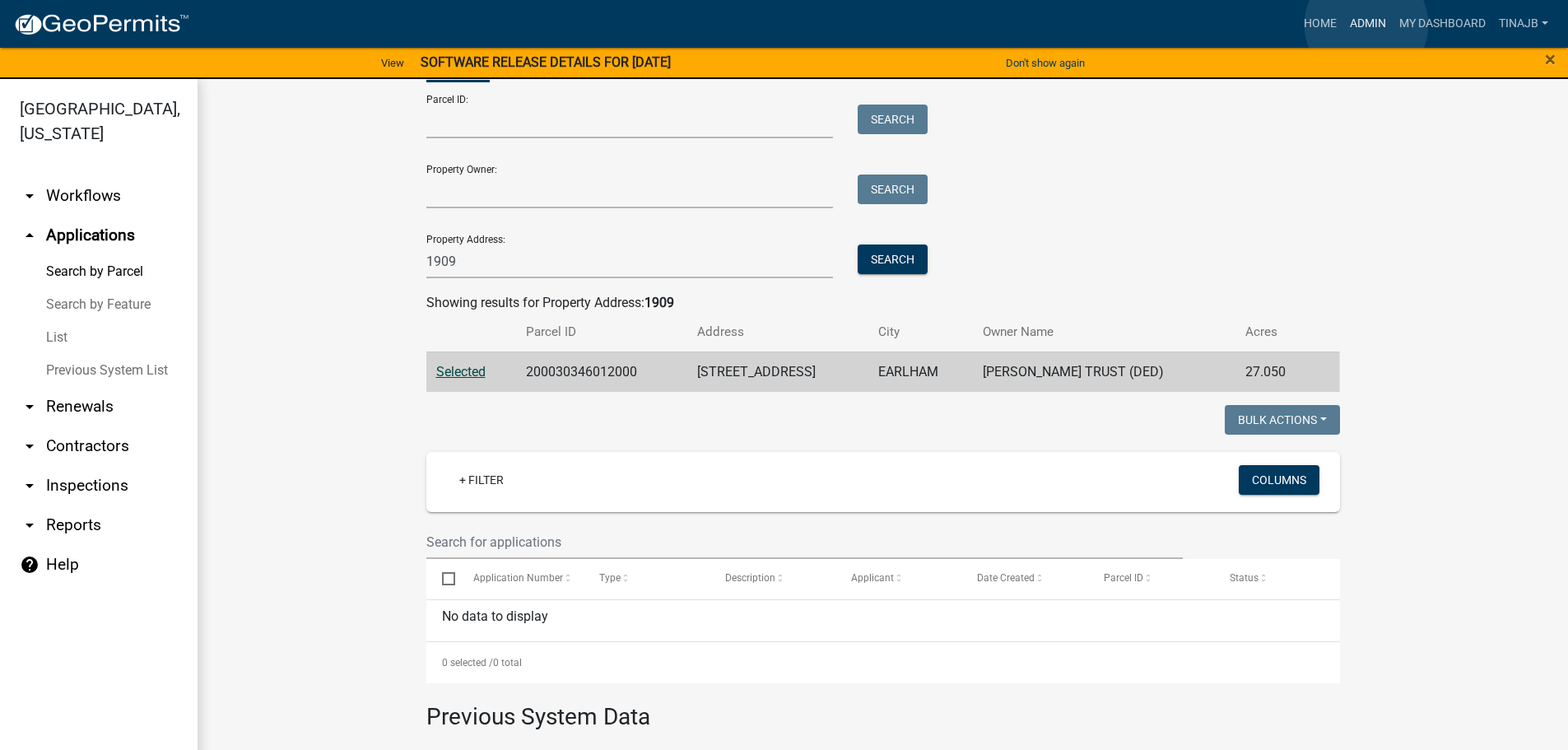
click at [1366, 24] on link "Admin" at bounding box center [1368, 23] width 50 height 31
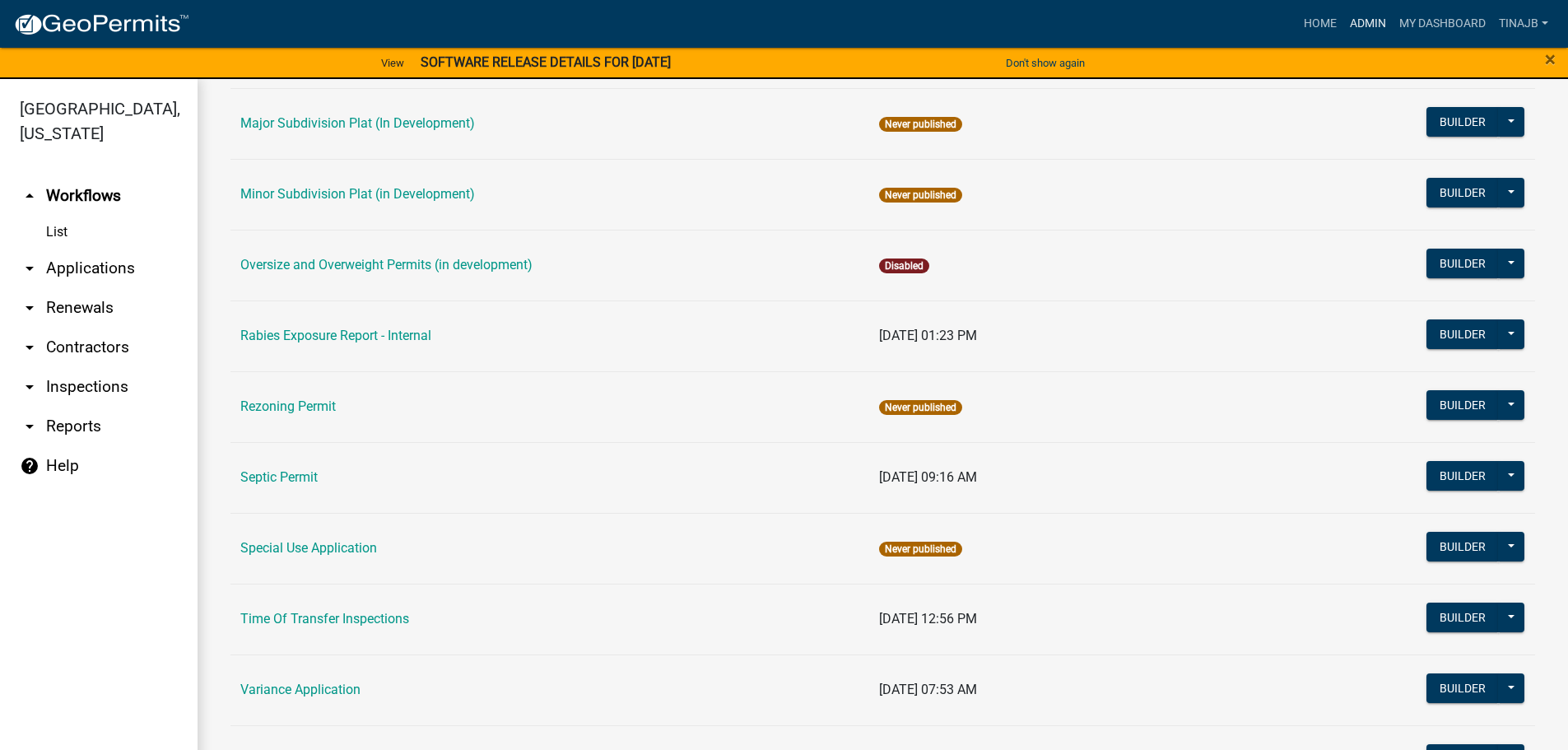
scroll to position [937, 0]
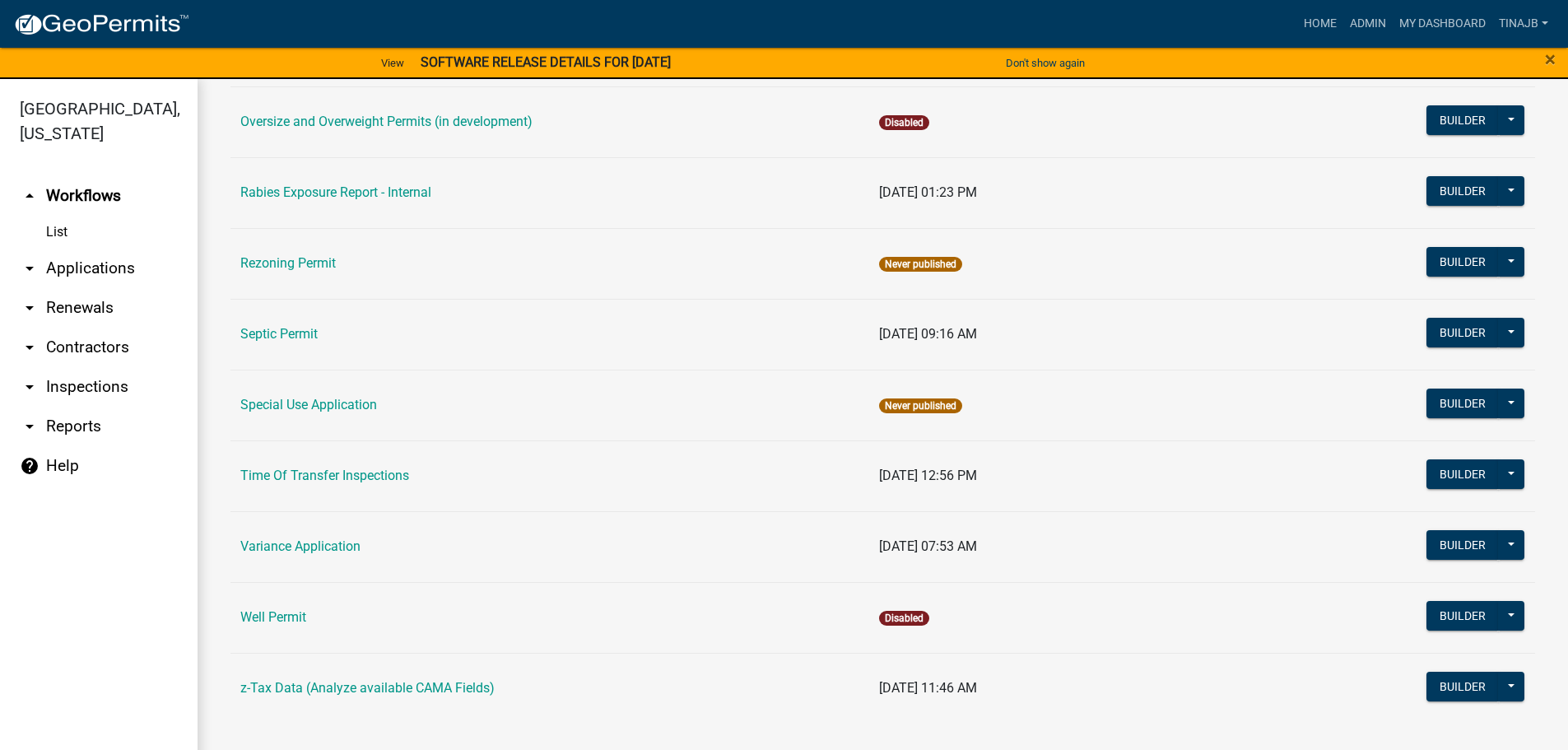
click at [303, 325] on td "Septic Permit" at bounding box center [550, 334] width 639 height 71
click at [293, 335] on link "Septic Permit" at bounding box center [278, 333] width 78 height 16
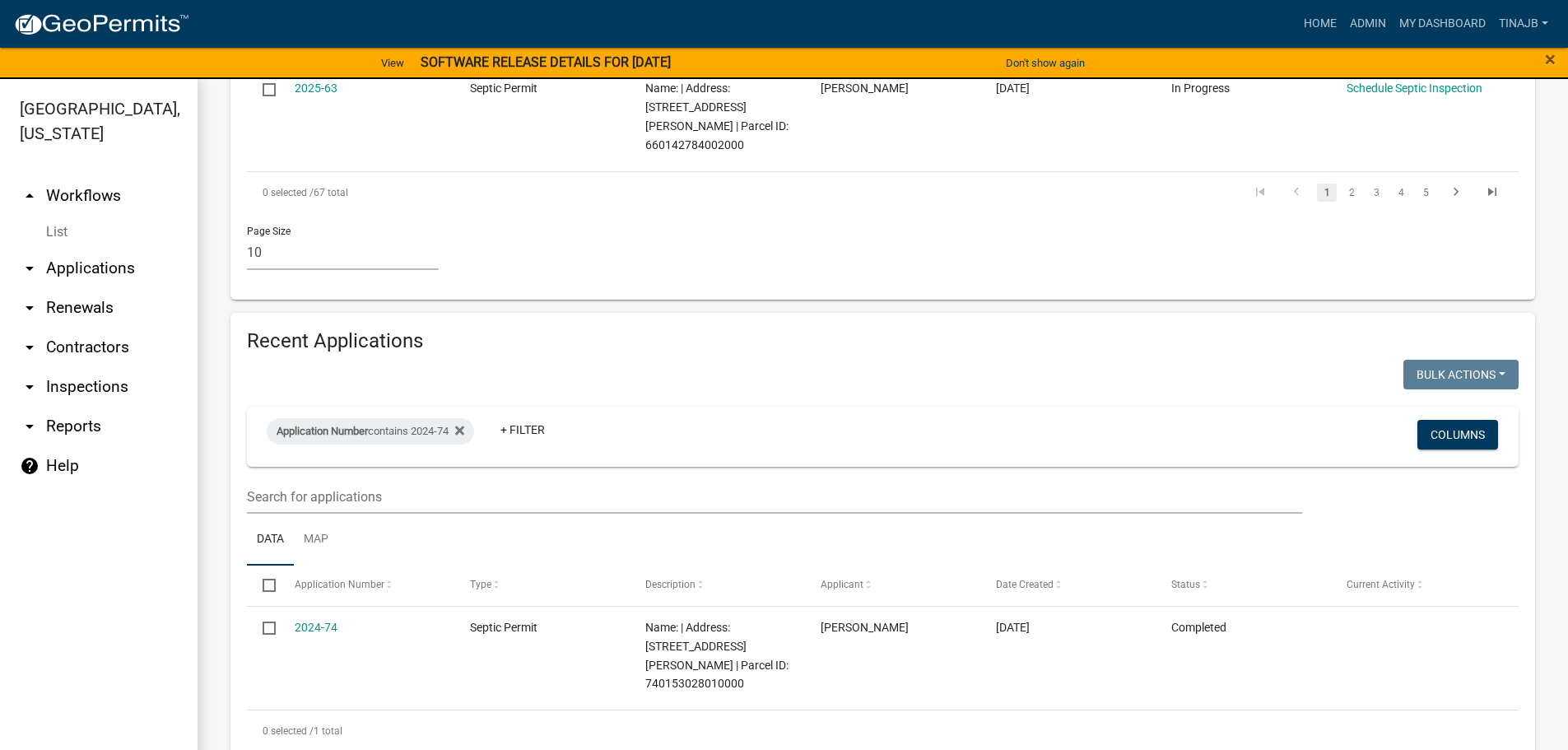
scroll to position [1248, 0]
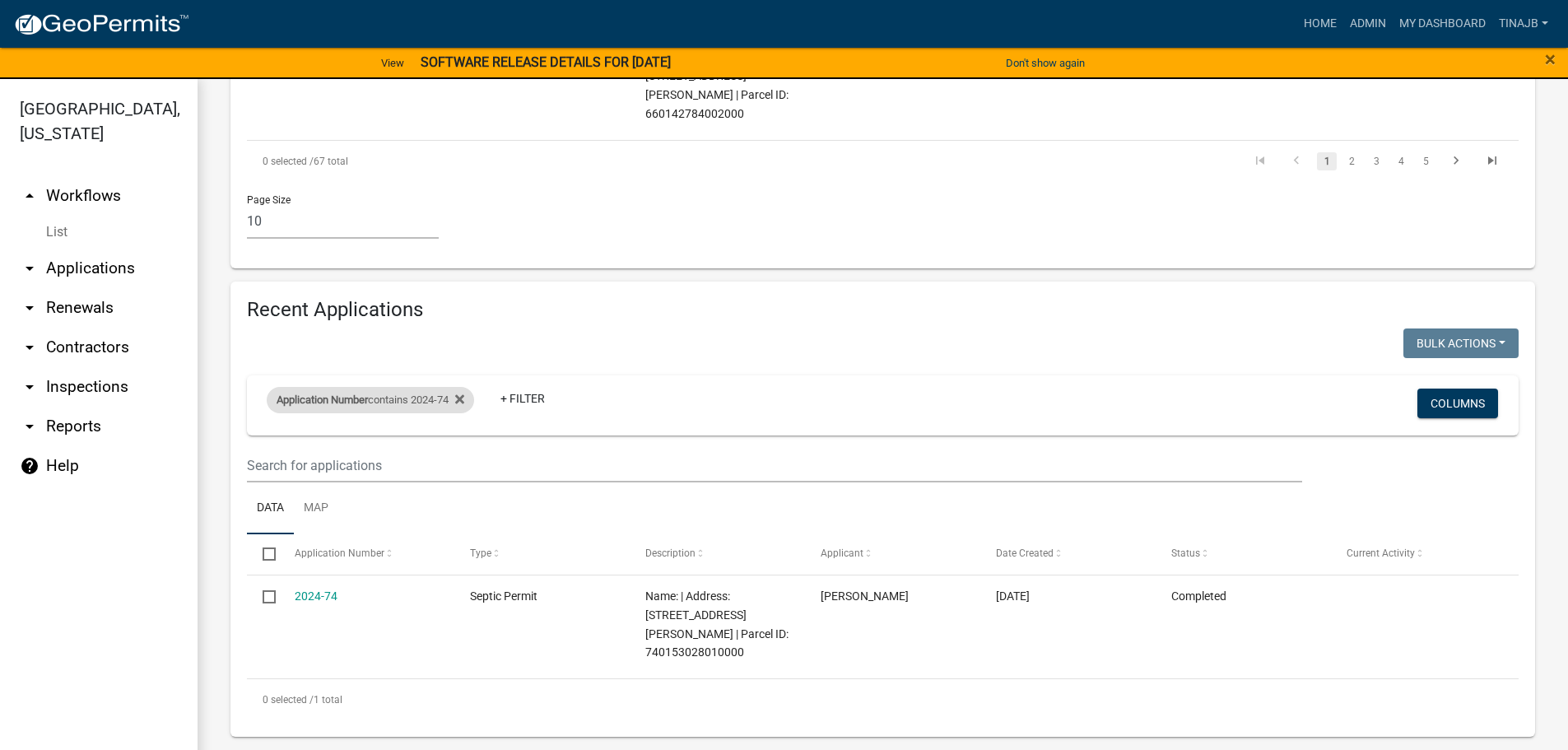
click at [417, 405] on div "Application Number contains 2024-74" at bounding box center [370, 400] width 207 height 26
click at [464, 402] on icon at bounding box center [460, 400] width 9 height 9
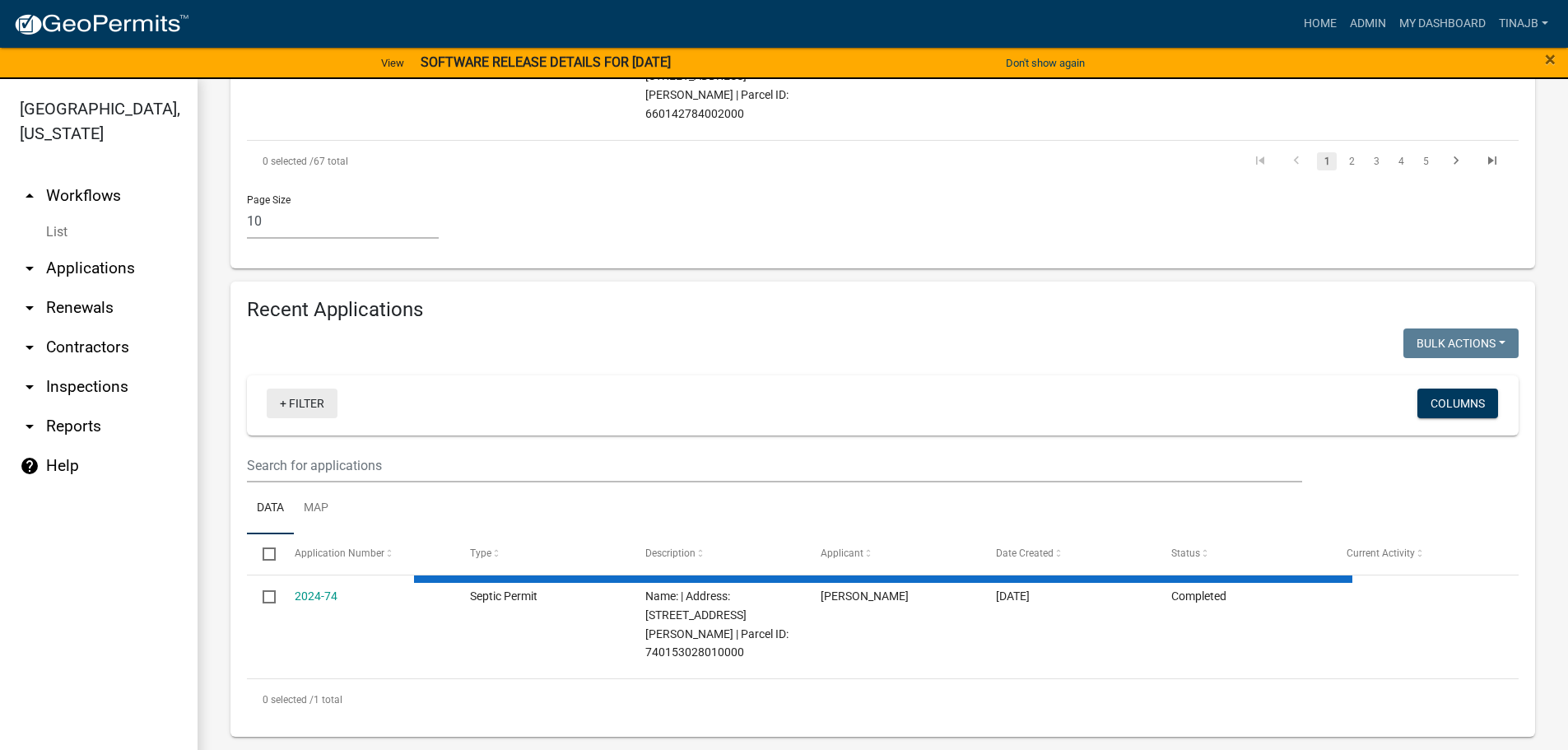
select select "3: 100"
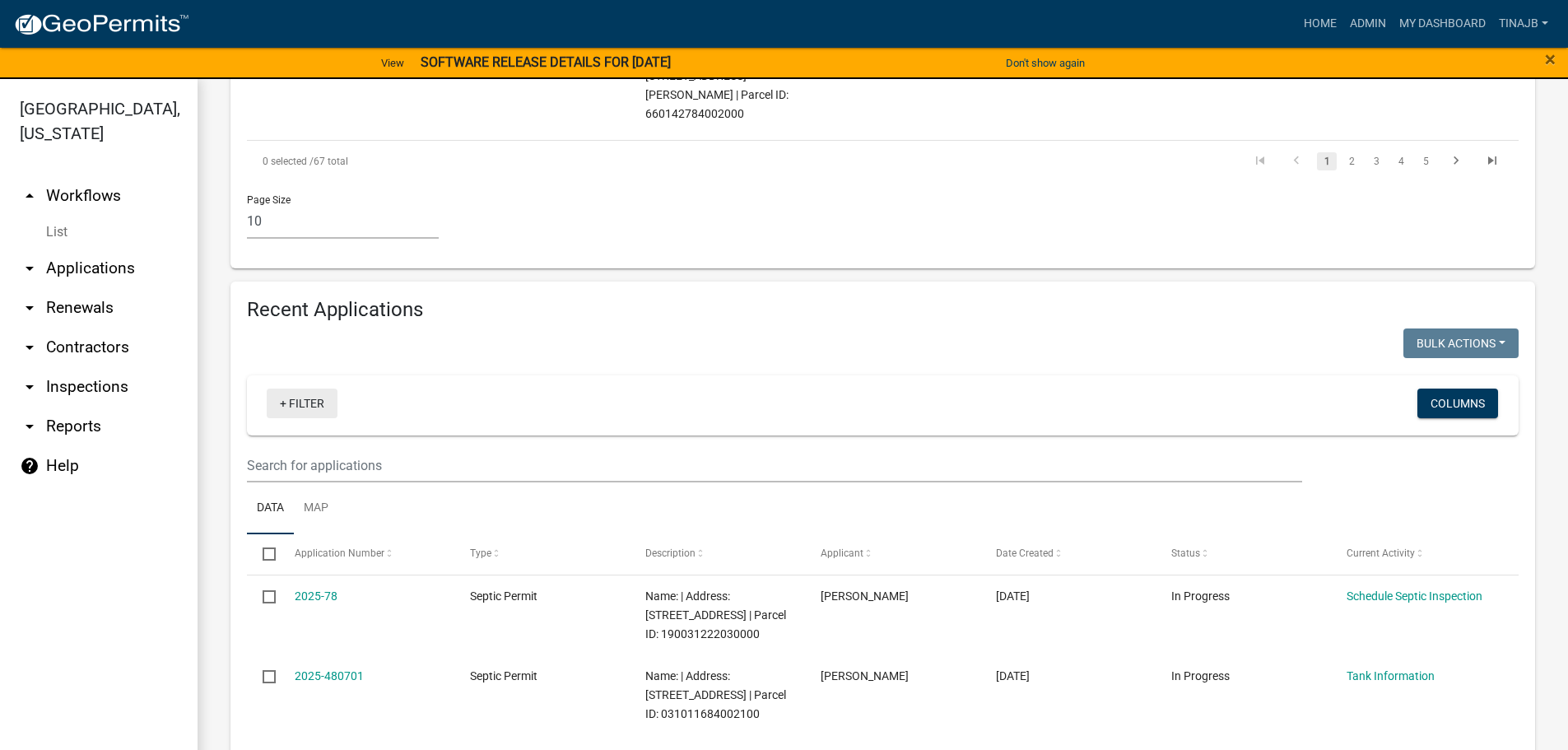
click at [310, 411] on link "+ Filter" at bounding box center [302, 403] width 71 height 30
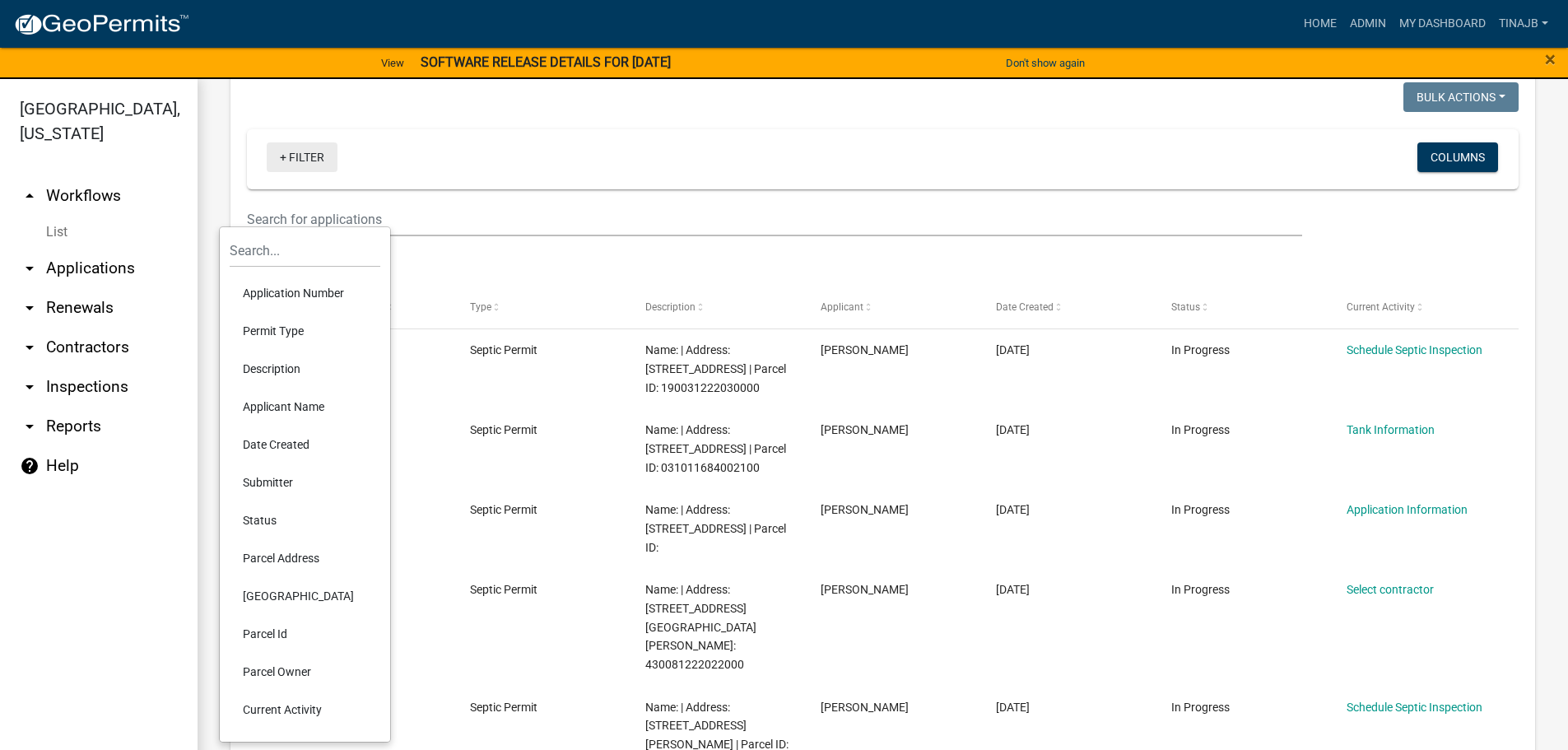
scroll to position [1494, 0]
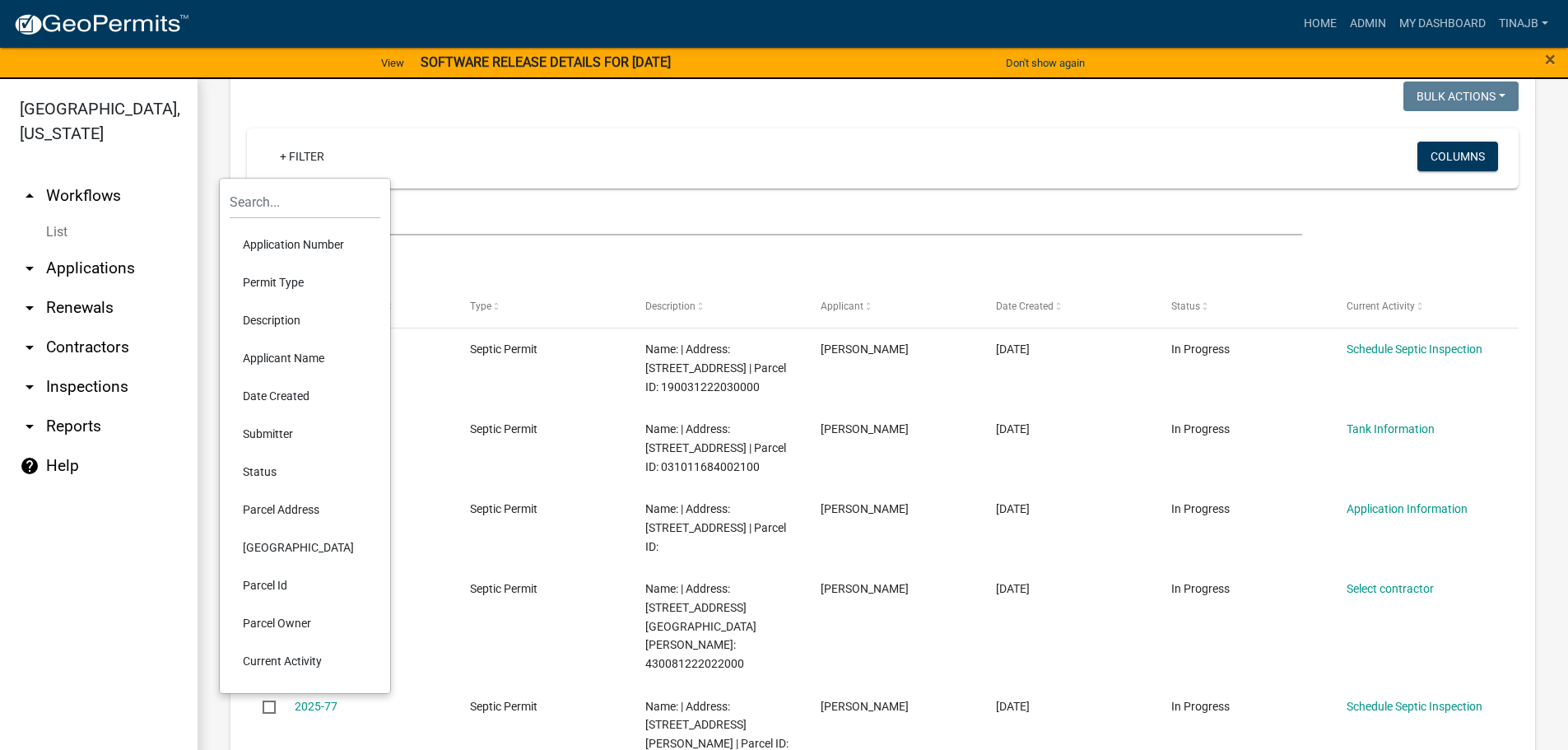
click at [298, 618] on li "Parcel Owner" at bounding box center [305, 623] width 150 height 38
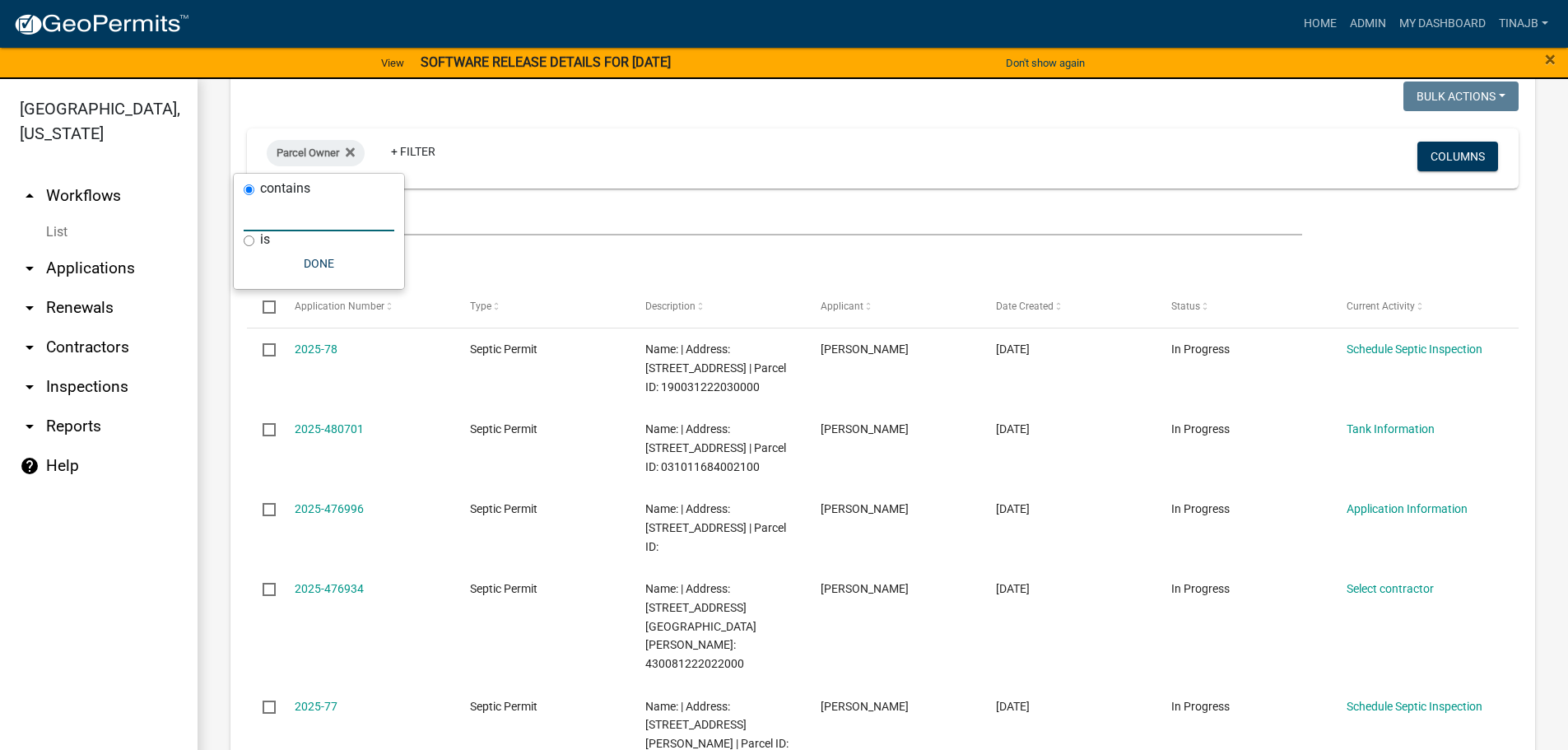
click at [290, 219] on input "text" at bounding box center [319, 214] width 150 height 34
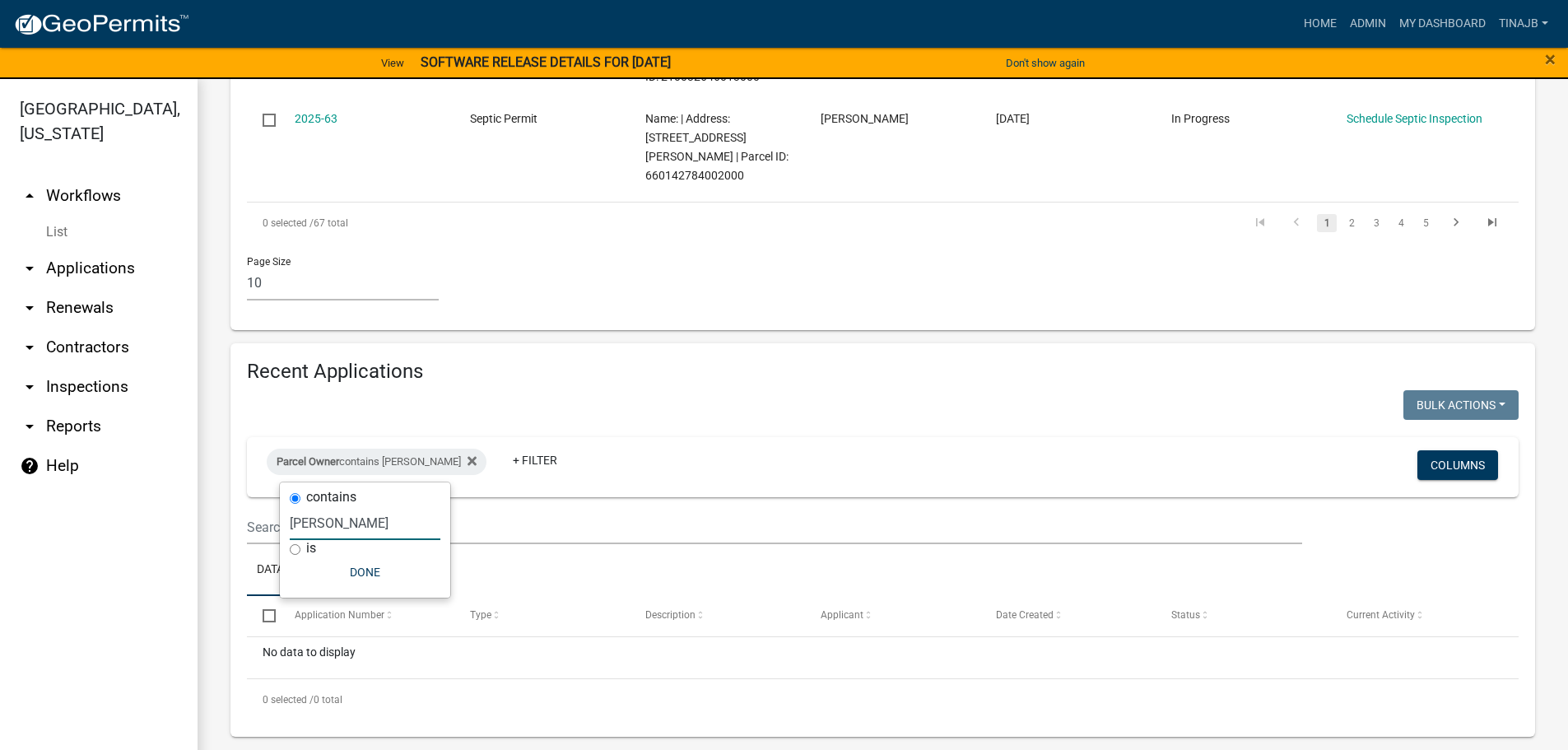
scroll to position [1185, 0]
type input "nemmers"
click at [451, 460] on div "Parcel Owner contains nemmers" at bounding box center [376, 461] width 220 height 26
click at [421, 469] on div "Parcel Owner contains nemmers" at bounding box center [376, 461] width 220 height 26
click at [361, 530] on input "nemmers" at bounding box center [364, 523] width 150 height 34
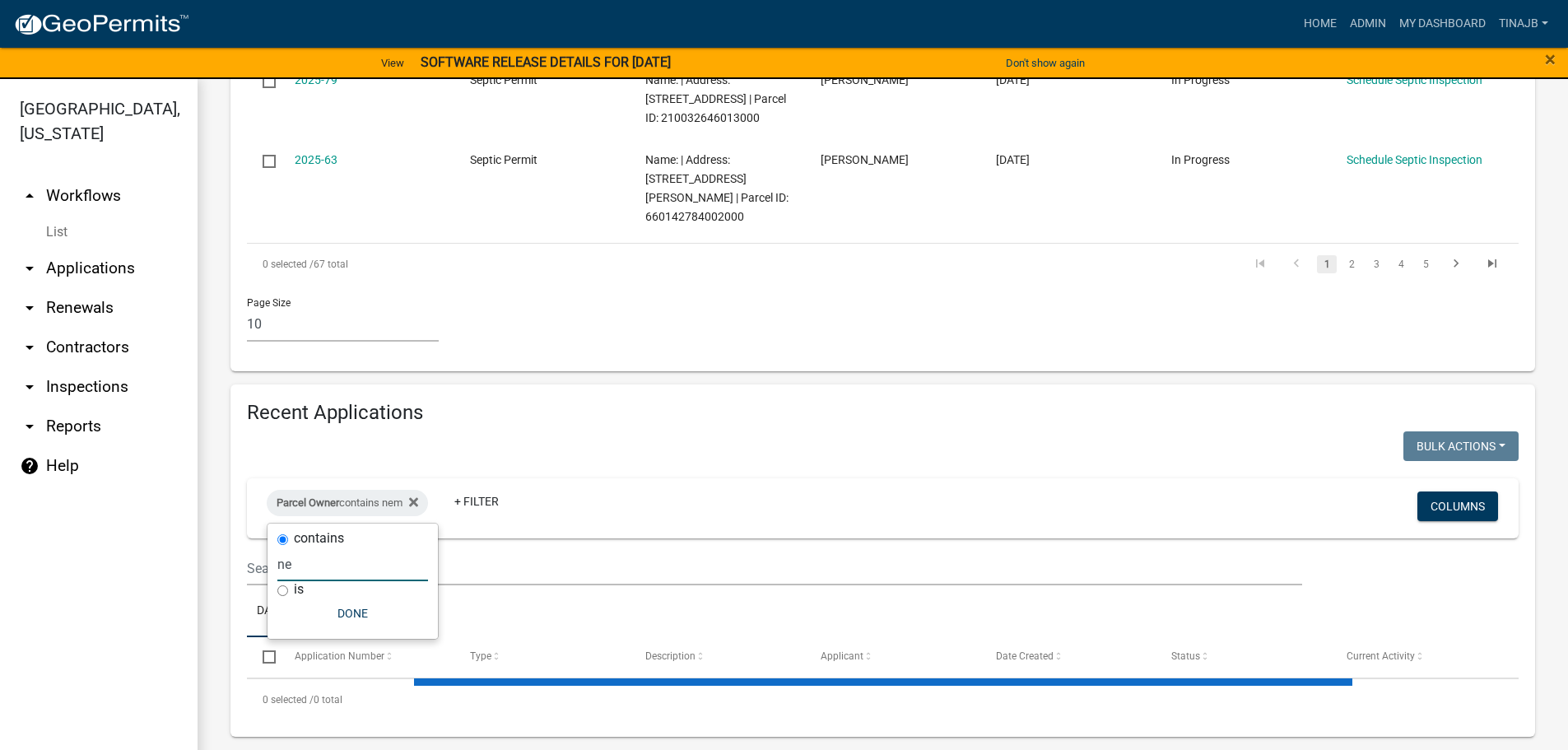
type input "n"
select select "3: 100"
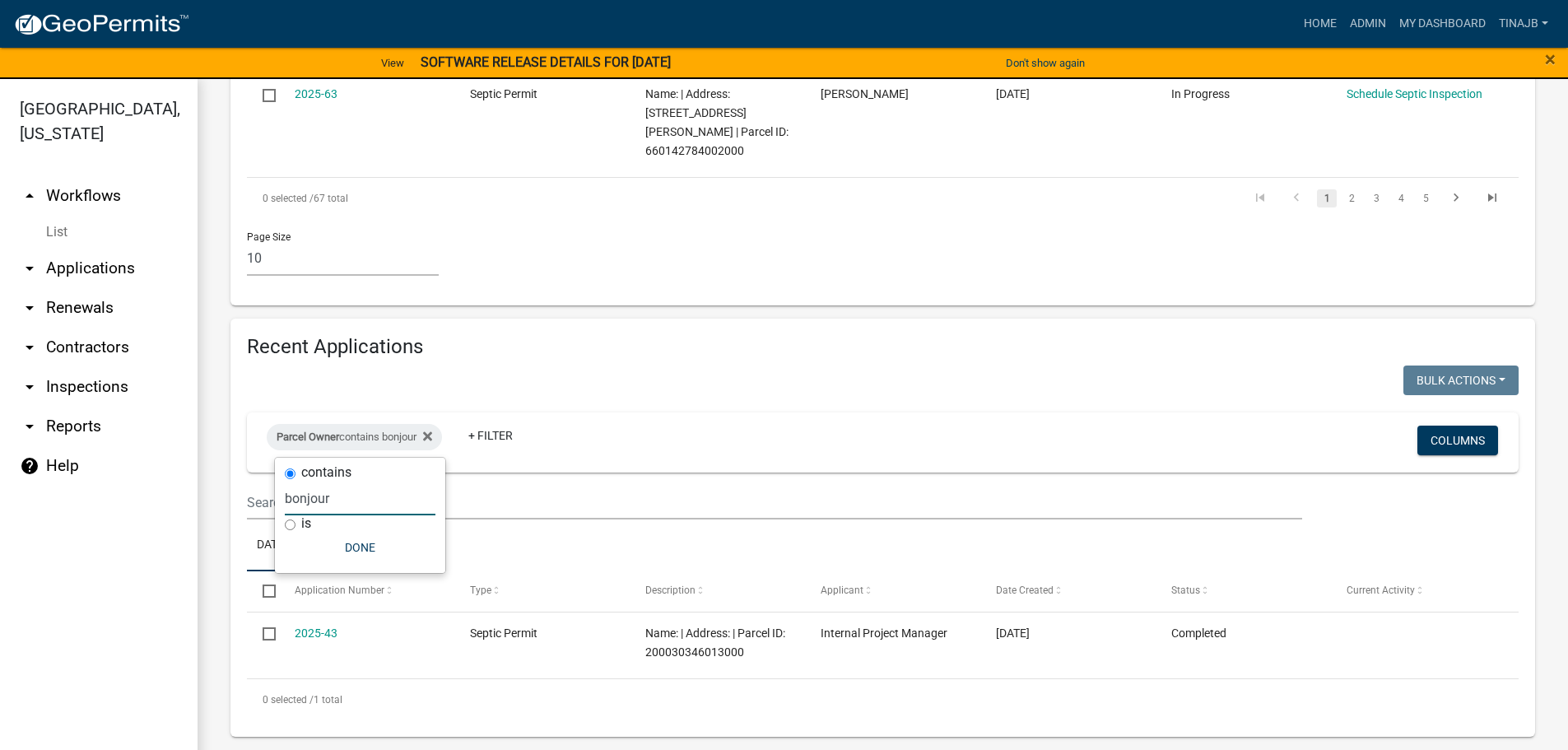
scroll to position [1210, 0]
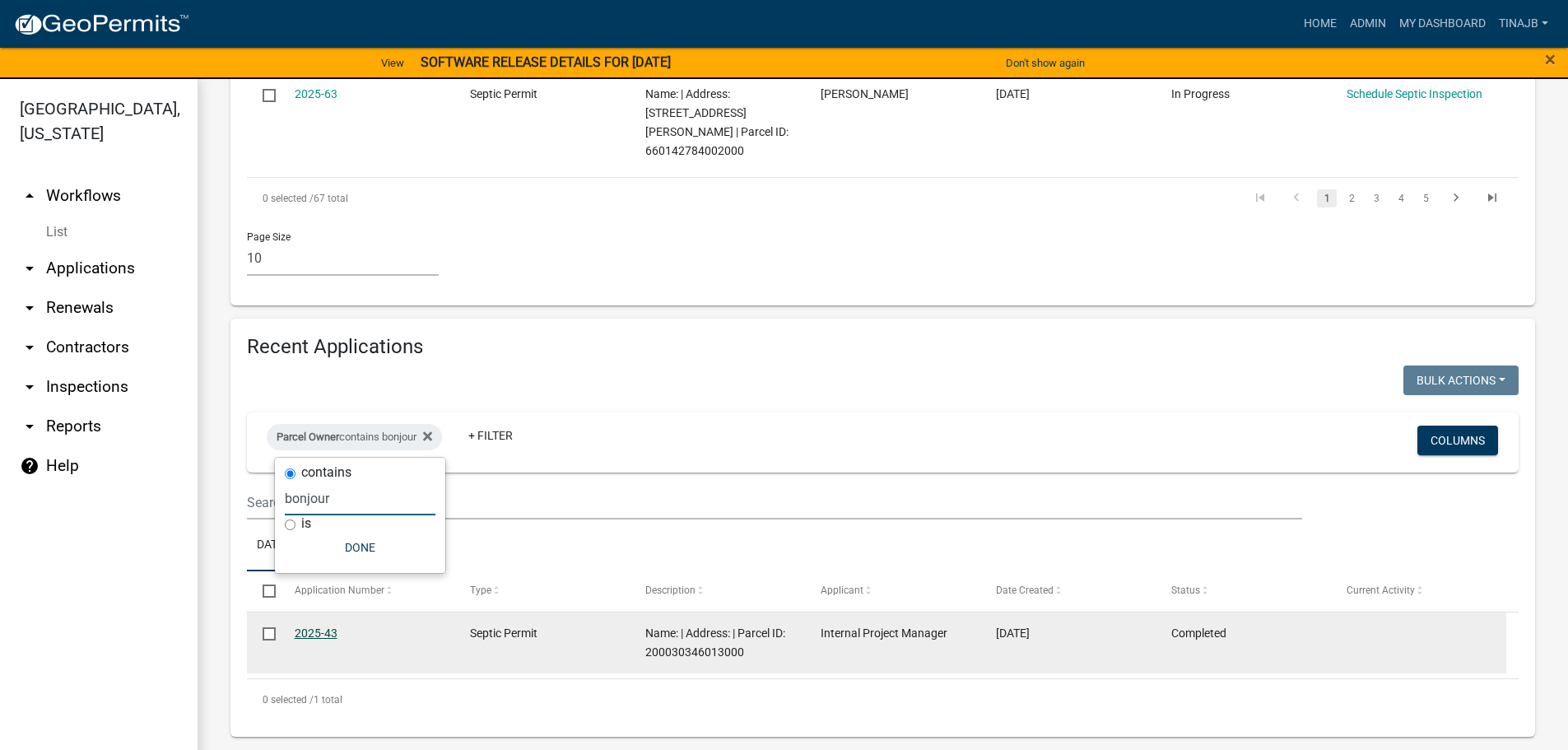
type input "bonjour"
click at [332, 628] on link "2025-43" at bounding box center [316, 632] width 43 height 13
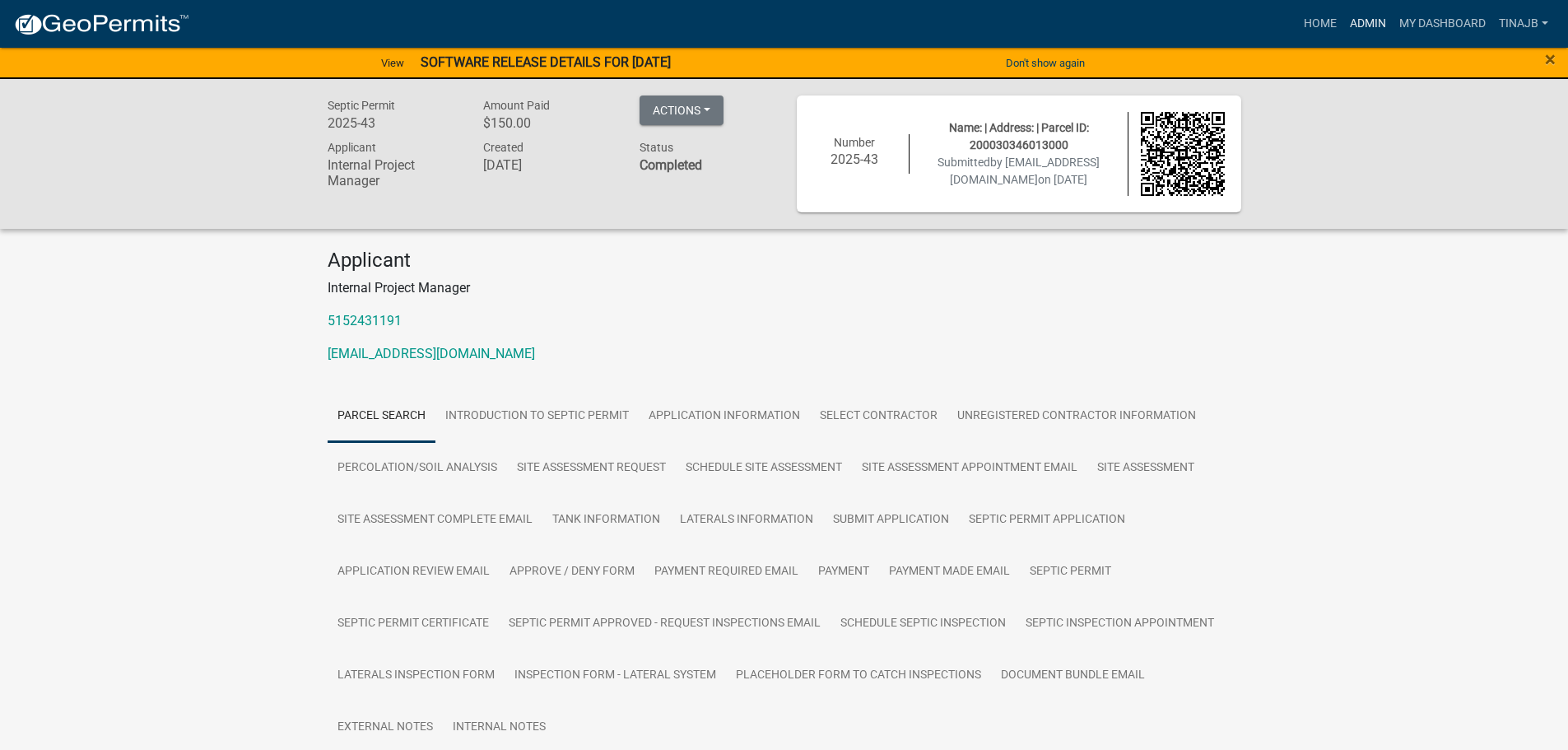
click at [1358, 14] on link "Admin" at bounding box center [1368, 23] width 50 height 31
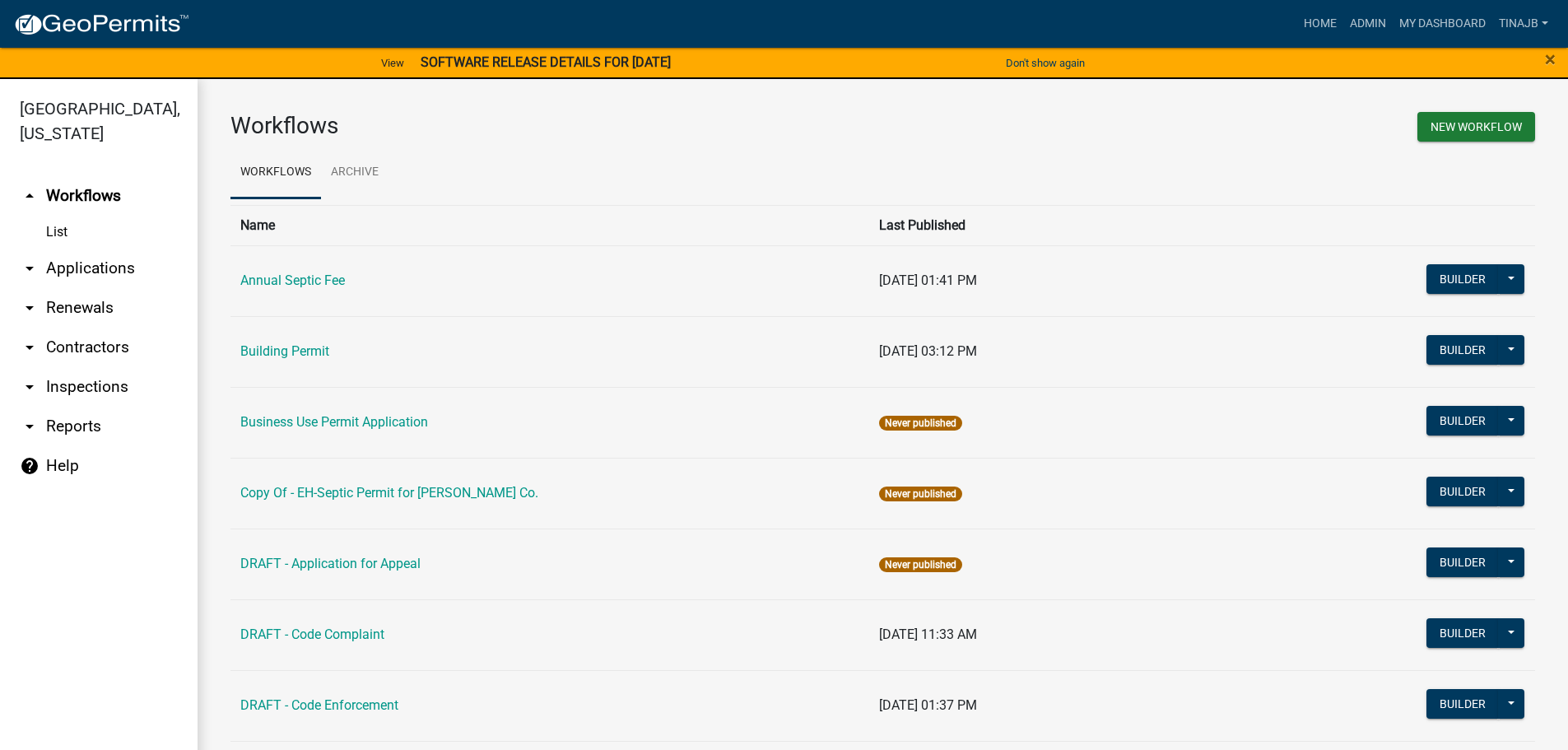
click at [80, 248] on link "arrow_drop_down Applications" at bounding box center [98, 268] width 197 height 39
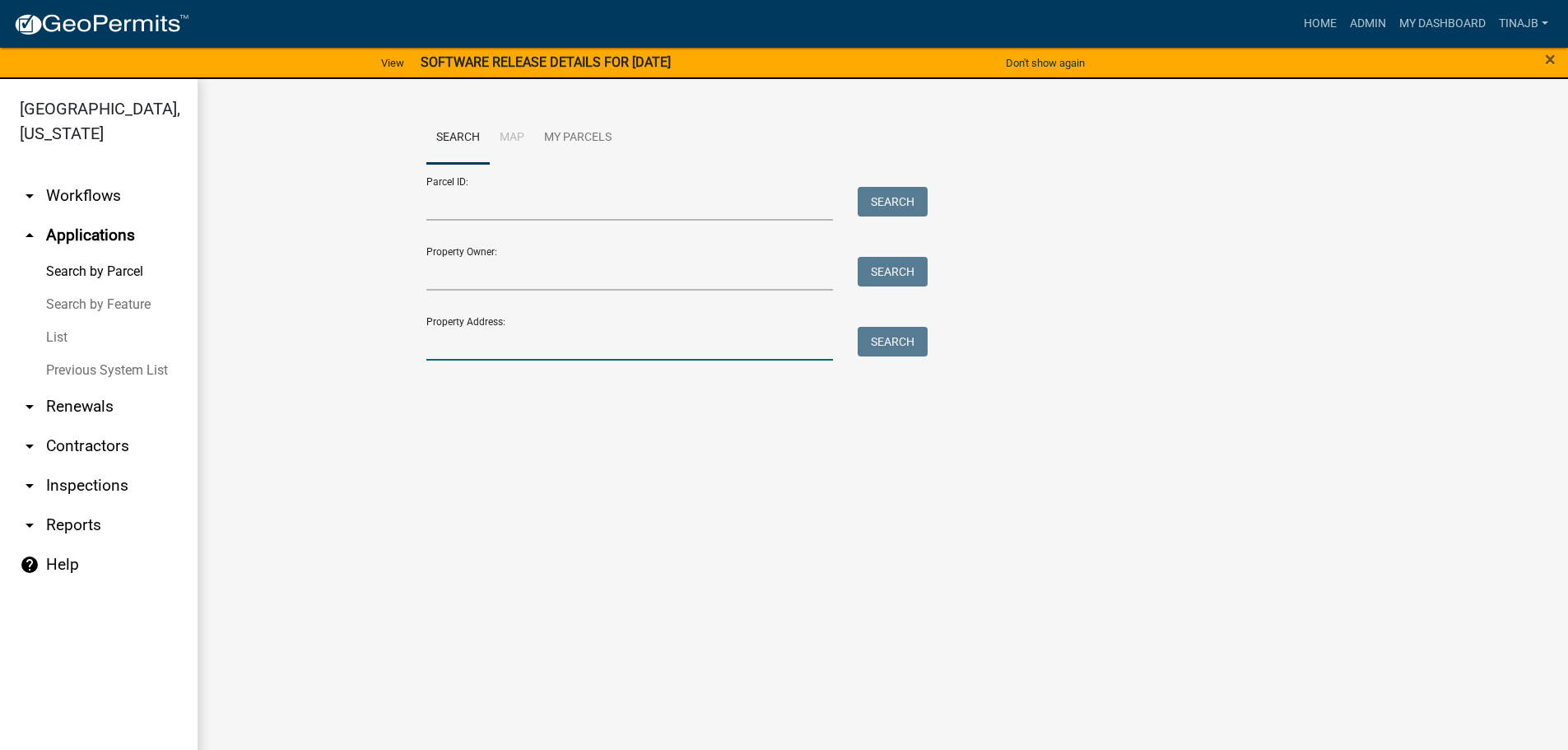
click at [514, 346] on input "Property Address:" at bounding box center [630, 344] width 407 height 34
click at [882, 343] on button "Search" at bounding box center [892, 342] width 70 height 30
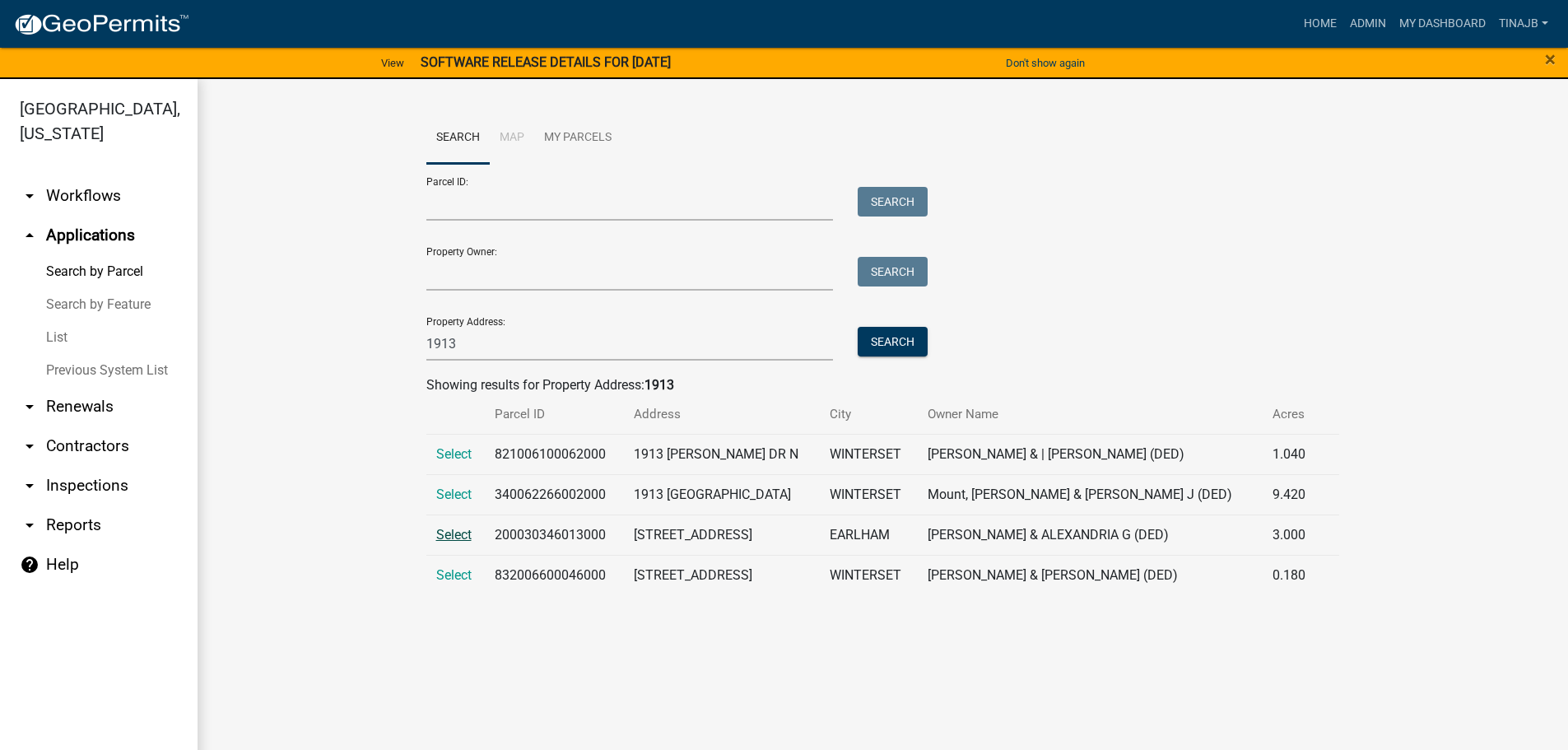
click at [456, 531] on span "Select" at bounding box center [454, 534] width 36 height 16
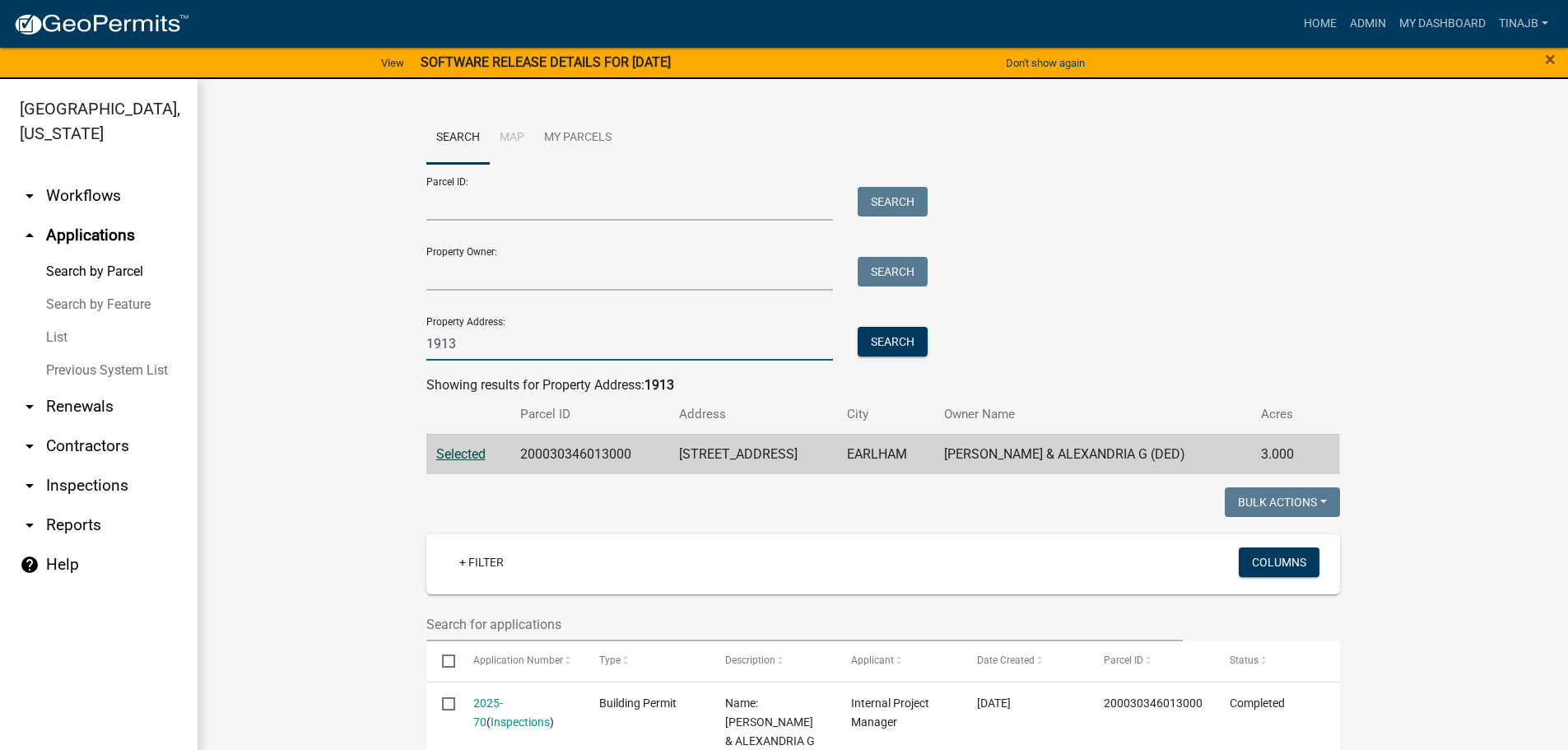
click at [488, 342] on input "1913" at bounding box center [630, 344] width 407 height 34
type input "1"
type input "1174"
click at [891, 335] on button "Search" at bounding box center [892, 342] width 70 height 30
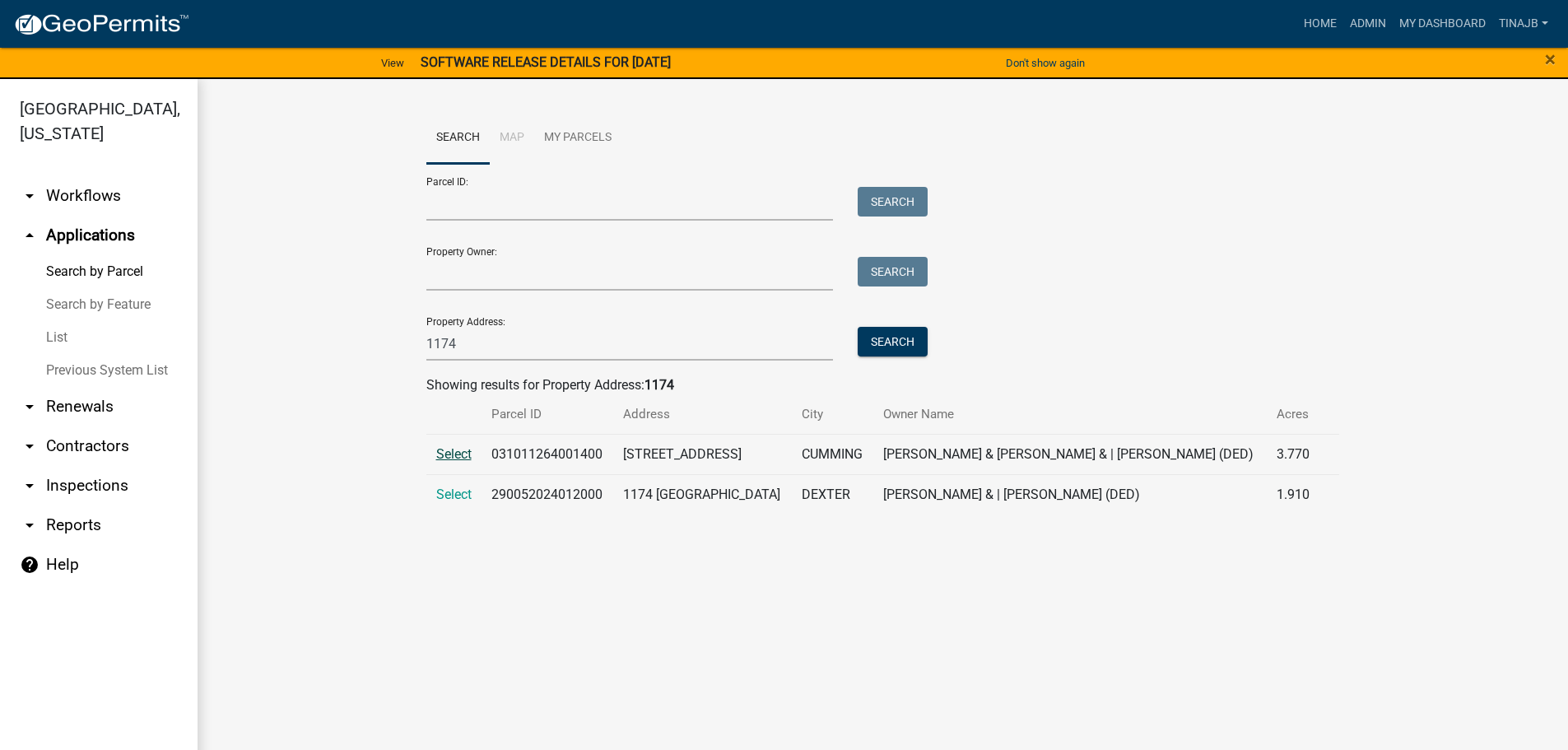
click at [453, 449] on span "Select" at bounding box center [454, 453] width 36 height 16
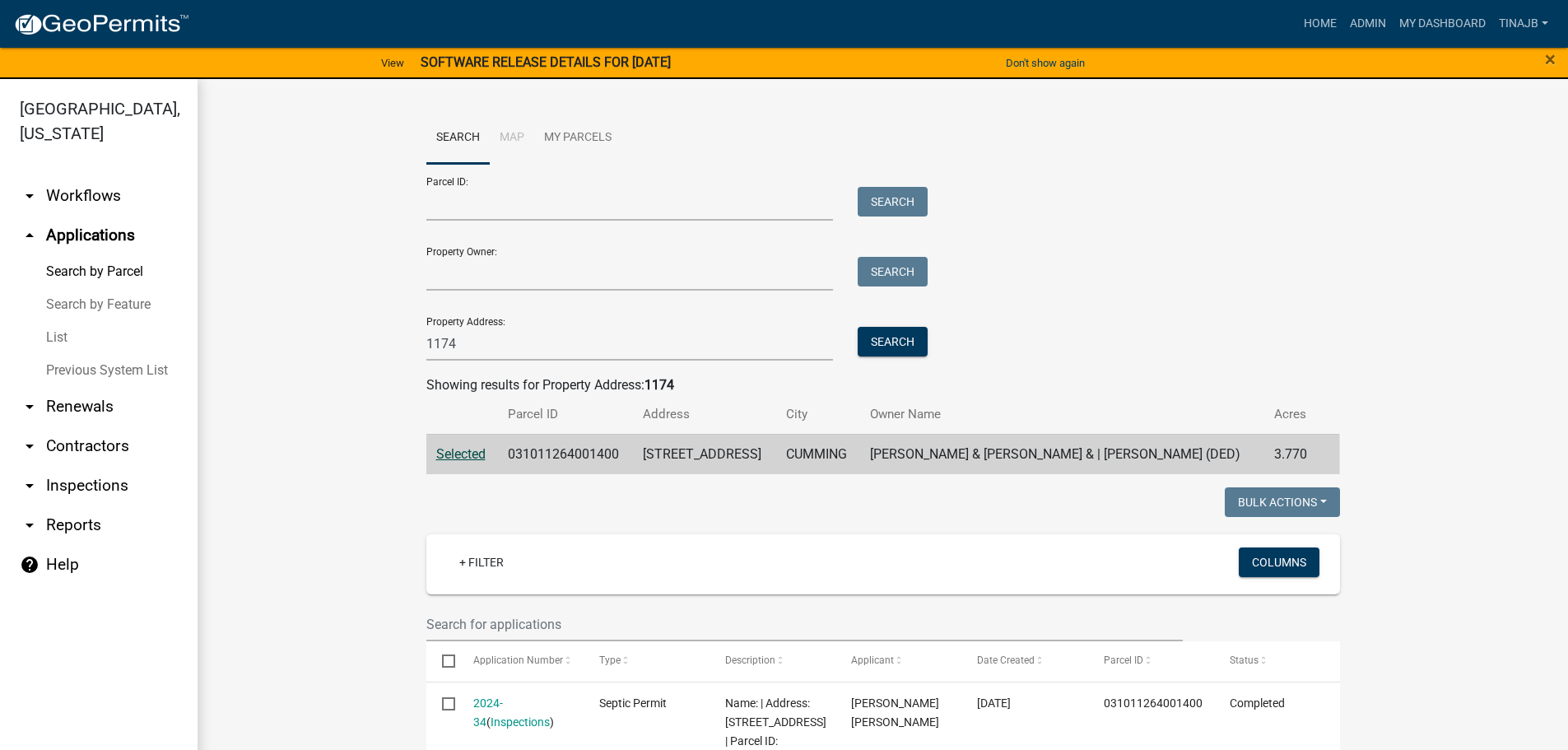
scroll to position [329, 0]
